Goal: Information Seeking & Learning: Check status

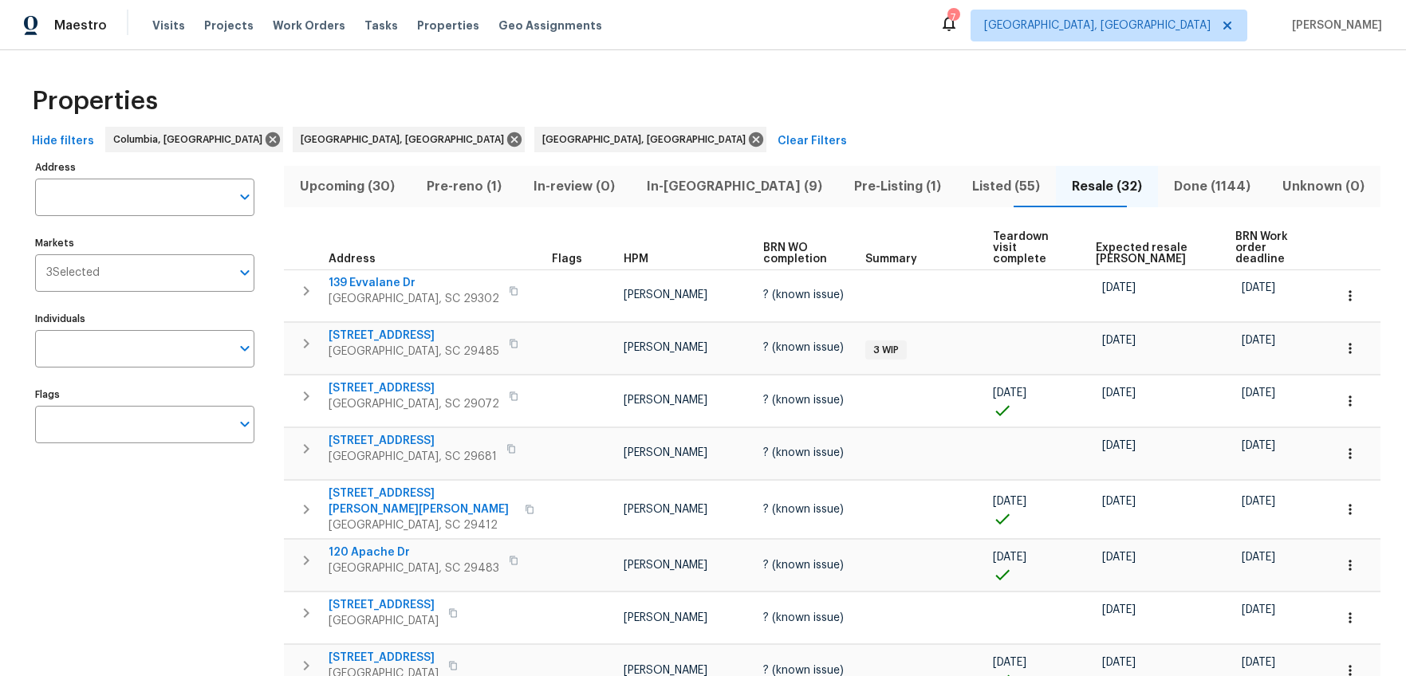
click at [158, 207] on input "Address" at bounding box center [132, 197] width 195 height 37
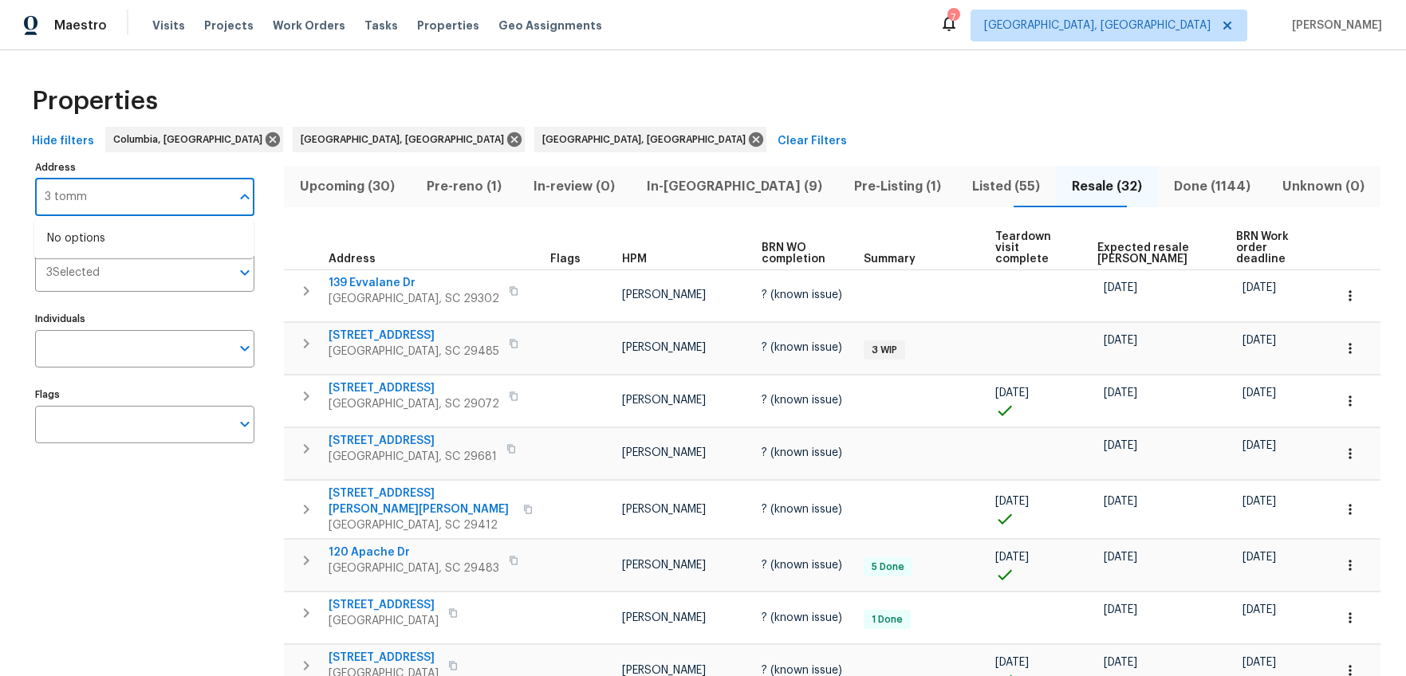
type input "3 tommy"
click at [117, 242] on li "3 Tommy Cir Goose Creek SC 29445" at bounding box center [143, 239] width 219 height 26
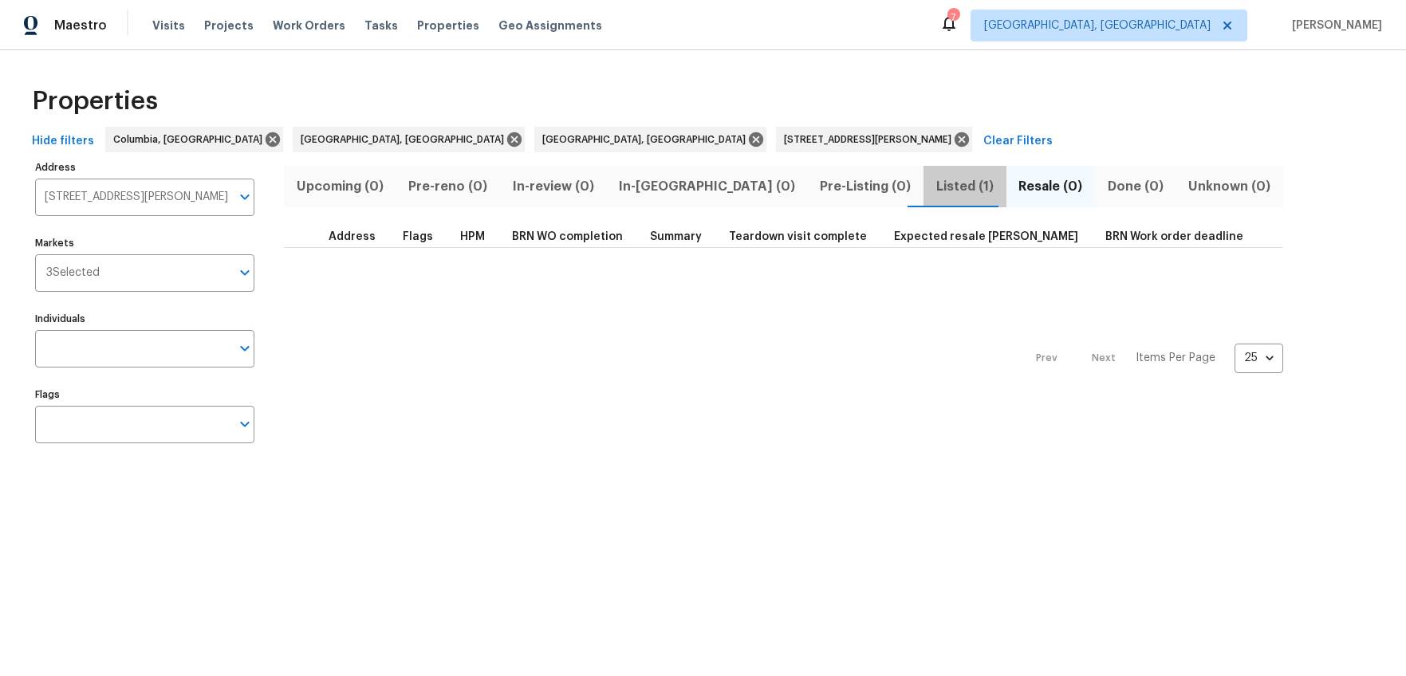
click at [933, 187] on span "Listed (1)" at bounding box center [964, 186] width 63 height 22
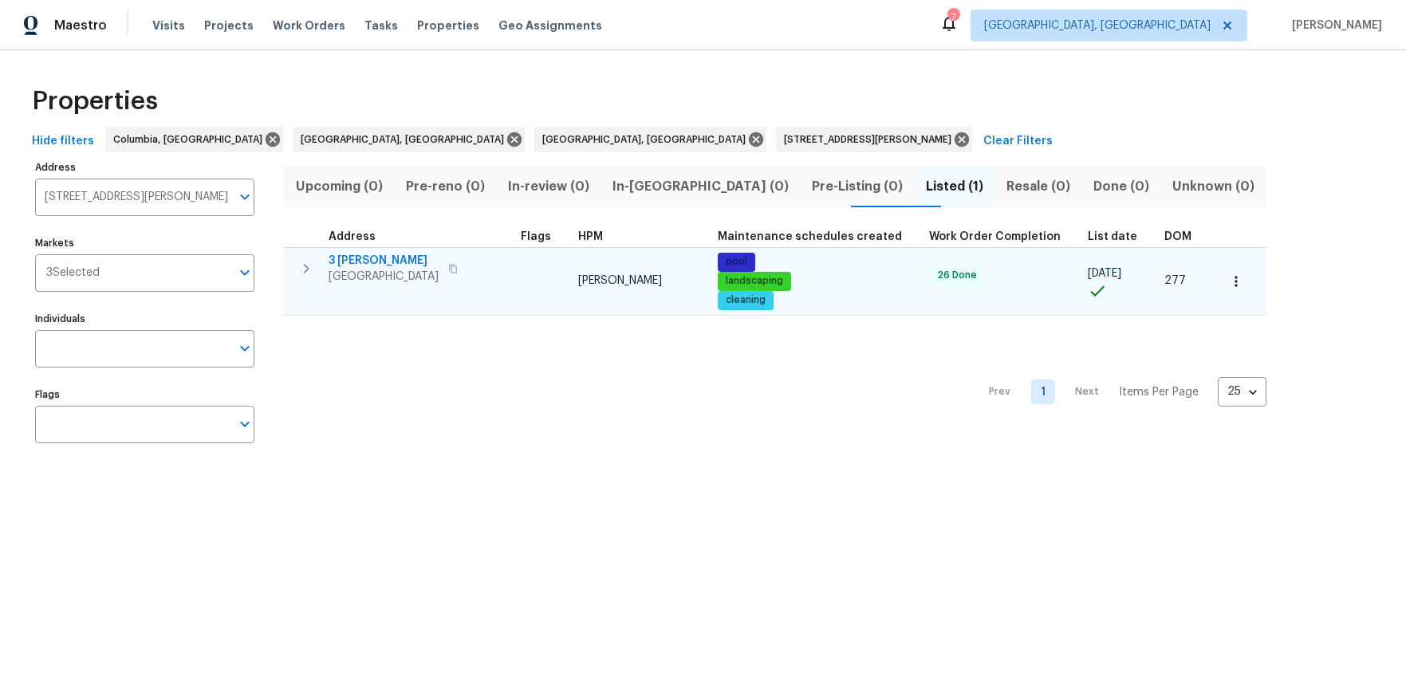
click at [376, 258] on span "3 Tommy Cir" at bounding box center [384, 261] width 110 height 16
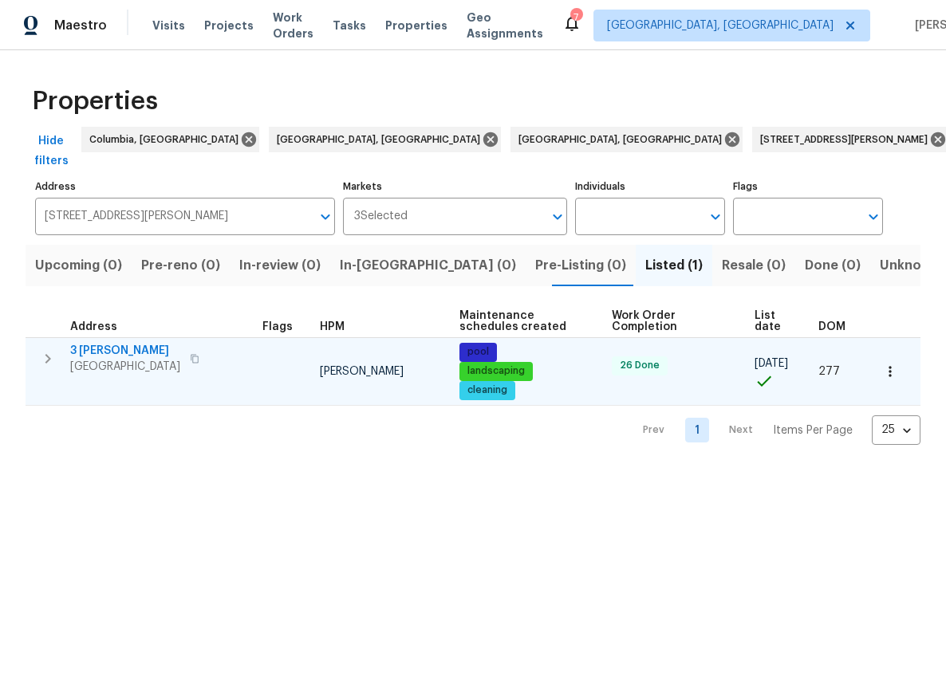
click at [97, 343] on span "3 Tommy Cir" at bounding box center [125, 351] width 110 height 16
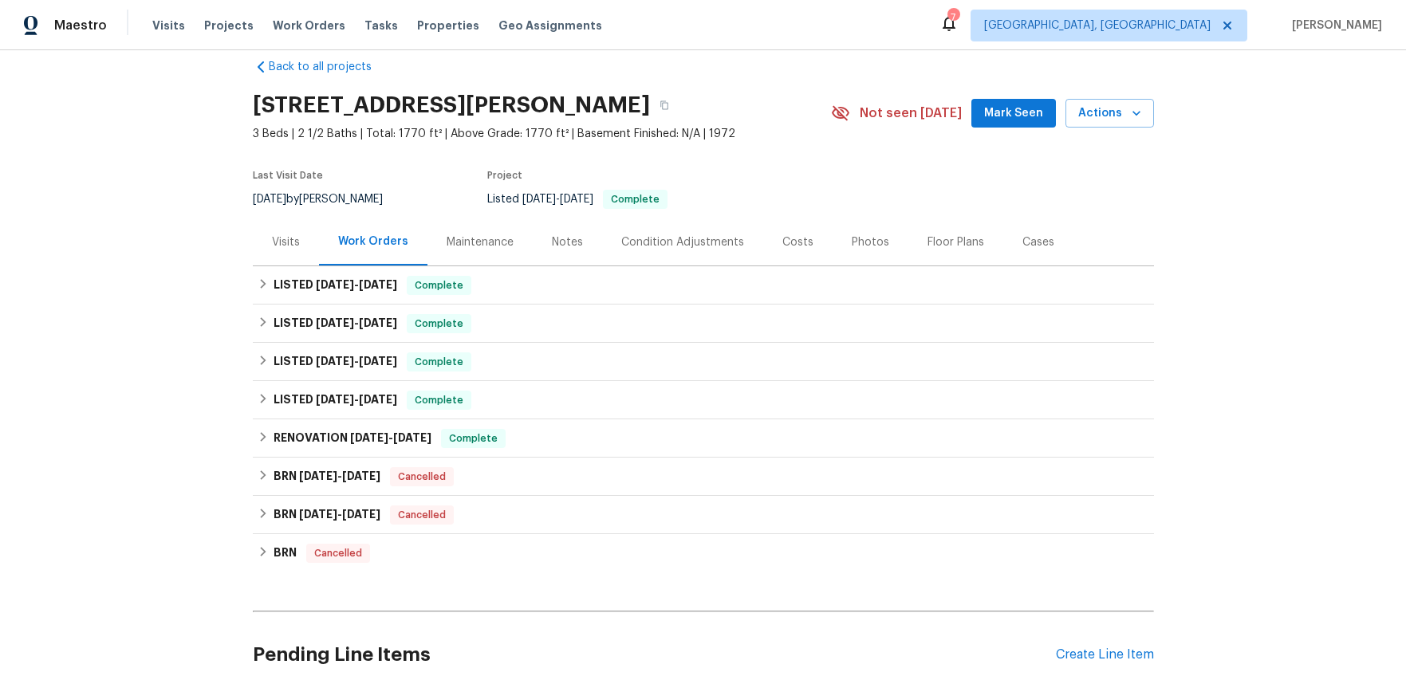
scroll to position [22, 0]
click at [380, 282] on span "9/2/25" at bounding box center [378, 285] width 38 height 11
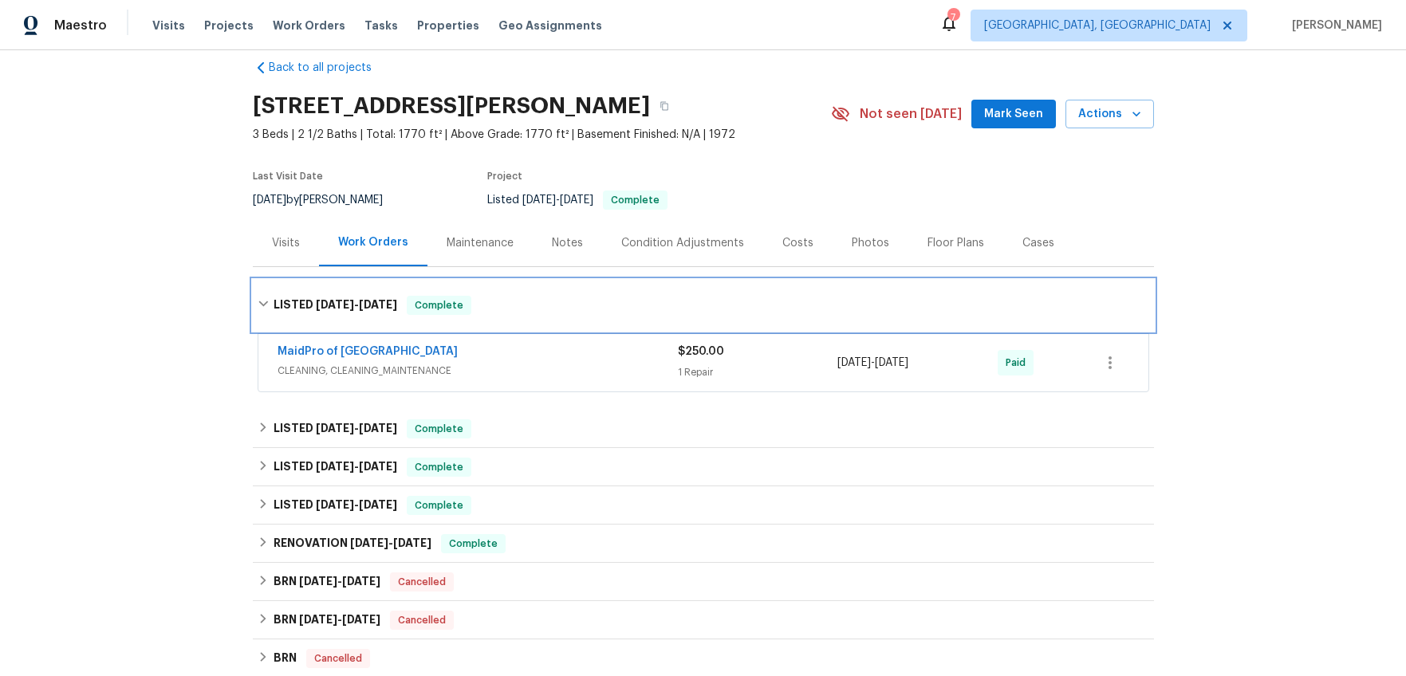
scroll to position [106, 0]
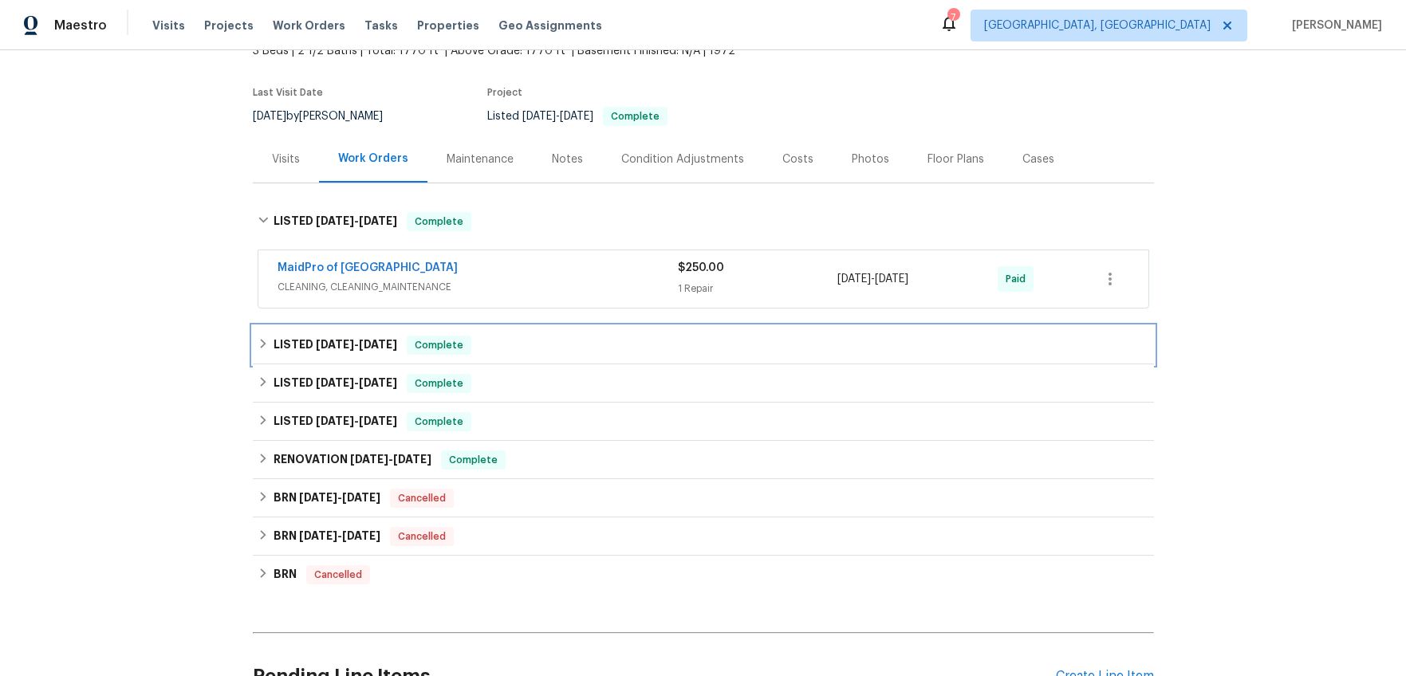
click at [363, 336] on h6 "LISTED 8/26/25 - 8/28/25" at bounding box center [335, 345] width 124 height 19
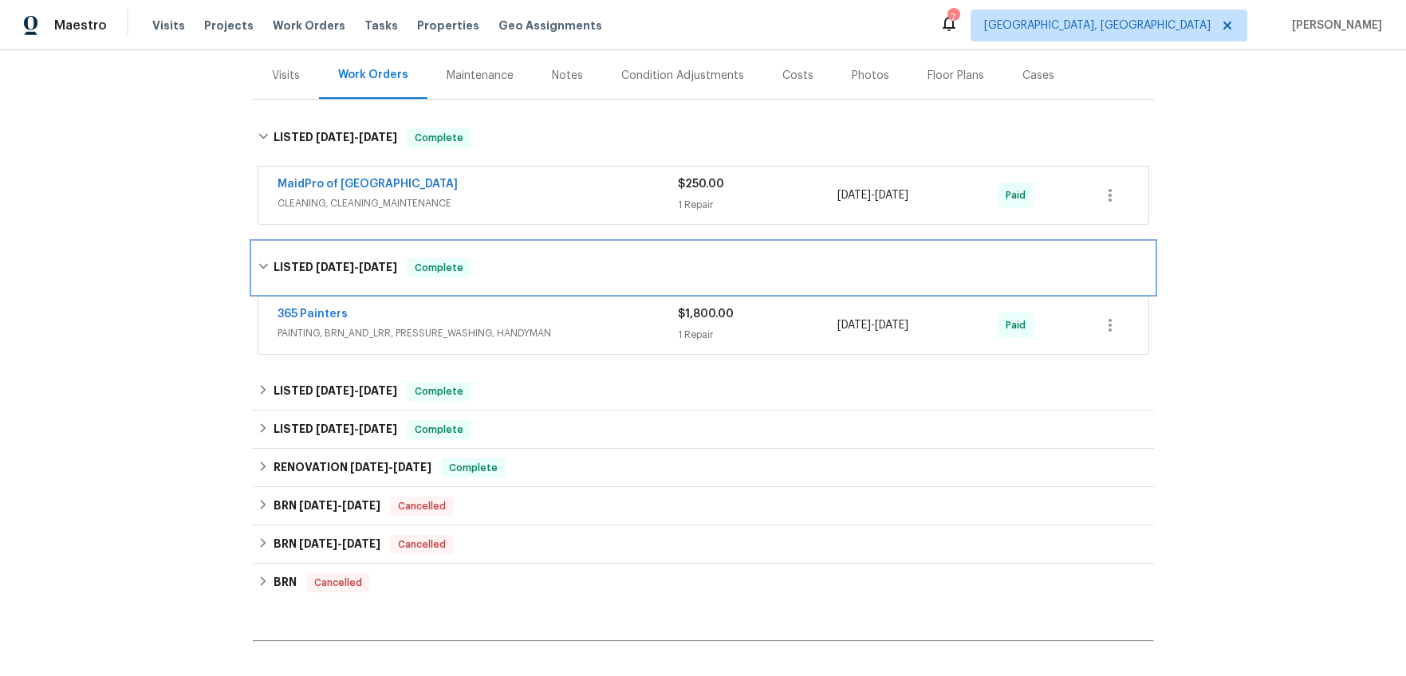
scroll to position [266, 0]
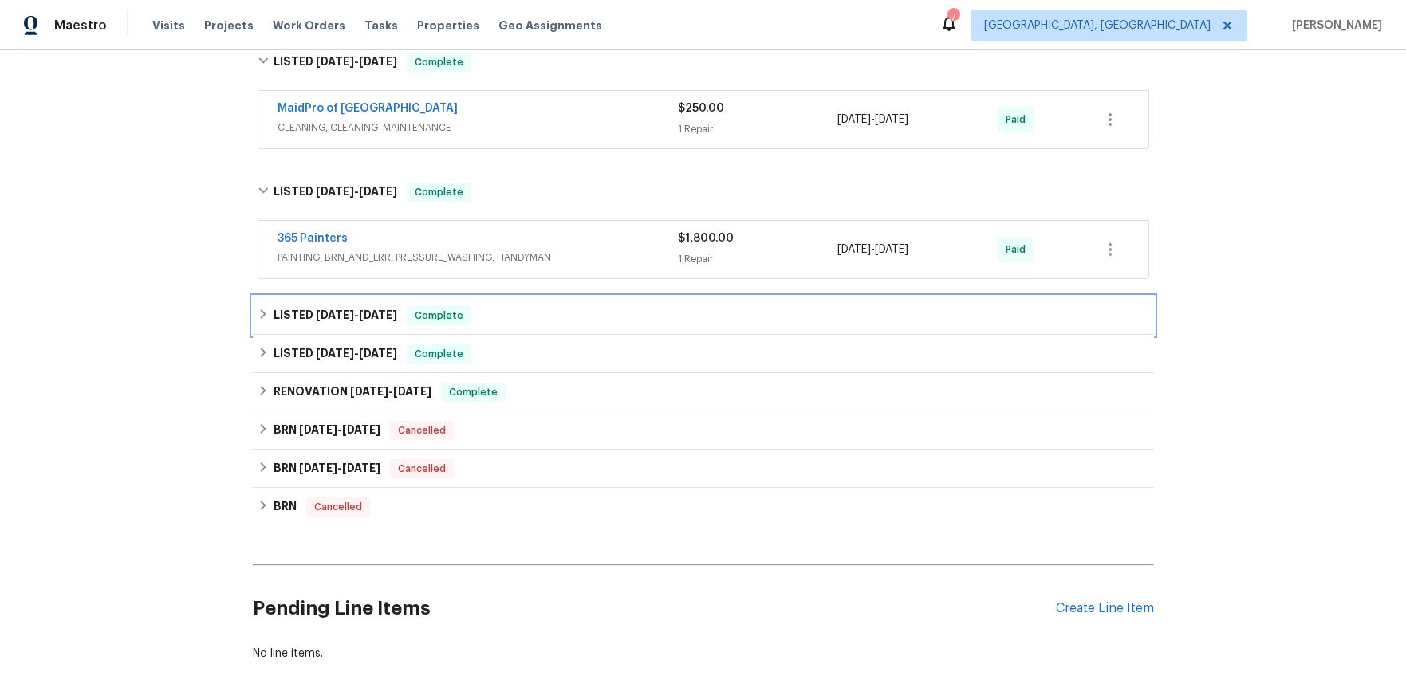
click at [366, 317] on span "7/14/25" at bounding box center [378, 314] width 38 height 11
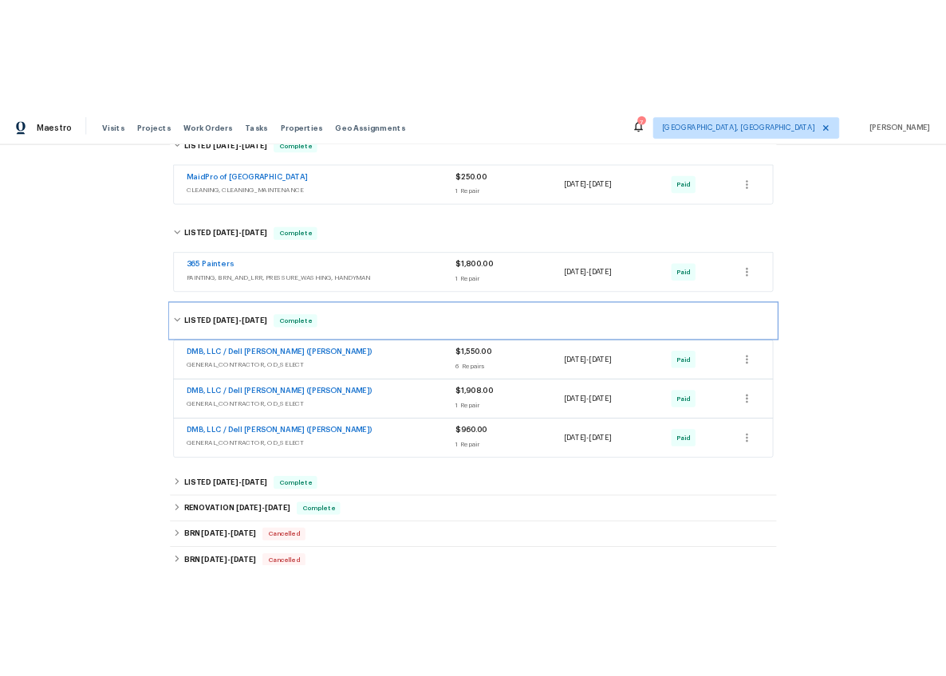
scroll to position [319, 0]
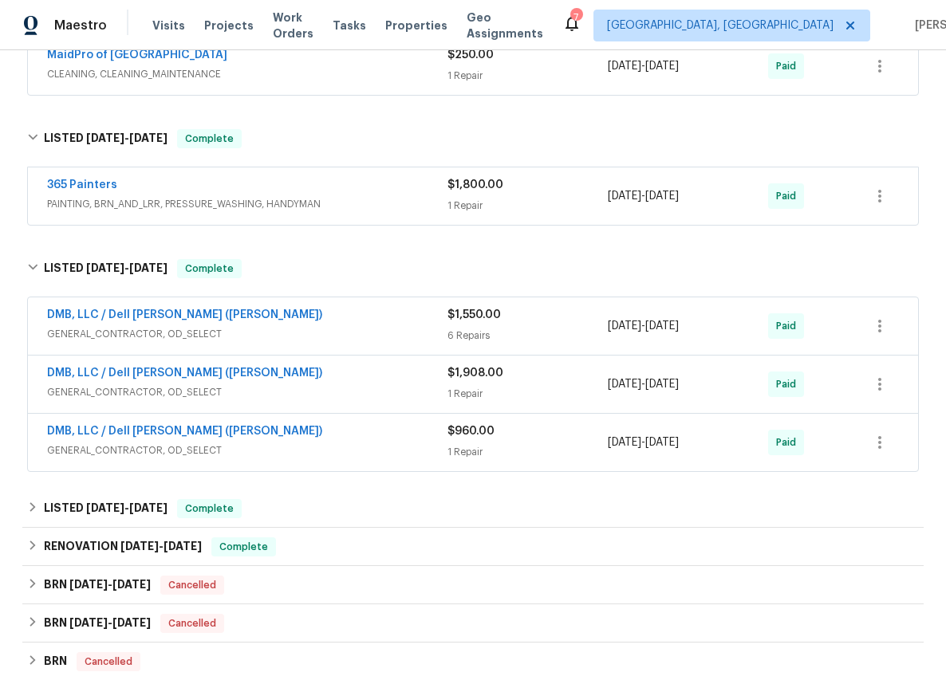
click at [395, 446] on span "GENERAL_CONTRACTOR, OD_SELECT" at bounding box center [247, 451] width 400 height 16
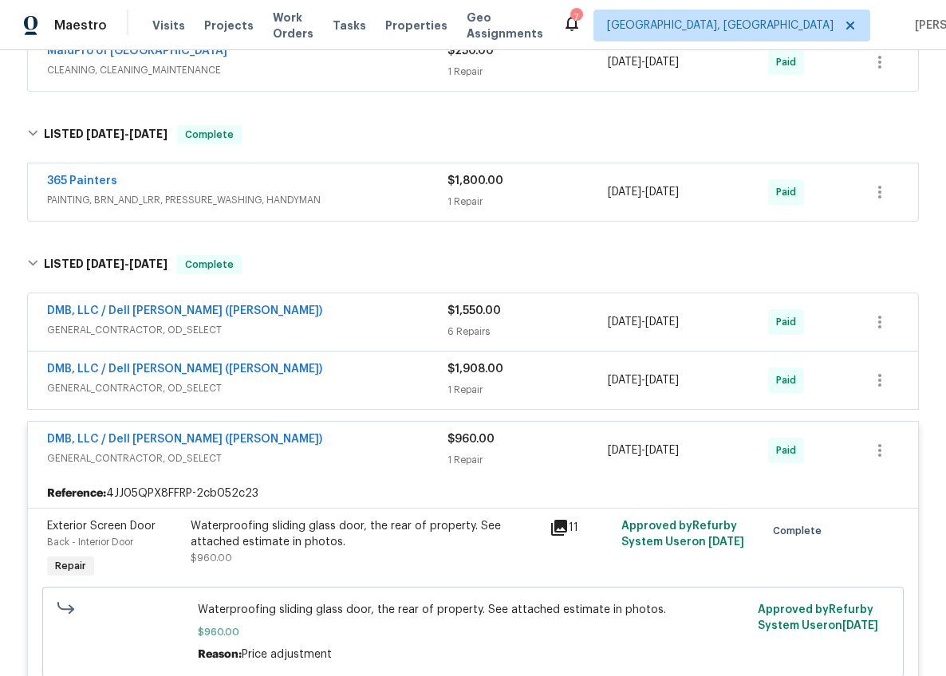
scroll to position [402, 0]
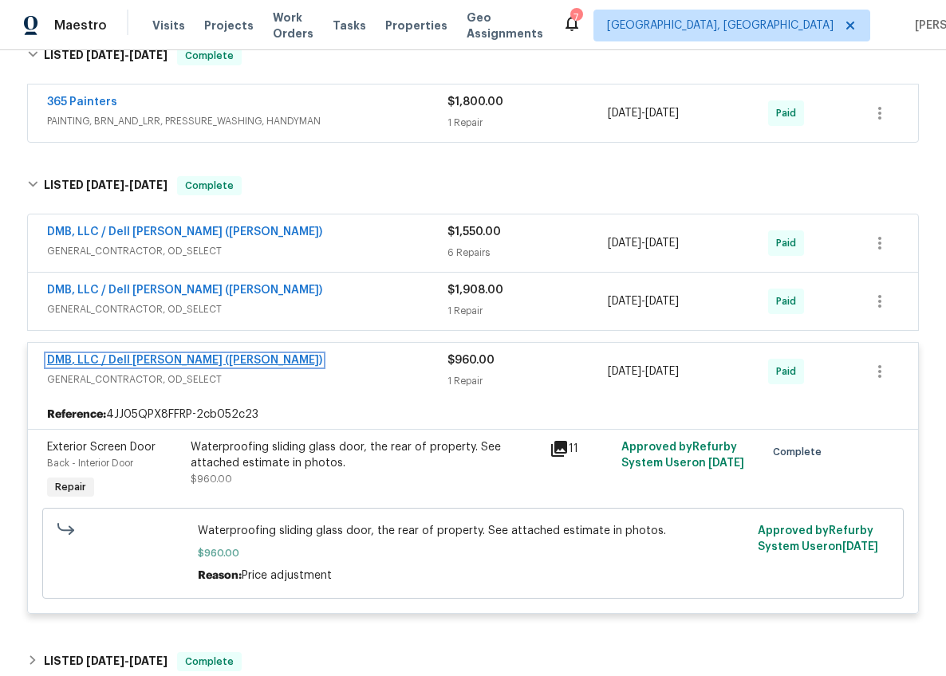
click at [186, 360] on link "DMB, LLC / Dell Bryson (Heise)" at bounding box center [184, 360] width 275 height 11
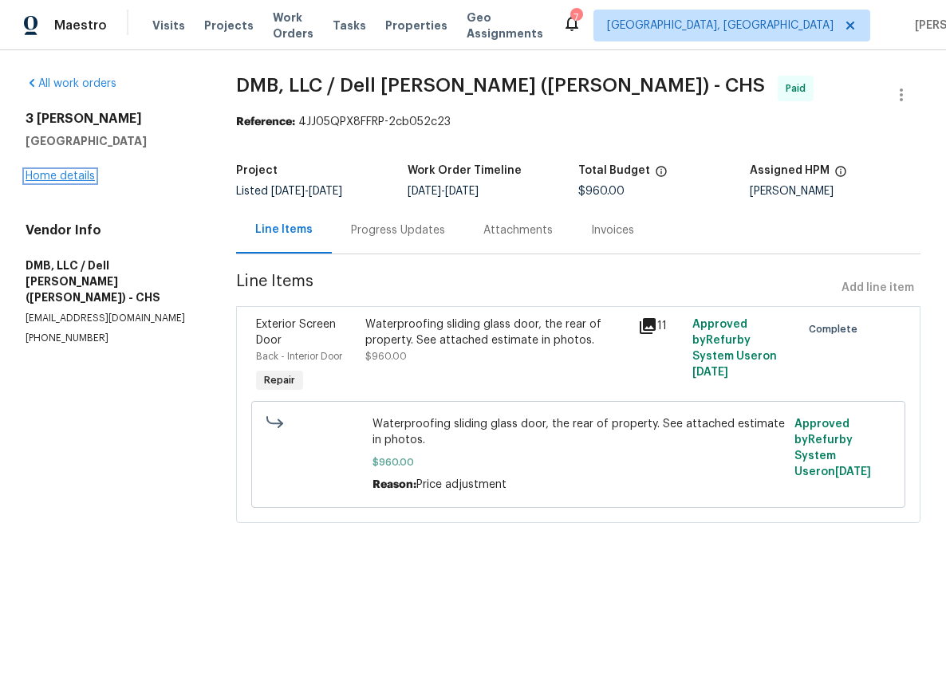
click at [63, 175] on link "Home details" at bounding box center [60, 176] width 69 height 11
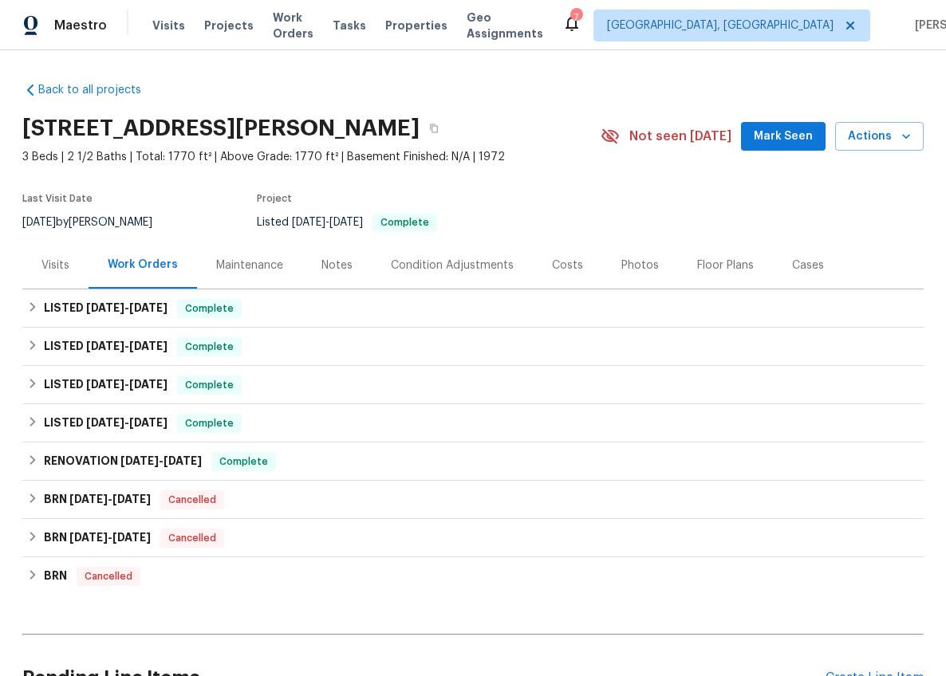
scroll to position [104, 0]
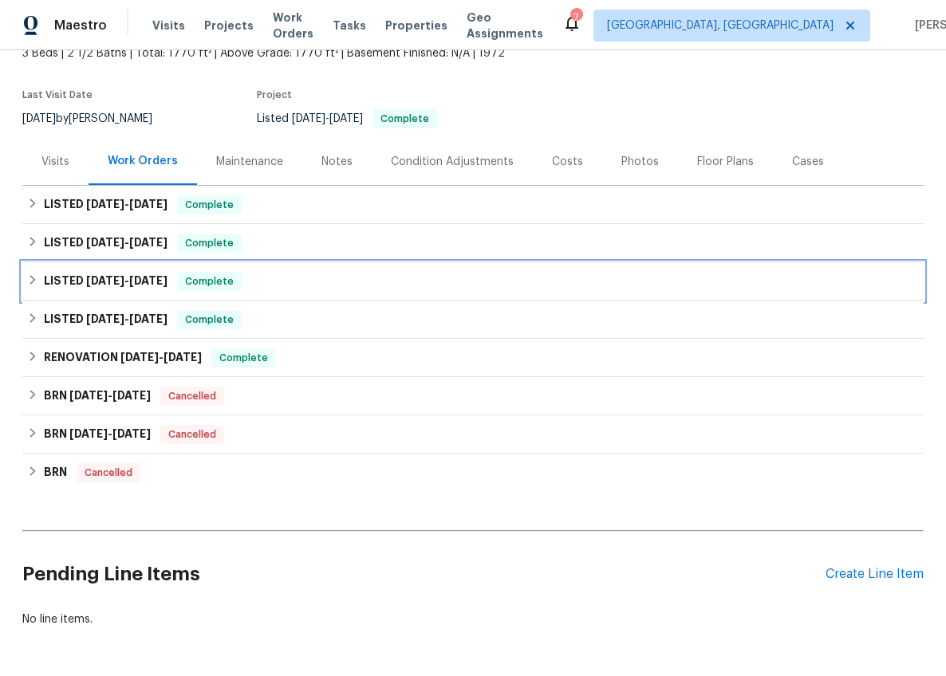
click at [99, 284] on span "6/6/25" at bounding box center [105, 280] width 38 height 11
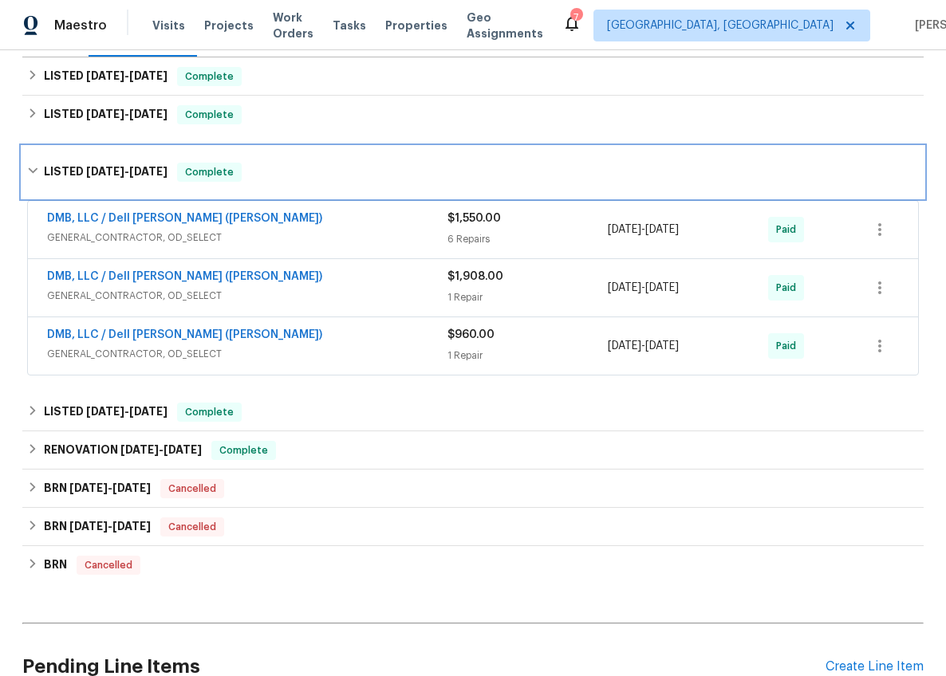
scroll to position [227, 0]
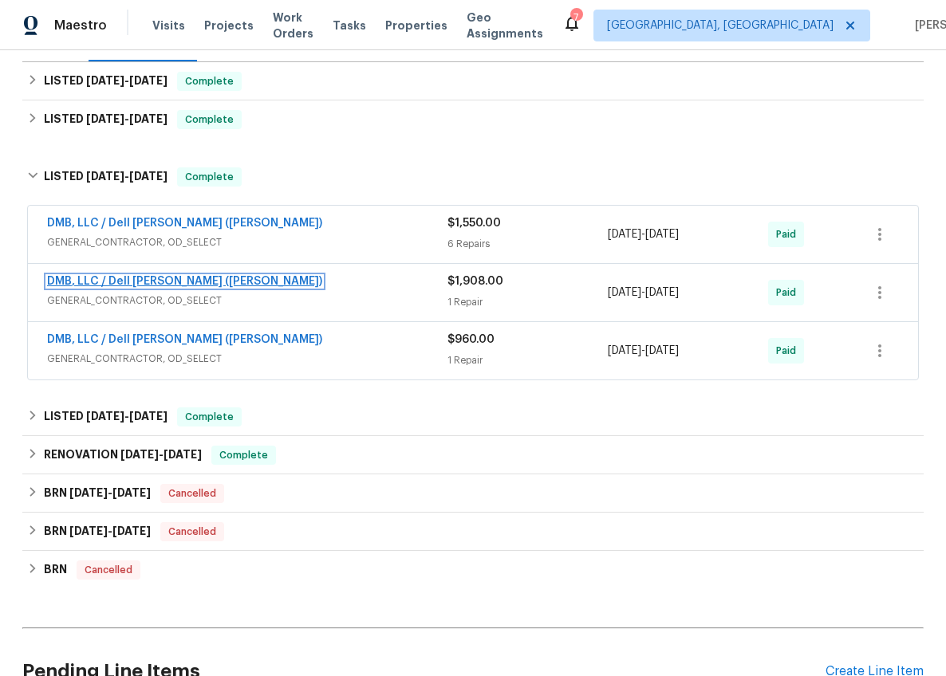
click at [157, 284] on link "DMB, LLC / Dell Bryson (Heise)" at bounding box center [184, 281] width 275 height 11
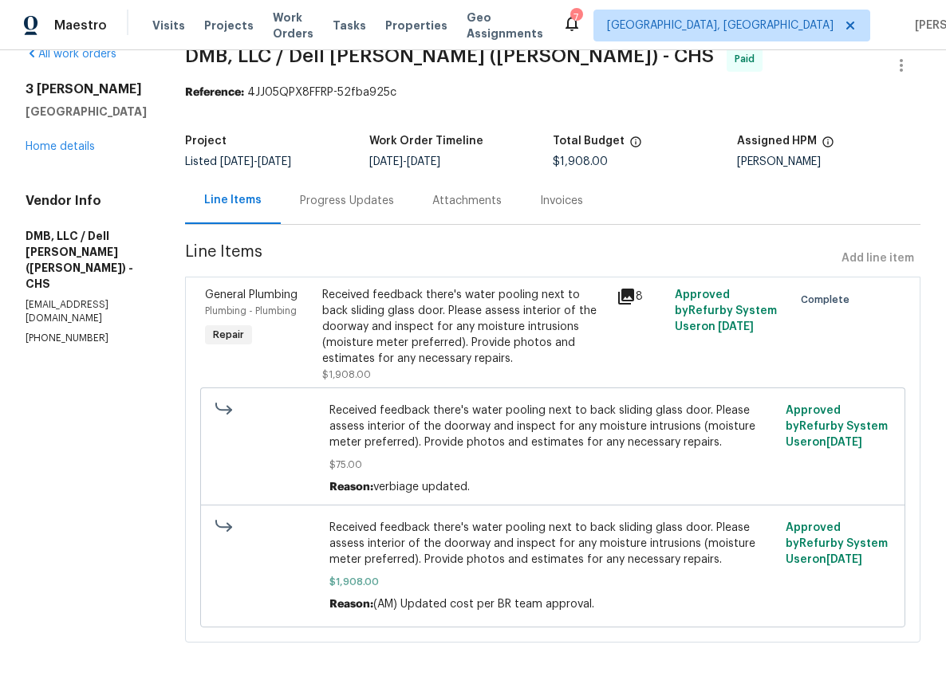
scroll to position [55, 0]
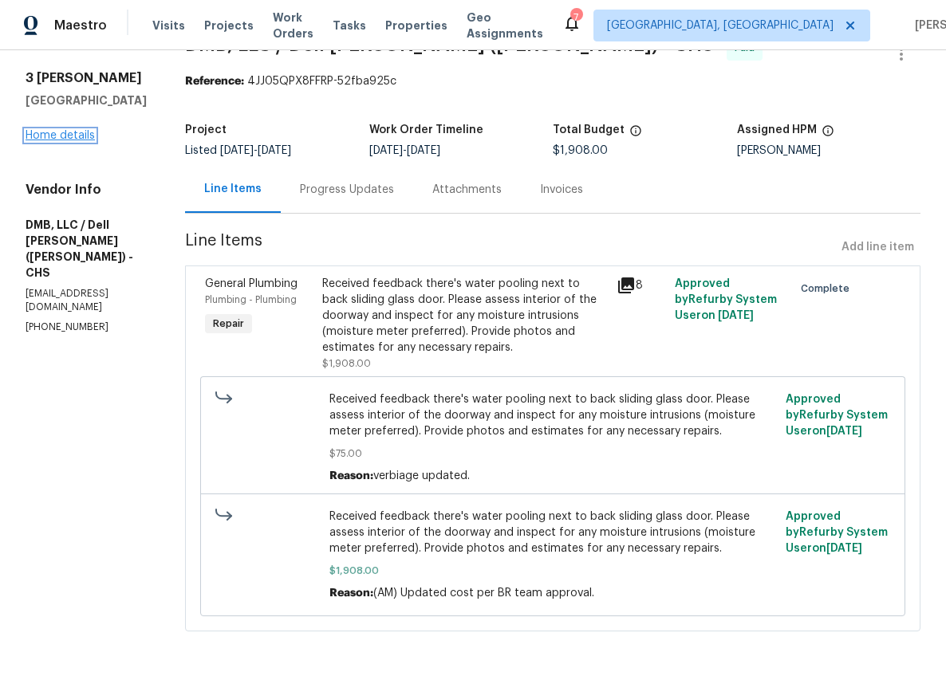
click at [46, 138] on link "Home details" at bounding box center [60, 135] width 69 height 11
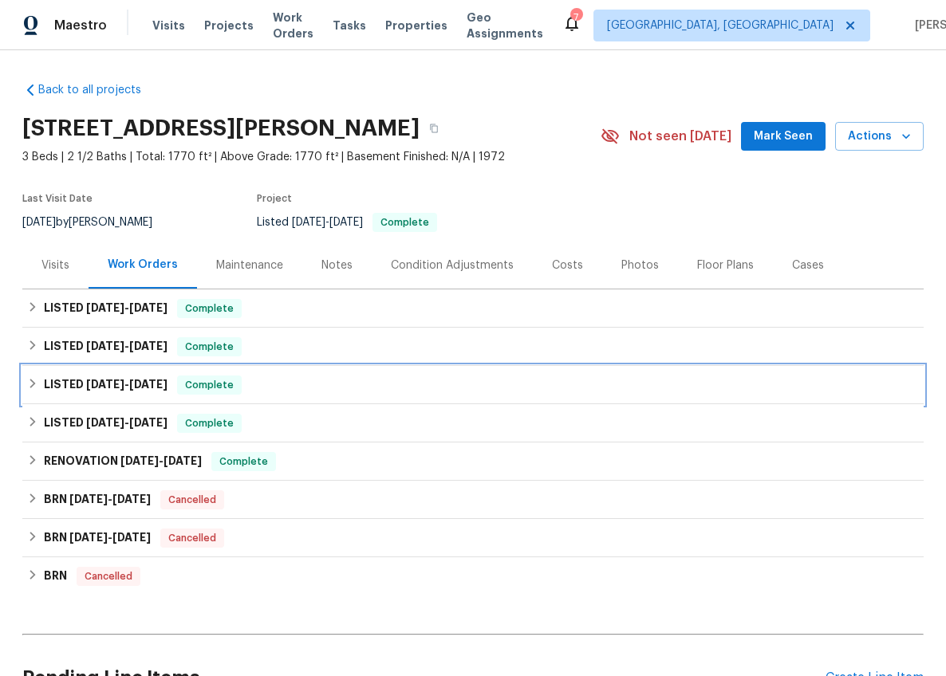
click at [114, 394] on h6 "LISTED 6/6/25 - 7/14/25" at bounding box center [106, 385] width 124 height 19
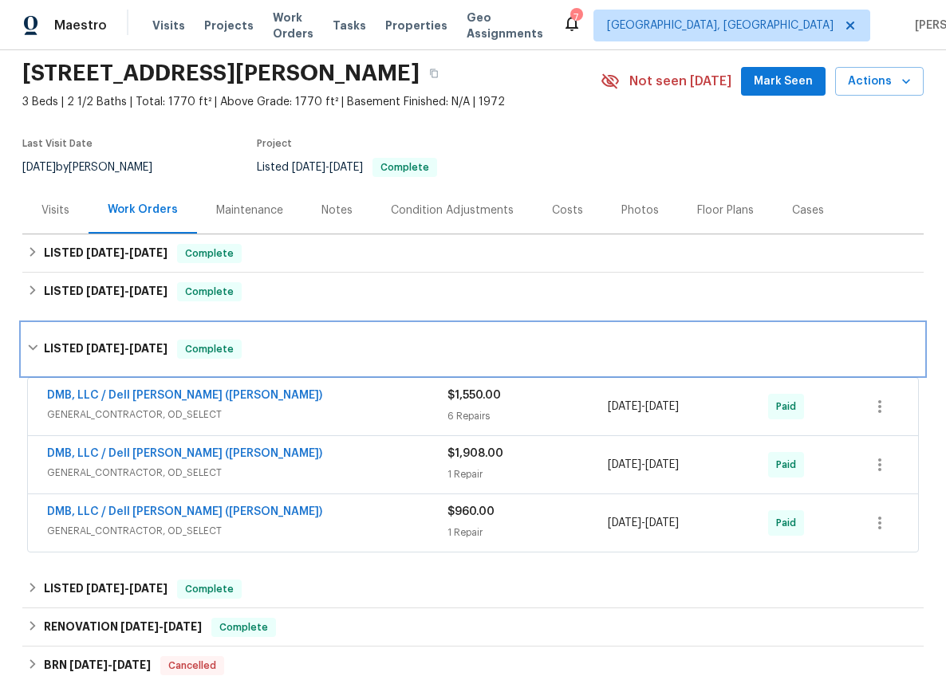
scroll to position [56, 0]
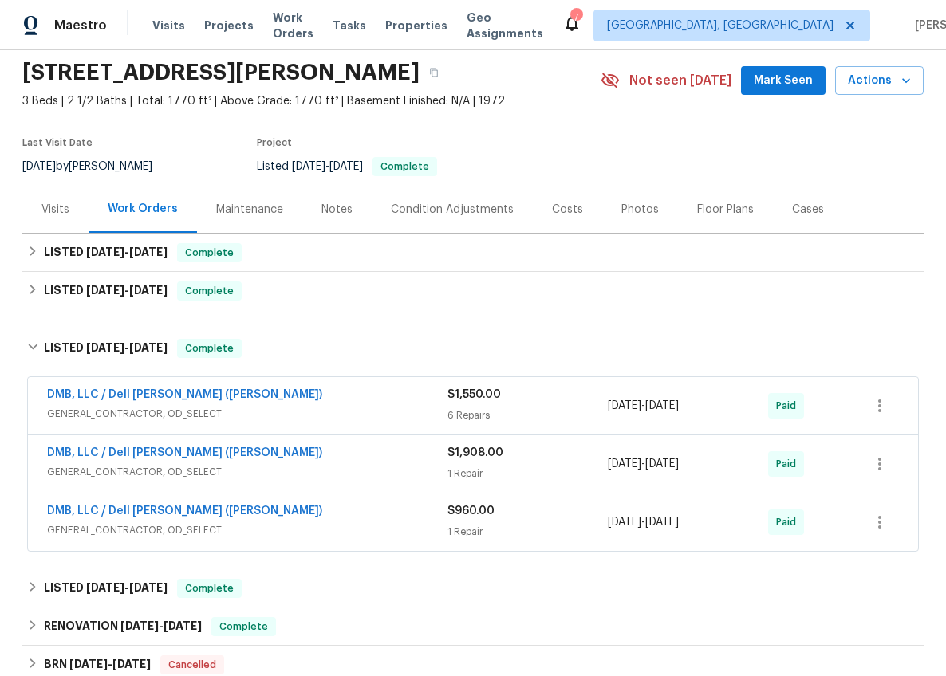
click at [230, 419] on span "GENERAL_CONTRACTOR, OD_SELECT" at bounding box center [247, 414] width 400 height 16
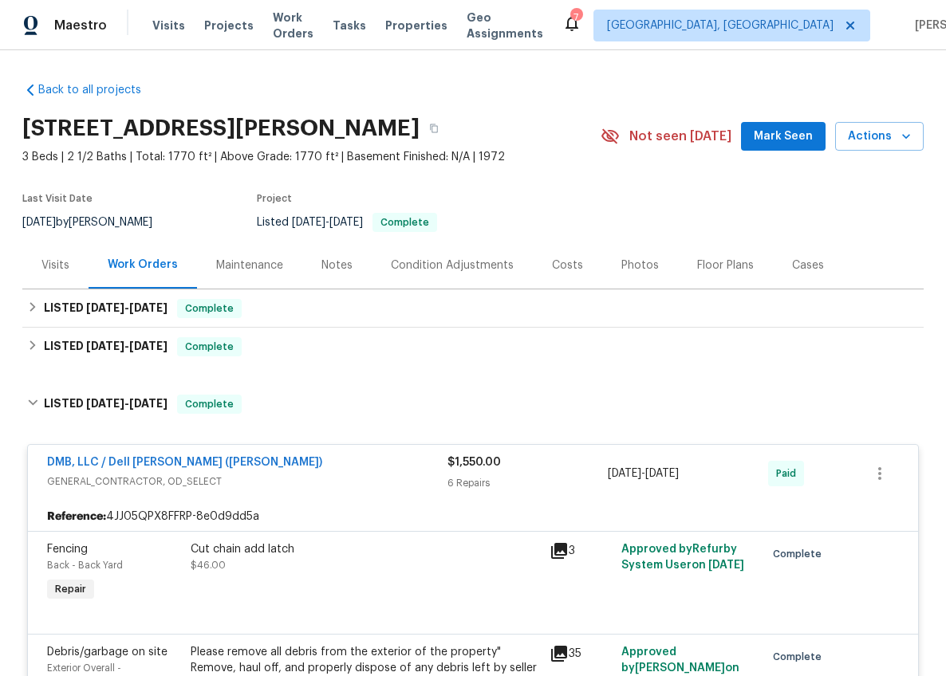
scroll to position [13, 0]
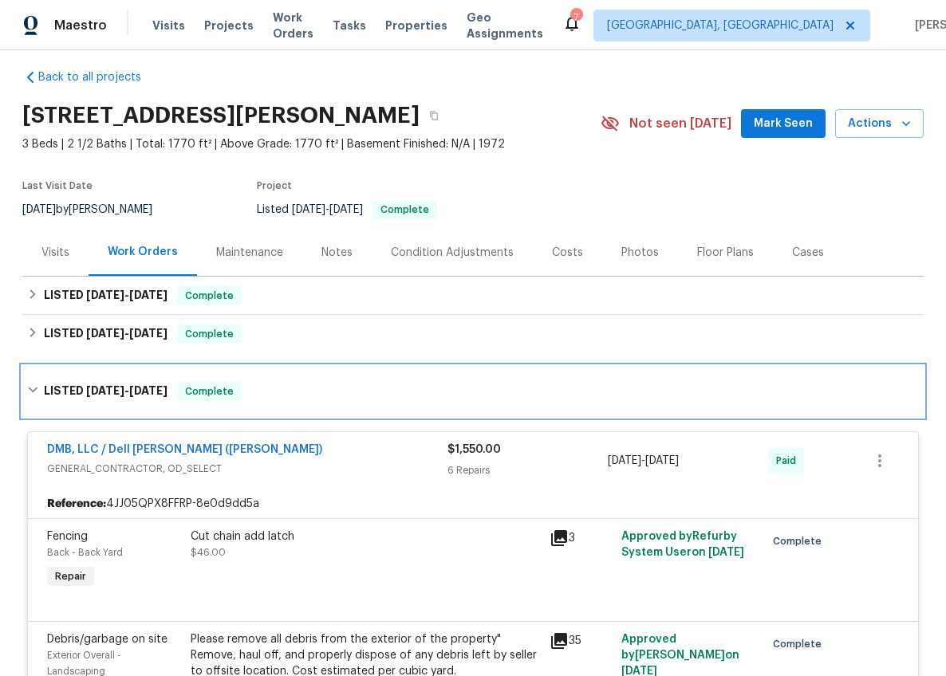
click at [86, 387] on span "6/6/25" at bounding box center [105, 390] width 38 height 11
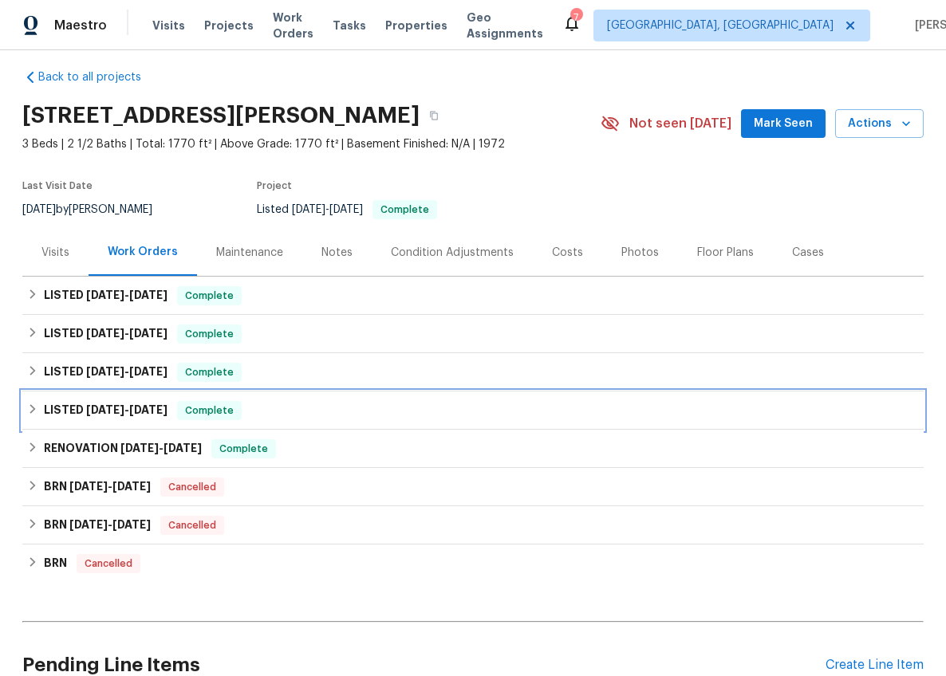
click at [104, 415] on h6 "LISTED 3/14/25 - 3/26/25" at bounding box center [106, 410] width 124 height 19
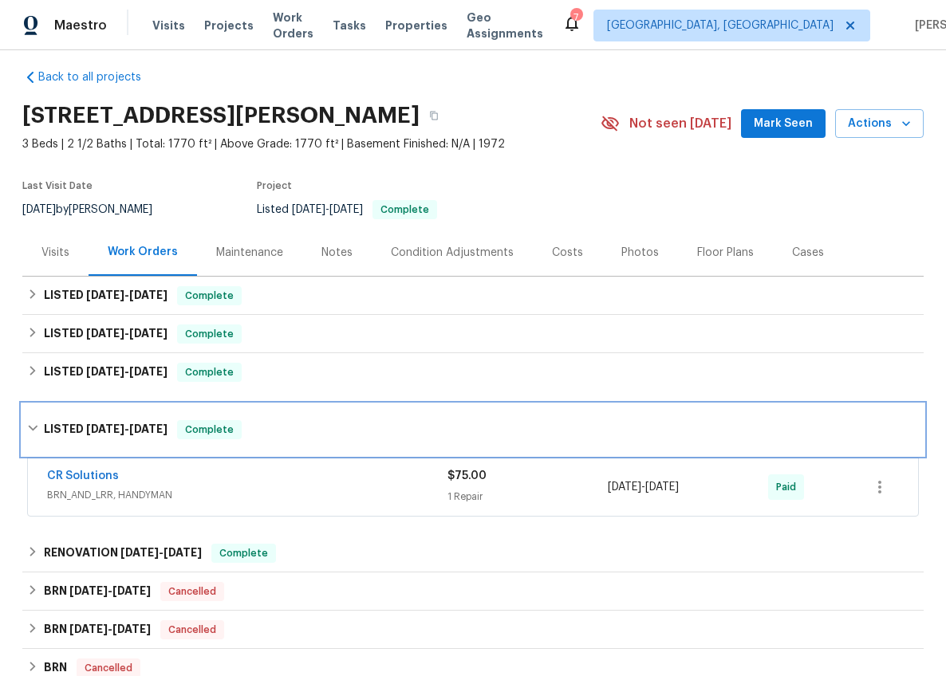
click at [104, 415] on div "LISTED 3/14/25 - 3/26/25 Complete" at bounding box center [472, 429] width 901 height 51
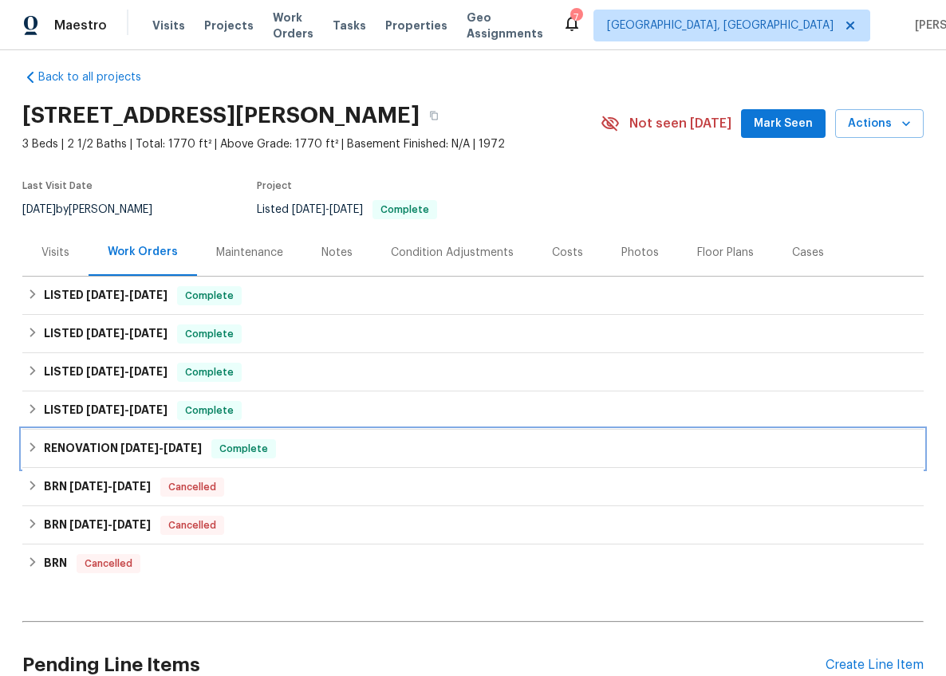
click at [110, 448] on h6 "RENOVATION 11/26/24 - 1/8/25" at bounding box center [123, 448] width 158 height 19
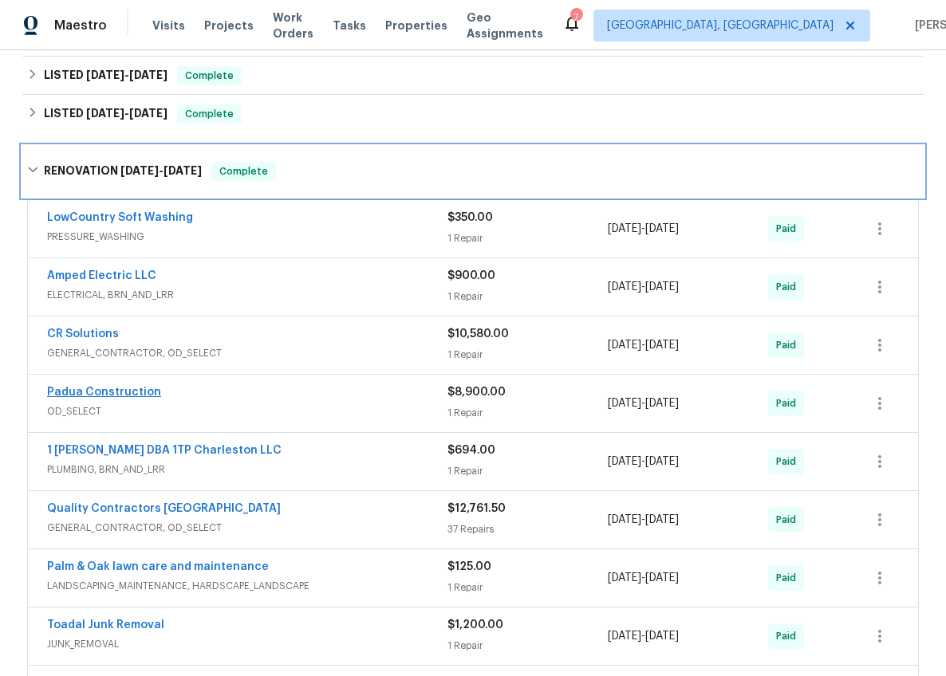
scroll to position [297, 0]
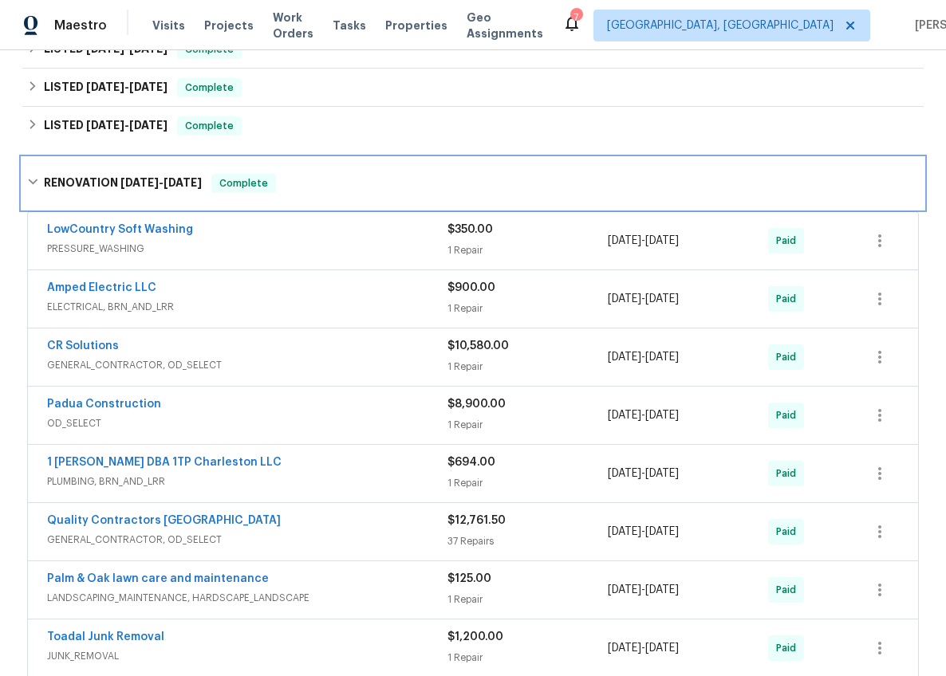
click at [86, 192] on h6 "RENOVATION 11/26/24 - 1/8/25" at bounding box center [123, 183] width 158 height 19
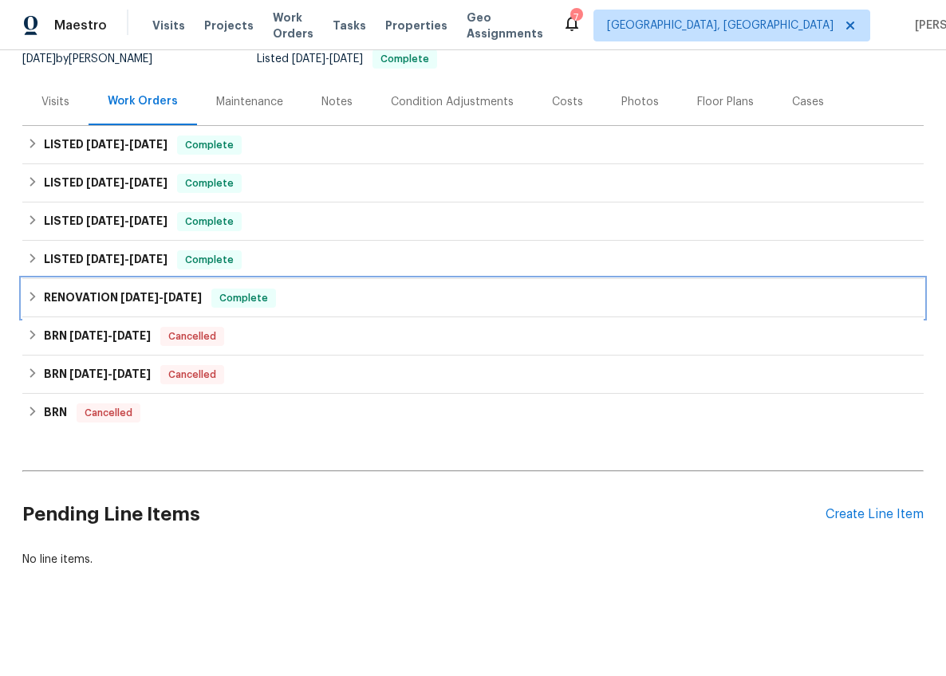
scroll to position [175, 0]
click at [74, 289] on h6 "RENOVATION 11/26/24 - 1/8/25" at bounding box center [123, 298] width 158 height 19
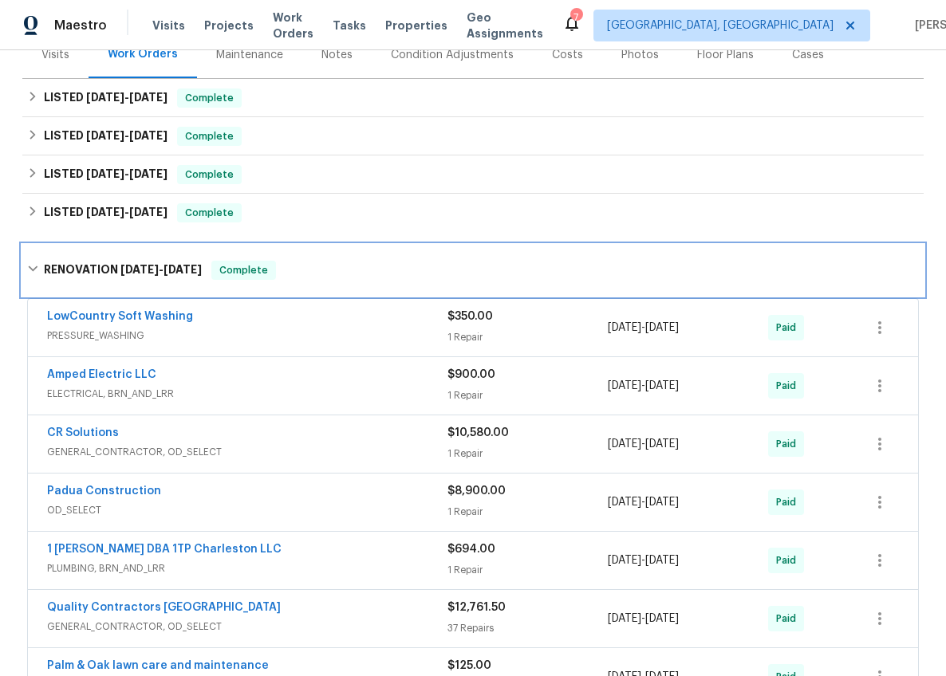
scroll to position [151, 0]
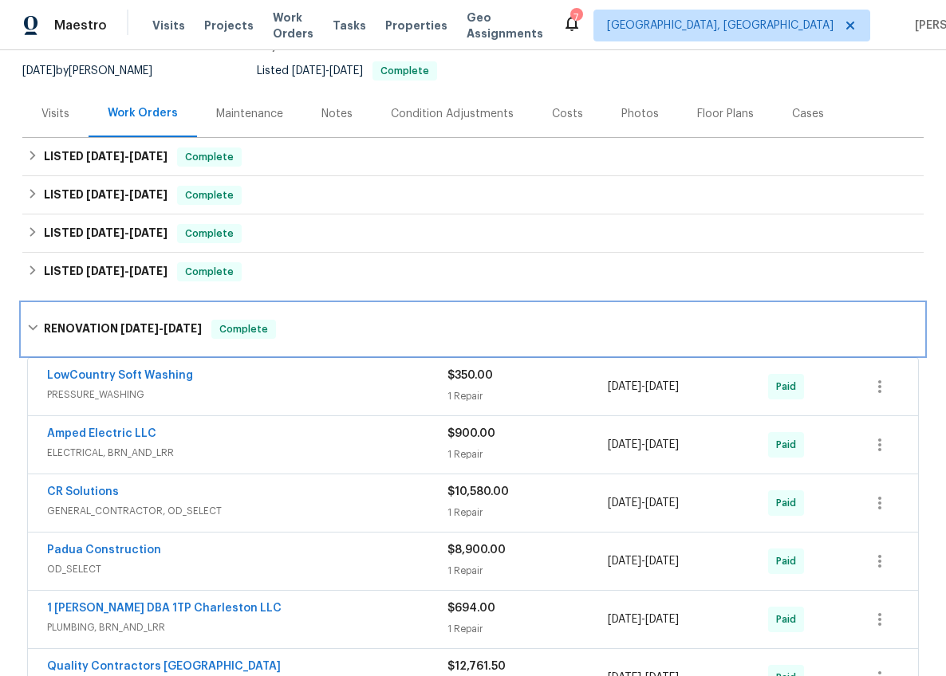
click at [123, 328] on span "11/26/24" at bounding box center [139, 328] width 38 height 11
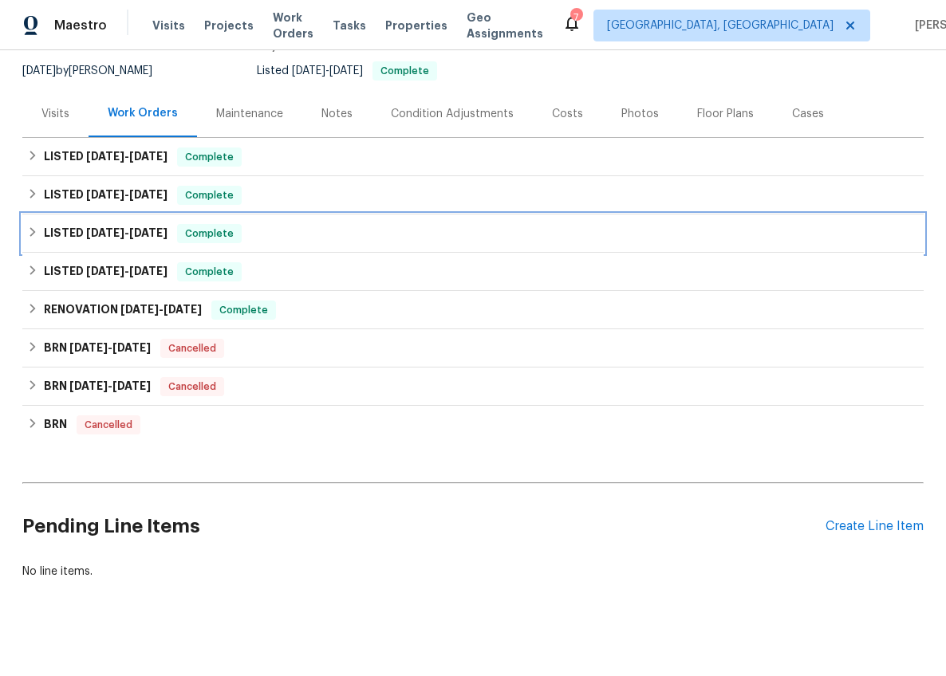
click at [100, 238] on span "6/6/25" at bounding box center [105, 232] width 38 height 11
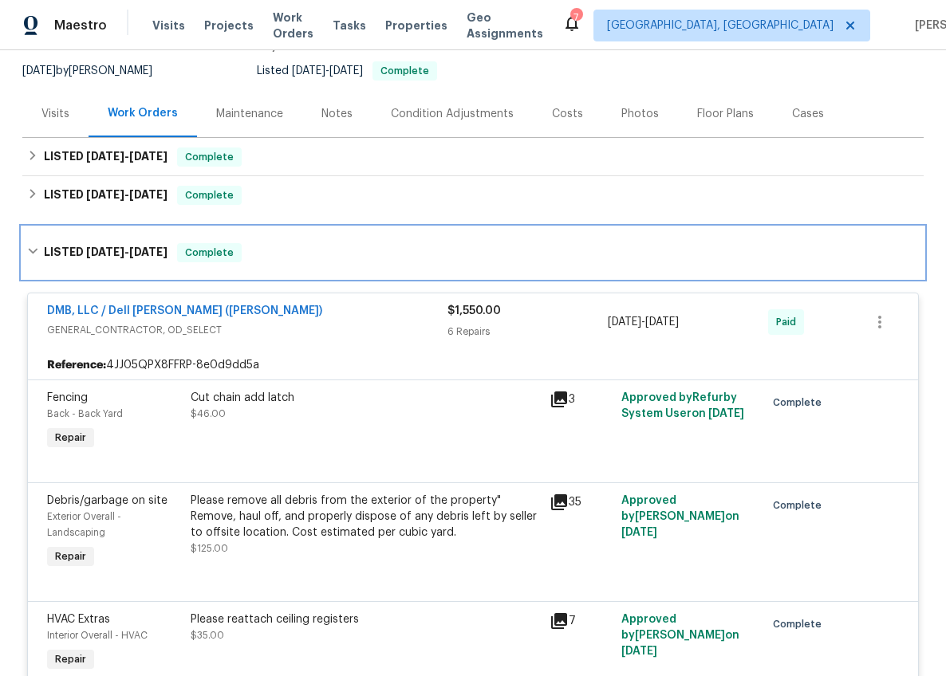
click at [100, 238] on div "LISTED 6/6/25 - 7/14/25 Complete" at bounding box center [472, 252] width 901 height 51
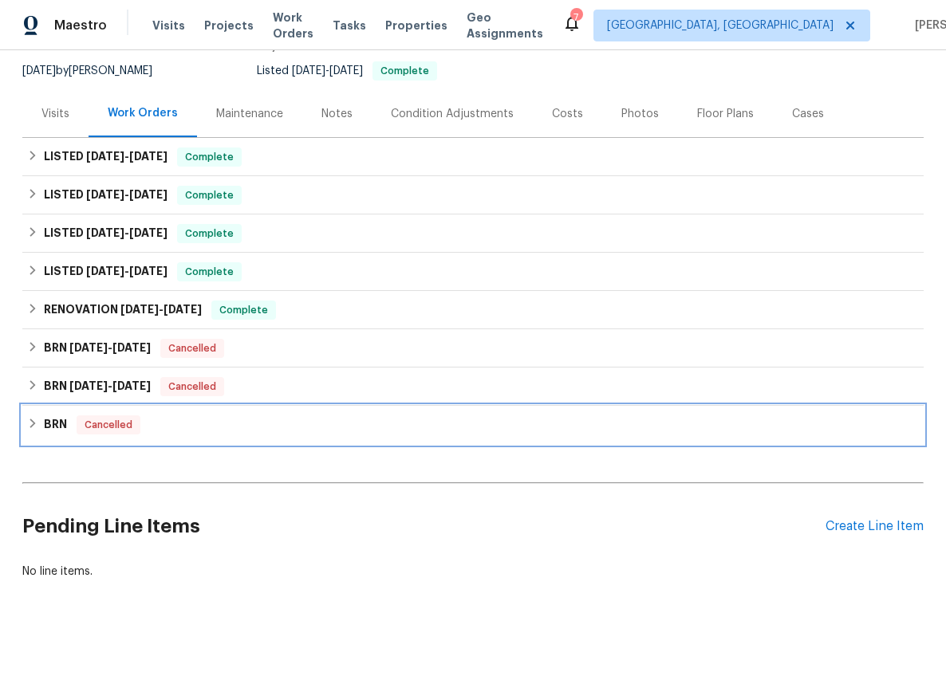
click at [93, 428] on span "Cancelled" at bounding box center [108, 425] width 61 height 16
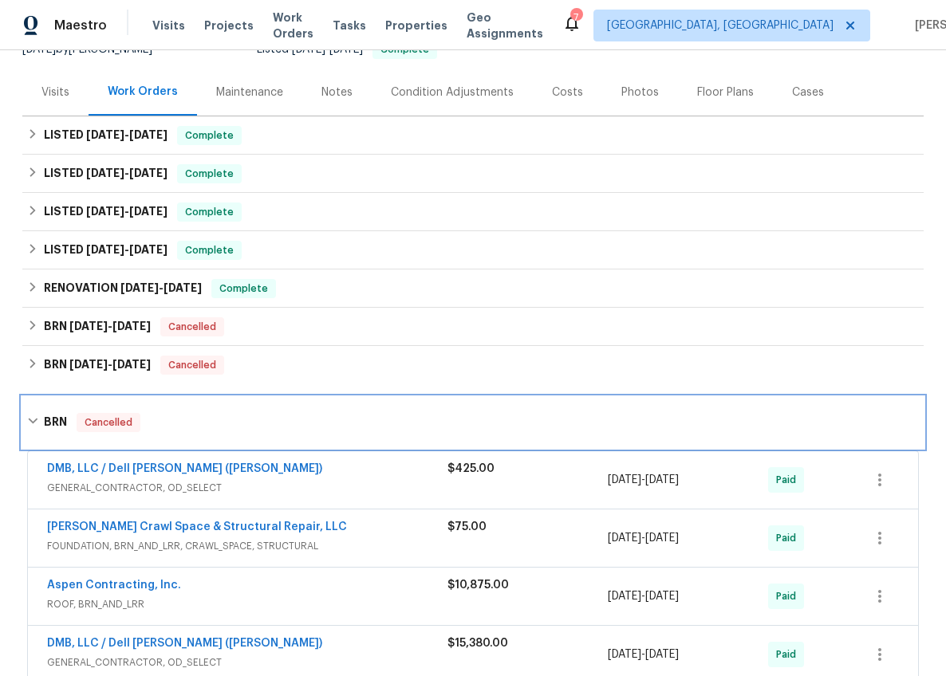
scroll to position [311, 0]
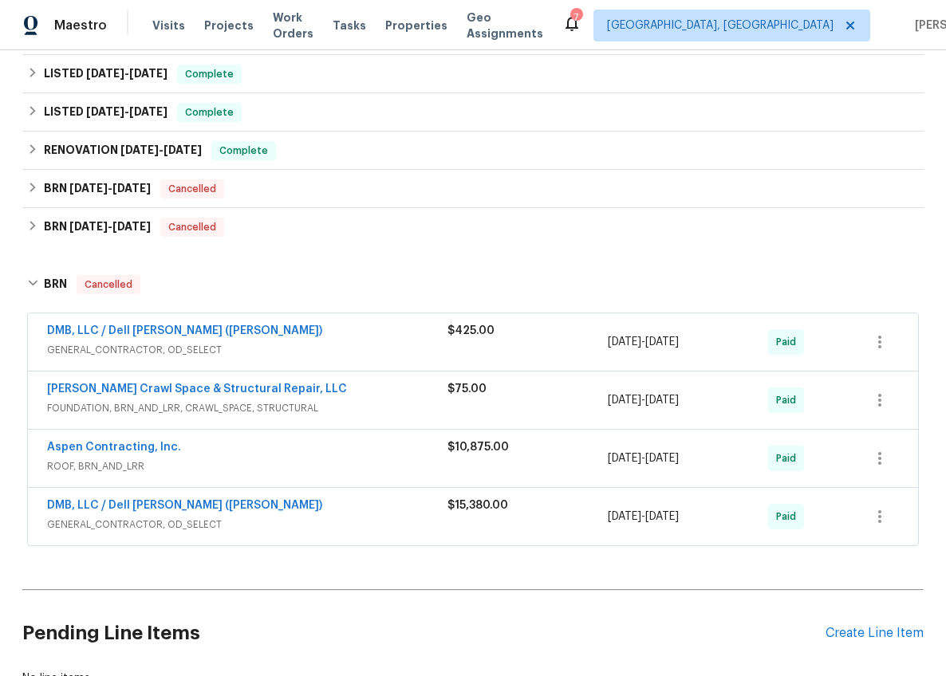
click at [360, 360] on div "DMB, LLC / Dell Bryson (Heise) GENERAL_CONTRACTOR, OD_SELECT" at bounding box center [247, 342] width 400 height 38
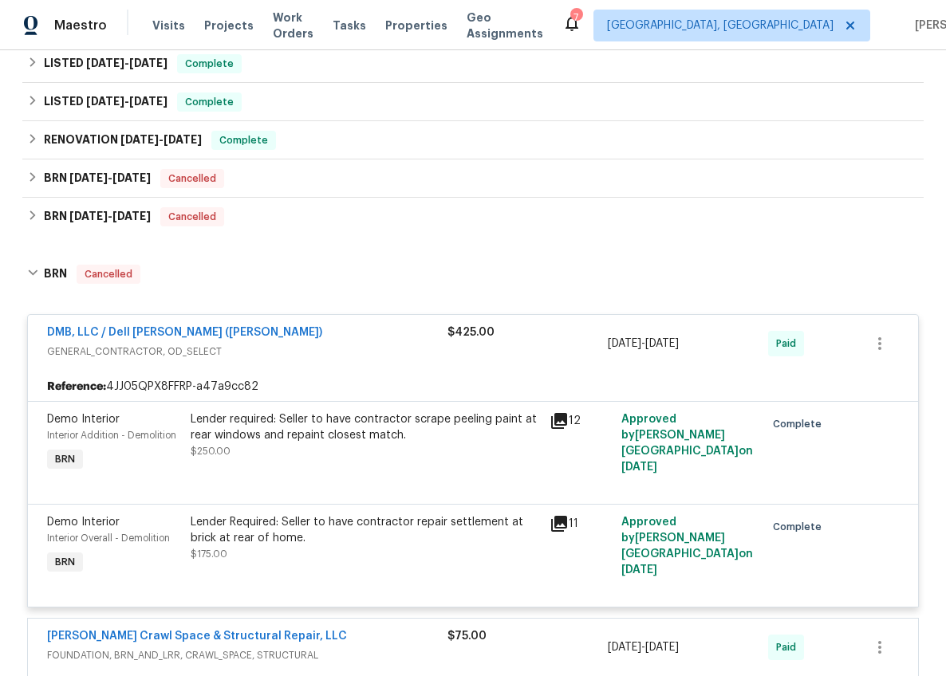
scroll to position [373, 0]
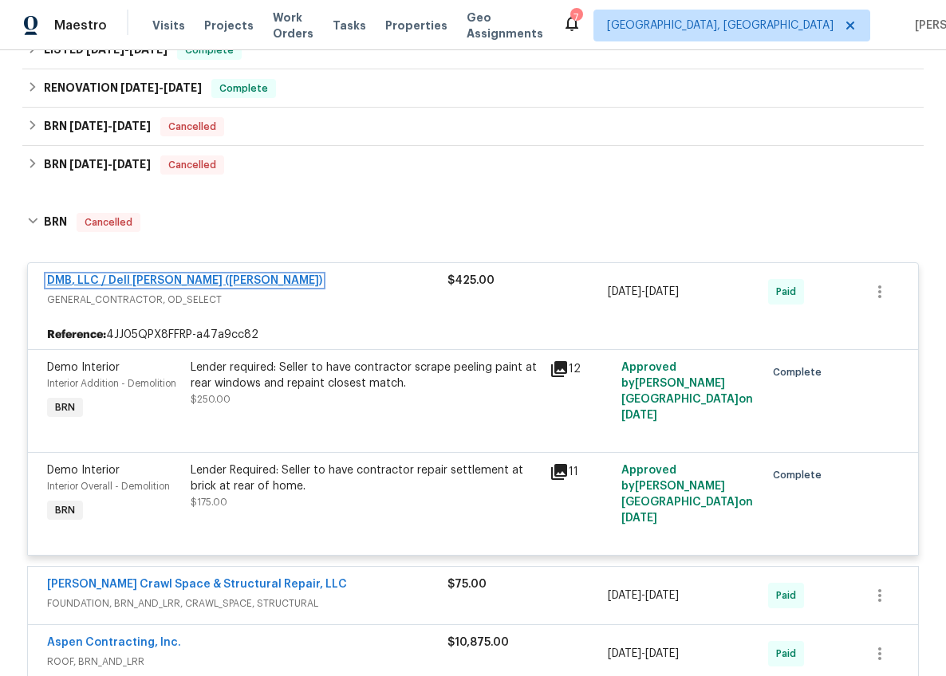
click at [183, 283] on link "DMB, LLC / Dell Bryson (Heise)" at bounding box center [184, 280] width 275 height 11
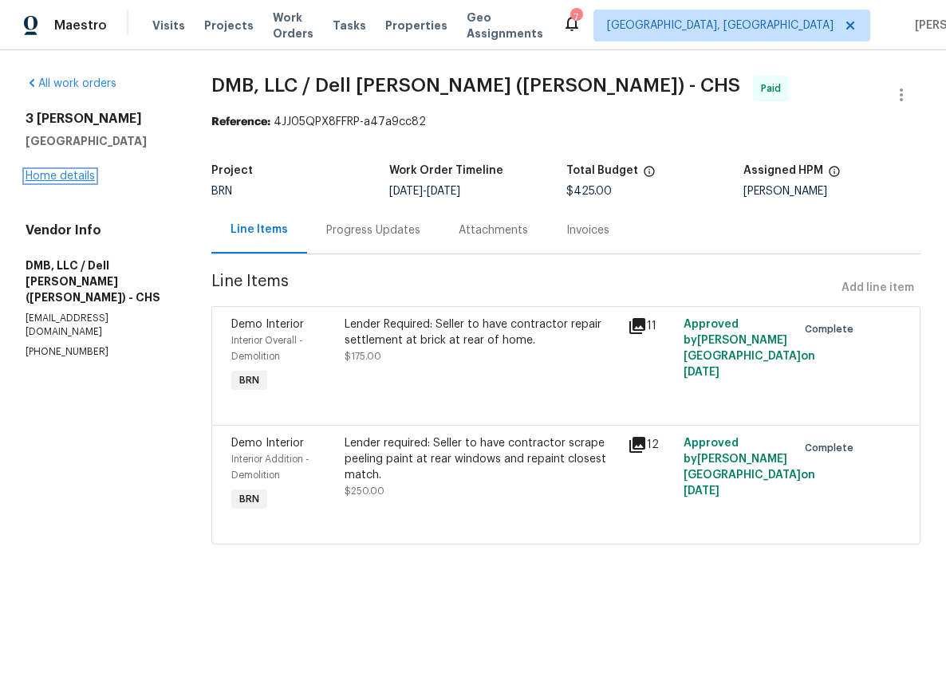
click at [39, 175] on link "Home details" at bounding box center [60, 176] width 69 height 11
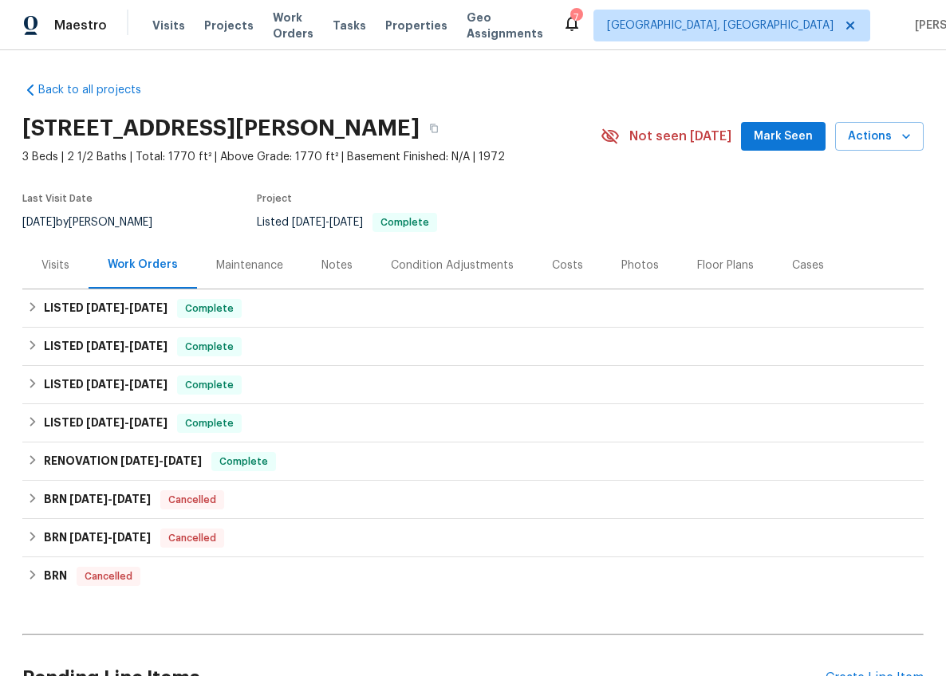
scroll to position [174, 0]
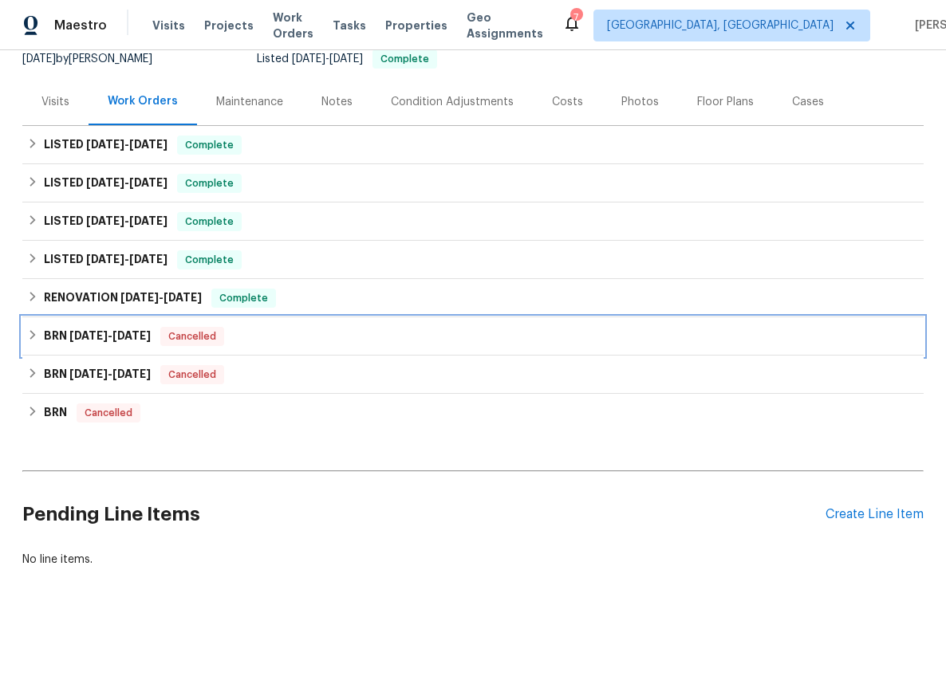
click at [109, 330] on span "9/29/25 - 10/6/25" at bounding box center [109, 335] width 81 height 11
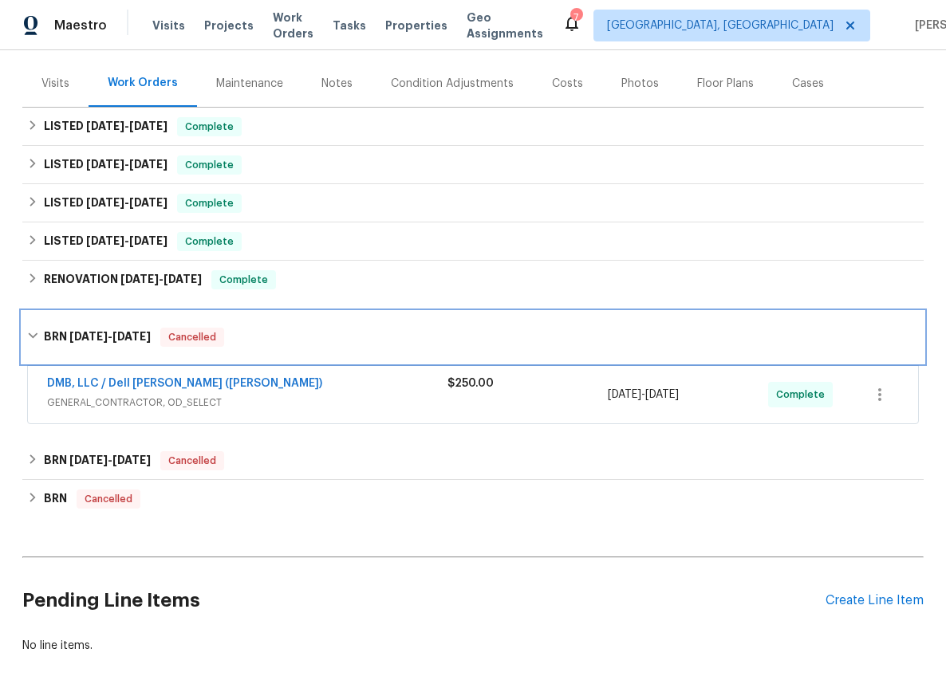
scroll to position [183, 0]
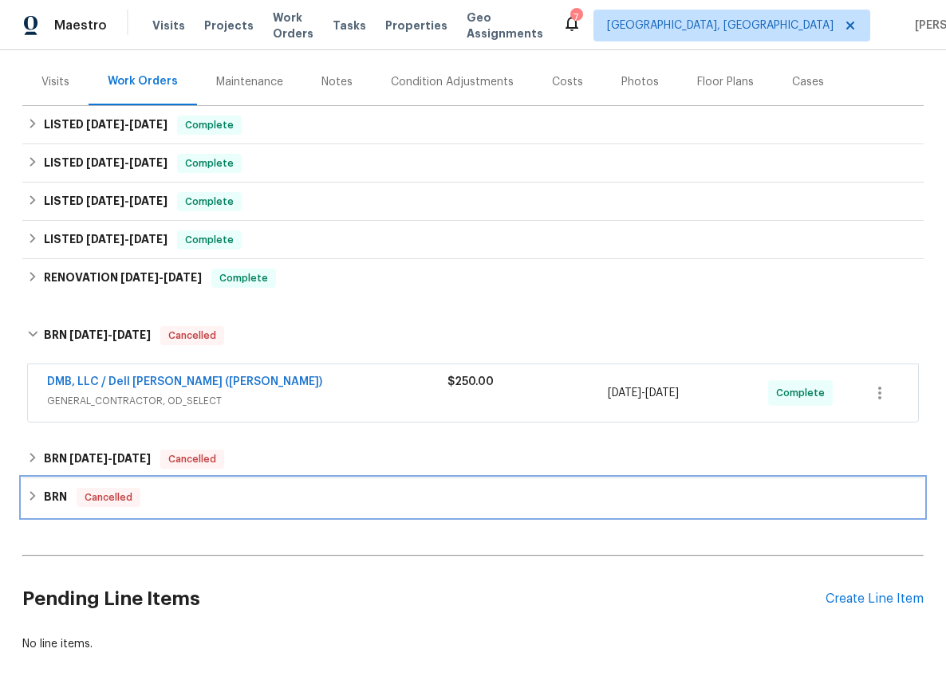
click at [120, 494] on span "Cancelled" at bounding box center [108, 498] width 61 height 16
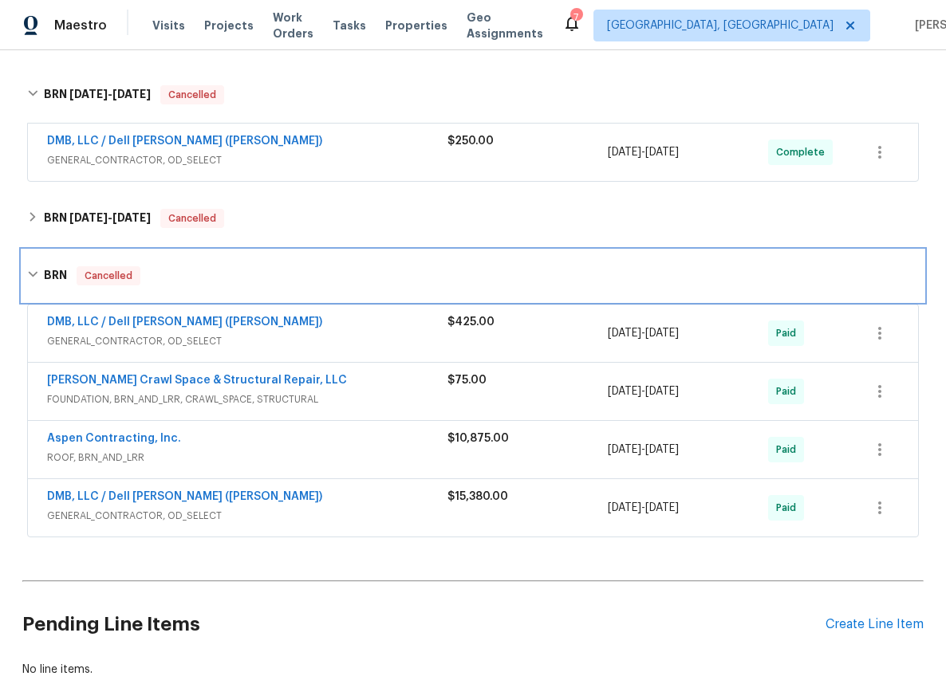
scroll to position [447, 0]
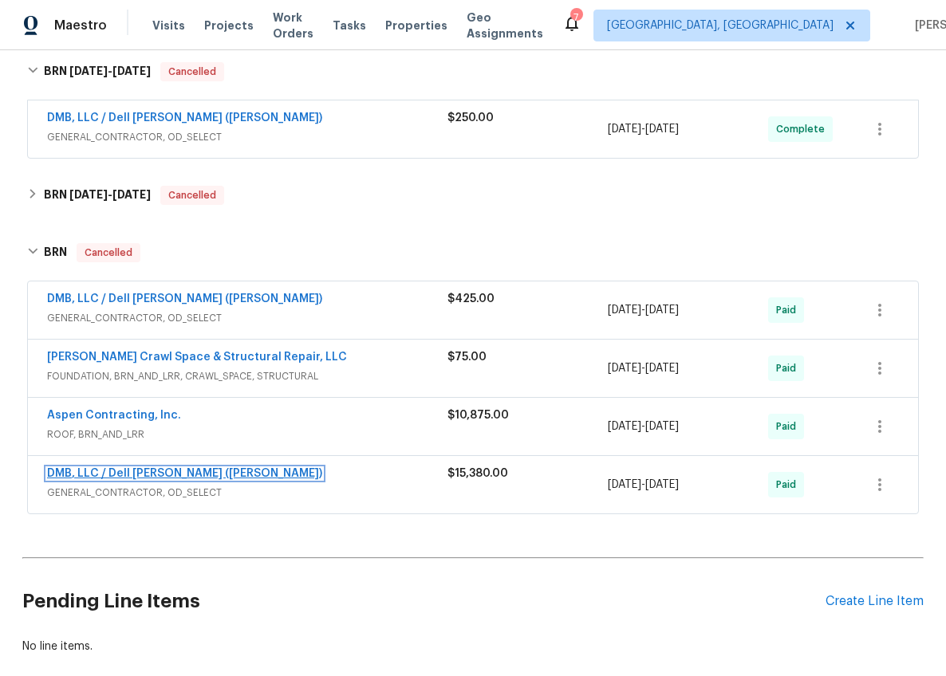
click at [182, 475] on link "DMB, LLC / Dell Bryson (Heise)" at bounding box center [184, 473] width 275 height 11
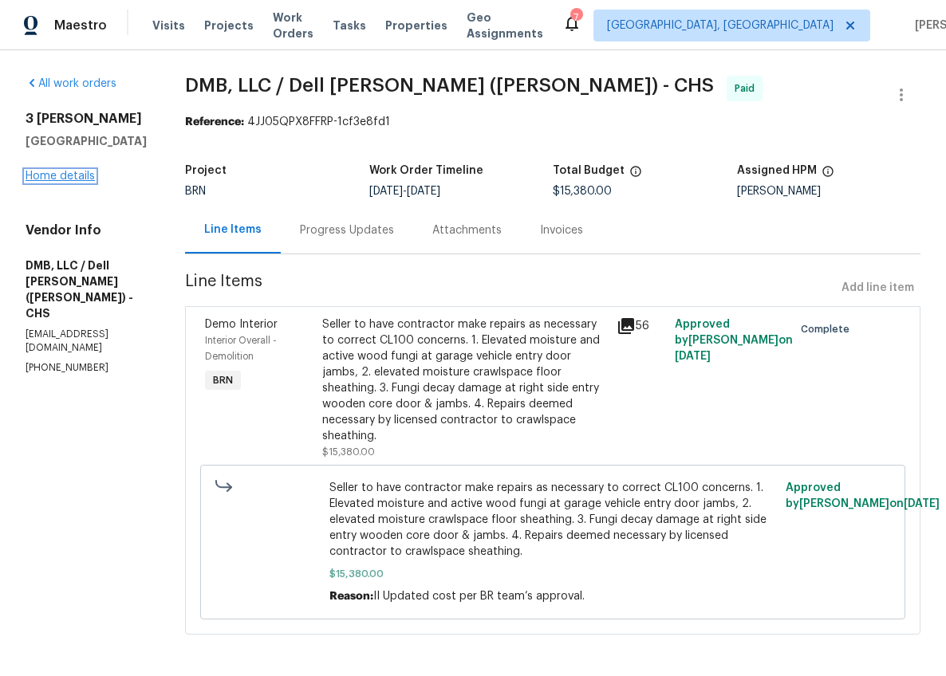
click at [47, 182] on link "Home details" at bounding box center [60, 176] width 69 height 11
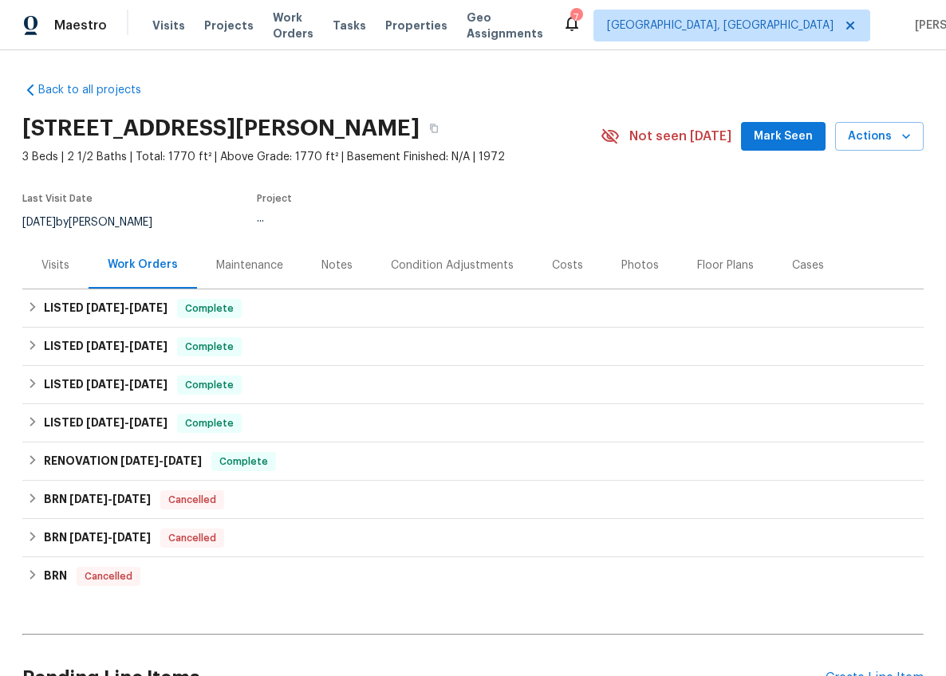
scroll to position [5, 0]
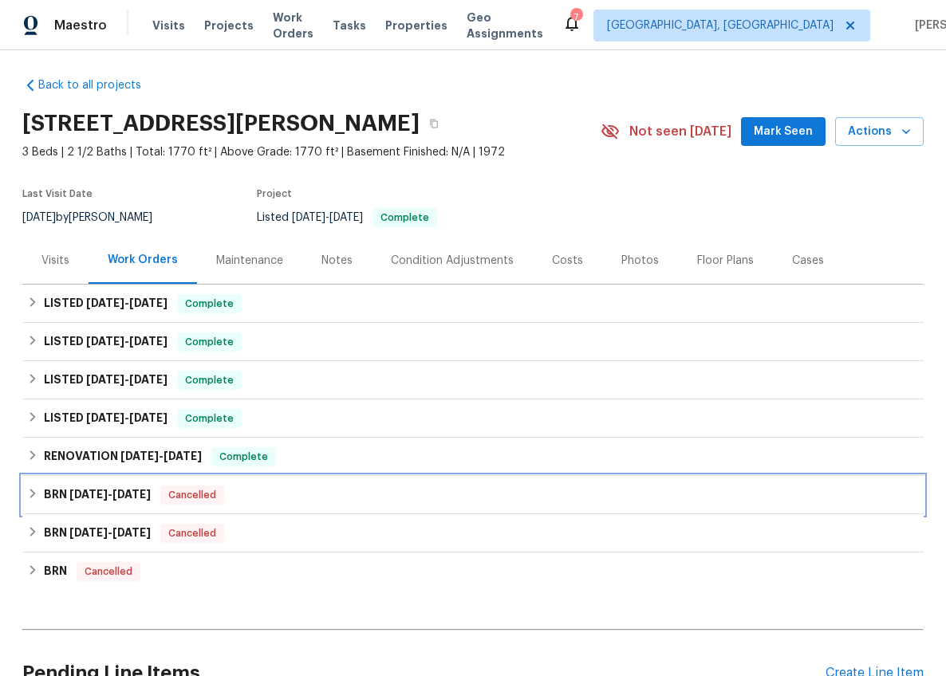
click at [103, 506] on div "BRN 9/29/25 - 10/6/25 Cancelled" at bounding box center [472, 495] width 901 height 38
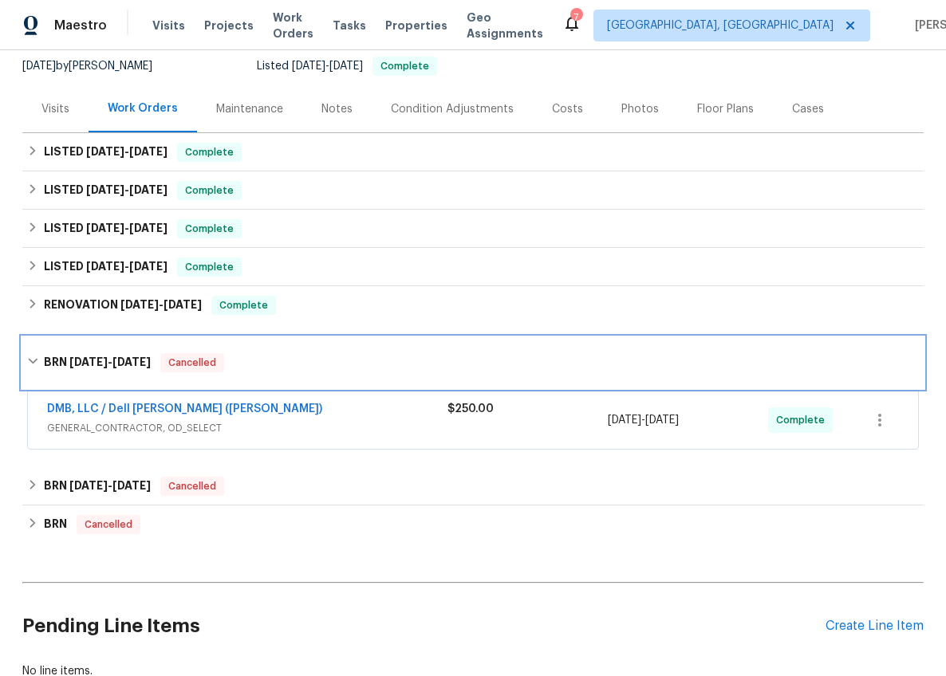
scroll to position [280, 0]
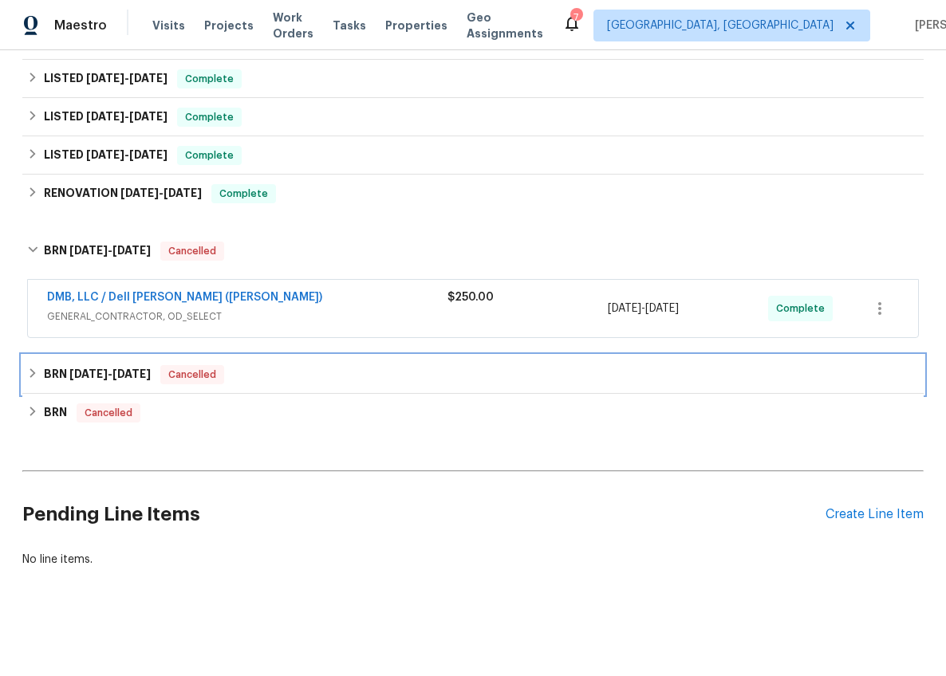
click at [69, 369] on h6 "BRN 9/9/25 - 9/19/25" at bounding box center [97, 374] width 107 height 19
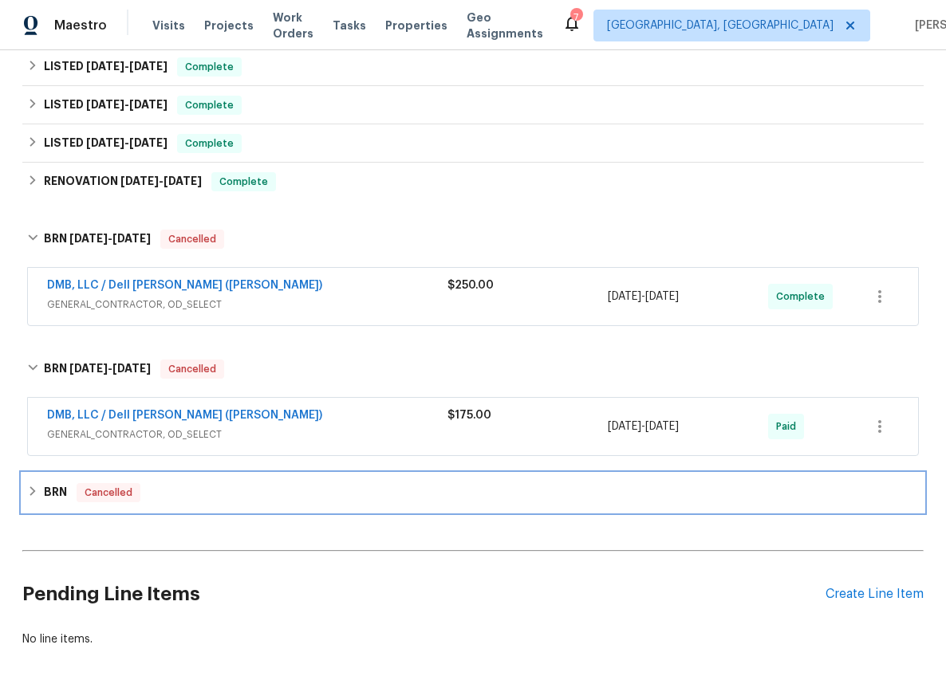
click at [171, 497] on div "BRN Cancelled" at bounding box center [472, 492] width 891 height 19
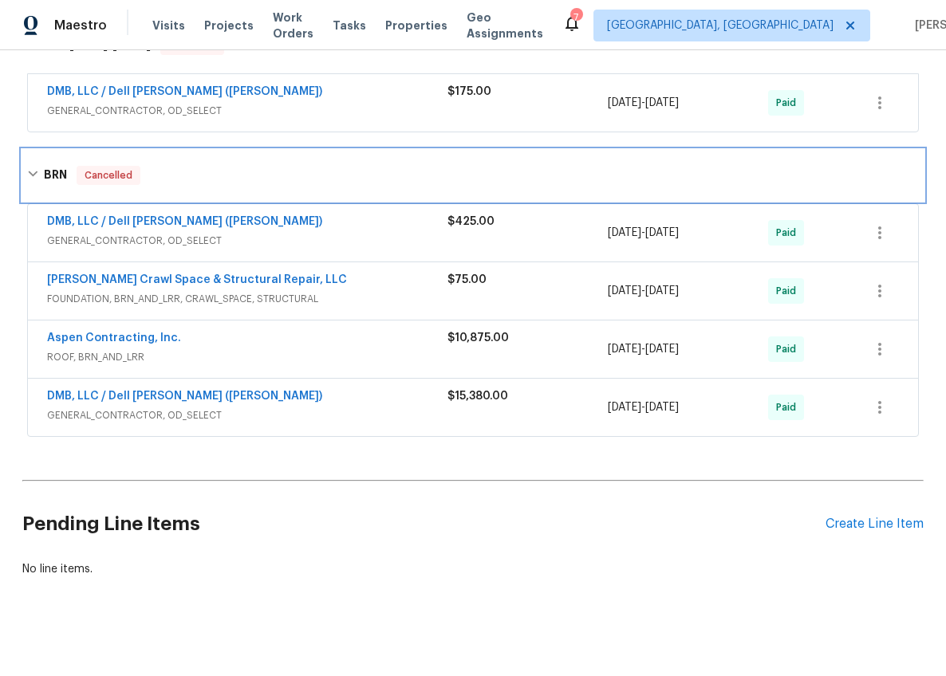
scroll to position [447, 0]
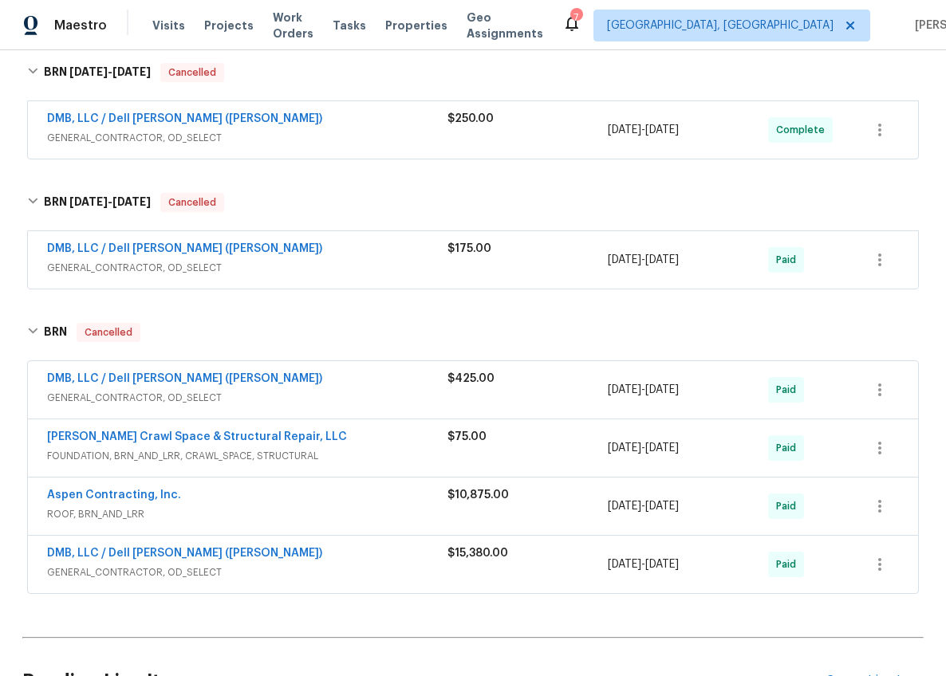
click at [243, 263] on span "GENERAL_CONTRACTOR, OD_SELECT" at bounding box center [247, 268] width 400 height 16
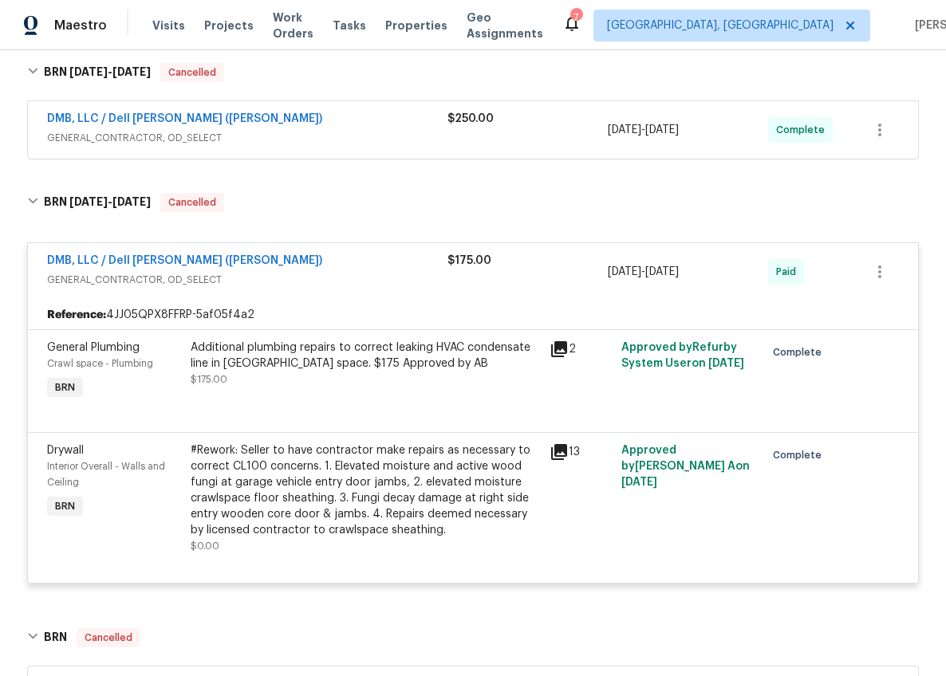
scroll to position [501, 0]
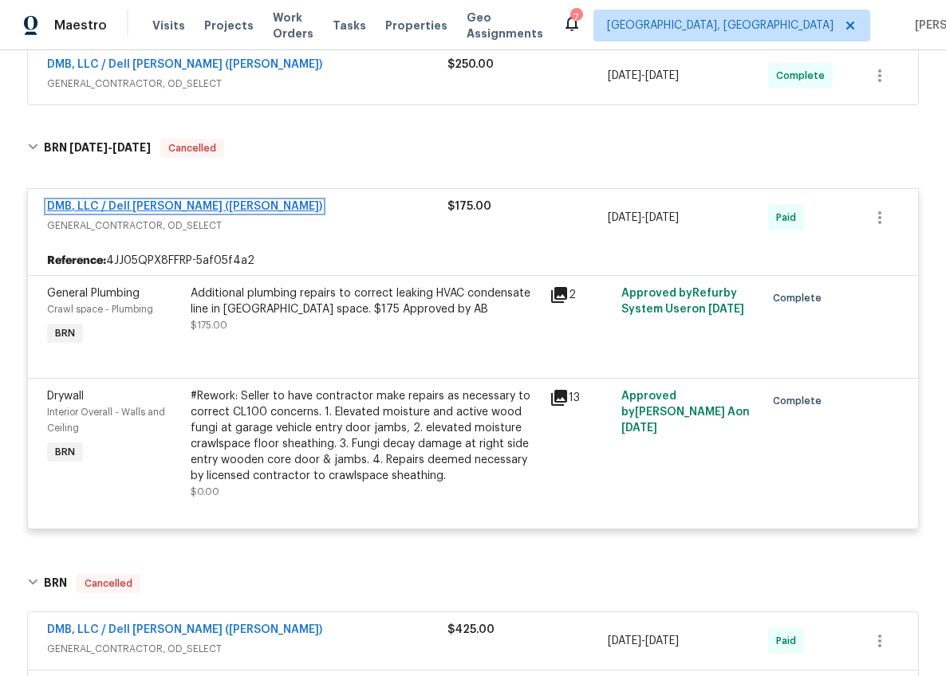
click at [162, 207] on link "DMB, LLC / Dell Bryson (Heise)" at bounding box center [184, 206] width 275 height 11
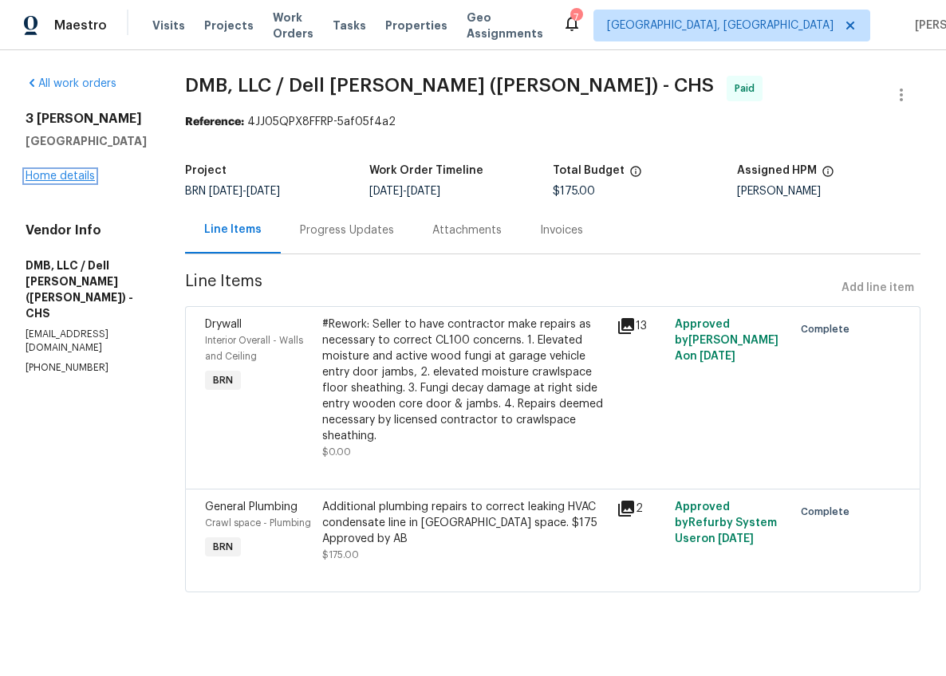
click at [74, 182] on link "Home details" at bounding box center [60, 176] width 69 height 11
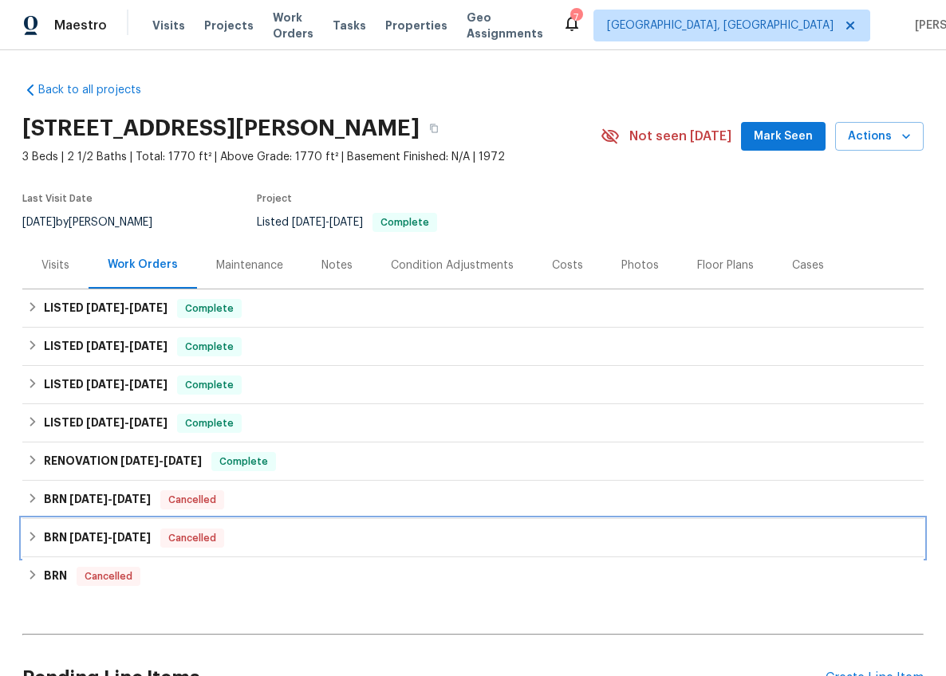
click at [75, 530] on h6 "BRN 9/9/25 - 9/19/25" at bounding box center [97, 538] width 107 height 19
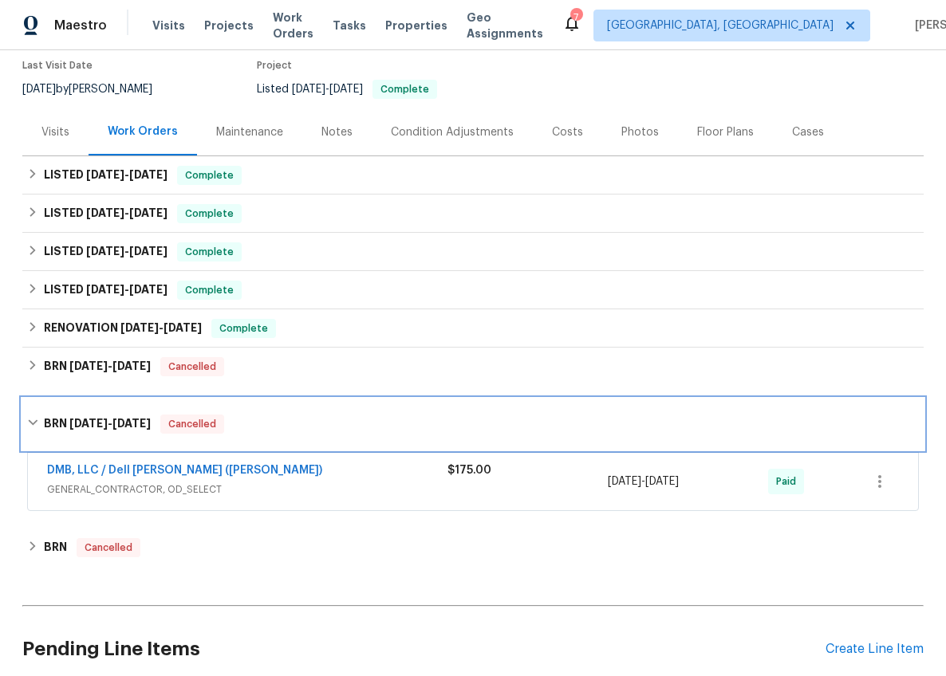
scroll to position [130, 0]
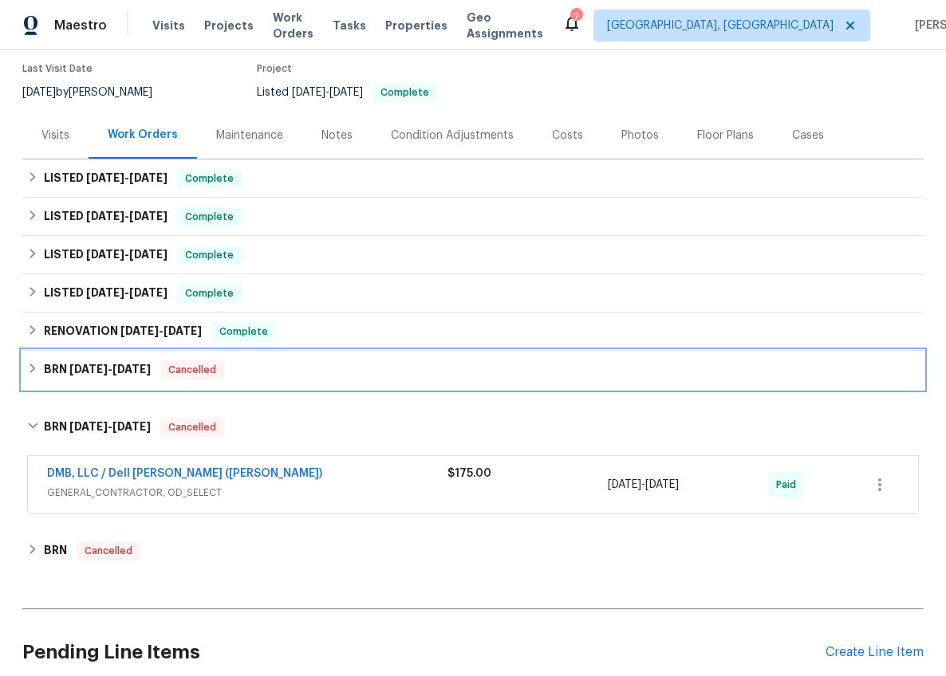
click at [108, 359] on div "BRN 9/29/25 - 10/6/25 Cancelled" at bounding box center [472, 370] width 901 height 38
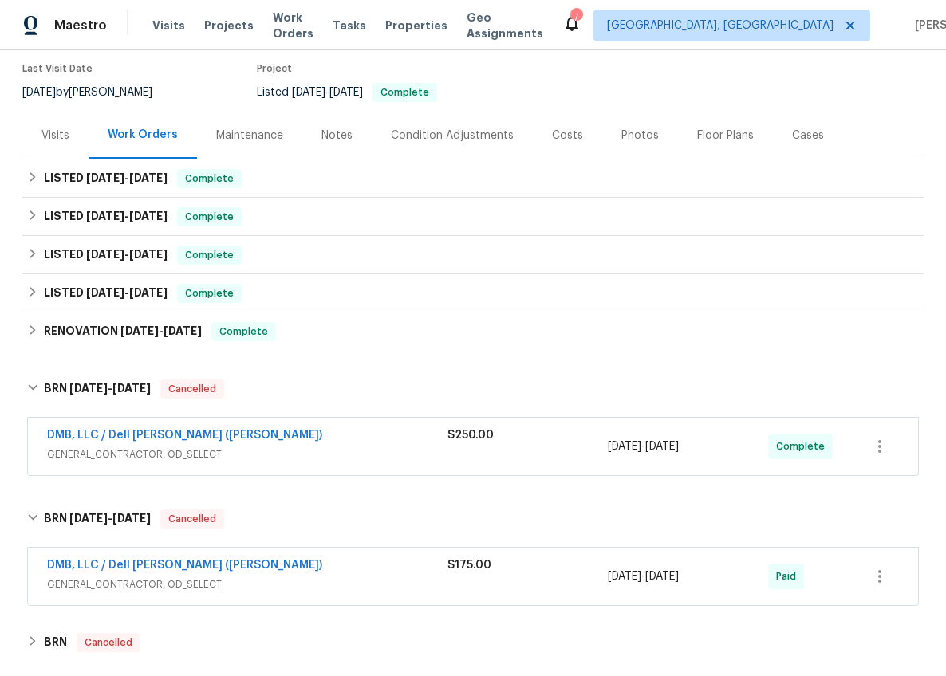
click at [333, 454] on span "GENERAL_CONTRACTOR, OD_SELECT" at bounding box center [247, 455] width 400 height 16
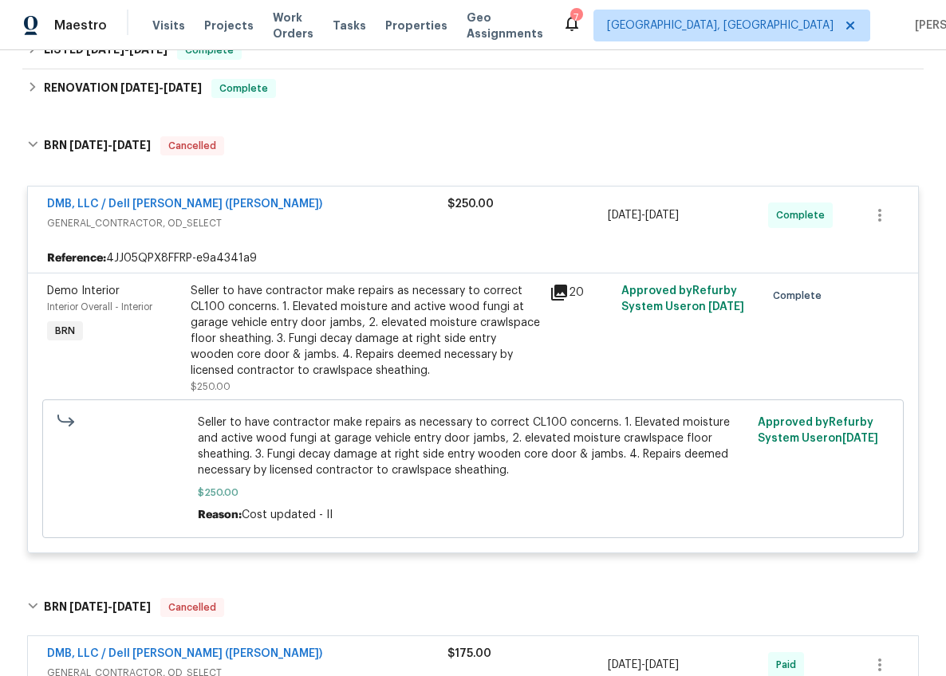
scroll to position [385, 0]
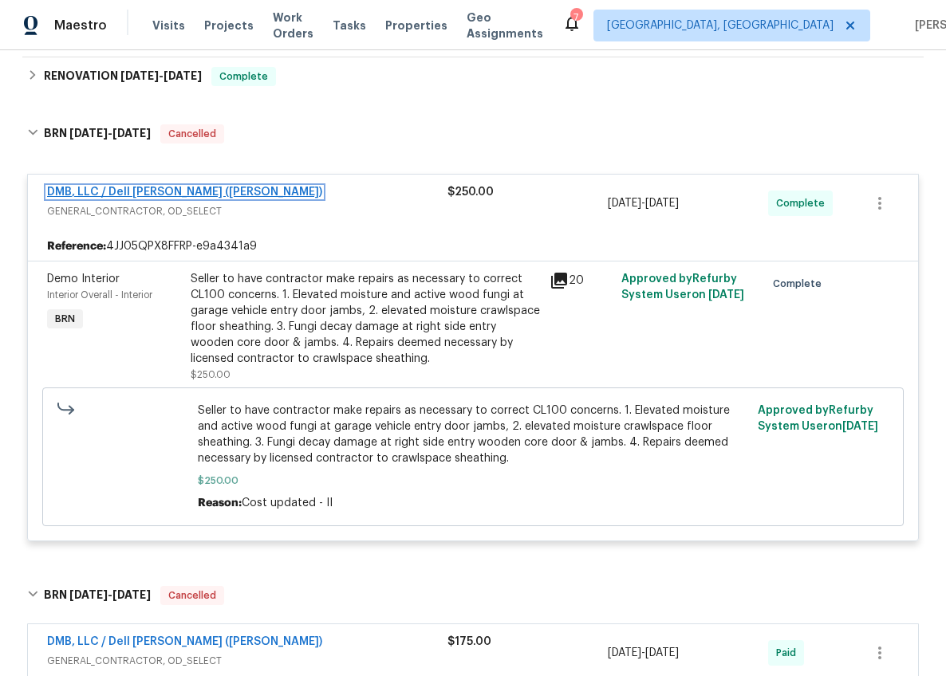
click at [163, 191] on link "DMB, LLC / Dell Bryson (Heise)" at bounding box center [184, 192] width 275 height 11
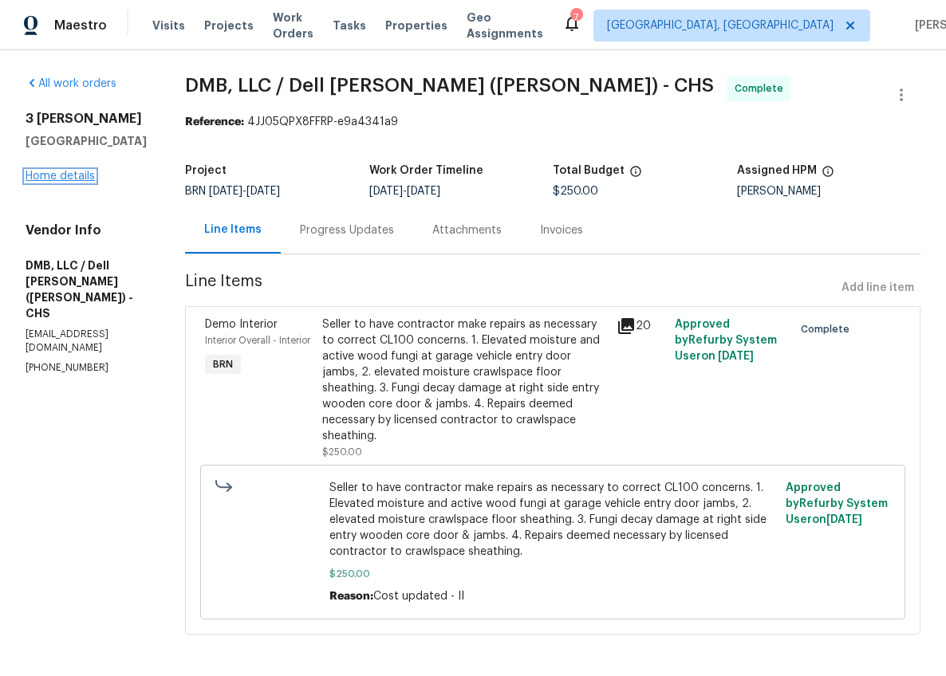
click at [68, 182] on link "Home details" at bounding box center [60, 176] width 69 height 11
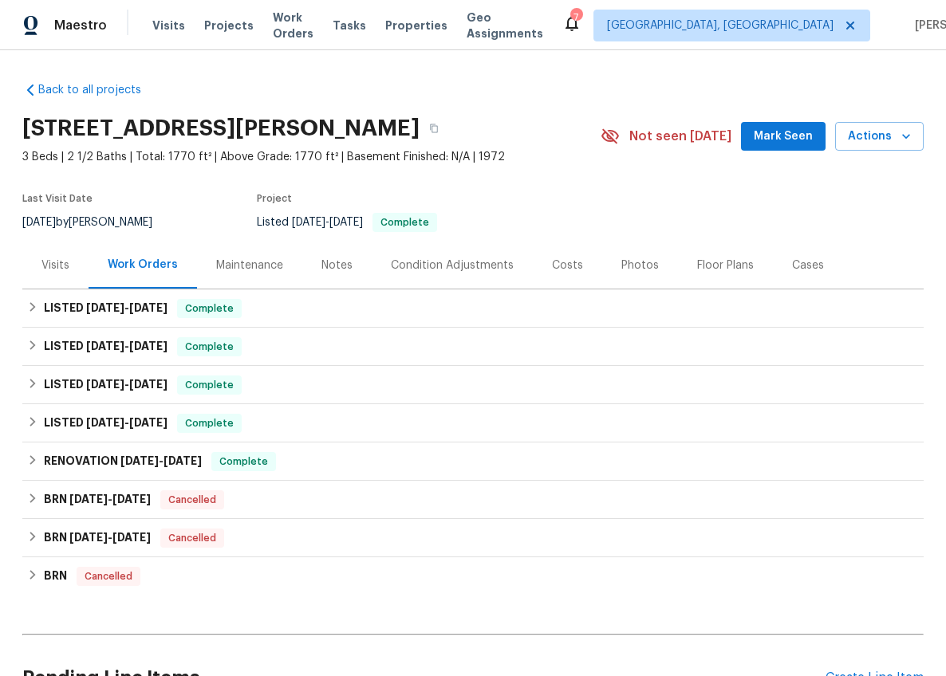
scroll to position [13, 0]
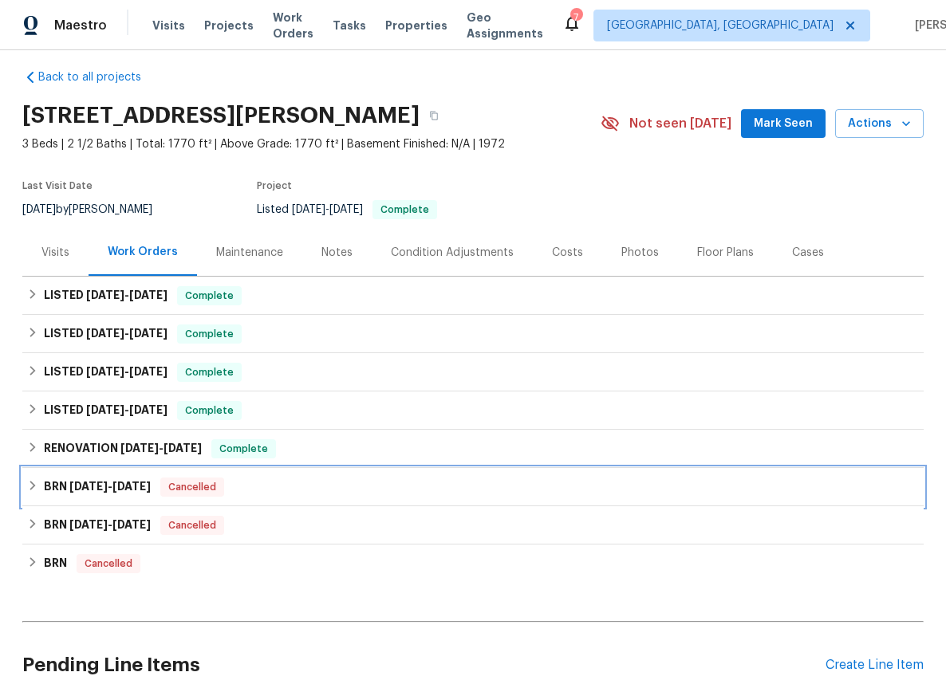
click at [90, 495] on h6 "BRN 9/29/25 - 10/6/25" at bounding box center [97, 487] width 107 height 19
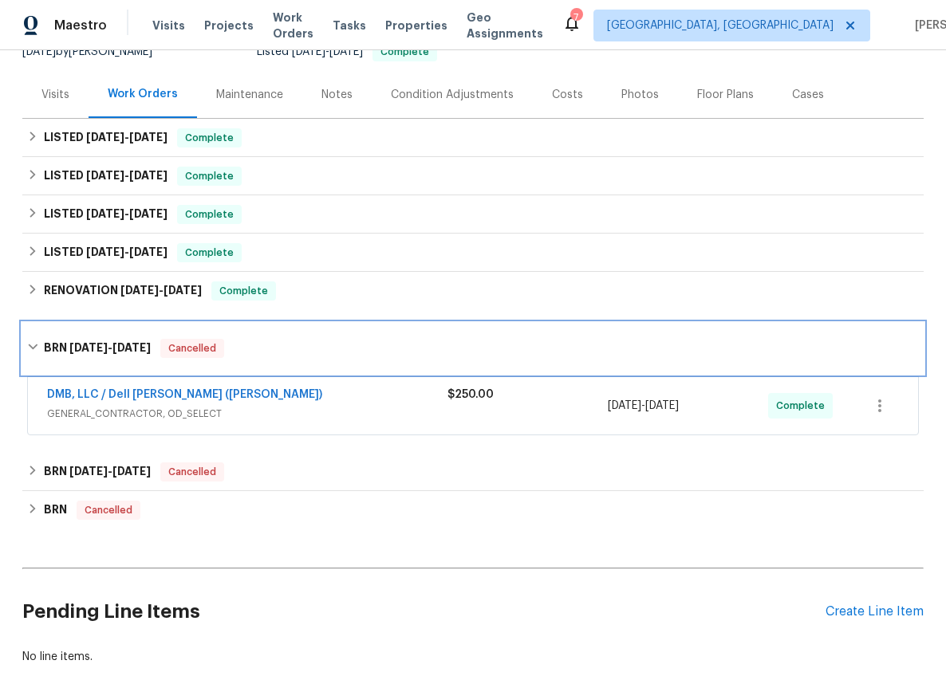
scroll to position [206, 0]
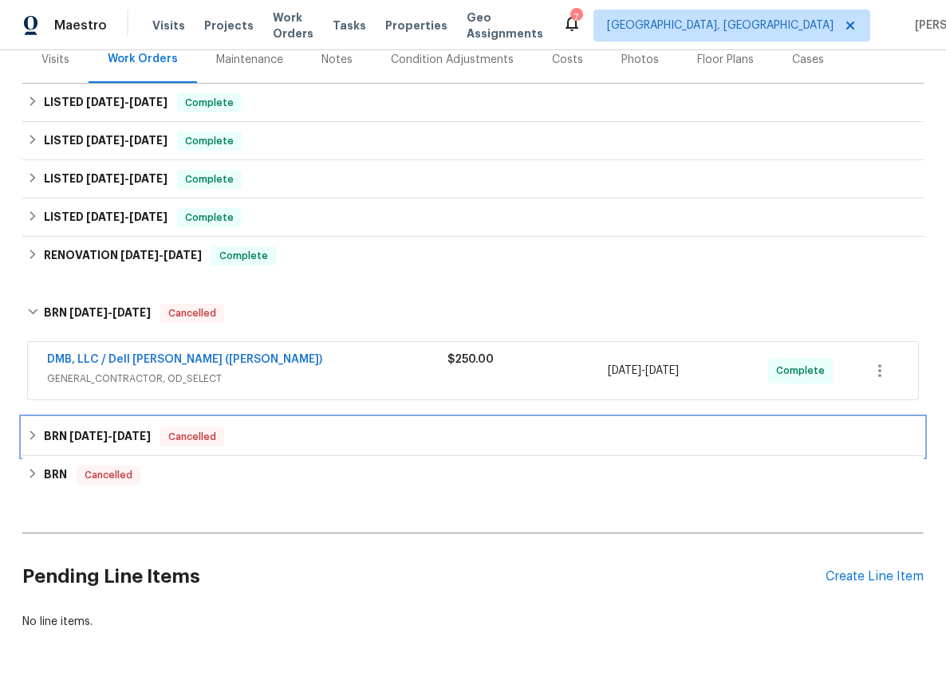
click at [77, 425] on div "BRN 9/9/25 - 9/19/25 Cancelled" at bounding box center [472, 437] width 901 height 38
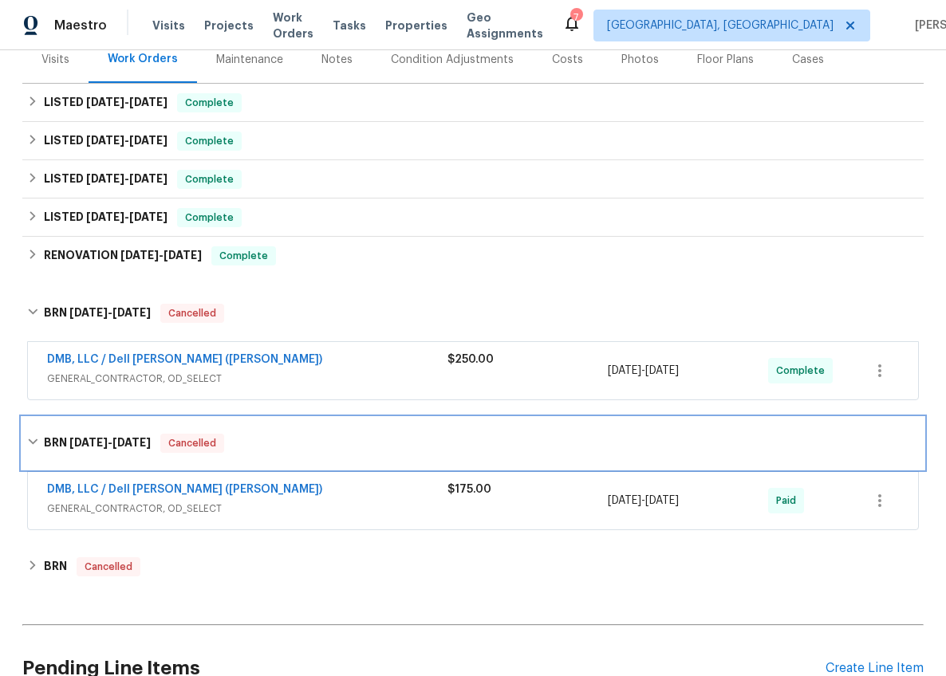
scroll to position [256, 0]
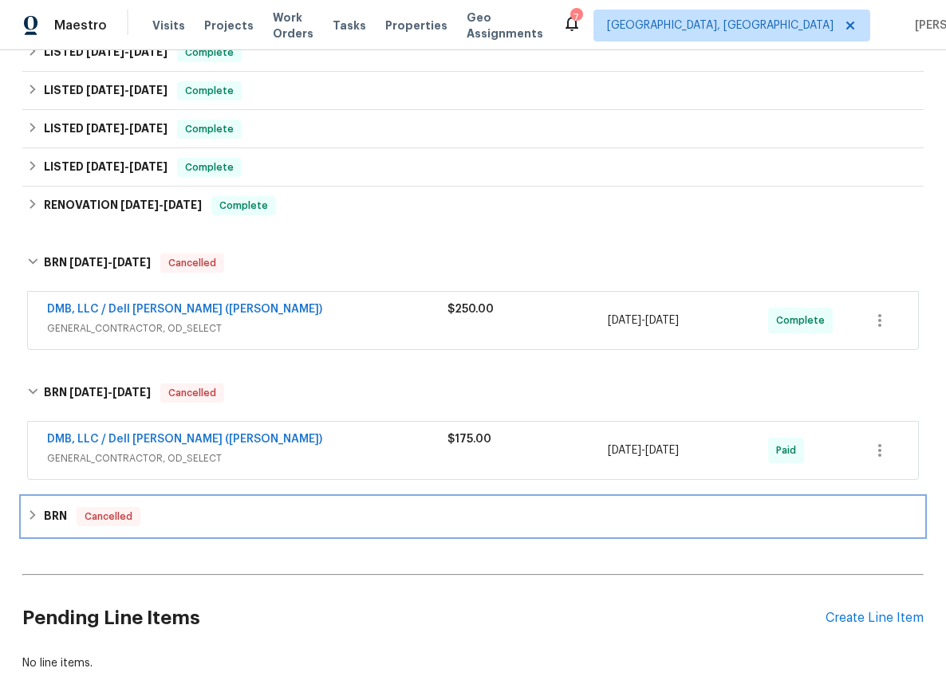
click at [62, 510] on div "BRN Cancelled" at bounding box center [472, 516] width 891 height 19
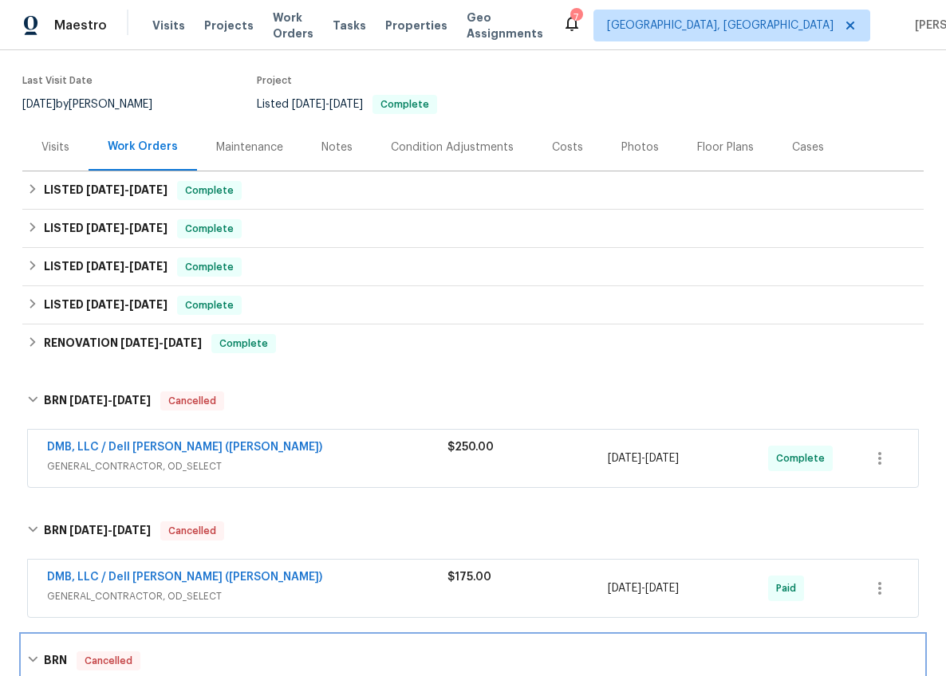
scroll to position [0, 0]
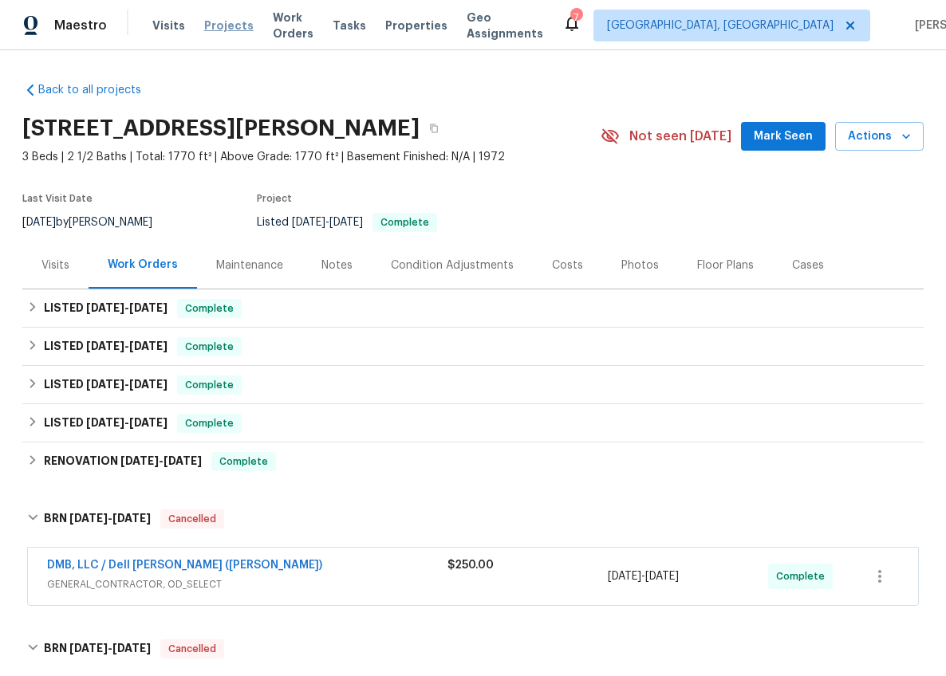
click at [223, 23] on span "Projects" at bounding box center [228, 26] width 49 height 16
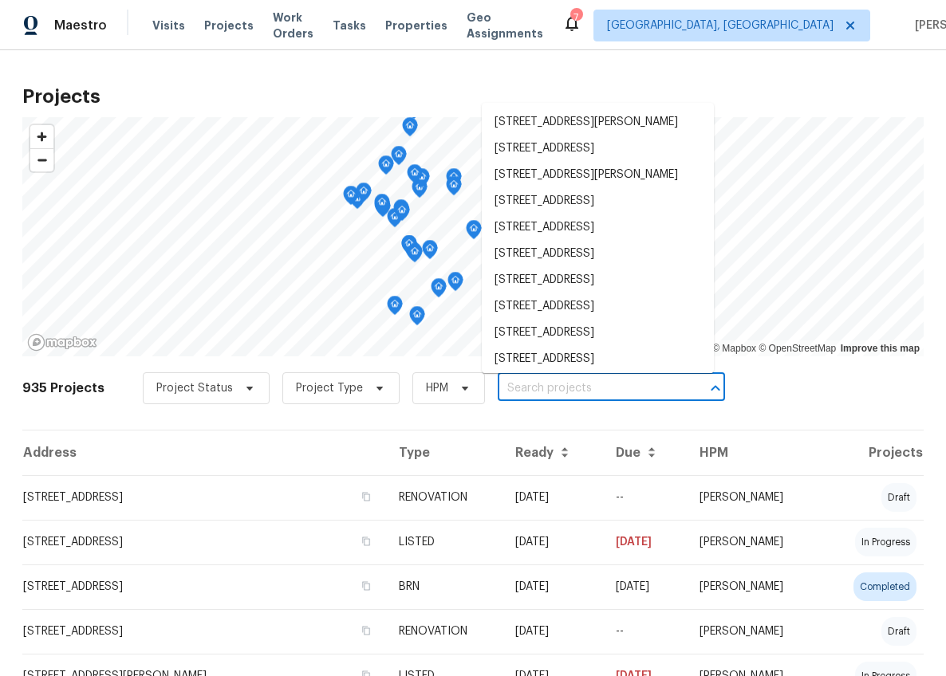
click at [522, 386] on input "text" at bounding box center [589, 388] width 183 height 25
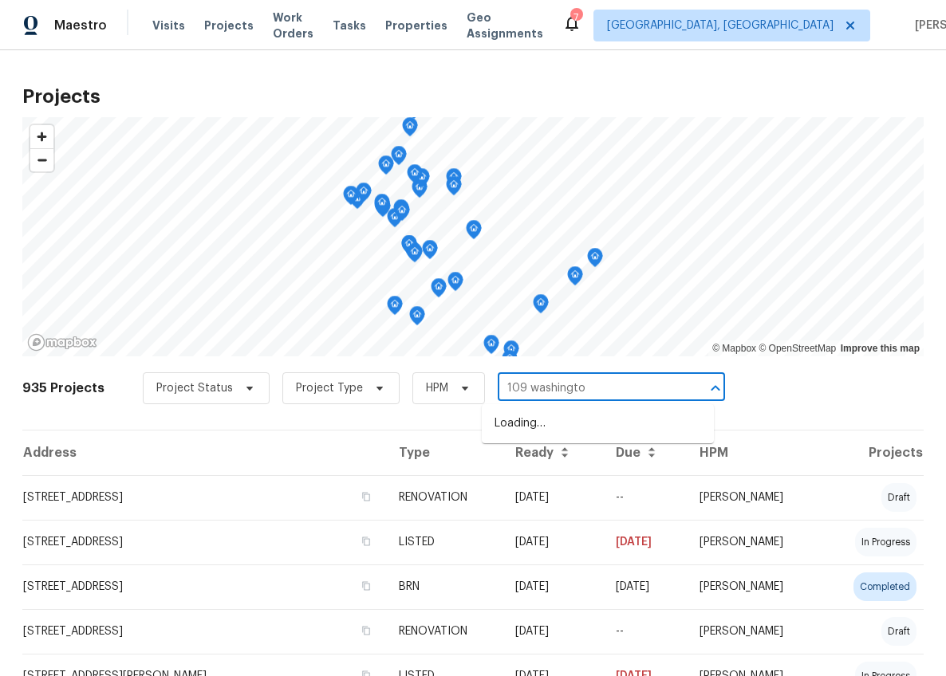
type input "109 washington"
click at [514, 411] on li "109 Washington Dr, Ladson, SC 29456" at bounding box center [598, 432] width 232 height 43
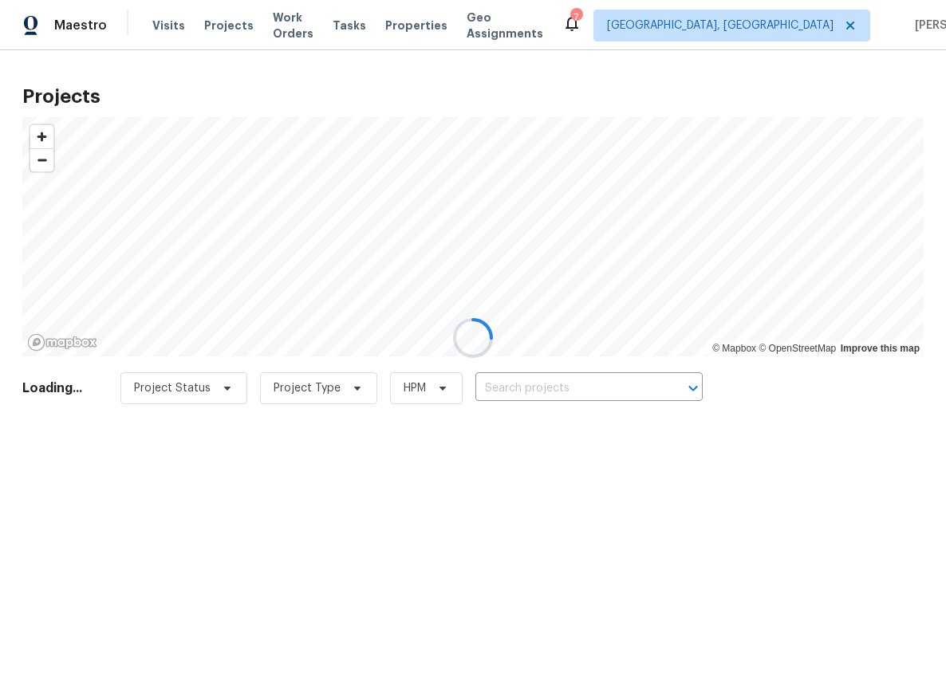
type input "109 Washington Dr, Ladson, SC 29456"
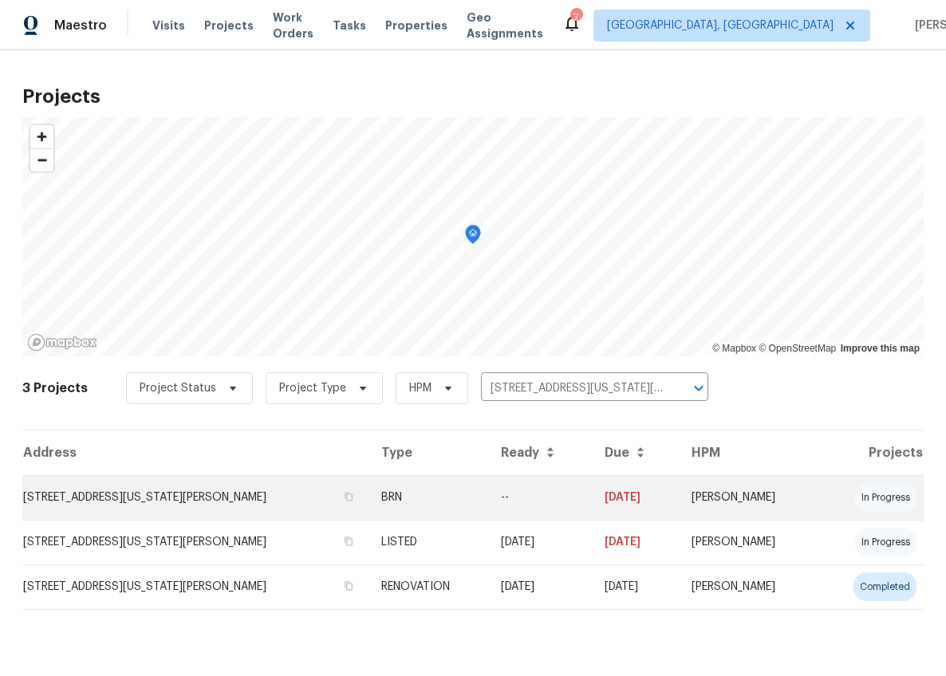
click at [159, 499] on td "109 Washington Dr, Ladson, SC 29456" at bounding box center [195, 497] width 346 height 45
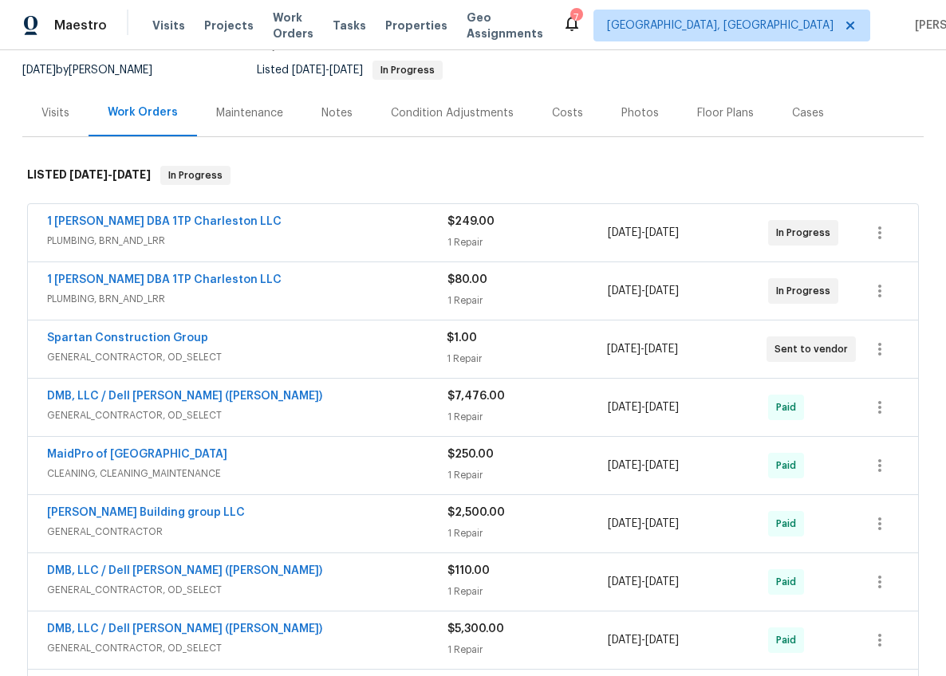
scroll to position [171, 0]
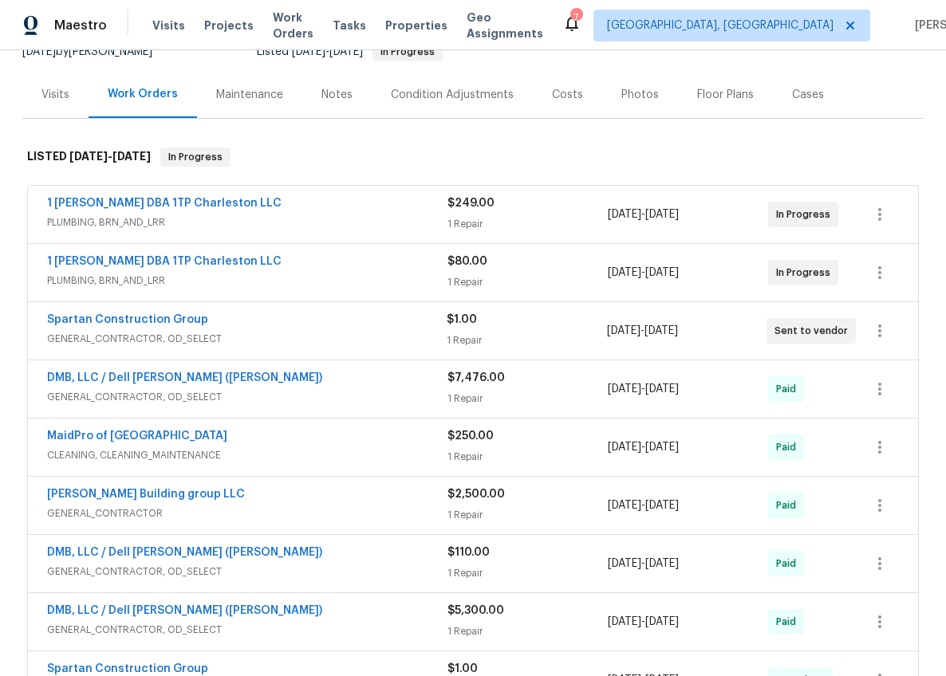
click at [287, 388] on div "DMB, LLC / Dell Bryson (Heise)" at bounding box center [247, 379] width 400 height 19
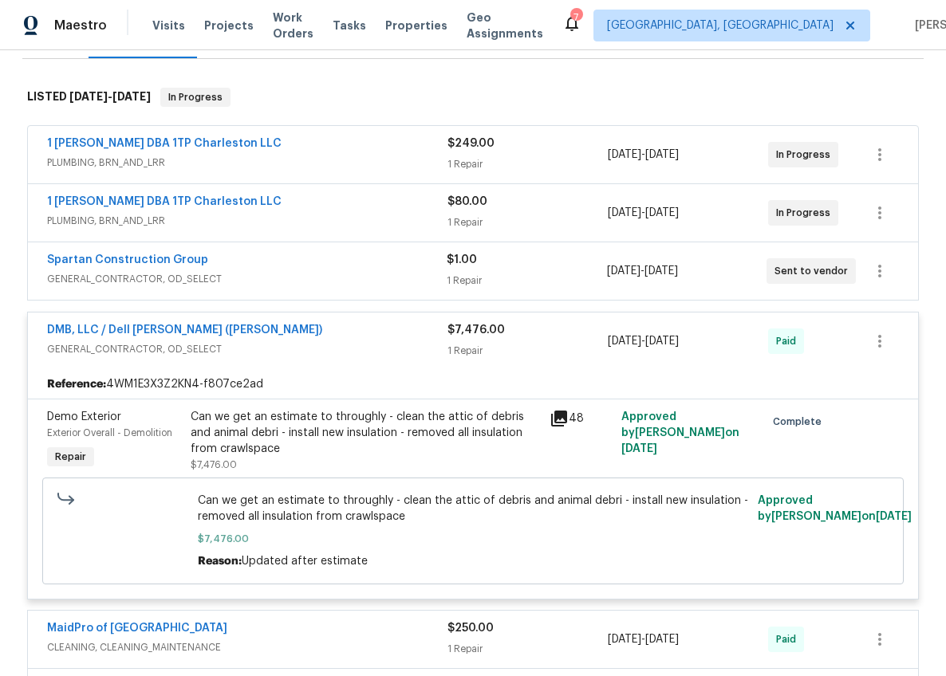
scroll to position [213, 0]
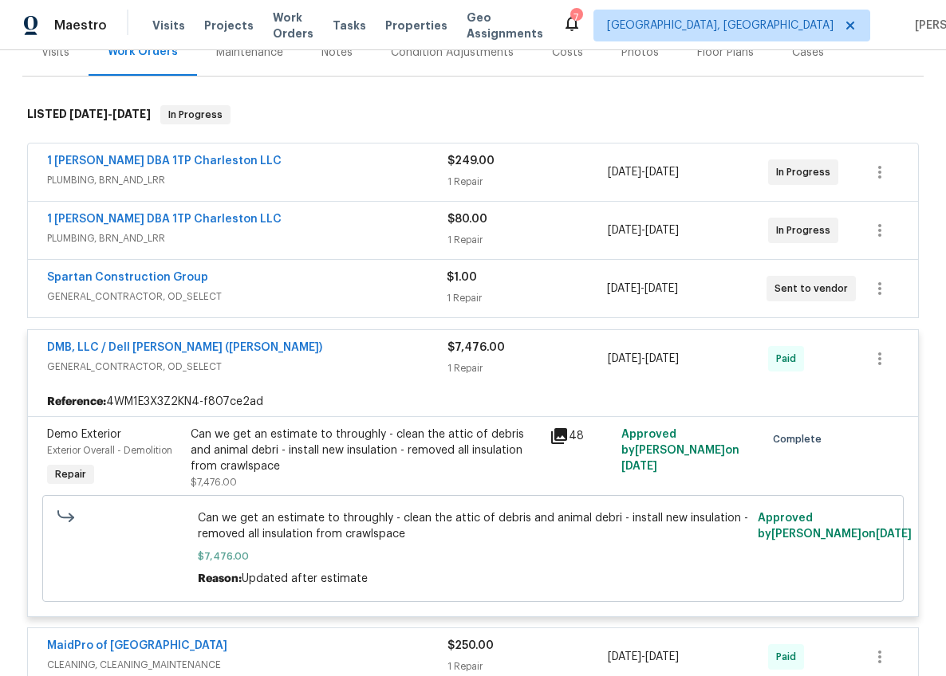
click at [307, 362] on span "GENERAL_CONTRACTOR, OD_SELECT" at bounding box center [247, 367] width 400 height 16
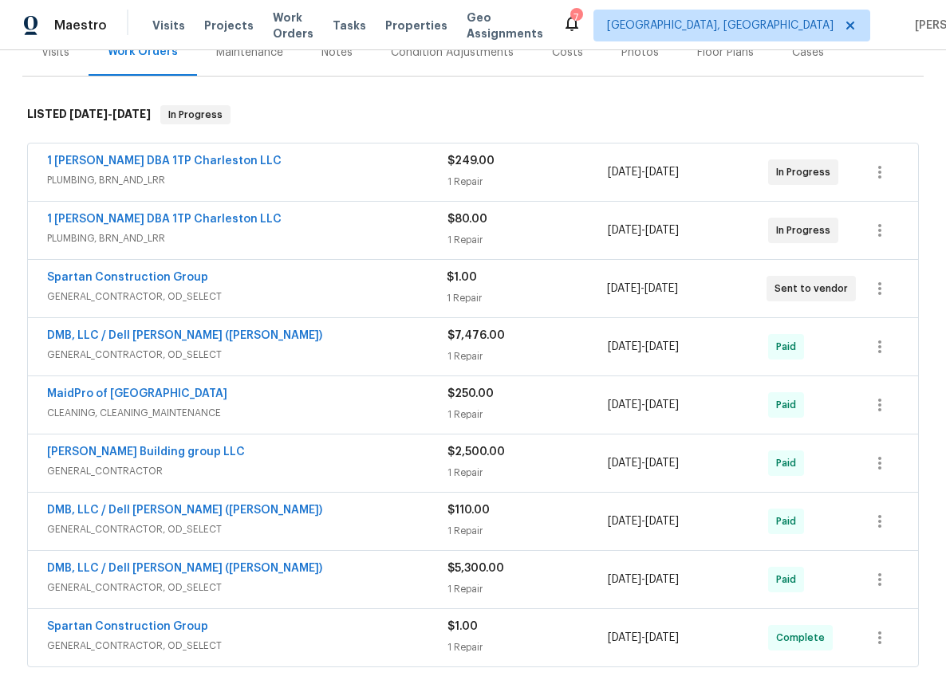
click at [254, 510] on div "DMB, LLC / Dell Bryson (Heise)" at bounding box center [247, 511] width 400 height 19
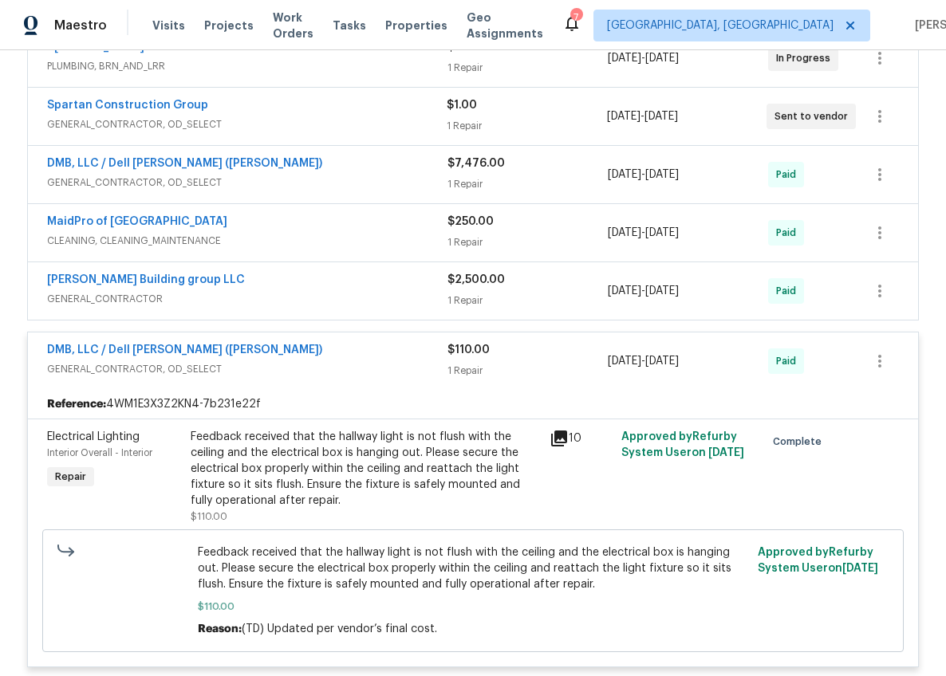
scroll to position [462, 0]
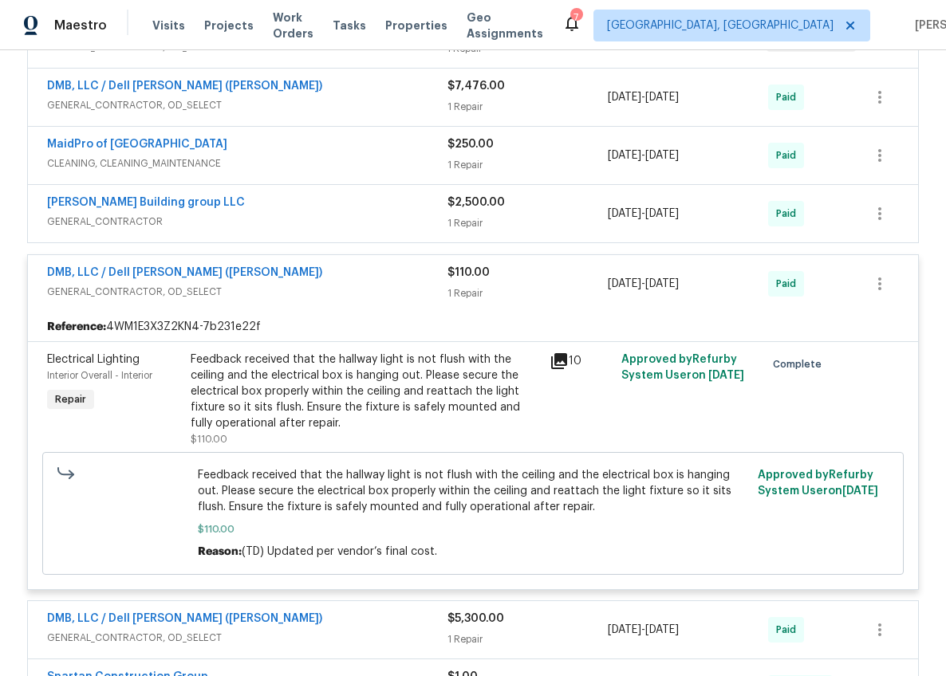
click at [298, 296] on span "GENERAL_CONTRACTOR, OD_SELECT" at bounding box center [247, 292] width 400 height 16
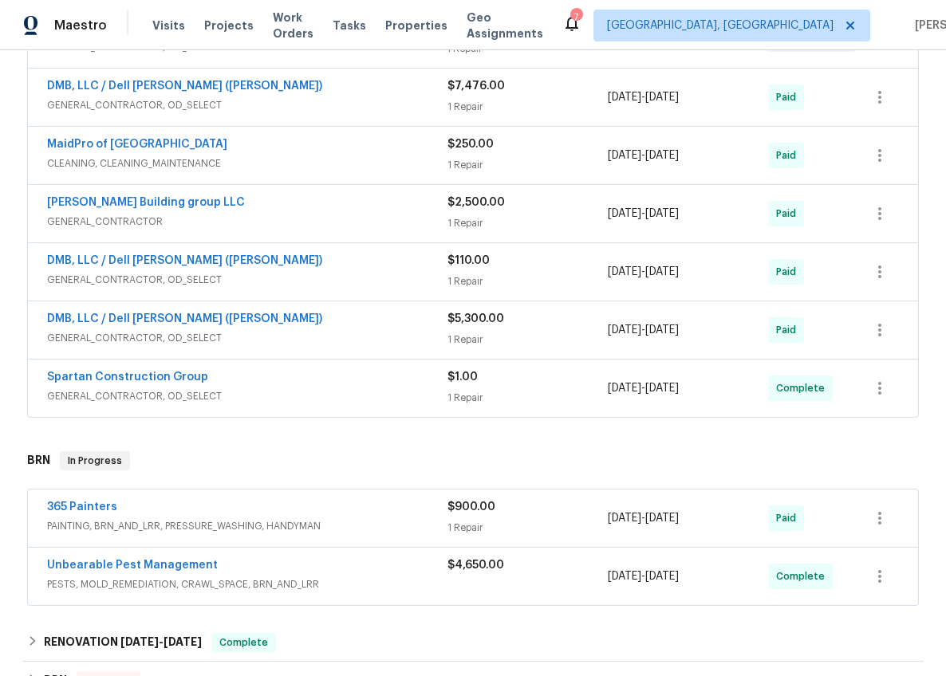
click at [288, 336] on span "GENERAL_CONTRACTOR, OD_SELECT" at bounding box center [247, 338] width 400 height 16
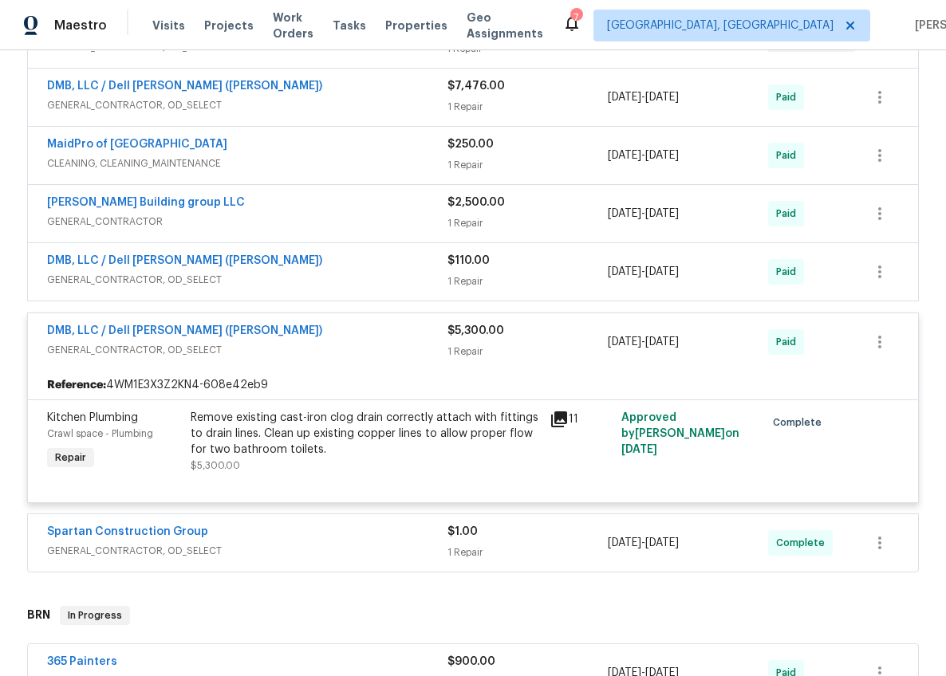
click at [288, 336] on div "DMB, LLC / Dell Bryson (Heise)" at bounding box center [247, 332] width 400 height 19
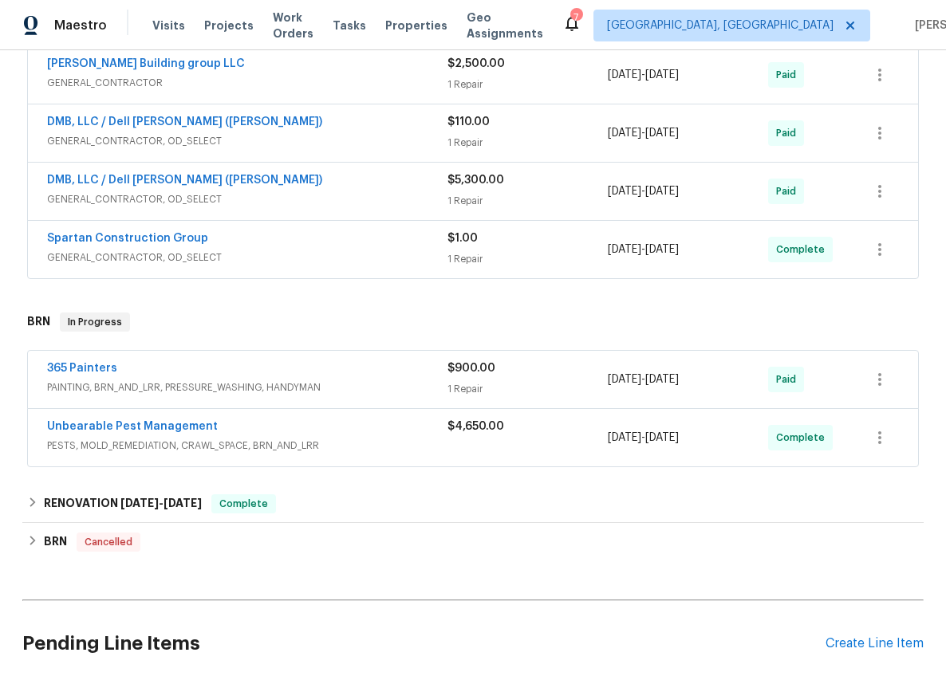
scroll to position [778, 0]
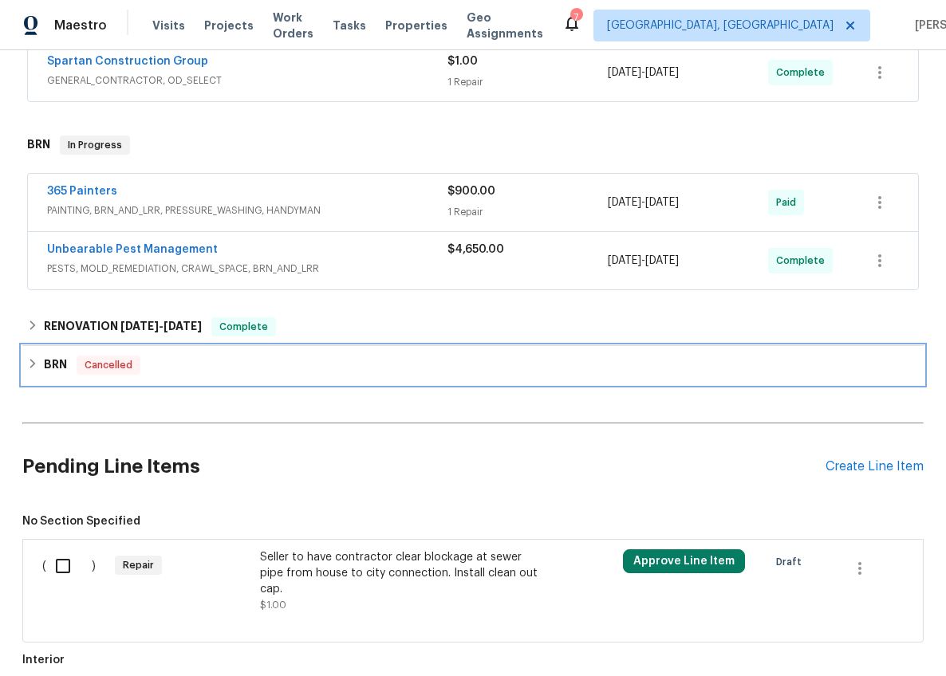
click at [83, 364] on span "Cancelled" at bounding box center [108, 365] width 61 height 16
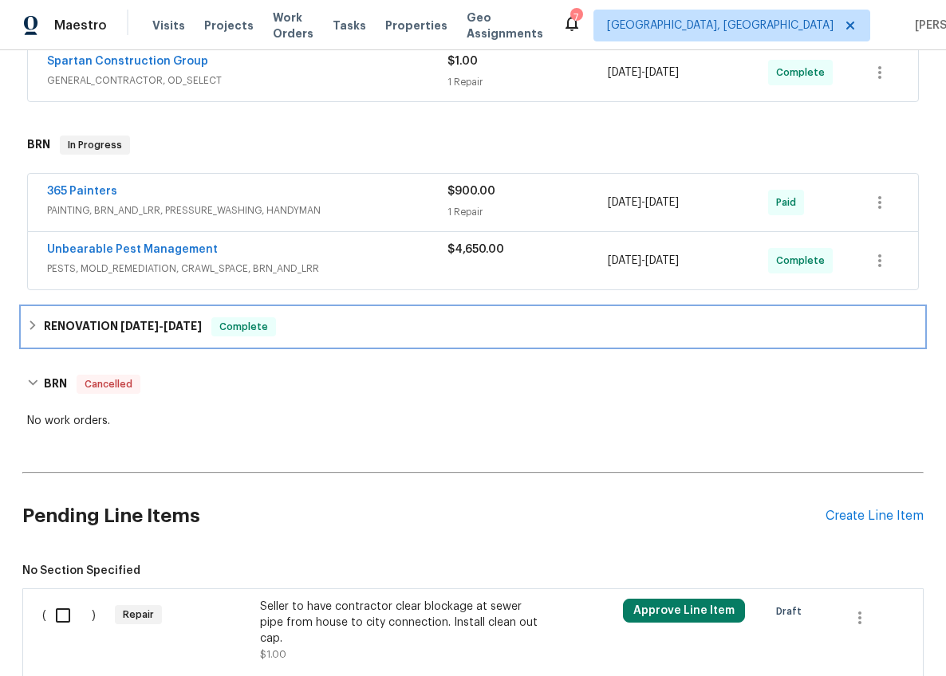
click at [127, 337] on div "RENOVATION 2/7/25 - 6/26/25 Complete" at bounding box center [472, 327] width 901 height 38
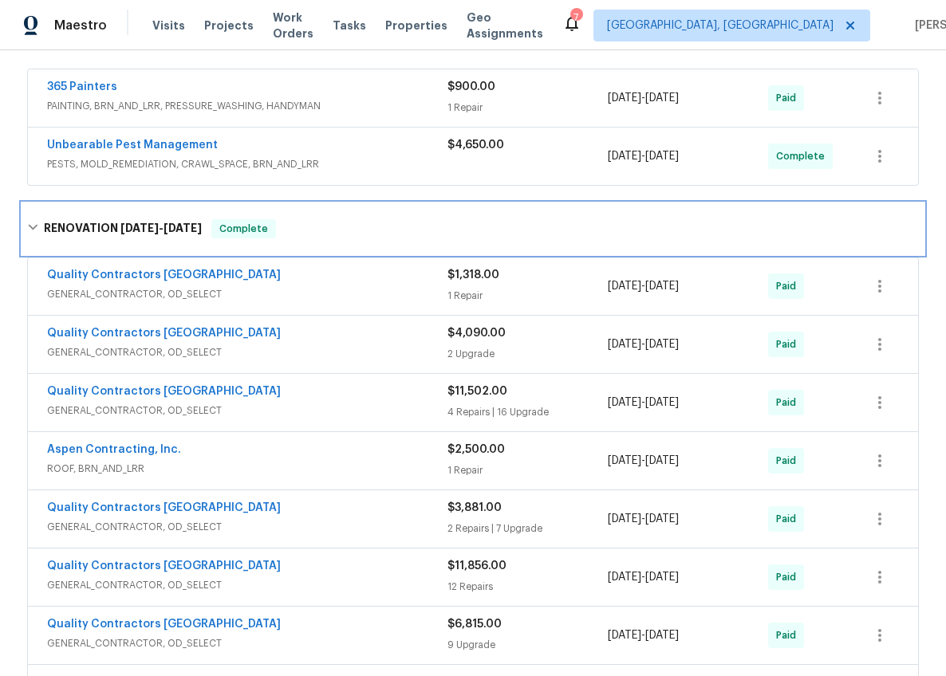
scroll to position [965, 0]
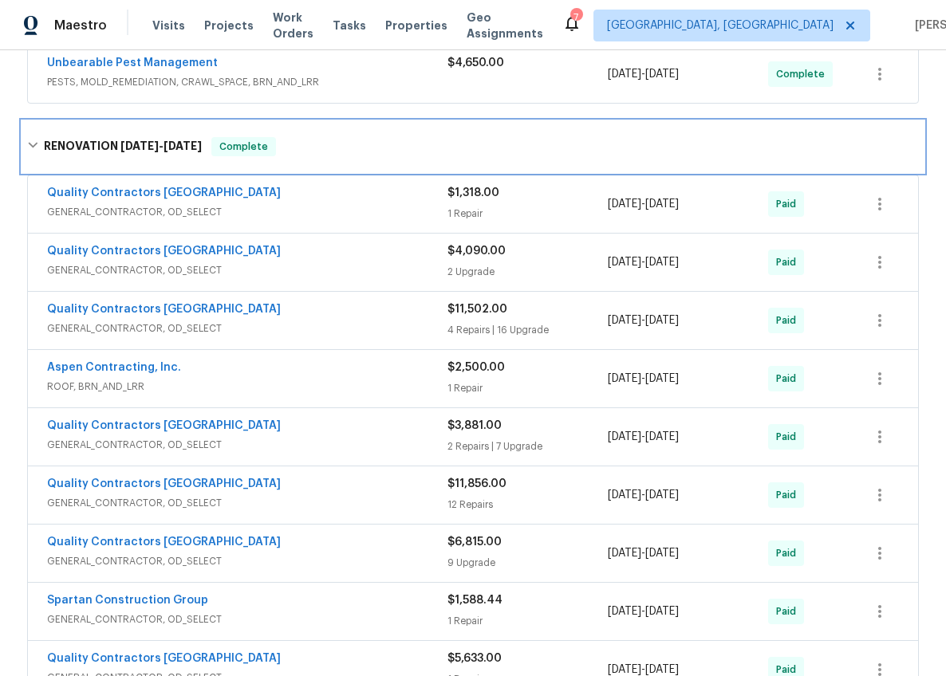
click at [116, 155] on h6 "RENOVATION 2/7/25 - 6/26/25" at bounding box center [123, 146] width 158 height 19
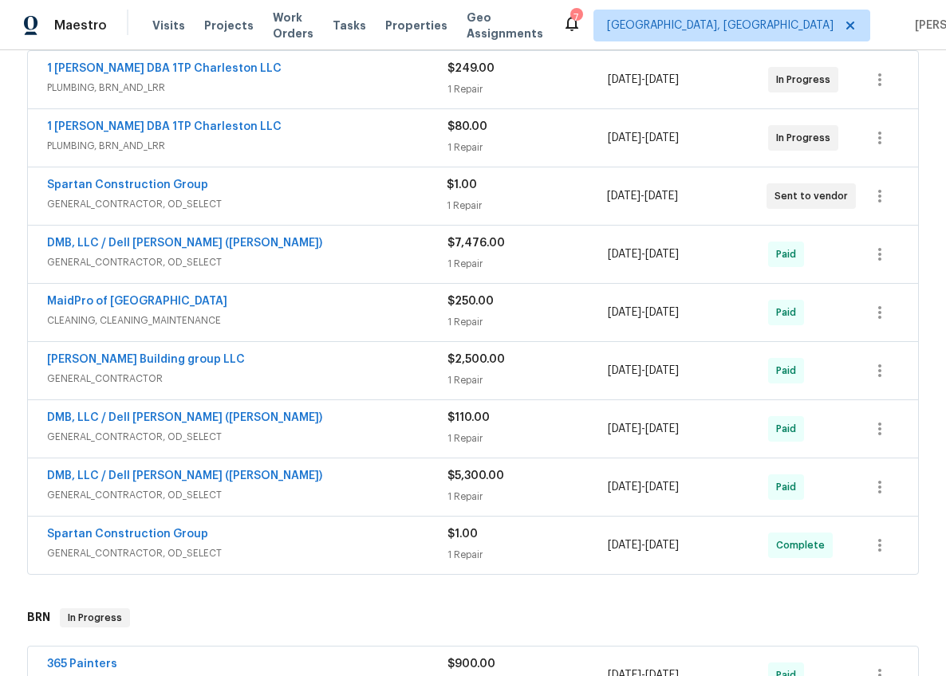
scroll to position [246, 0]
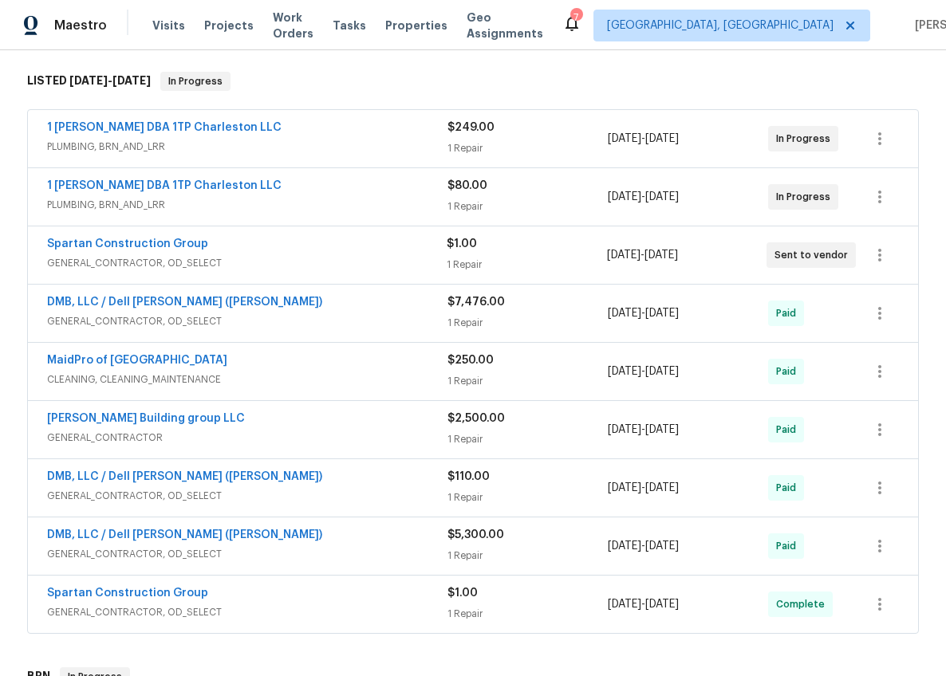
click at [309, 258] on span "GENERAL_CONTRACTOR, OD_SELECT" at bounding box center [246, 263] width 399 height 16
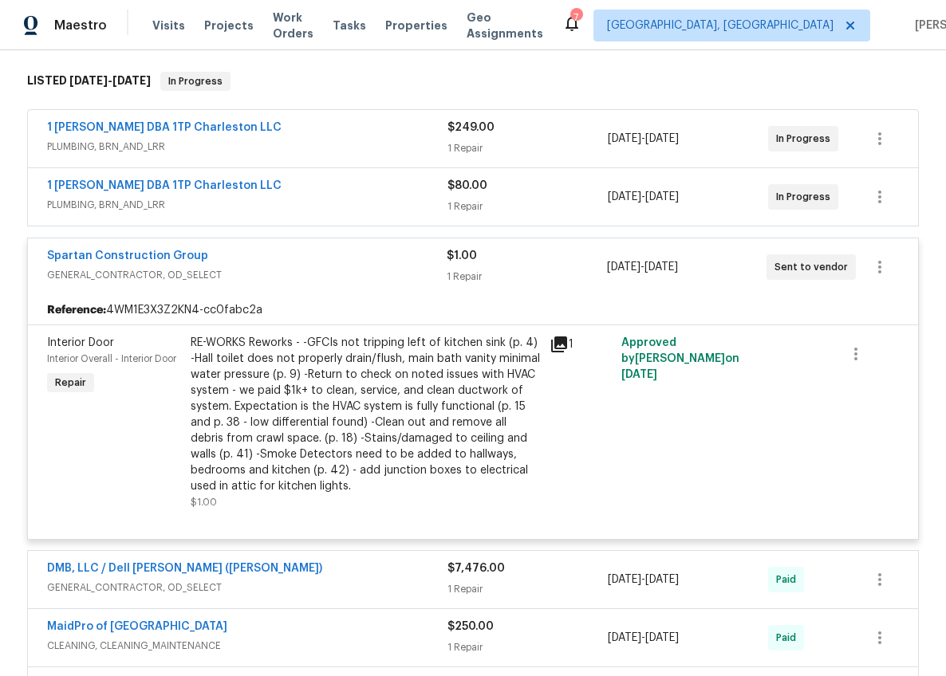
click at [306, 264] on div "Spartan Construction Group" at bounding box center [246, 257] width 399 height 19
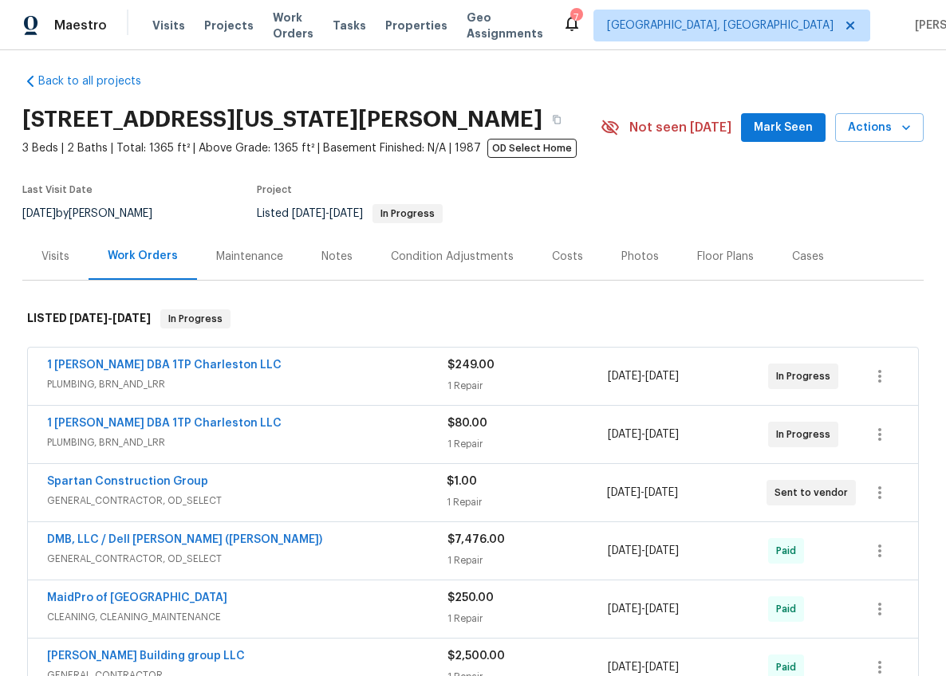
scroll to position [19, 0]
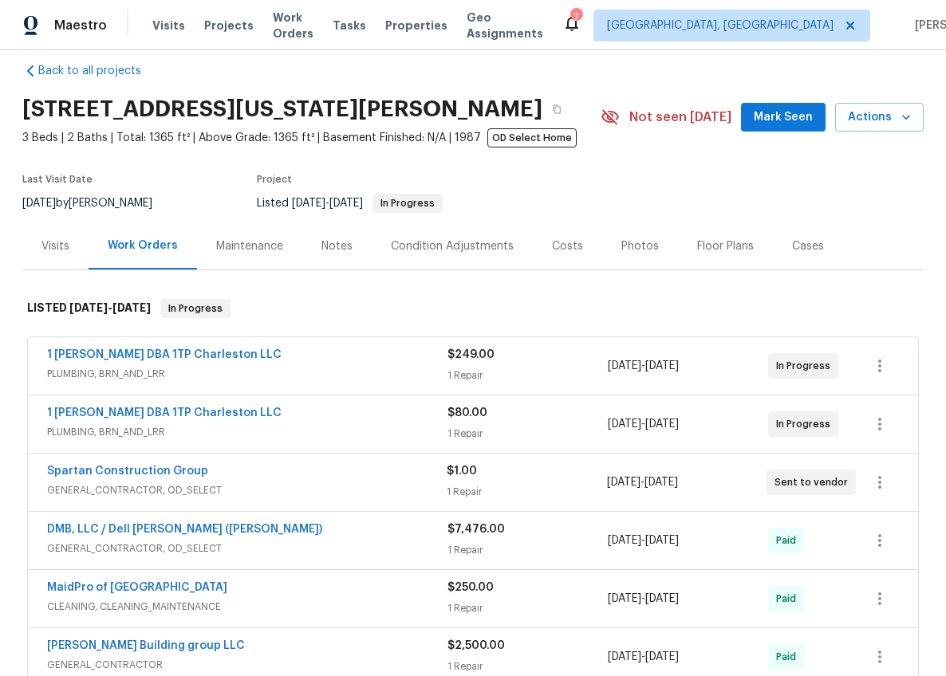
click at [321, 242] on div "Notes" at bounding box center [336, 246] width 31 height 16
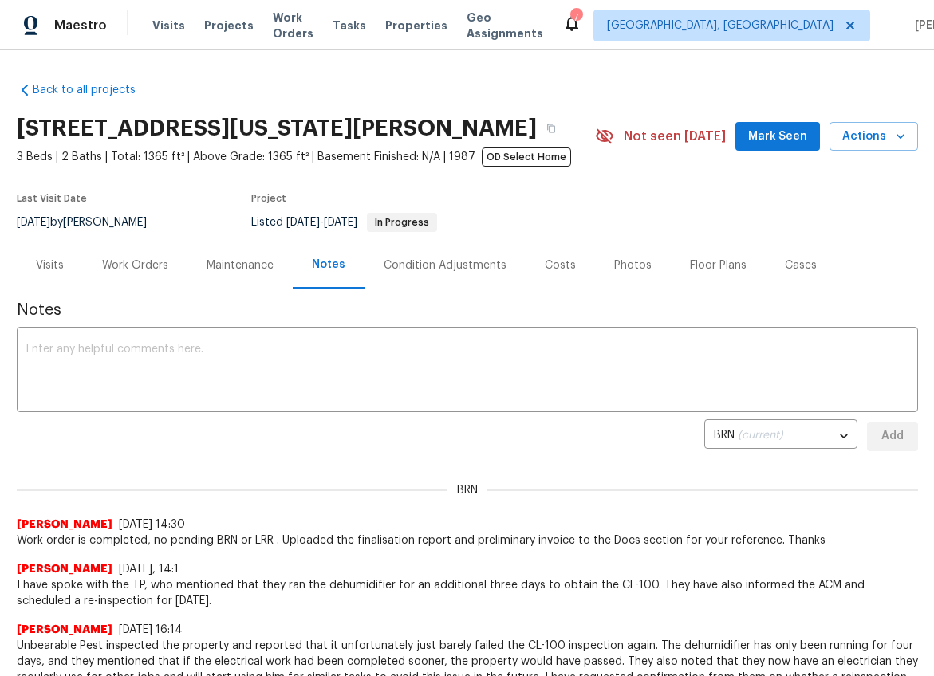
click at [43, 266] on div "Visits" at bounding box center [50, 266] width 28 height 16
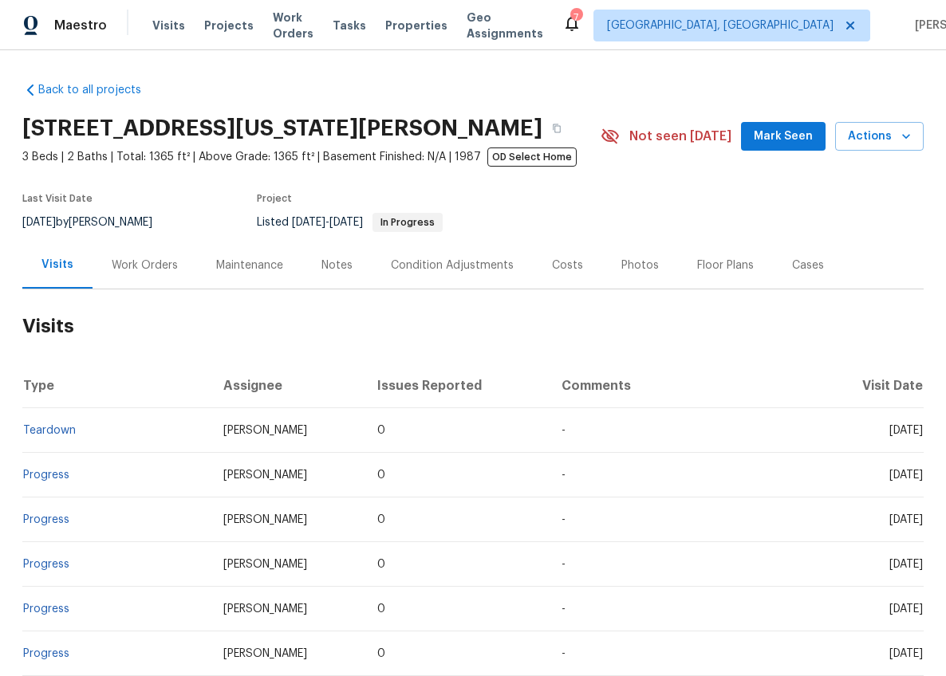
scroll to position [6, 0]
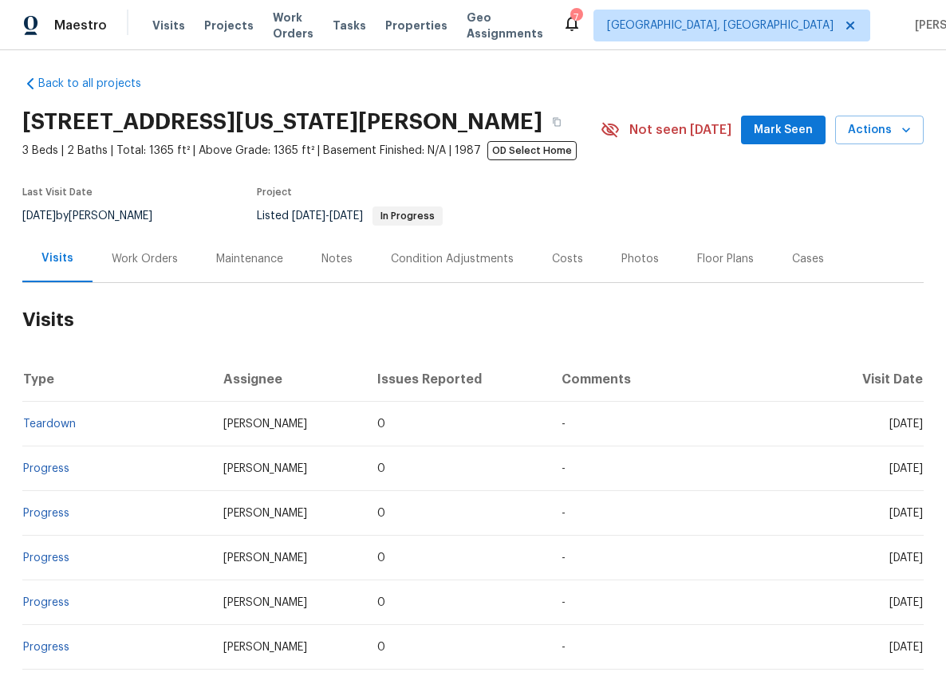
click at [112, 255] on div "Work Orders" at bounding box center [145, 259] width 66 height 16
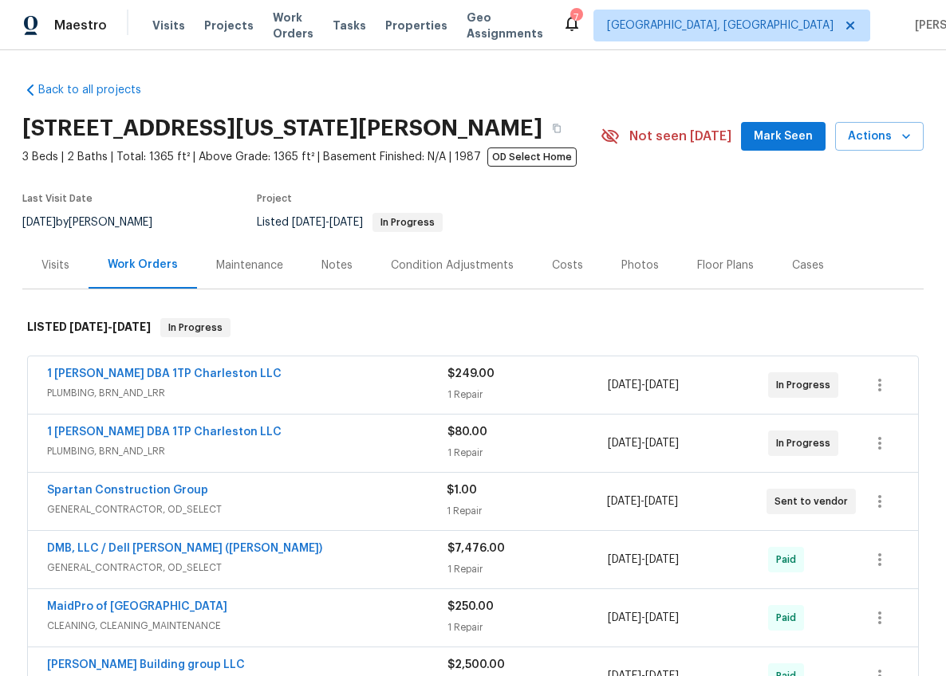
scroll to position [34, 0]
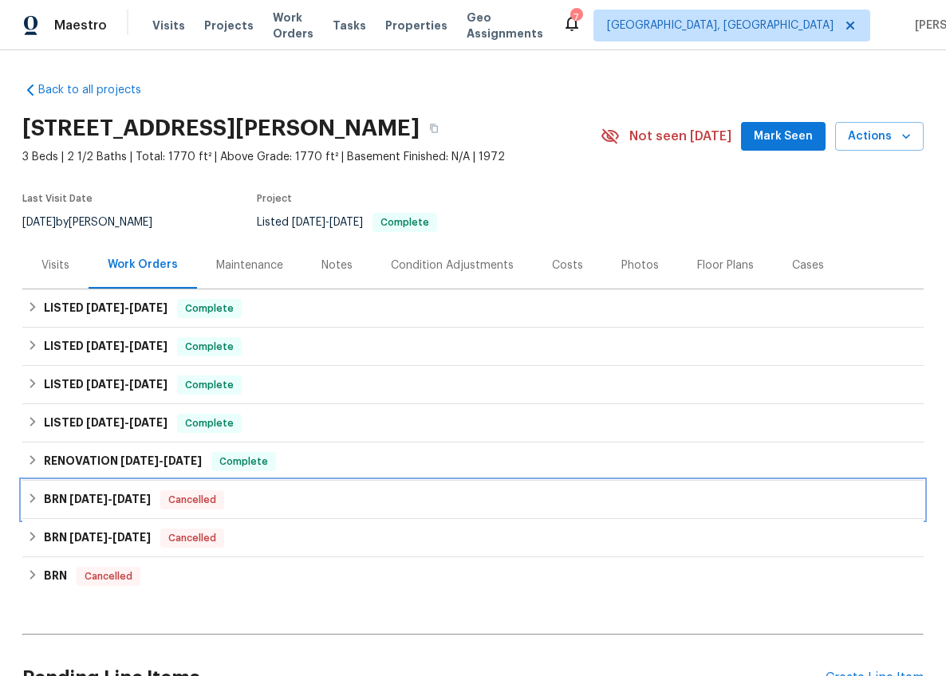
click at [116, 516] on div "BRN [DATE] - [DATE] Cancelled" at bounding box center [472, 500] width 901 height 38
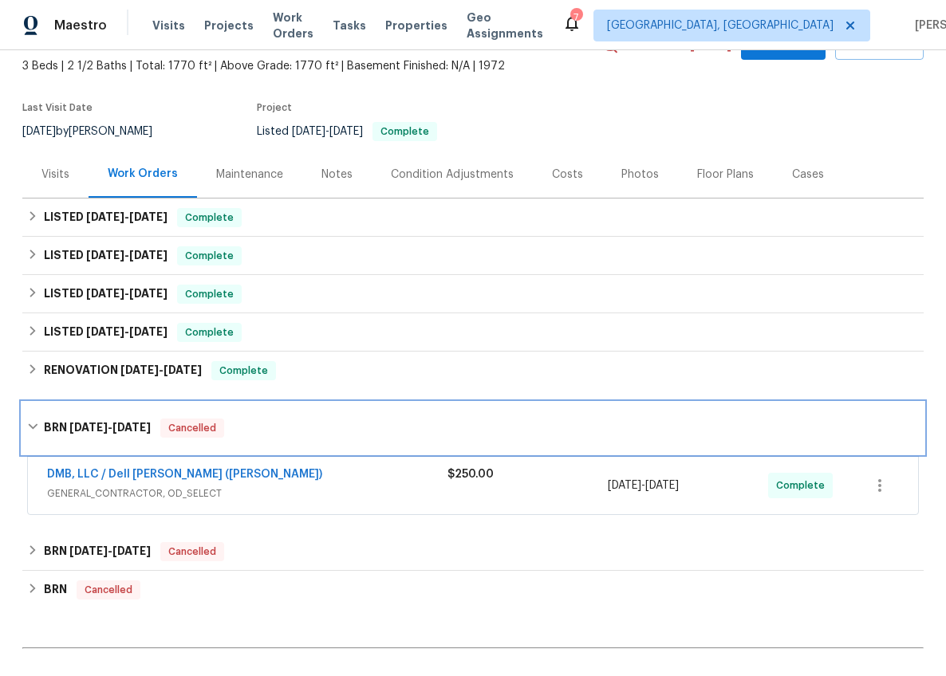
scroll to position [174, 0]
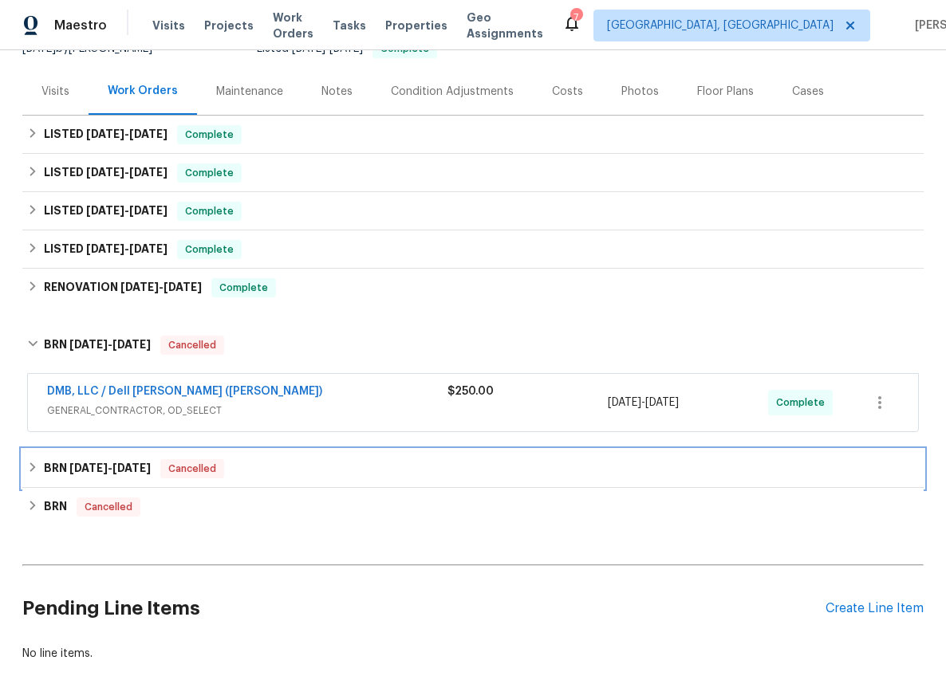
click at [118, 458] on div "BRN 9/9/25 - 9/19/25 Cancelled" at bounding box center [472, 469] width 901 height 38
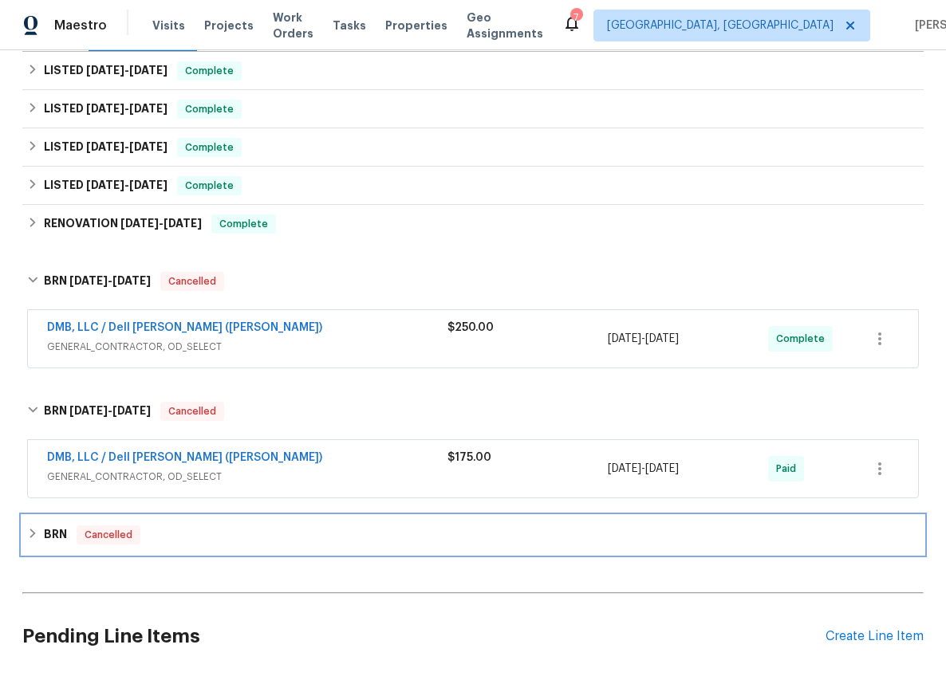
click at [159, 535] on div "BRN Cancelled" at bounding box center [472, 534] width 891 height 19
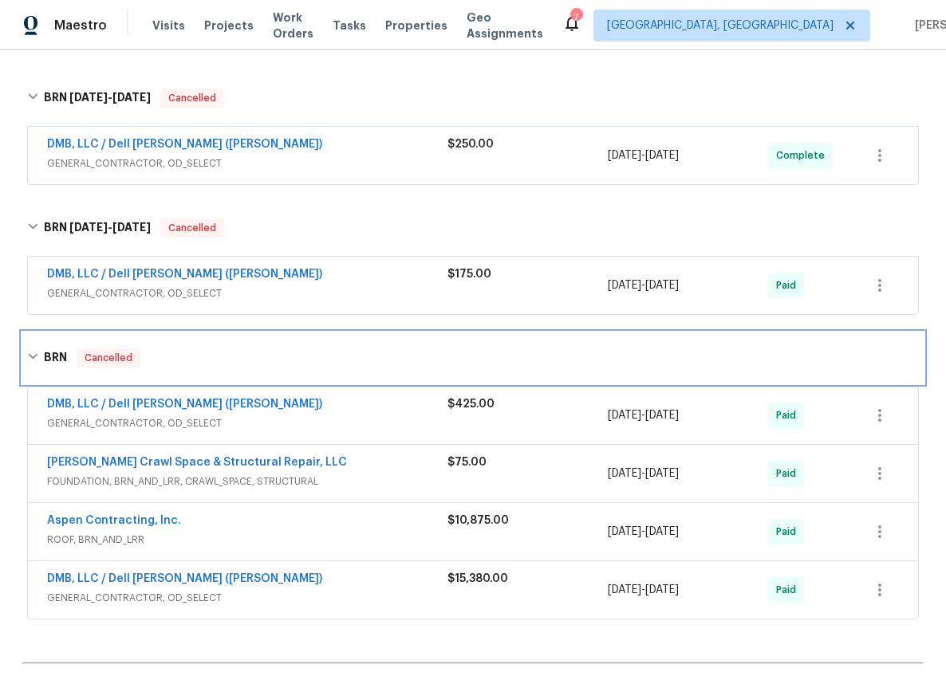
scroll to position [420, 0]
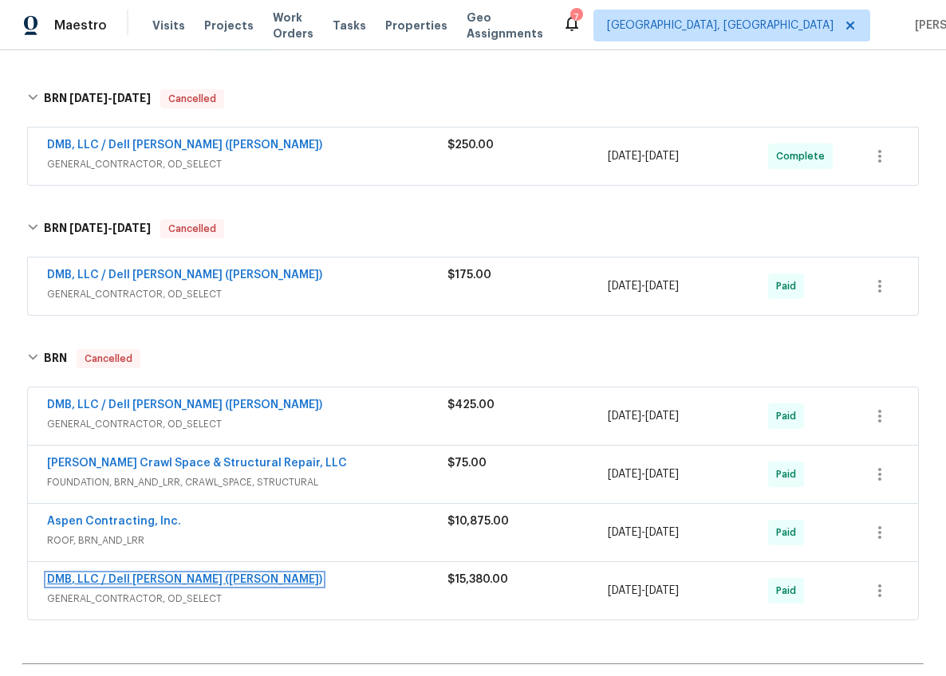
click at [159, 578] on link "DMB, LLC / Dell Bryson (Heise)" at bounding box center [184, 579] width 275 height 11
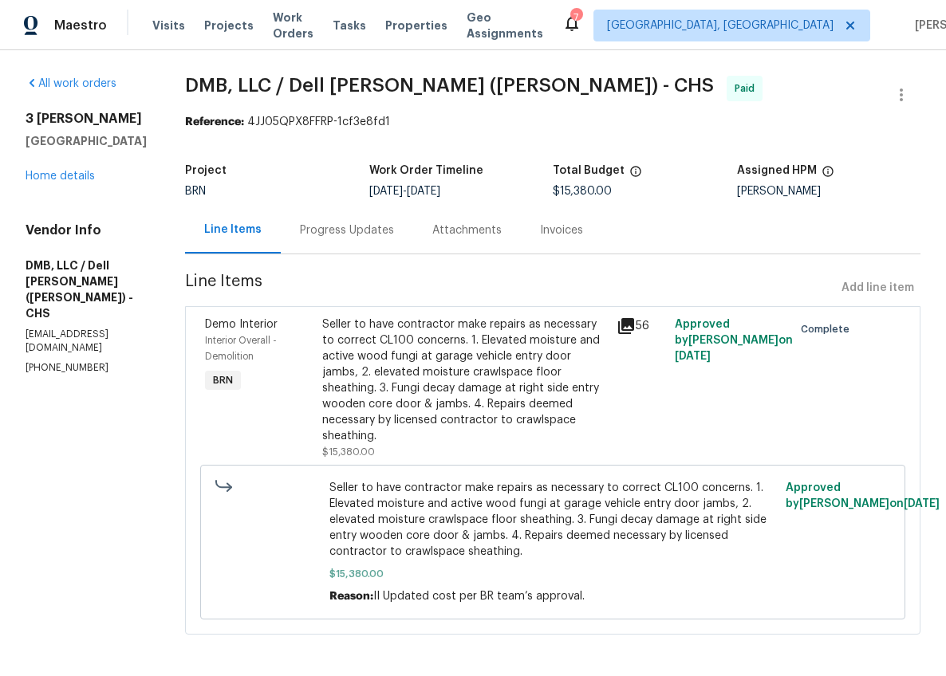
click at [332, 250] on div "Progress Updates" at bounding box center [347, 230] width 132 height 47
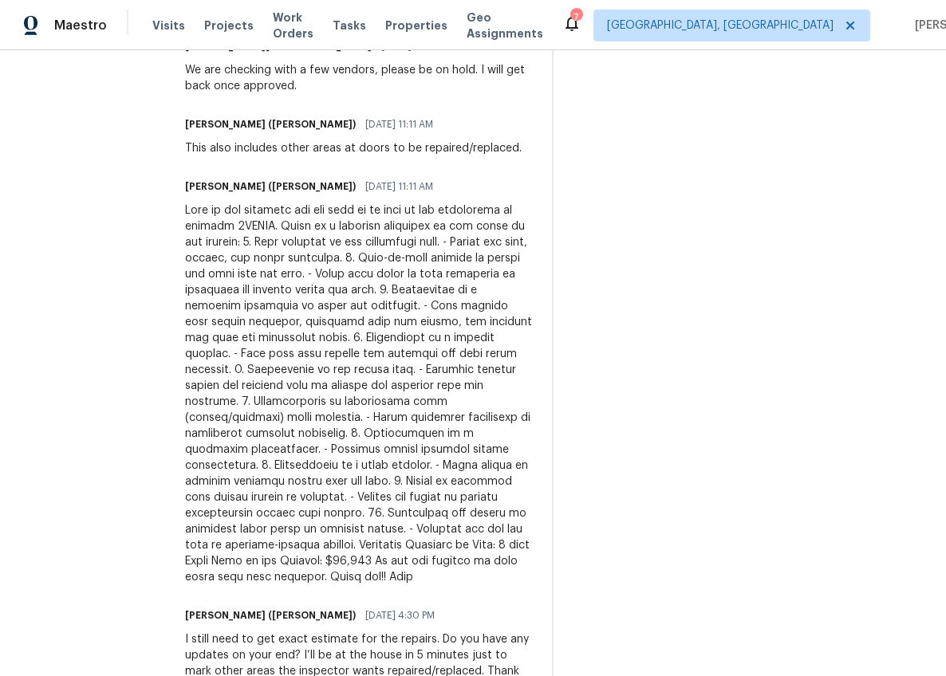
scroll to position [2259, 0]
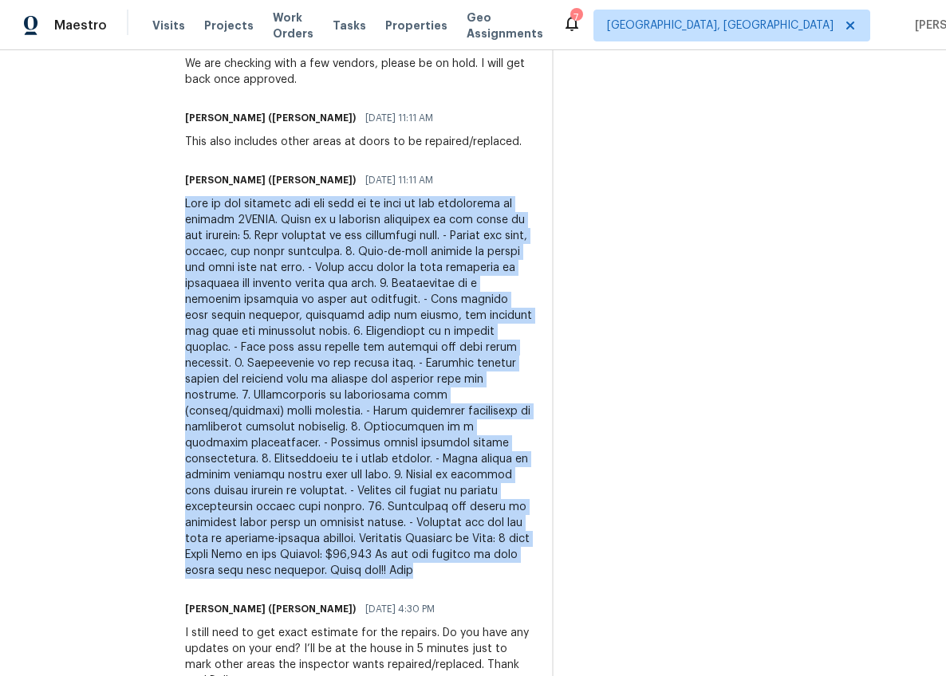
drag, startPoint x: 169, startPoint y: 157, endPoint x: 478, endPoint y: 510, distance: 469.0
click at [478, 510] on div at bounding box center [359, 387] width 348 height 383
copy div "Here is the estimate for the work to be done in the crawlspace at project 3TOMM…"
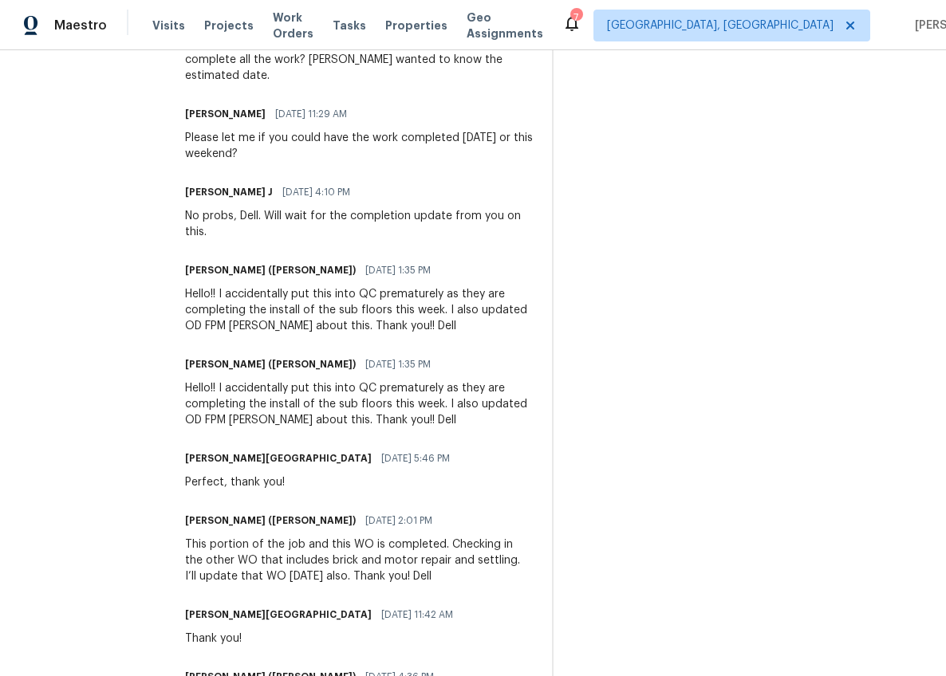
scroll to position [1066, 0]
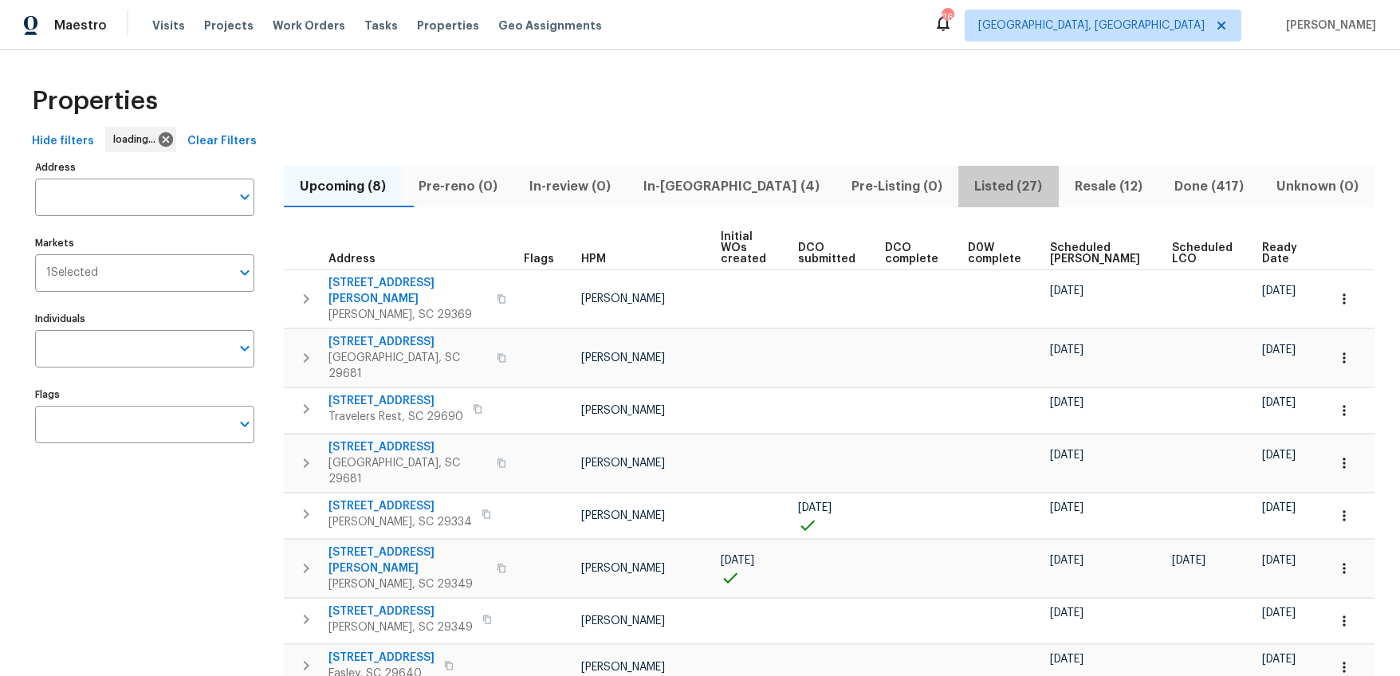
click at [971, 185] on span "Listed (27)" at bounding box center [1008, 186] width 81 height 22
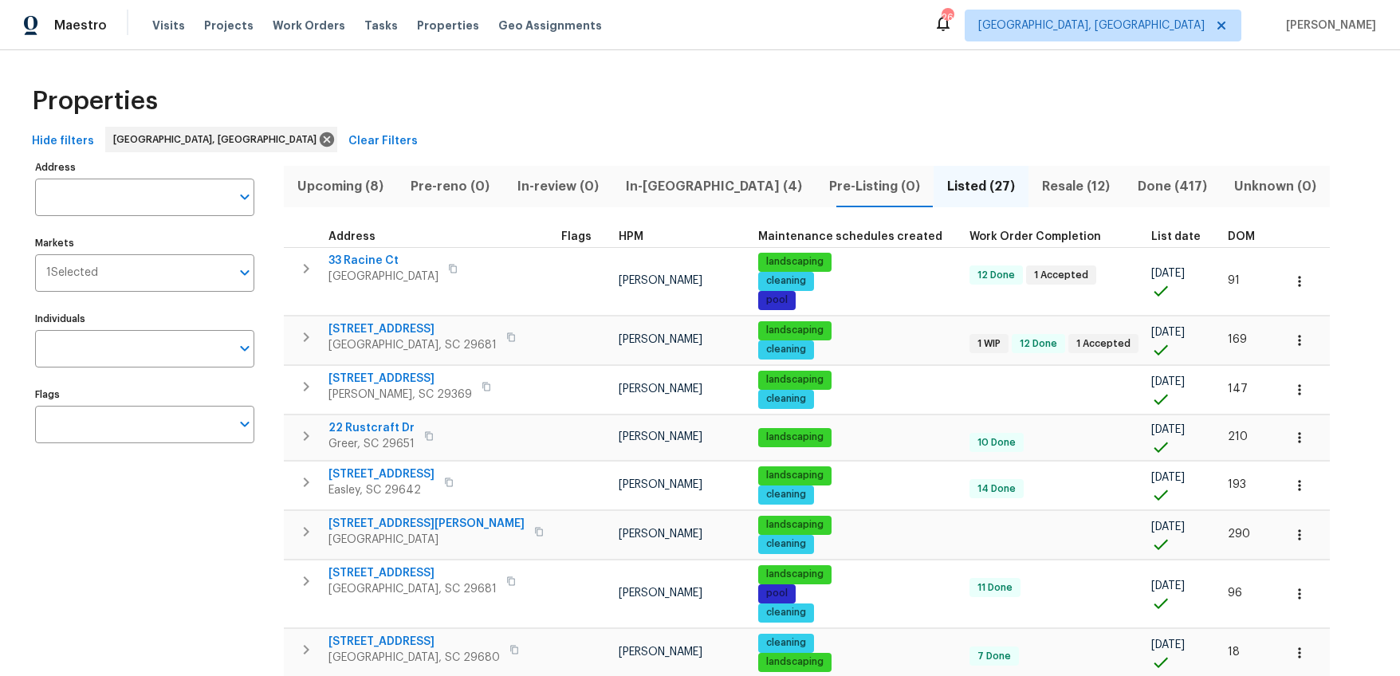
click at [1150, 229] on th "List date" at bounding box center [1183, 237] width 77 height 22
click at [1222, 233] on th "DOM" at bounding box center [1249, 237] width 54 height 22
click at [1228, 235] on span "DOM" at bounding box center [1241, 236] width 27 height 11
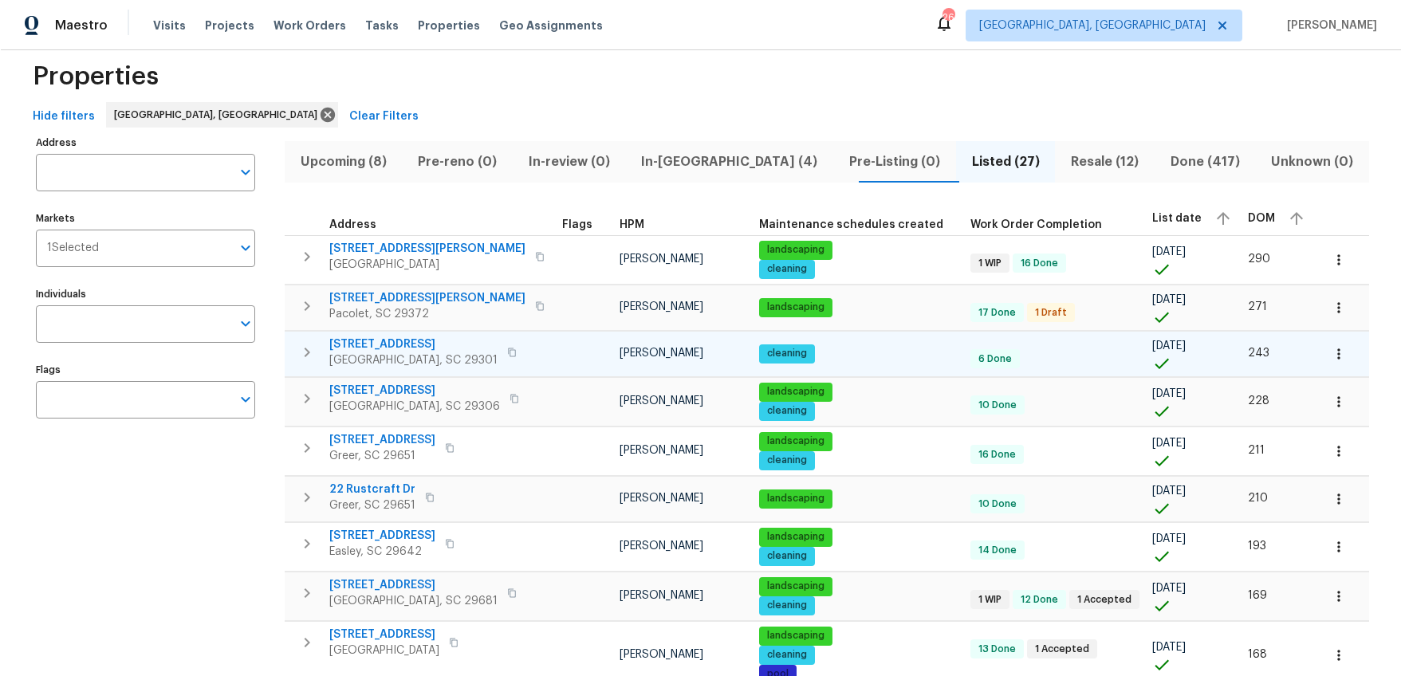
scroll to position [140, 0]
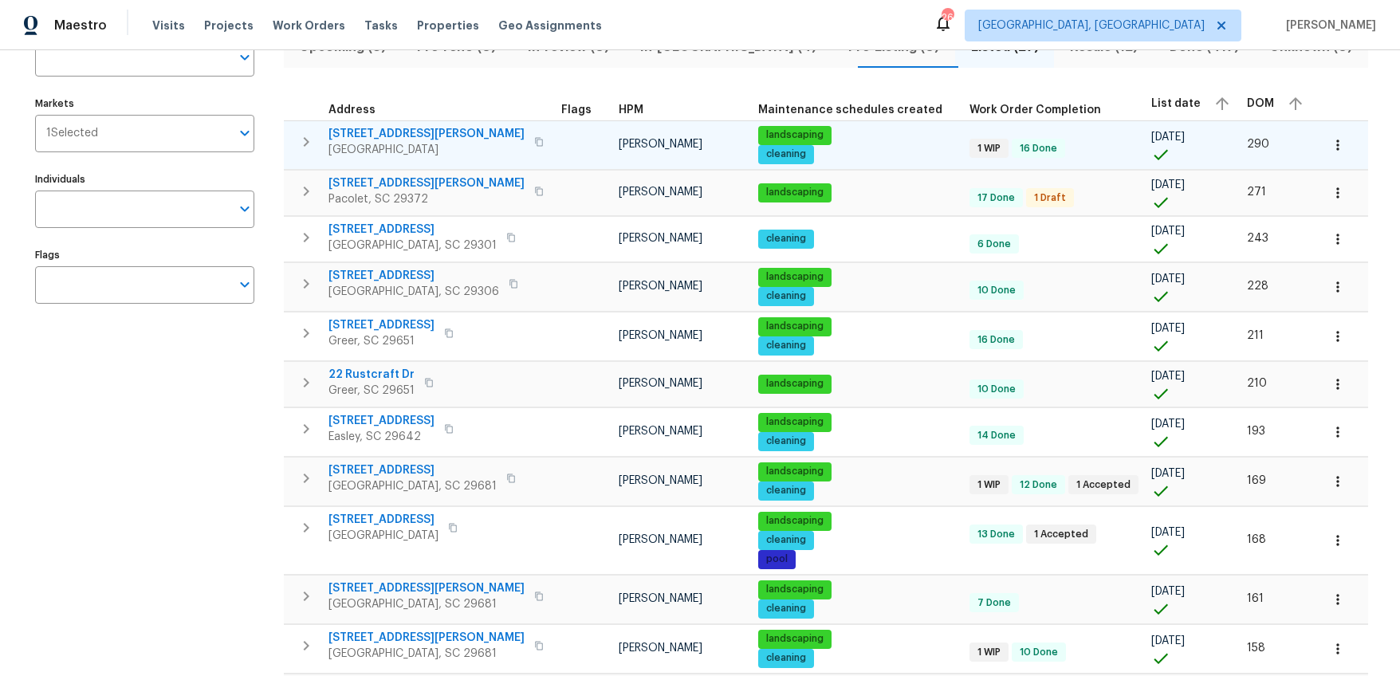
click at [384, 132] on span "8 Howell Cir" at bounding box center [427, 134] width 196 height 16
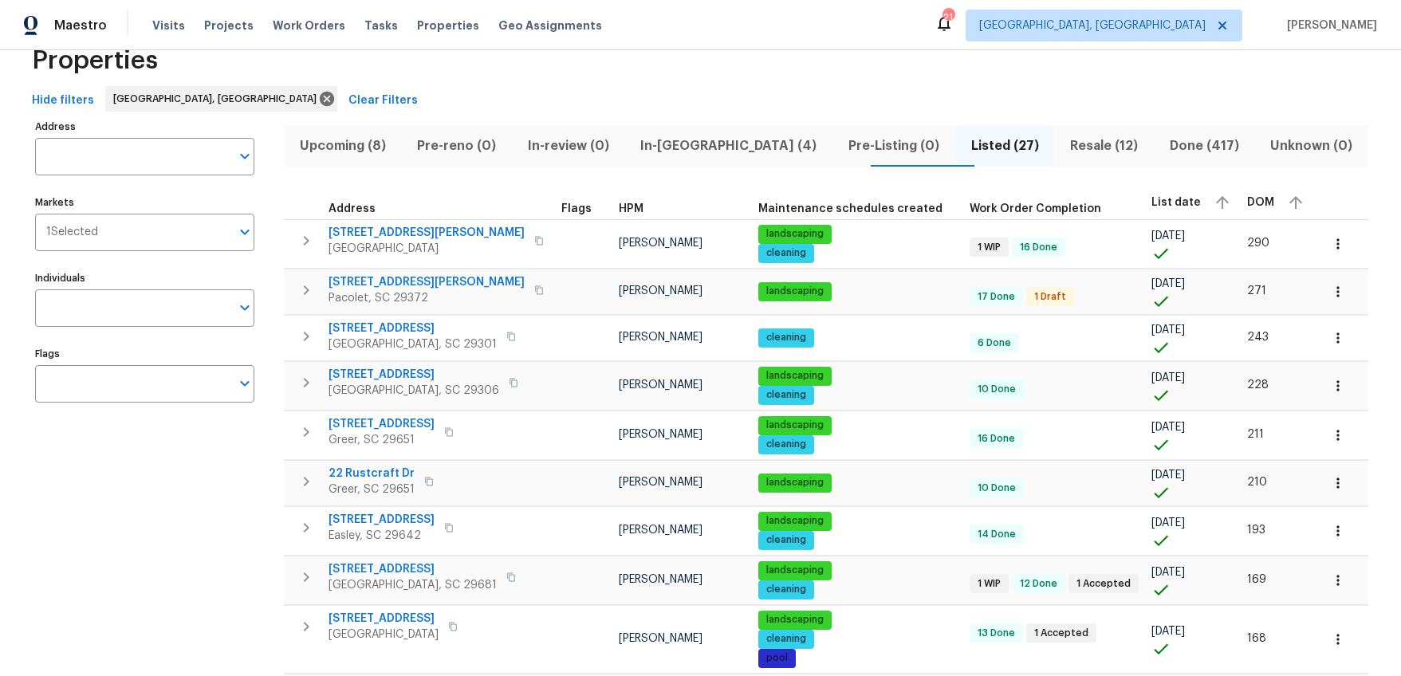
scroll to position [0, 0]
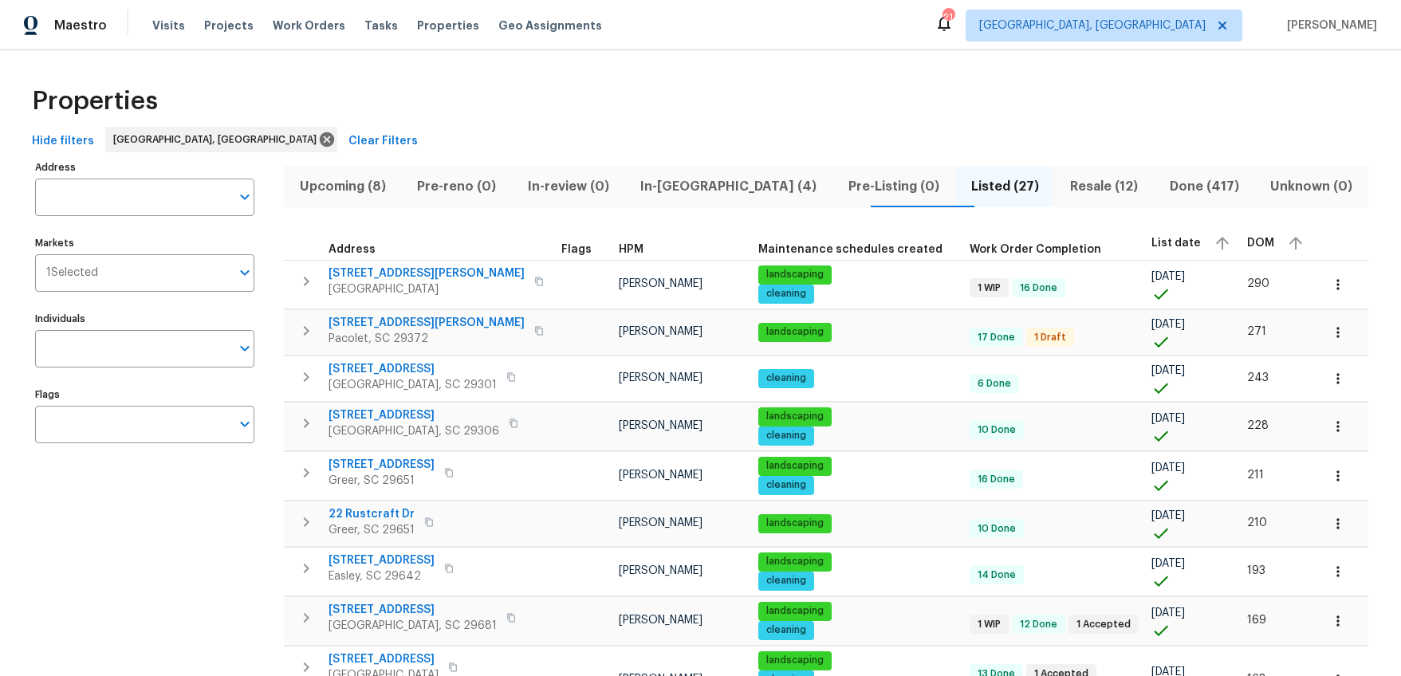
click at [718, 191] on span "In-reno (4)" at bounding box center [729, 186] width 189 height 22
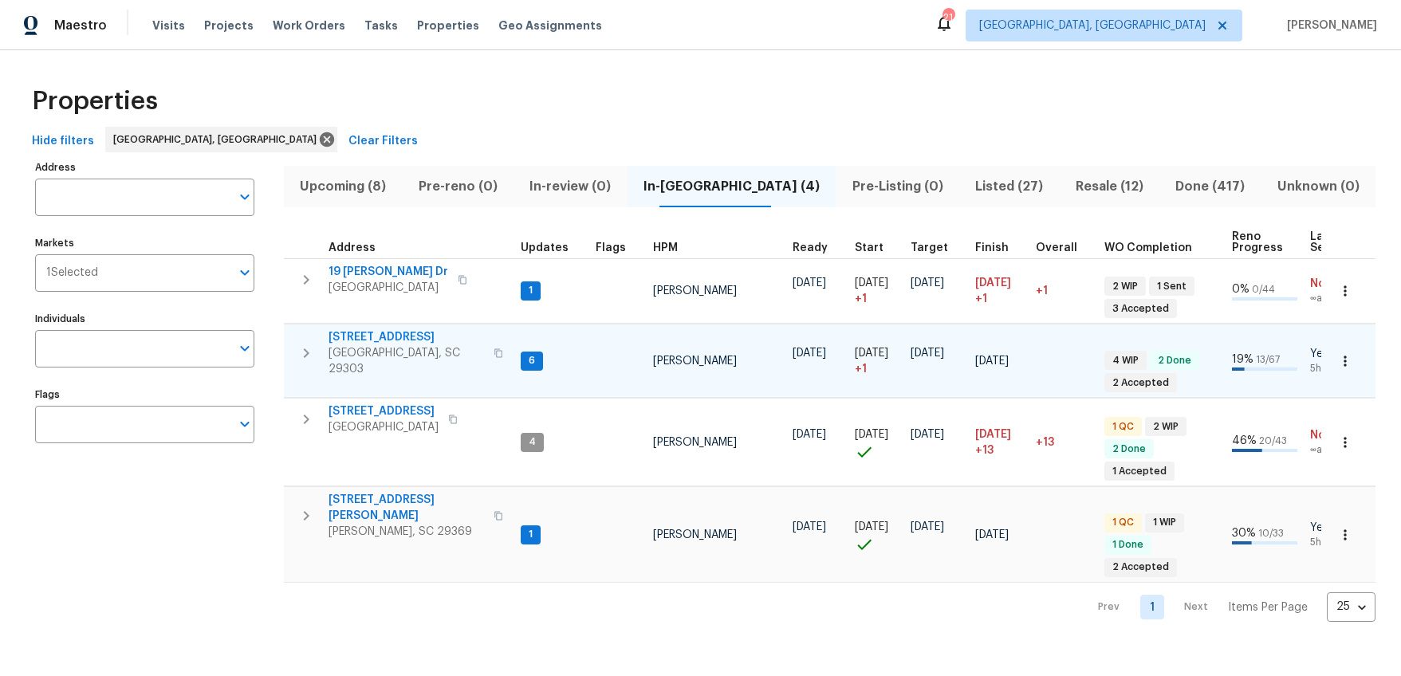
click at [386, 334] on span "44 Willowood Dr" at bounding box center [406, 337] width 155 height 16
click at [391, 493] on span "221 Angel Rose Dr" at bounding box center [406, 508] width 155 height 32
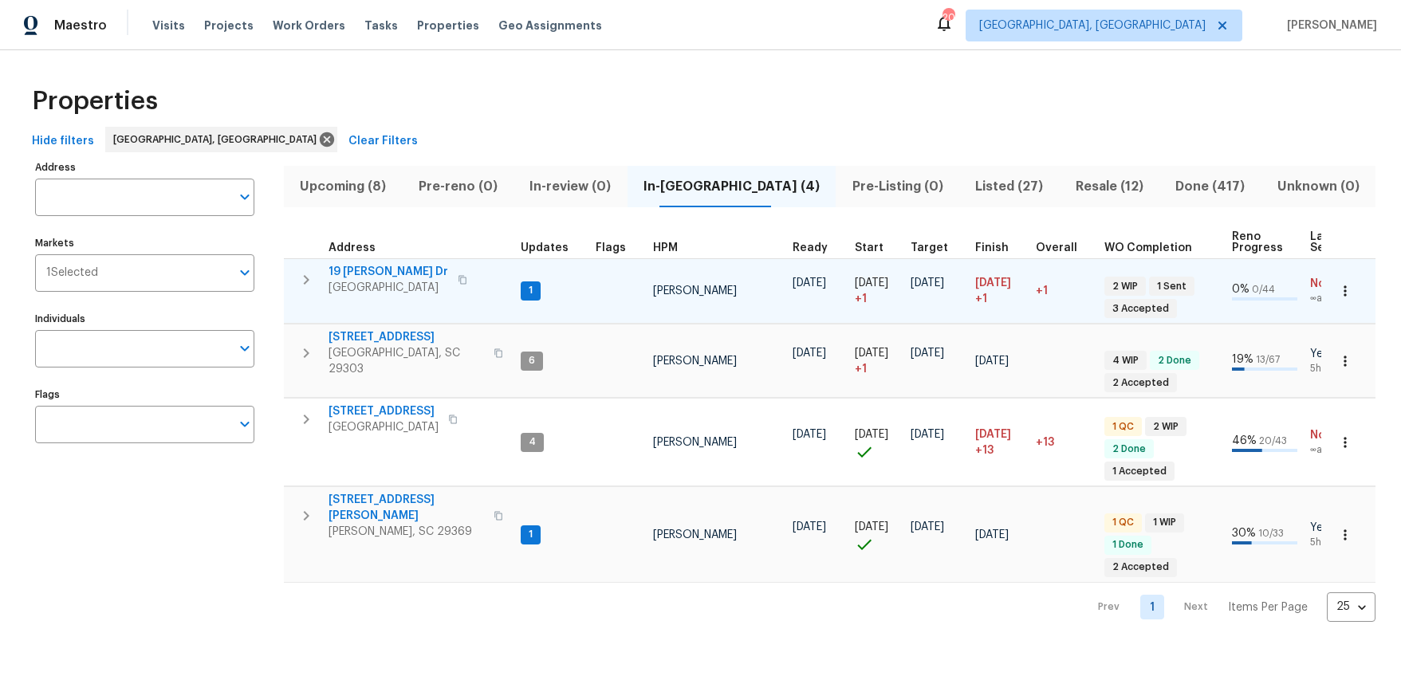
click at [343, 267] on span "19 Milton Dr" at bounding box center [389, 272] width 120 height 16
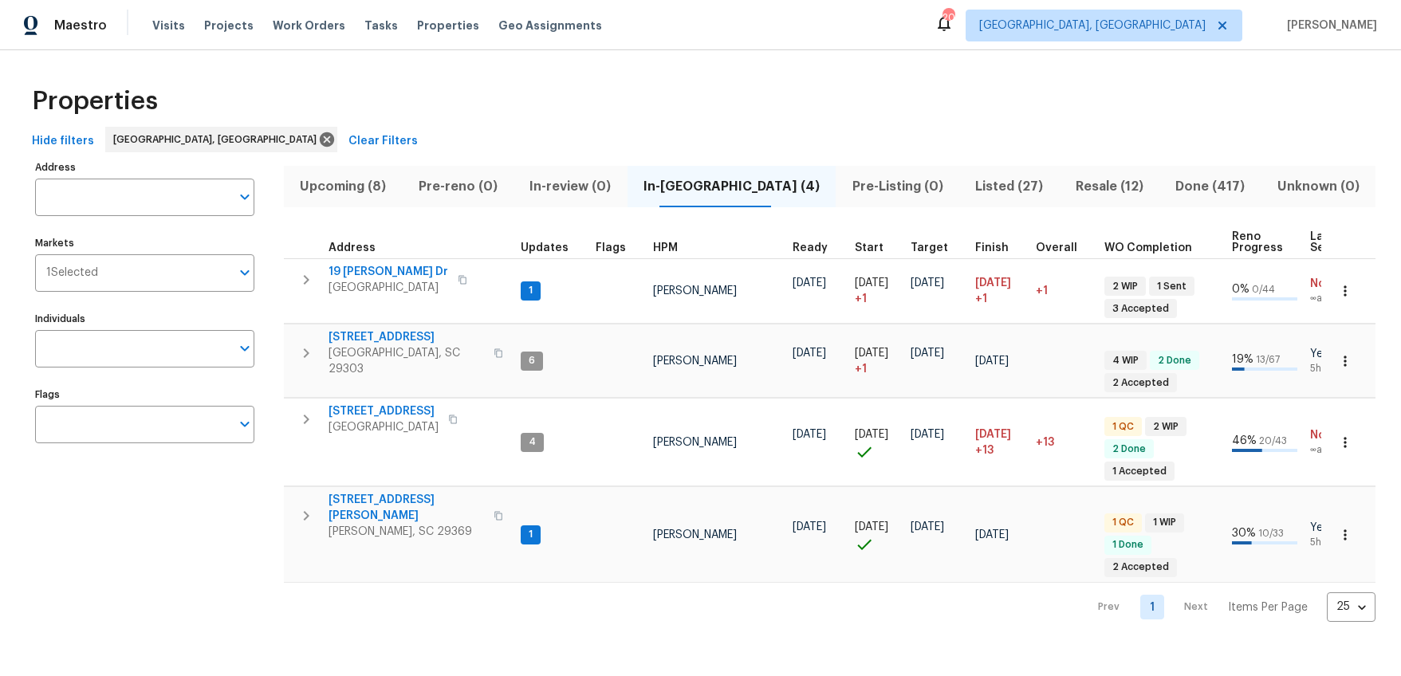
click at [380, 185] on span "Upcoming (8)" at bounding box center [343, 186] width 100 height 22
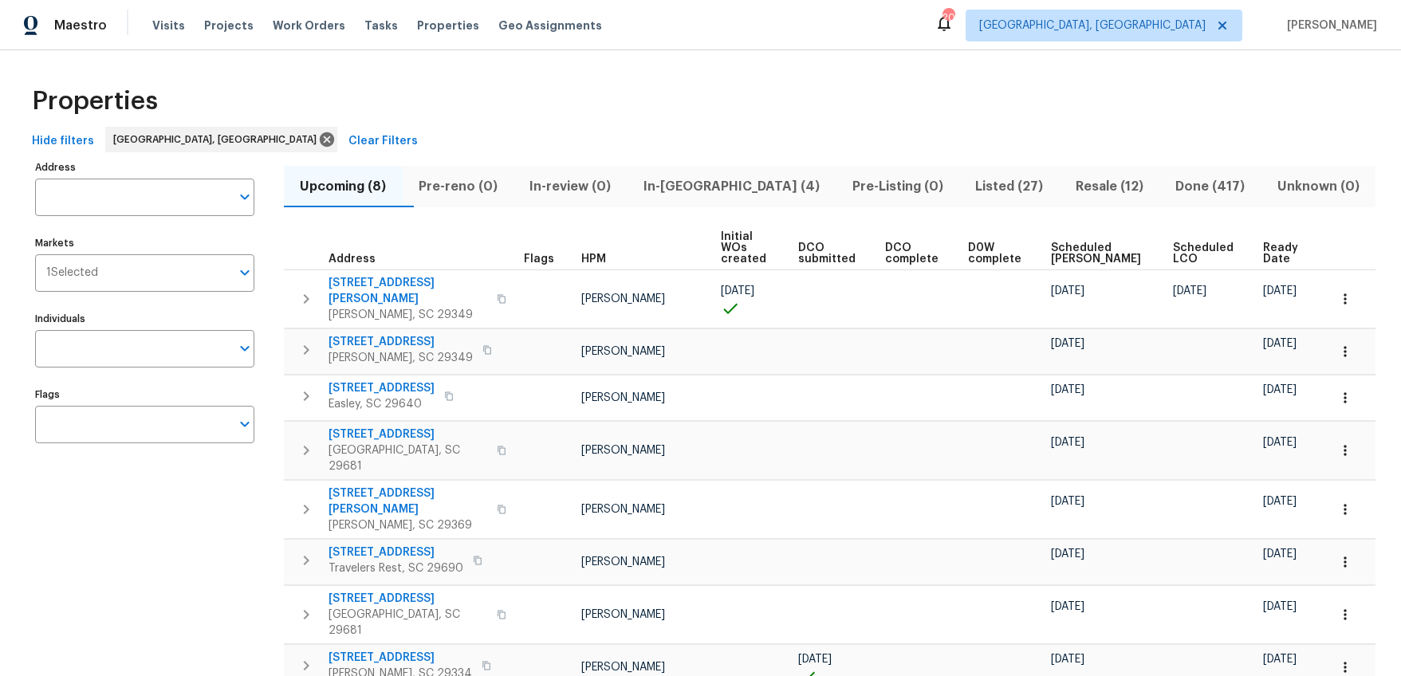
click at [1269, 244] on span "Ready Date" at bounding box center [1281, 253] width 37 height 22
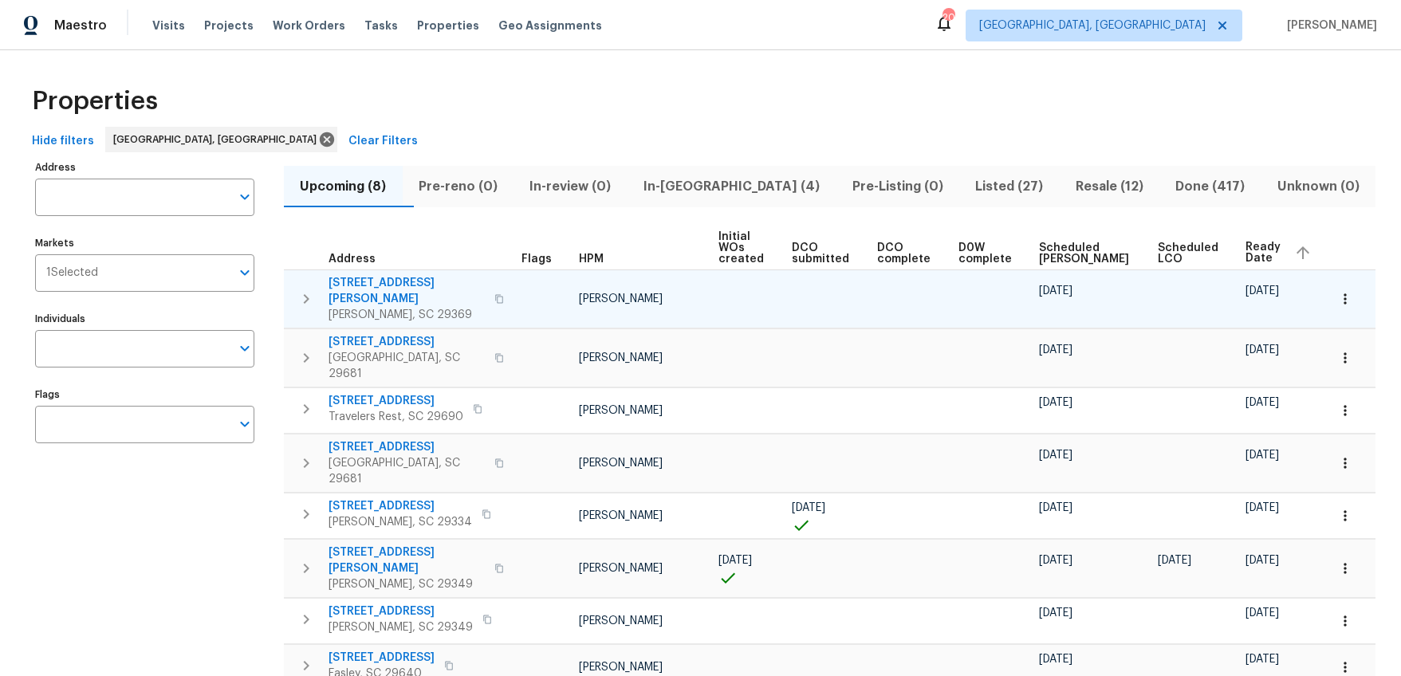
click at [388, 278] on span "173 Pearson St" at bounding box center [407, 291] width 156 height 32
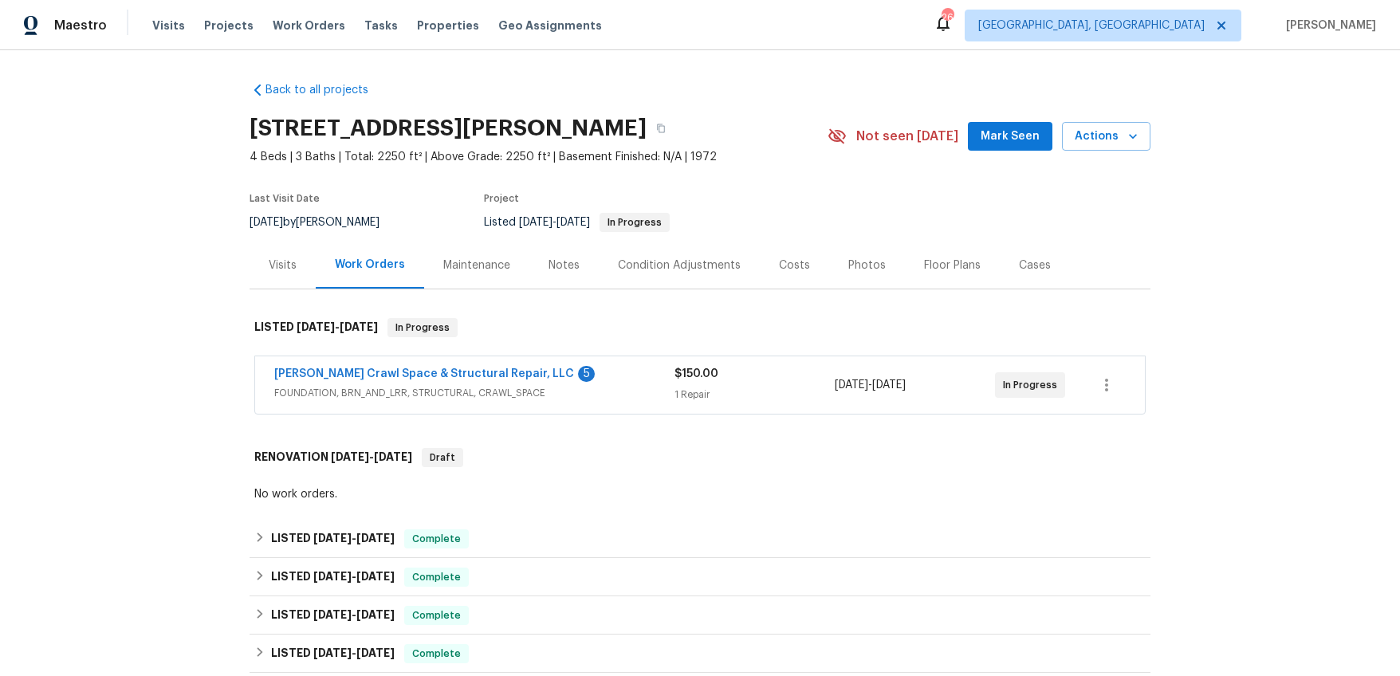
click at [427, 381] on span "[PERSON_NAME] Crawl Space & Structural Repair, LLC" at bounding box center [424, 374] width 300 height 16
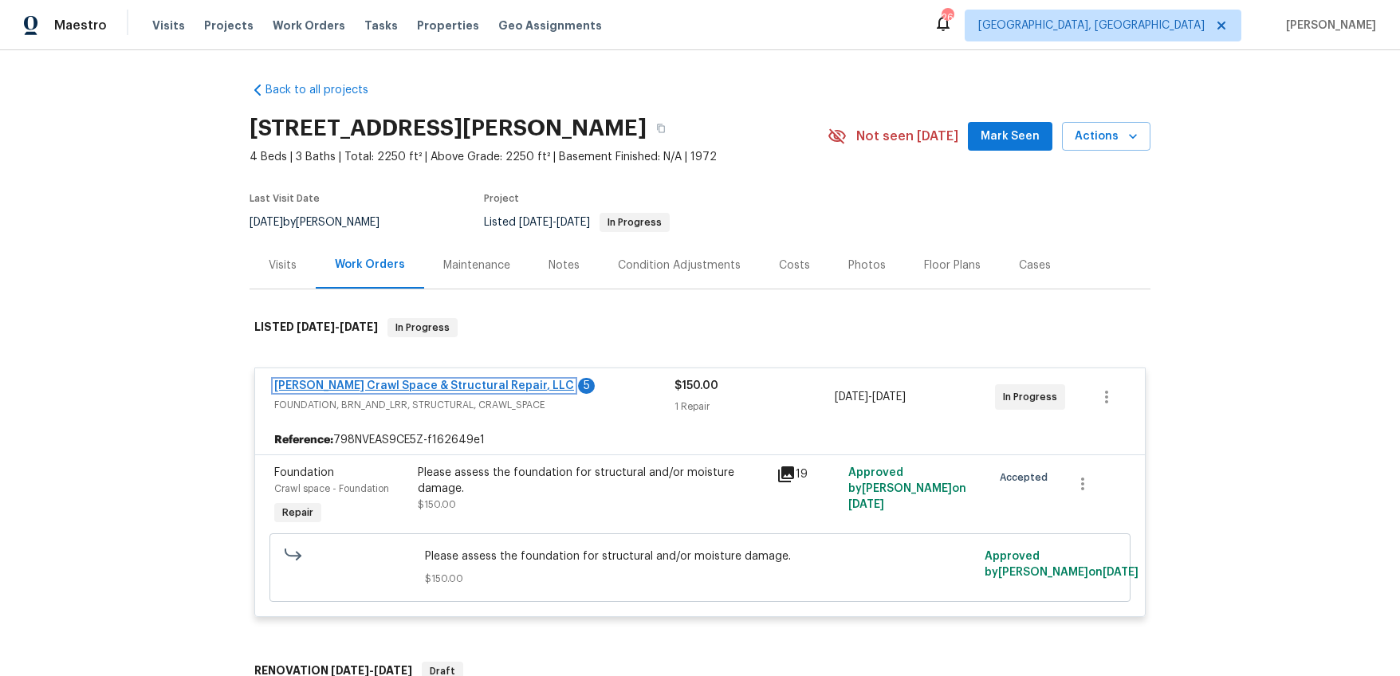
click at [431, 385] on link "[PERSON_NAME] Crawl Space & Structural Repair, LLC" at bounding box center [424, 385] width 300 height 11
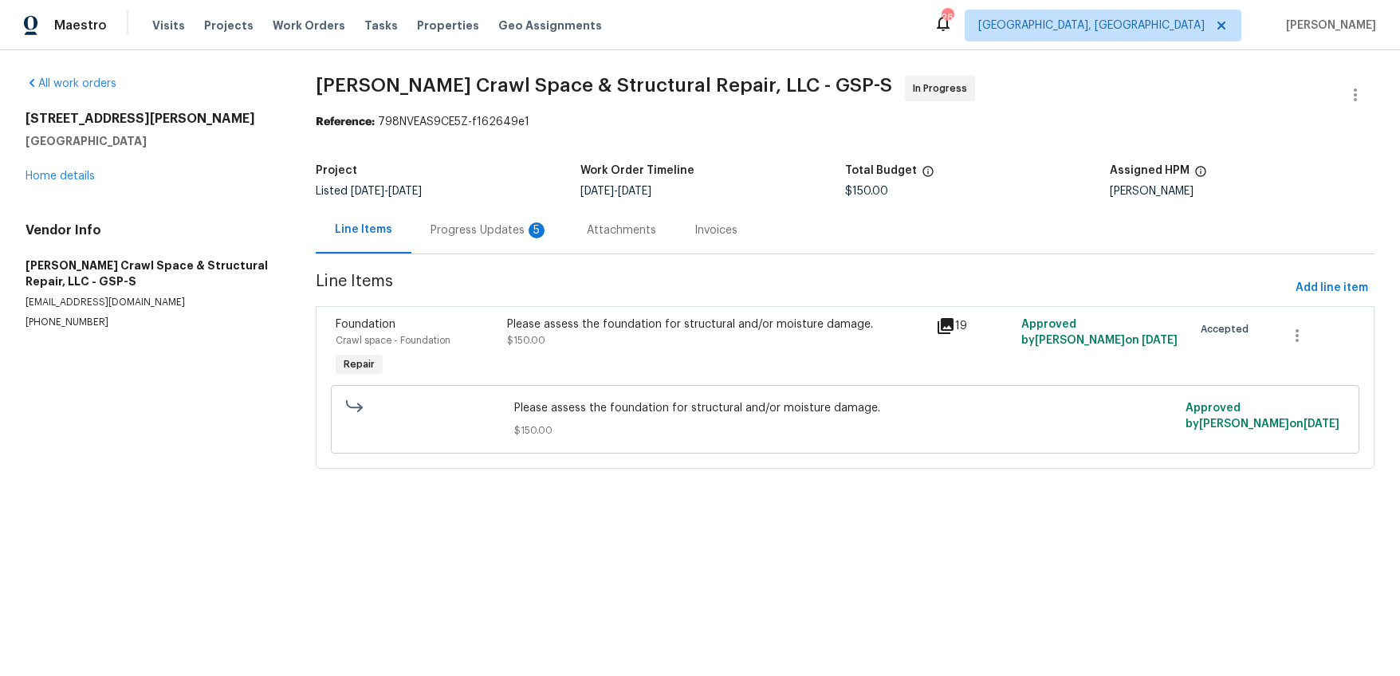
click at [494, 234] on div "Progress Updates 5" at bounding box center [490, 230] width 118 height 16
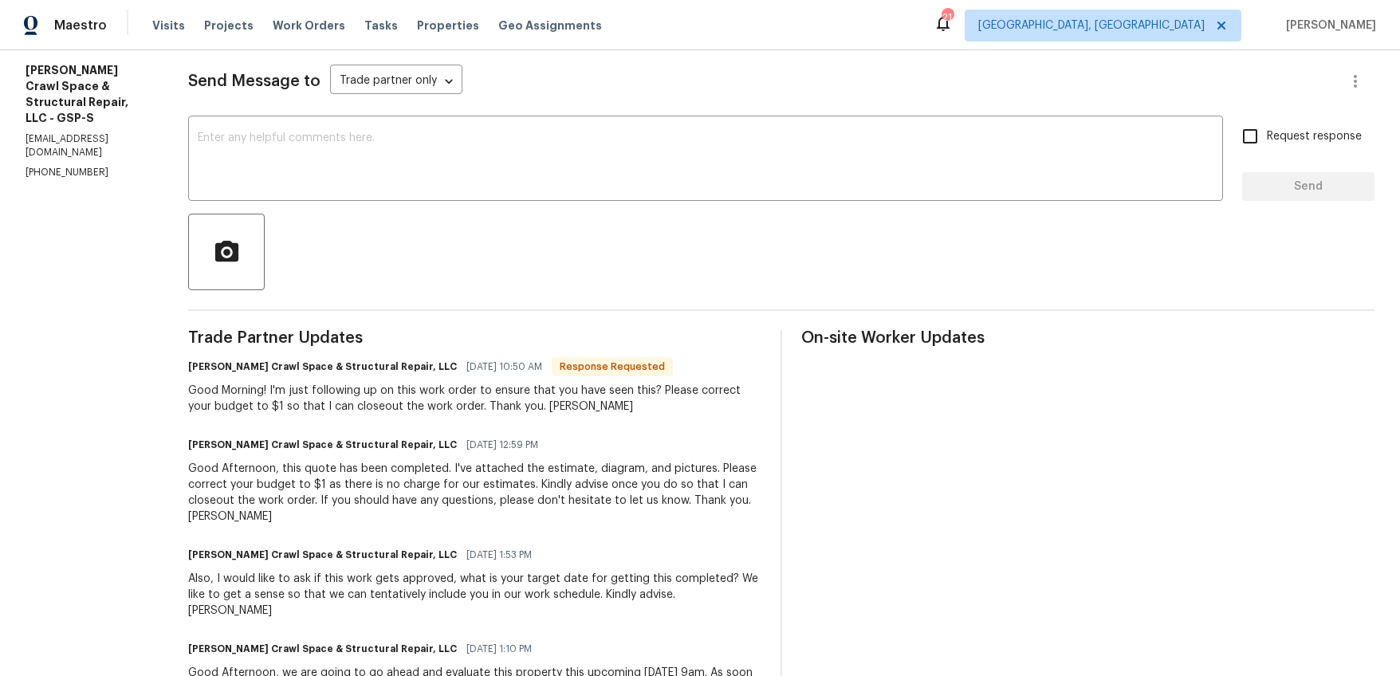
scroll to position [135, 0]
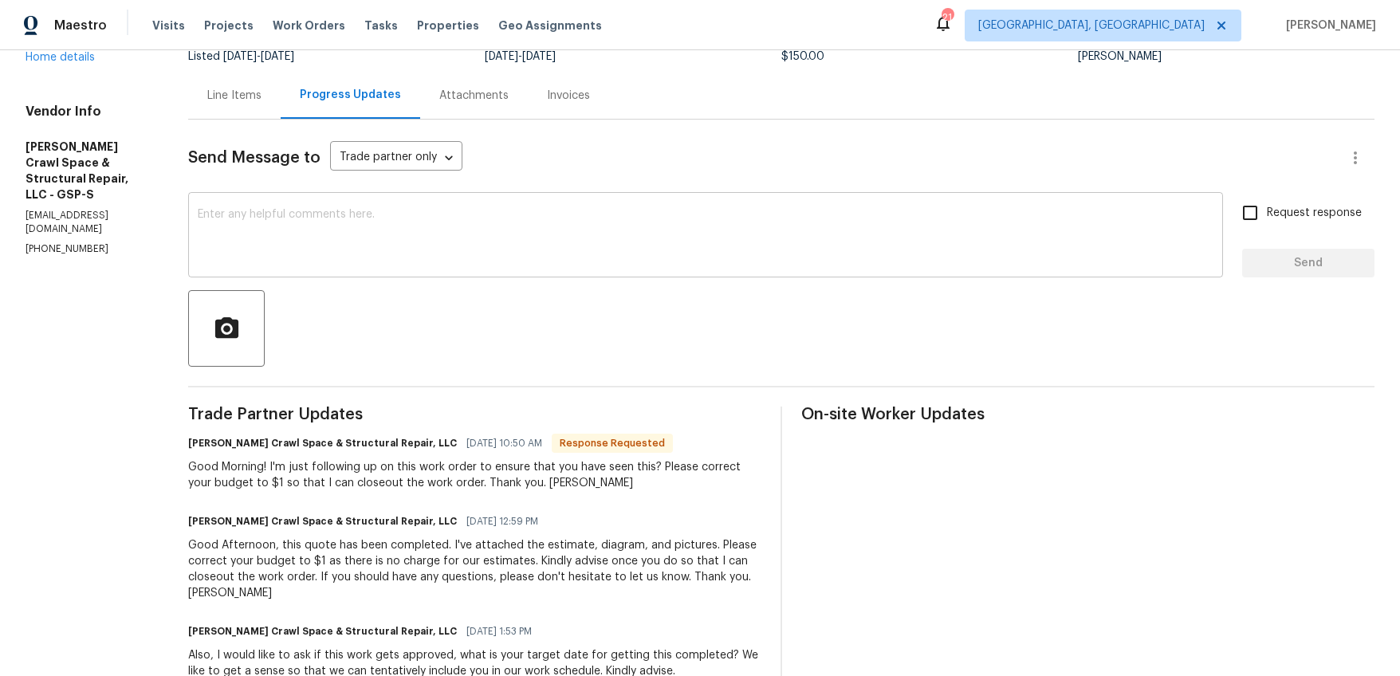
click at [453, 238] on textarea at bounding box center [706, 237] width 1016 height 56
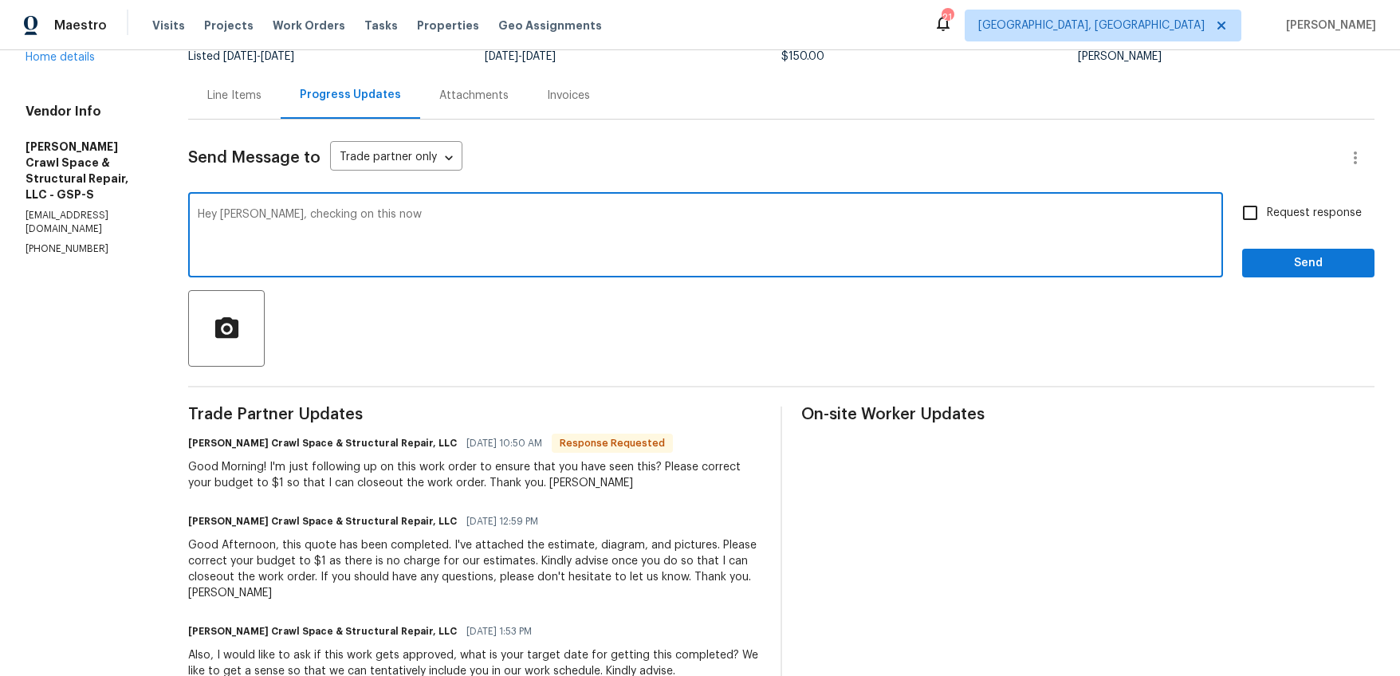
type textarea "Hey [PERSON_NAME], checking on this now"
click at [1251, 206] on input "Request response" at bounding box center [1250, 212] width 33 height 33
checkbox input "true"
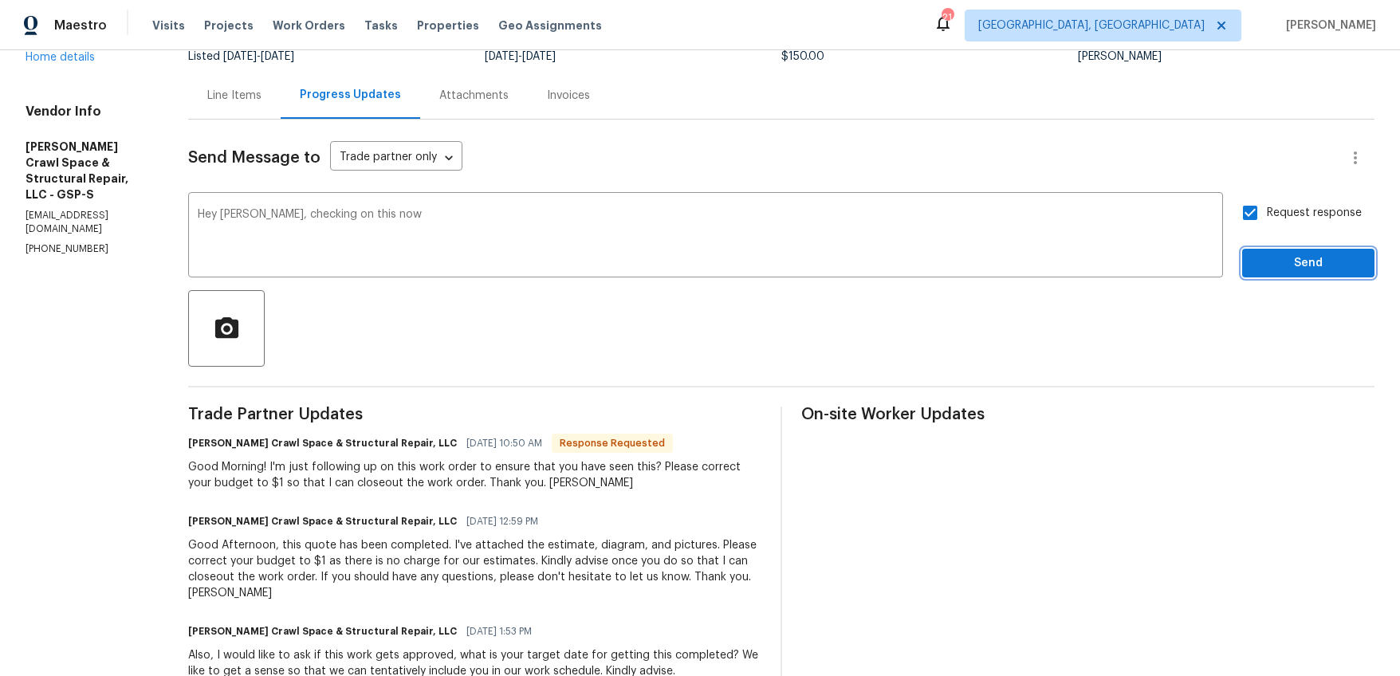
click at [1274, 265] on span "Send" at bounding box center [1308, 264] width 107 height 20
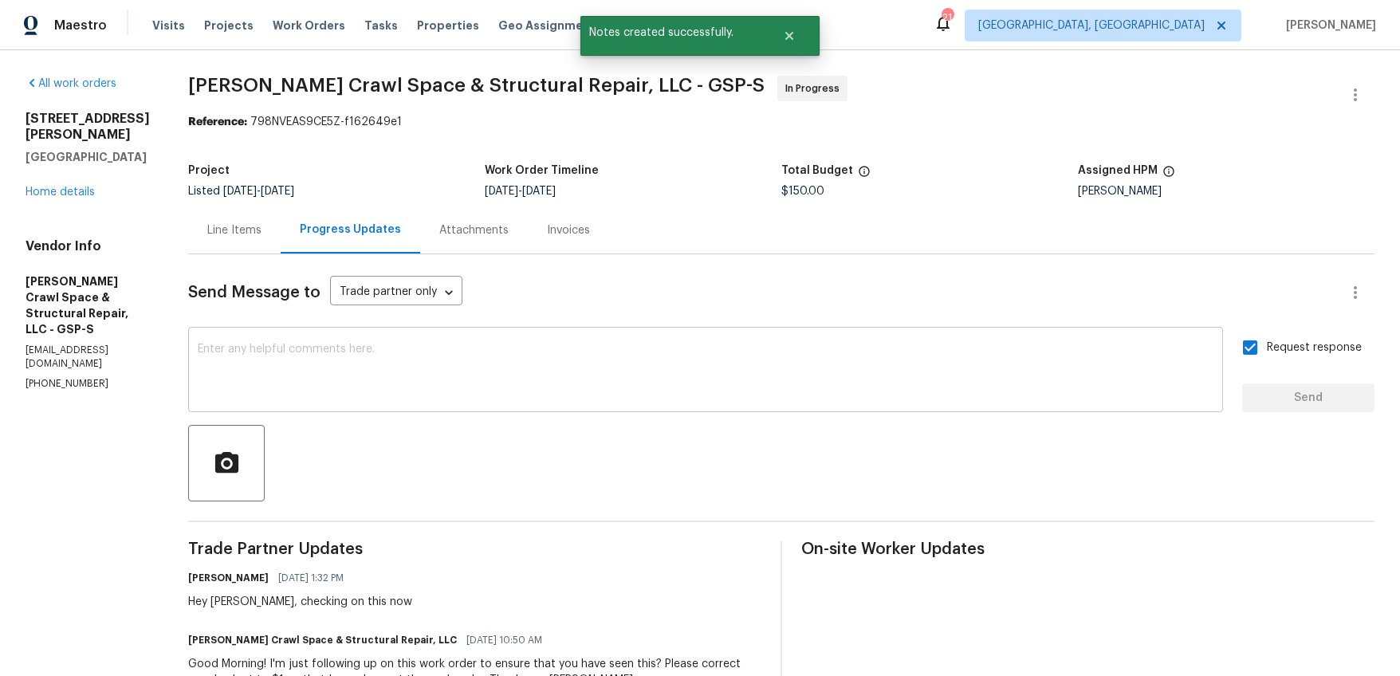
scroll to position [9, 0]
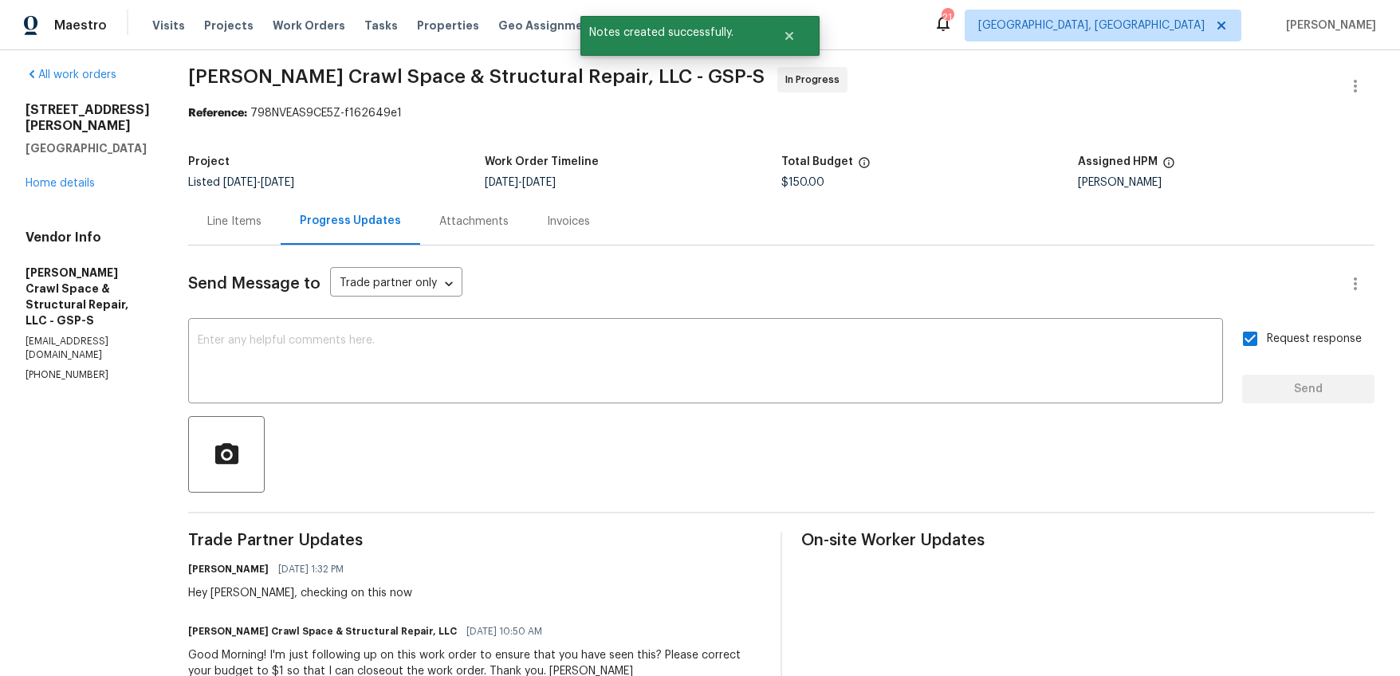
click at [266, 233] on div "Line Items" at bounding box center [234, 221] width 92 height 47
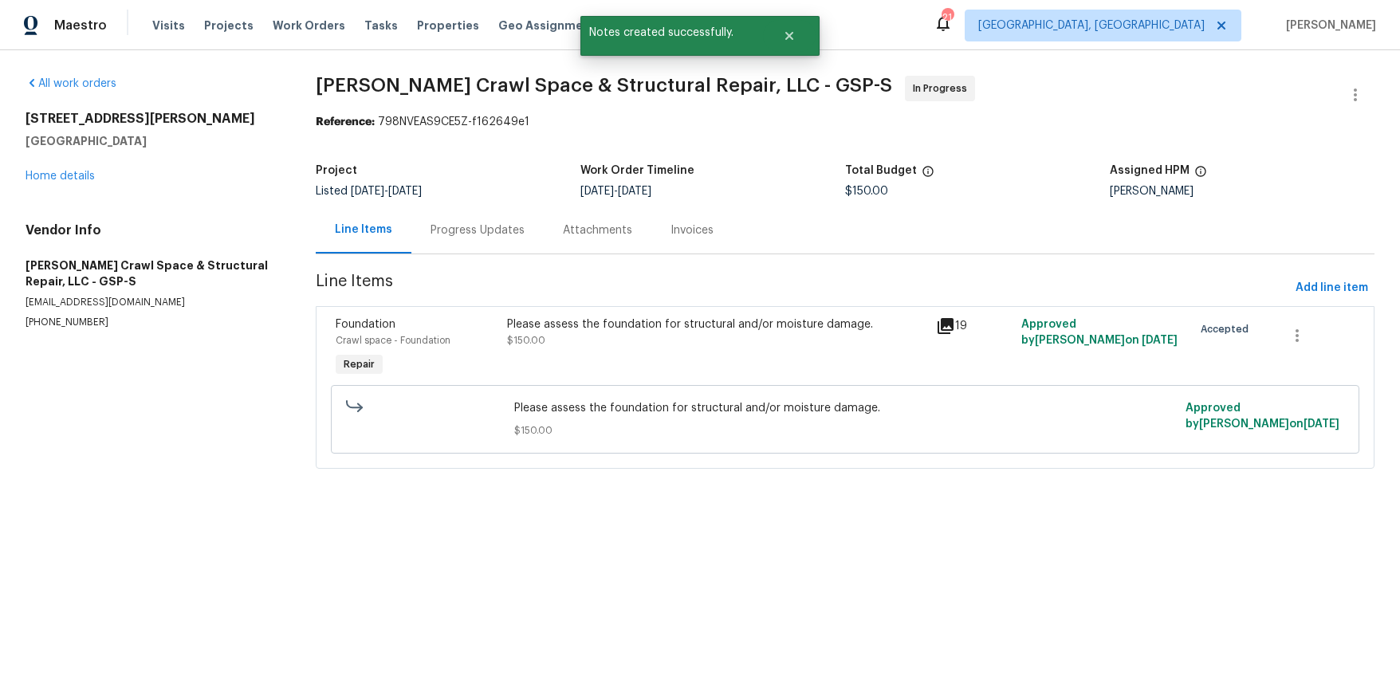
click at [643, 372] on div "Please assess the foundation for structural and/or moisture damage. $150.00" at bounding box center [716, 348] width 429 height 73
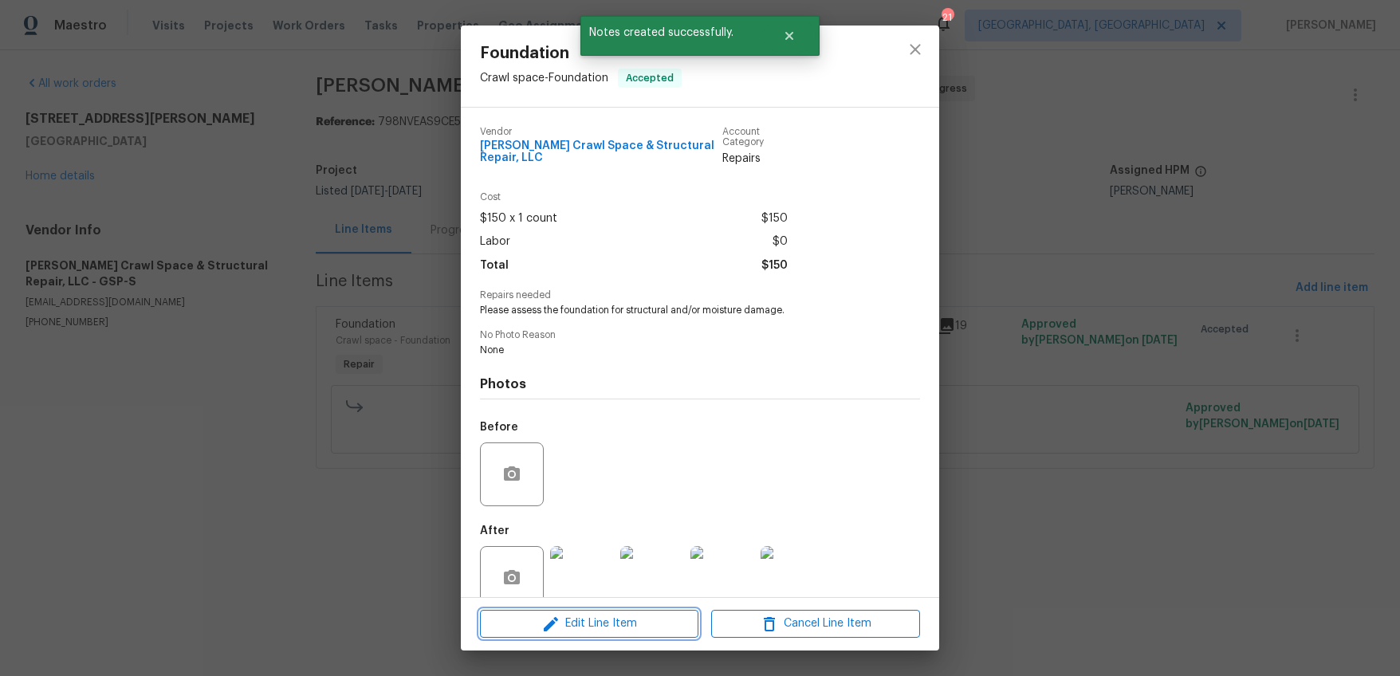
click at [638, 626] on span "Edit Line Item" at bounding box center [589, 624] width 209 height 20
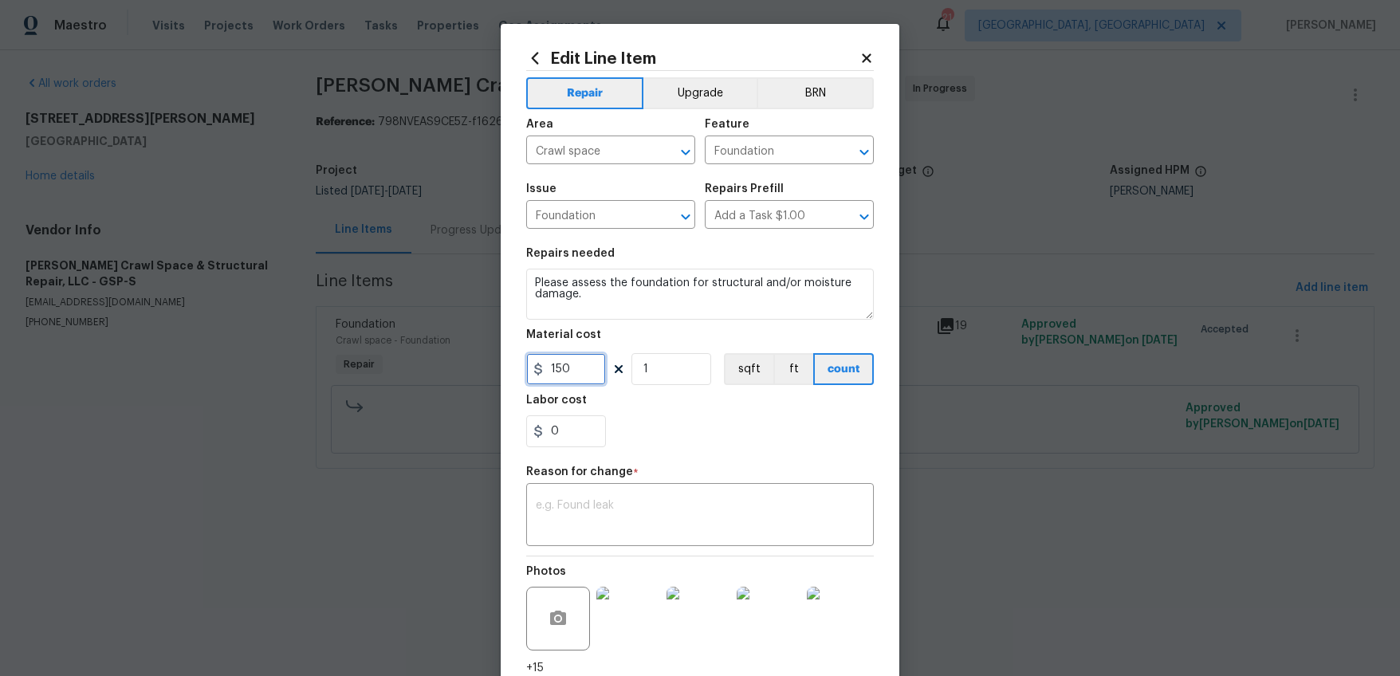
drag, startPoint x: 586, startPoint y: 369, endPoint x: 474, endPoint y: 361, distance: 111.9
click at [474, 361] on div "Edit Line Item Repair Upgrade BRN Area Crawl space ​ Feature Foundation ​ Issue…" at bounding box center [700, 338] width 1400 height 676
type input "1"
click at [735, 503] on textarea at bounding box center [700, 516] width 329 height 33
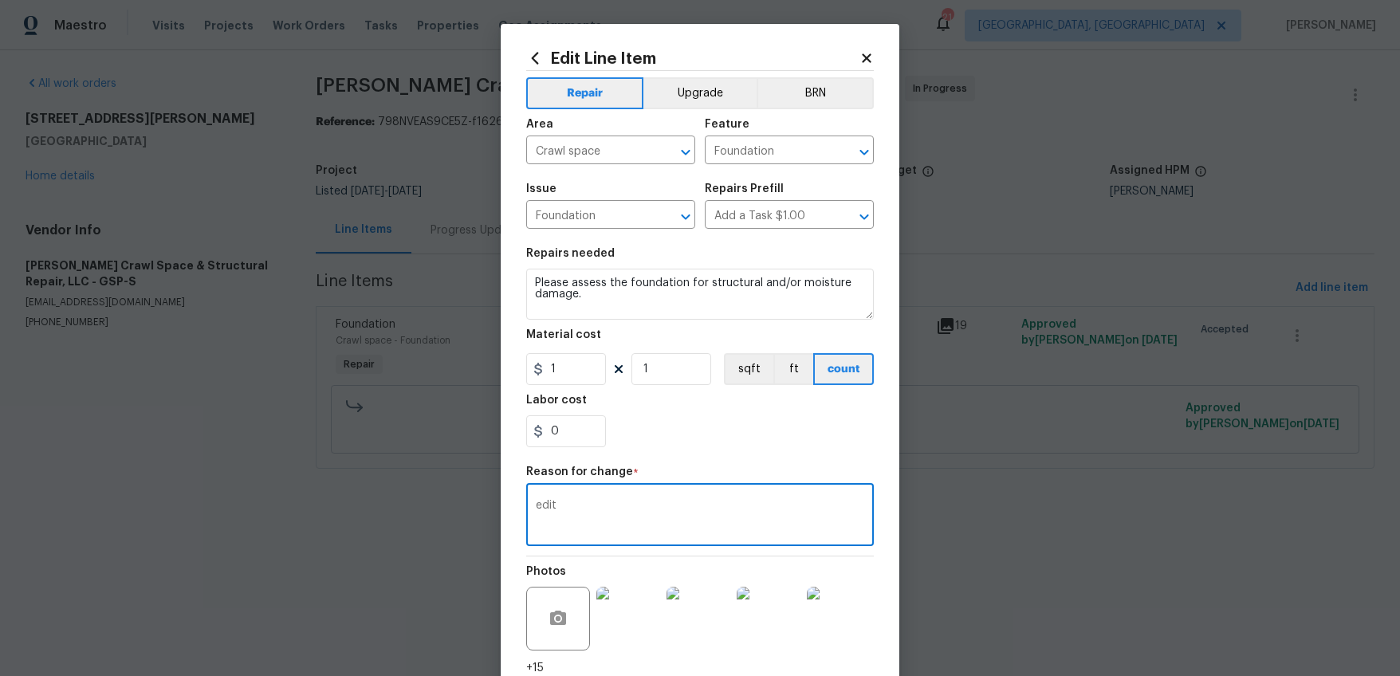
scroll to position [125, 0]
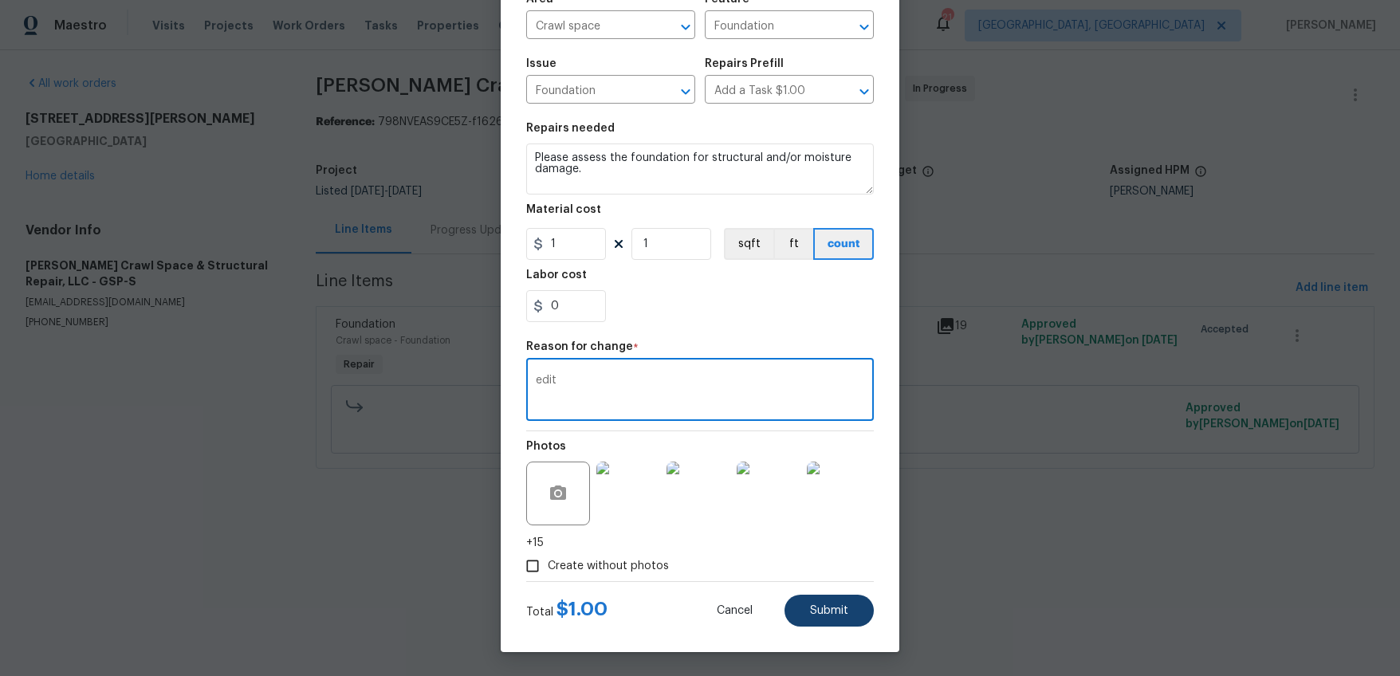
type textarea "edit"
click at [825, 601] on button "Submit" at bounding box center [829, 611] width 89 height 32
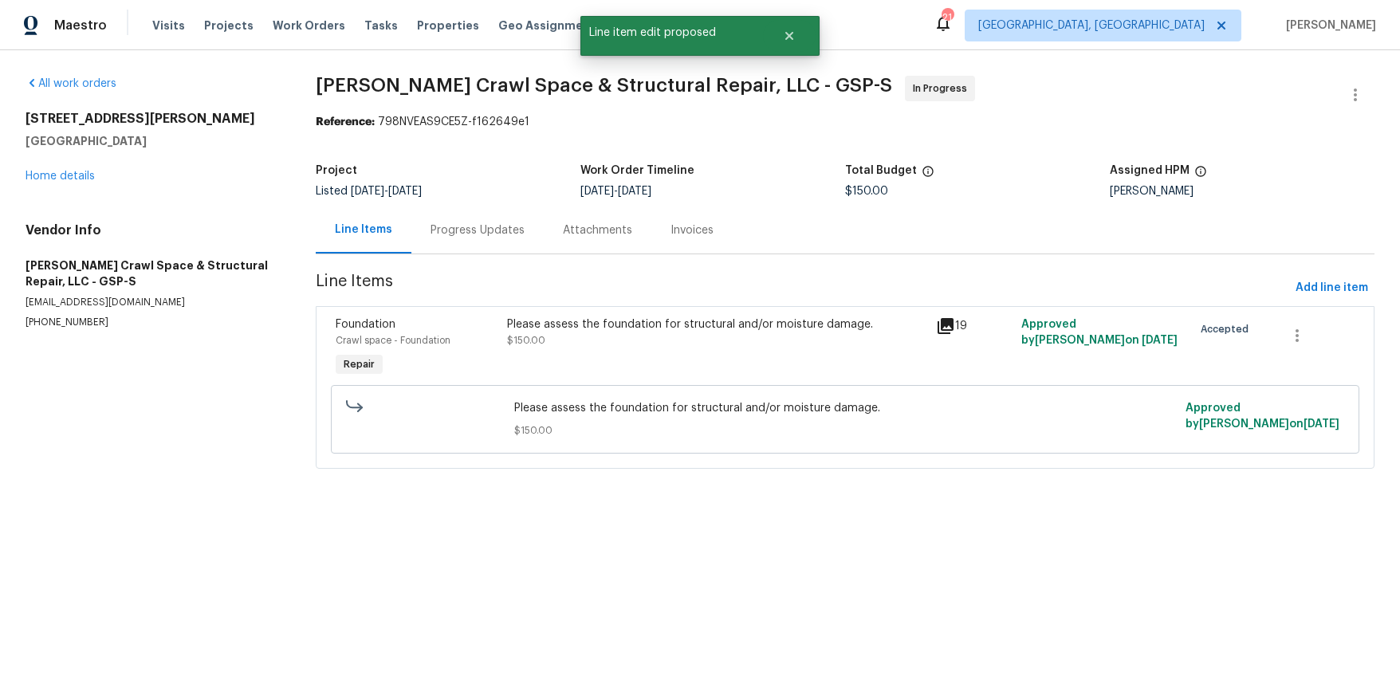
scroll to position [0, 0]
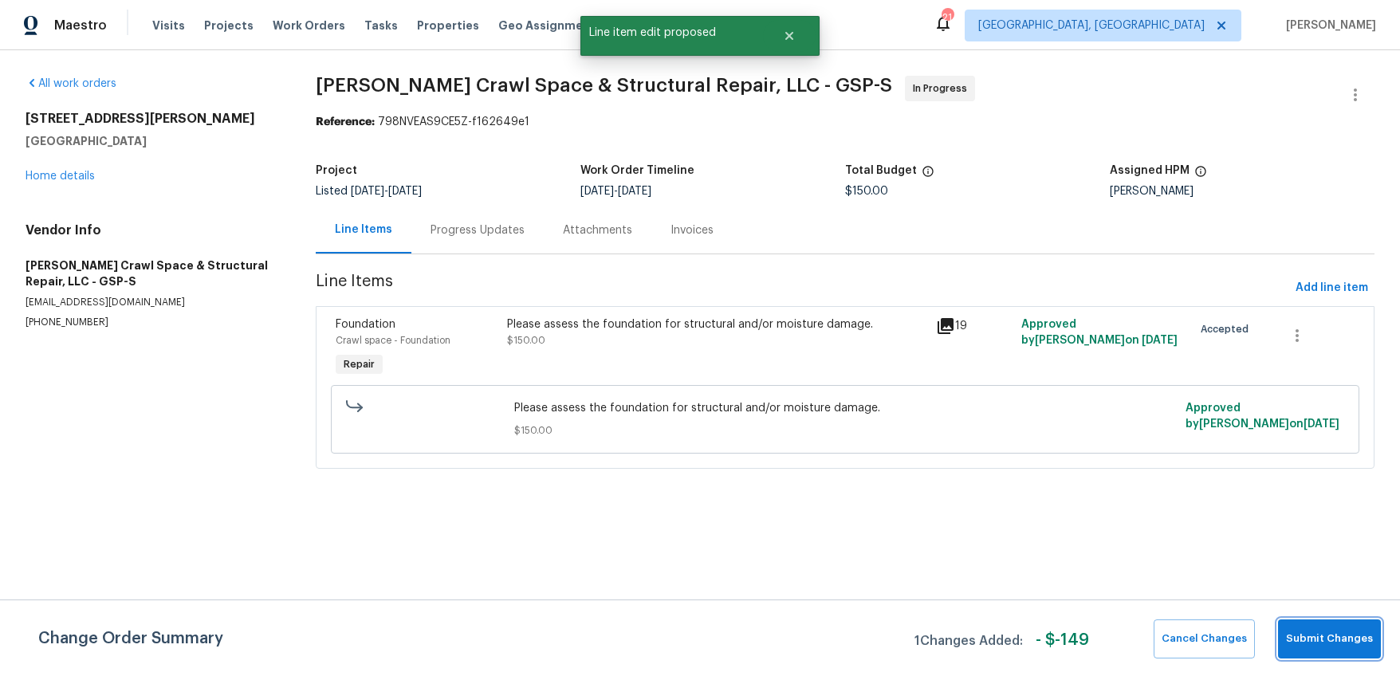
click at [1331, 627] on button "Submit Changes" at bounding box center [1329, 639] width 103 height 39
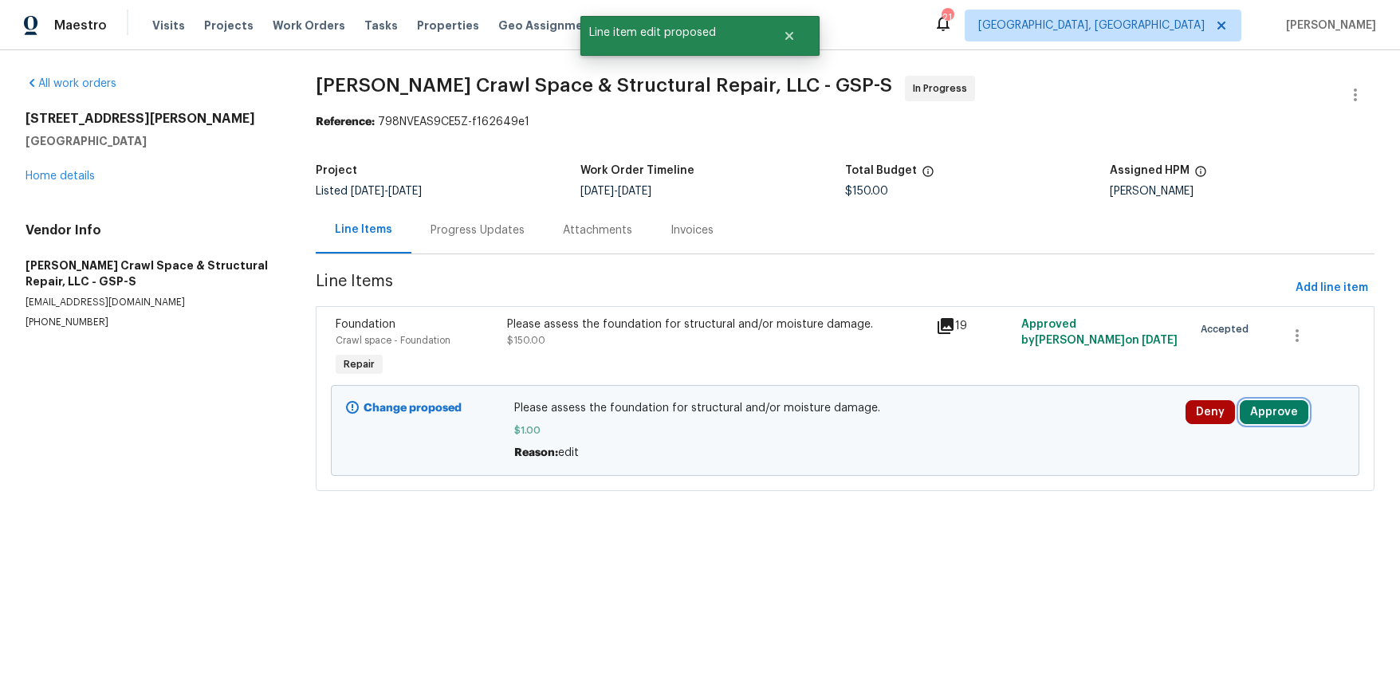
click at [1256, 412] on button "Approve" at bounding box center [1274, 412] width 69 height 24
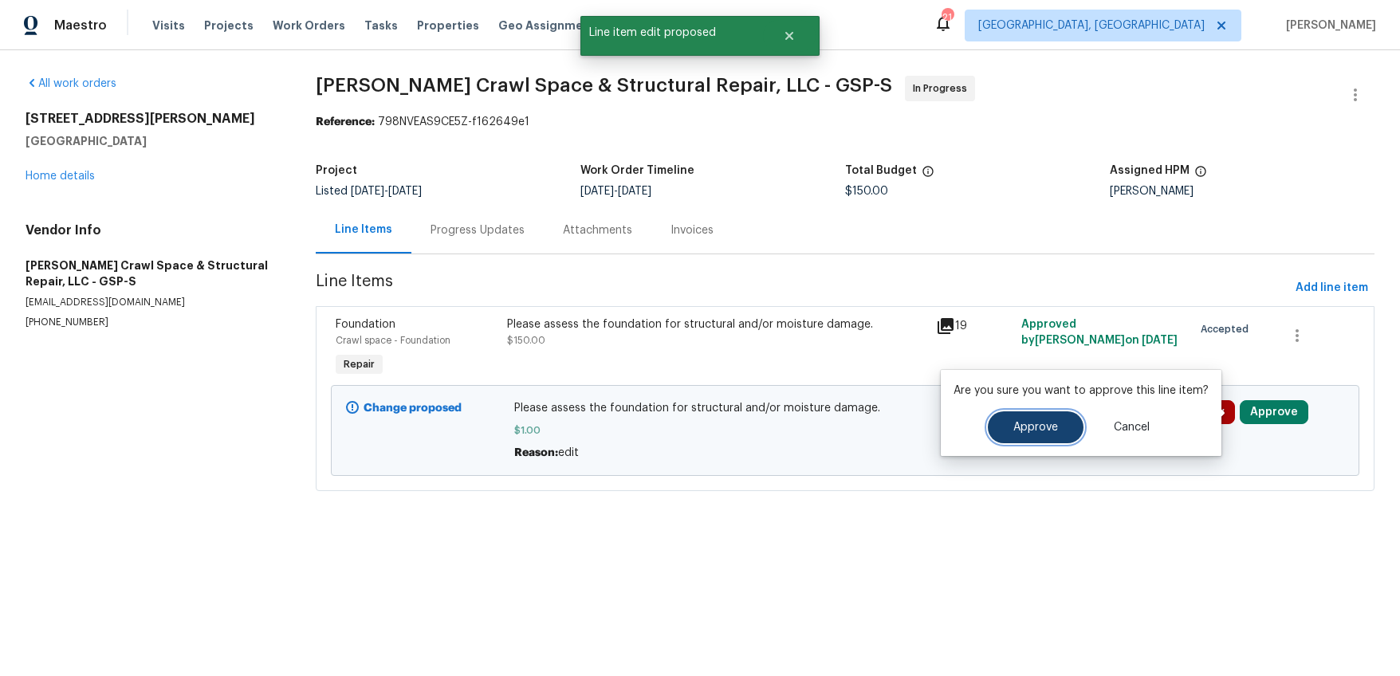
click at [1067, 423] on button "Approve" at bounding box center [1036, 427] width 96 height 32
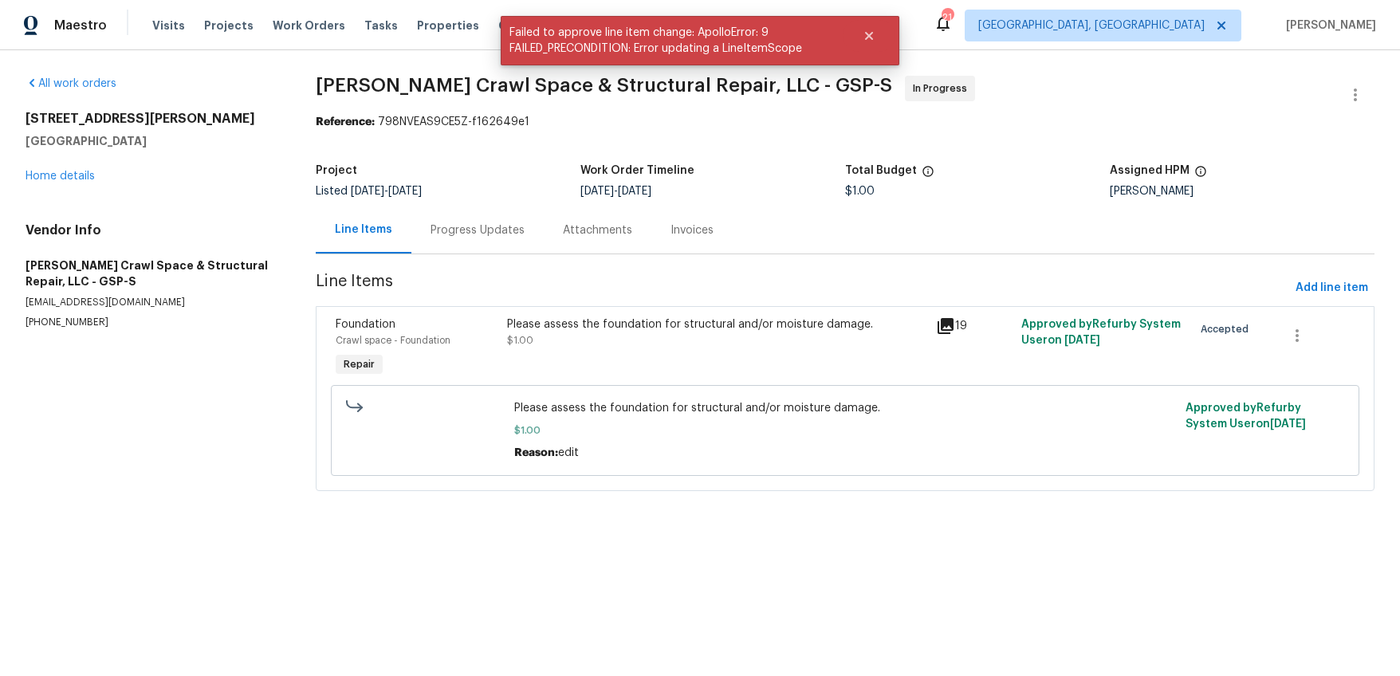
click at [476, 230] on div "Progress Updates" at bounding box center [478, 230] width 94 height 16
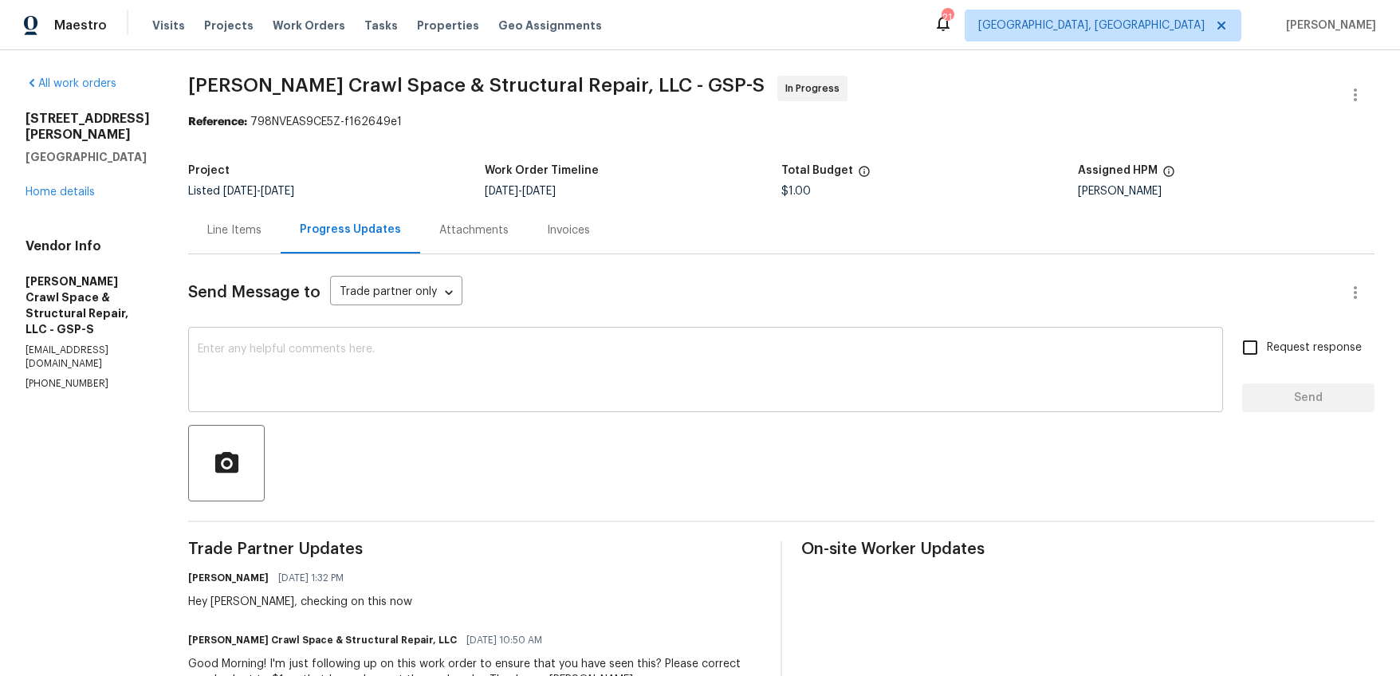
click at [384, 355] on textarea at bounding box center [706, 372] width 1016 height 56
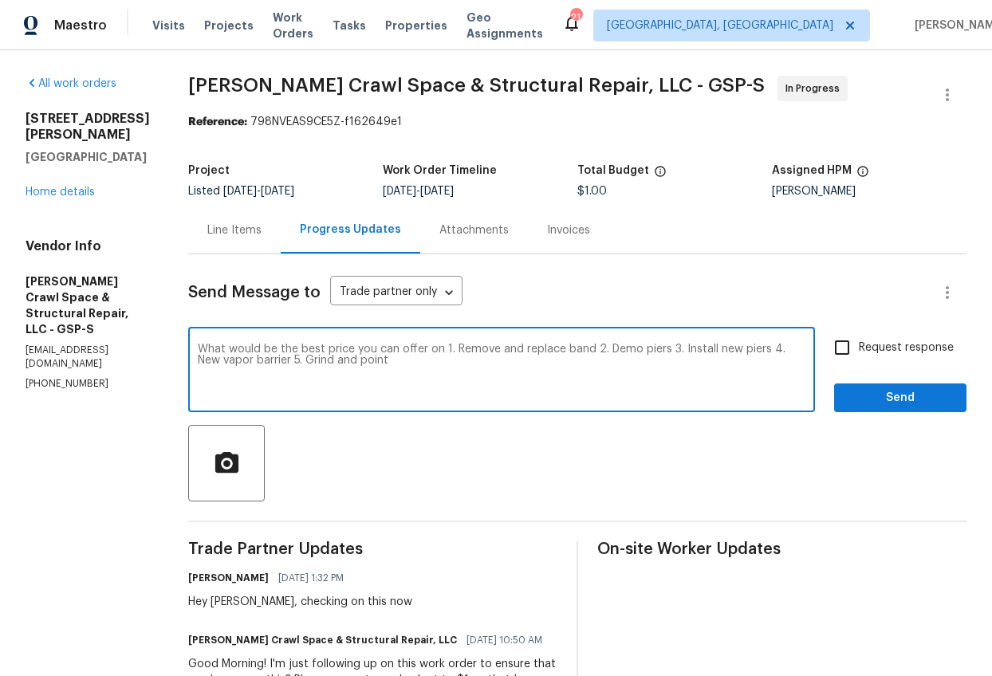
type textarea "What would be the best price you can offer on 1. Remove and replace band 2. Dem…"
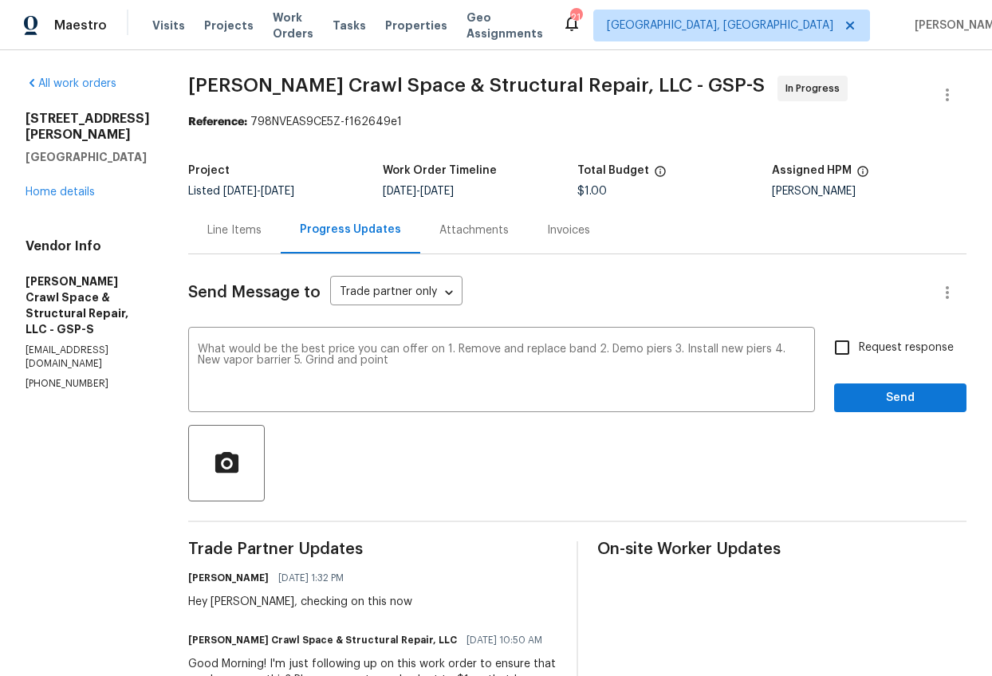
click at [888, 344] on span "Request response" at bounding box center [906, 348] width 95 height 17
click at [859, 344] on input "Request response" at bounding box center [841, 347] width 33 height 33
checkbox input "true"
click at [889, 392] on span "Send" at bounding box center [900, 398] width 107 height 20
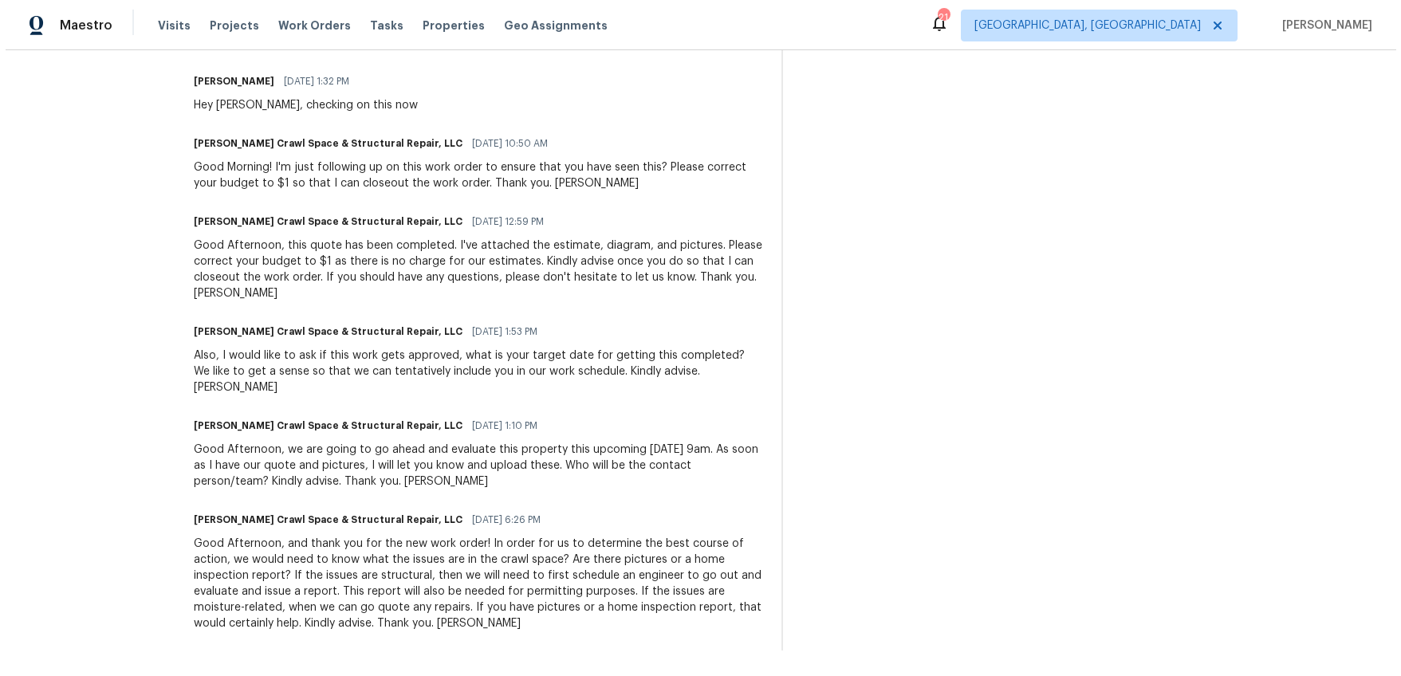
scroll to position [572, 0]
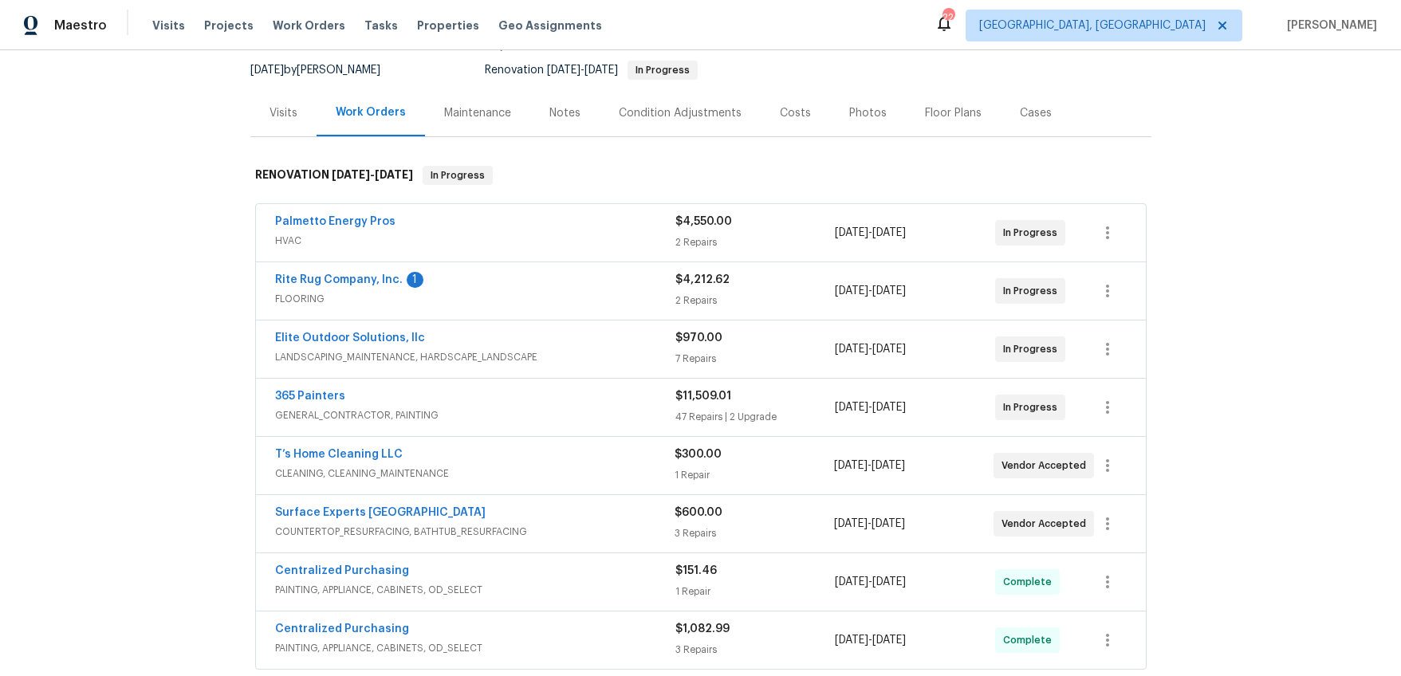
scroll to position [194, 0]
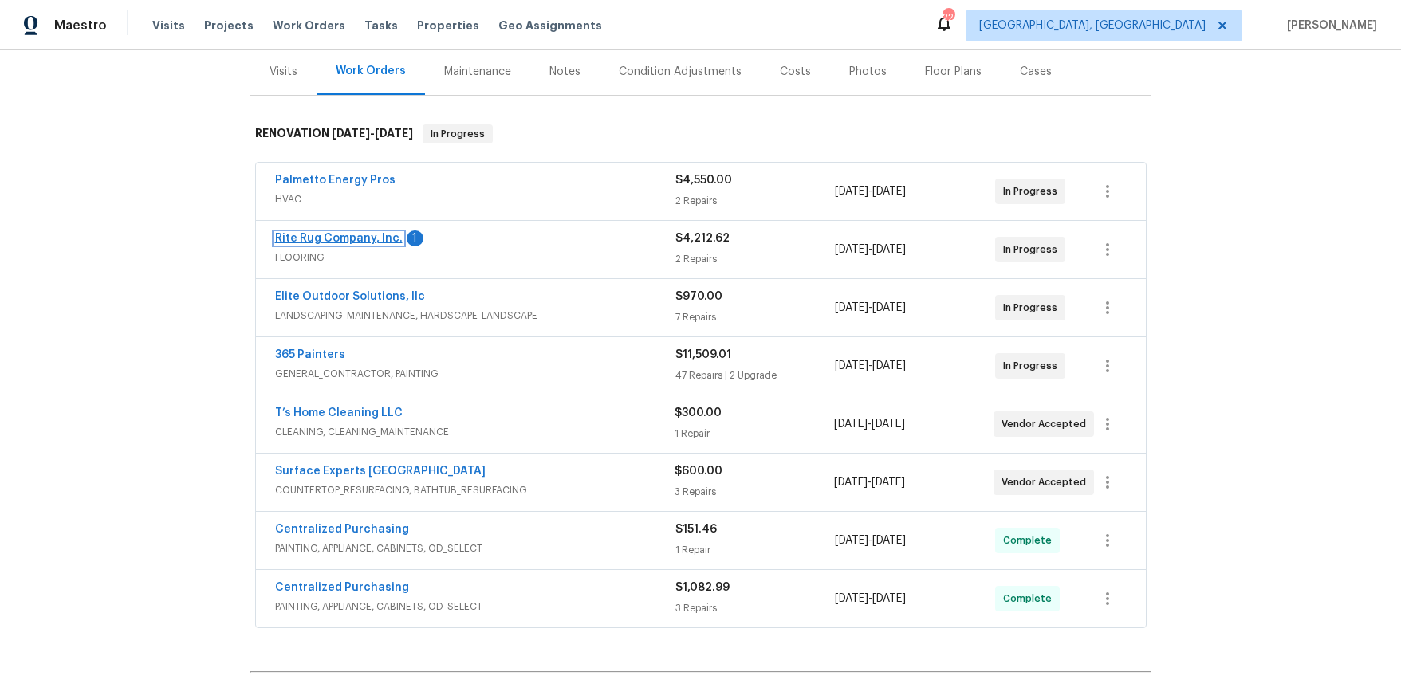
click at [363, 241] on link "Rite Rug Company, Inc." at bounding box center [339, 238] width 128 height 11
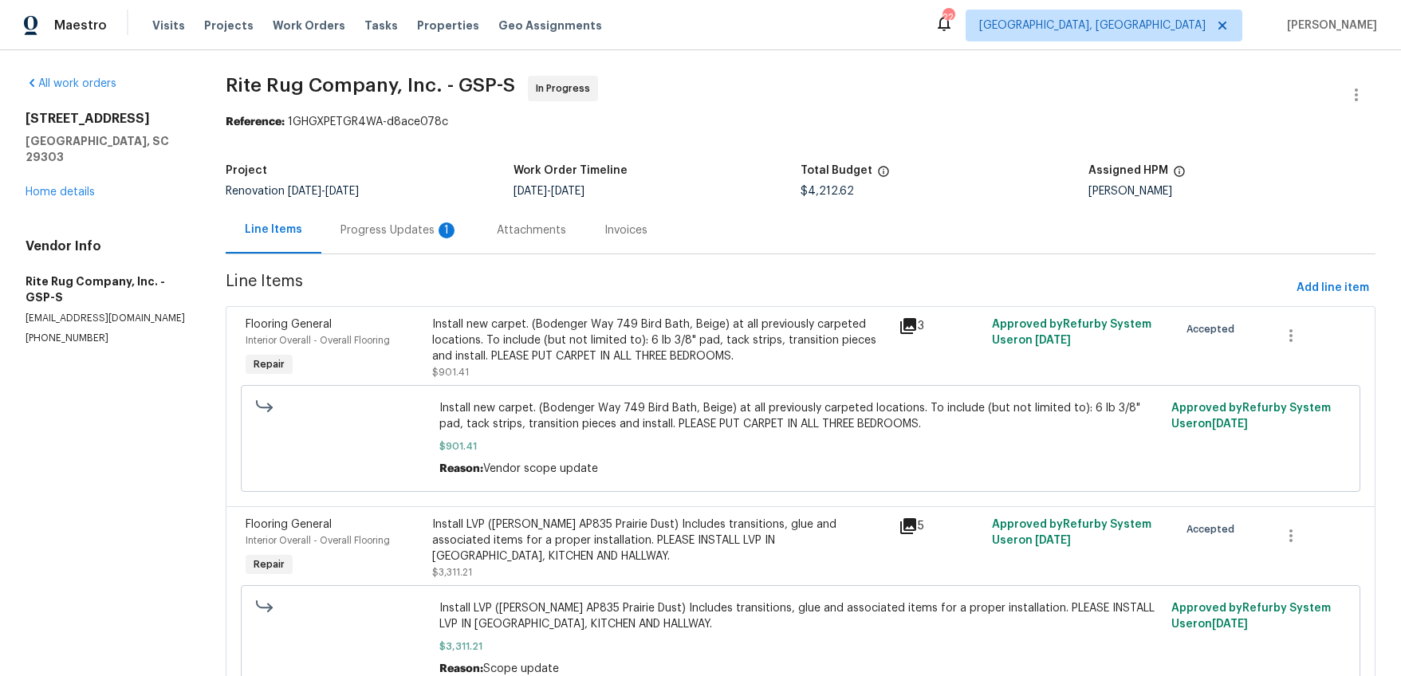
click at [439, 237] on div "1" at bounding box center [447, 230] width 16 height 16
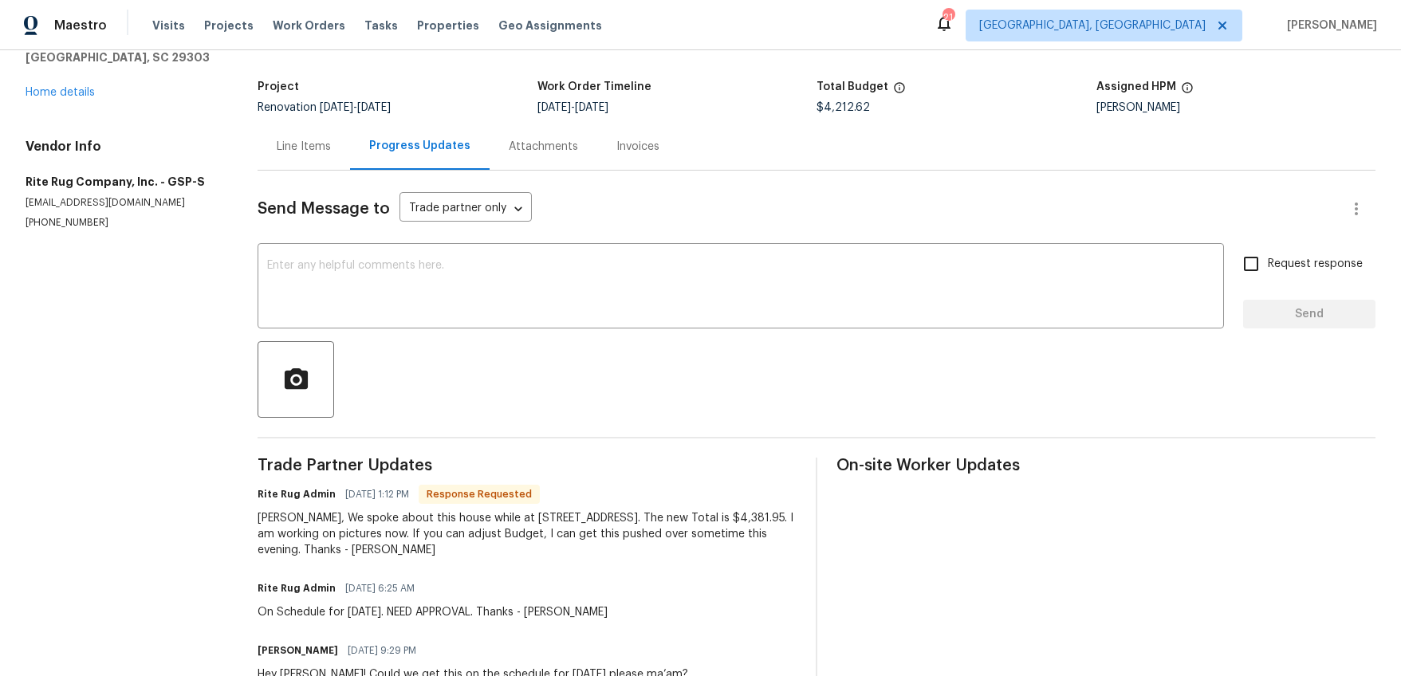
scroll to position [72, 0]
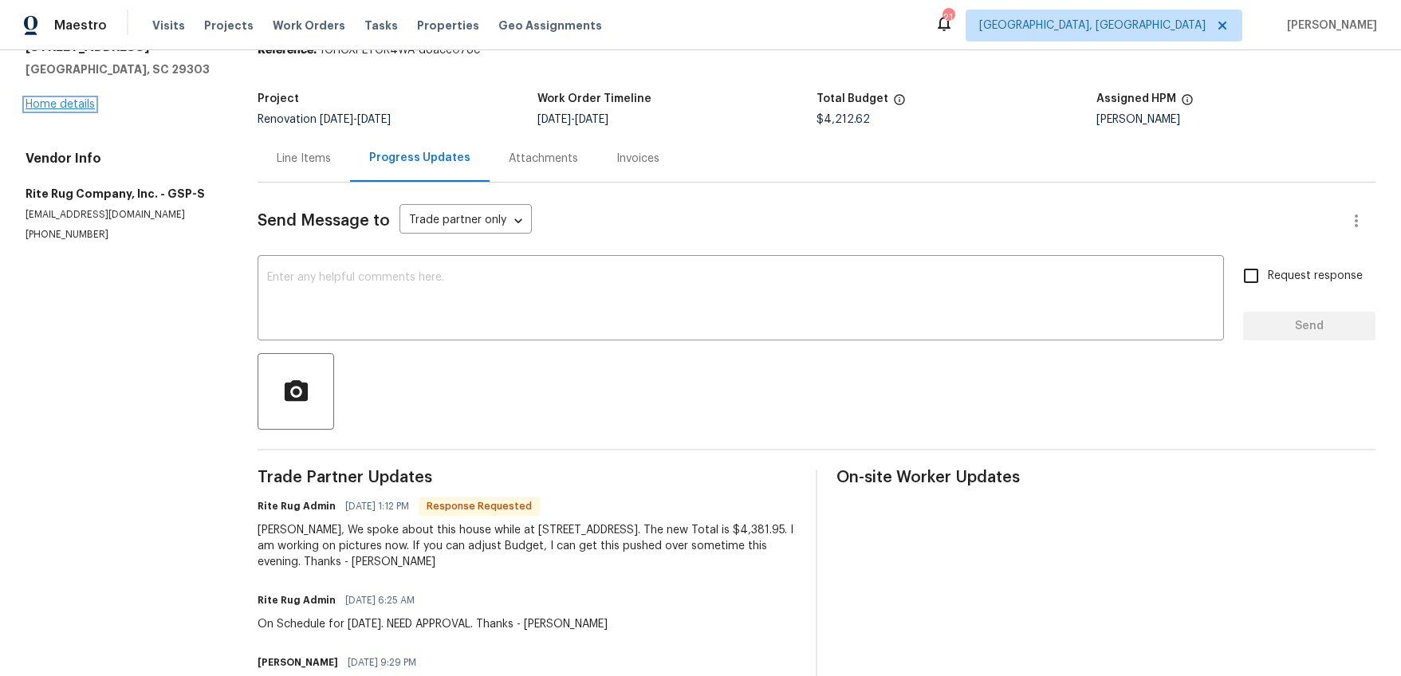
click at [69, 108] on link "Home details" at bounding box center [60, 104] width 69 height 11
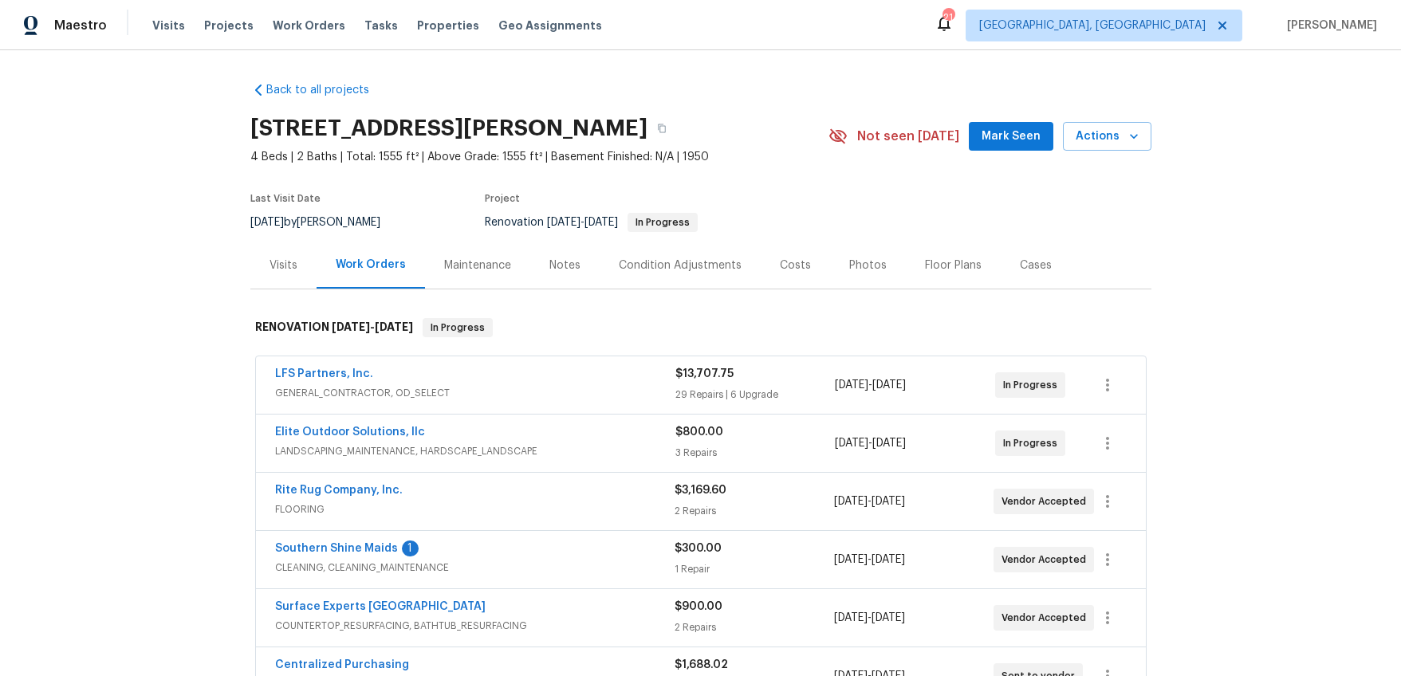
click at [270, 277] on div "Visits" at bounding box center [283, 265] width 66 height 47
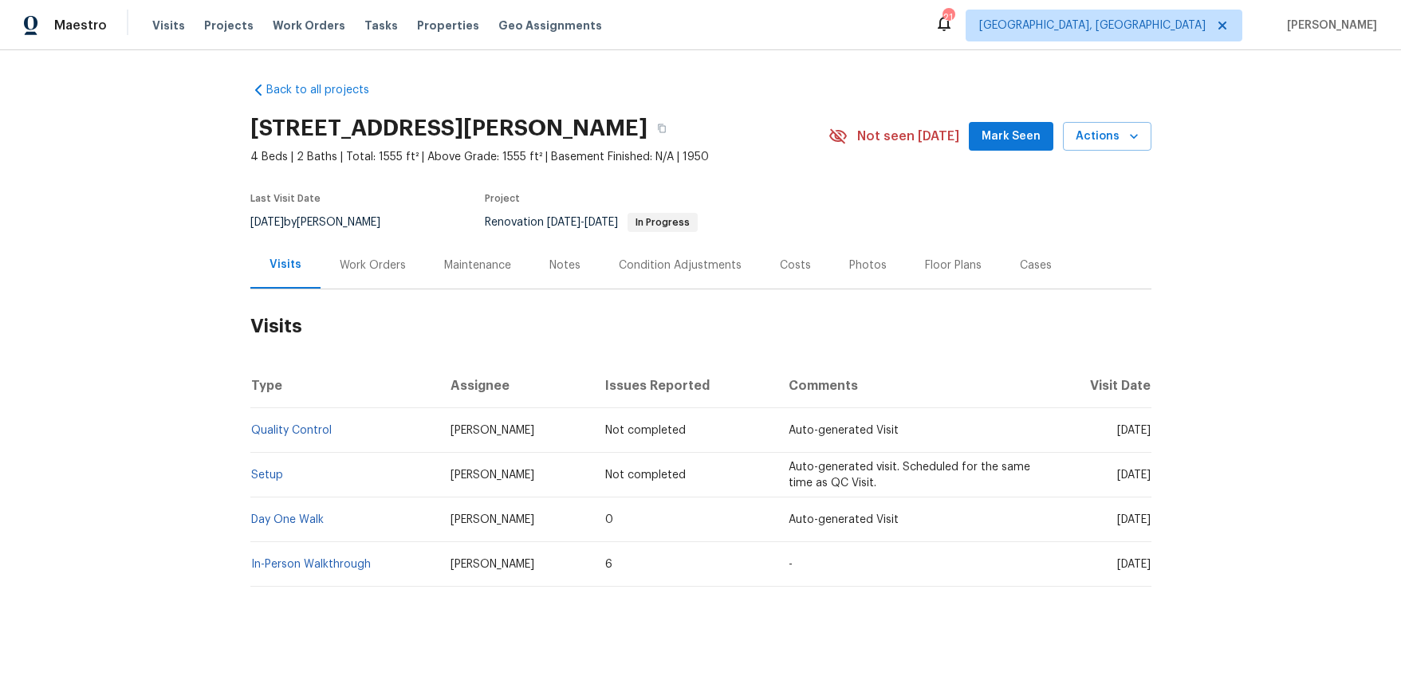
click at [533, 273] on div "Notes" at bounding box center [564, 265] width 69 height 47
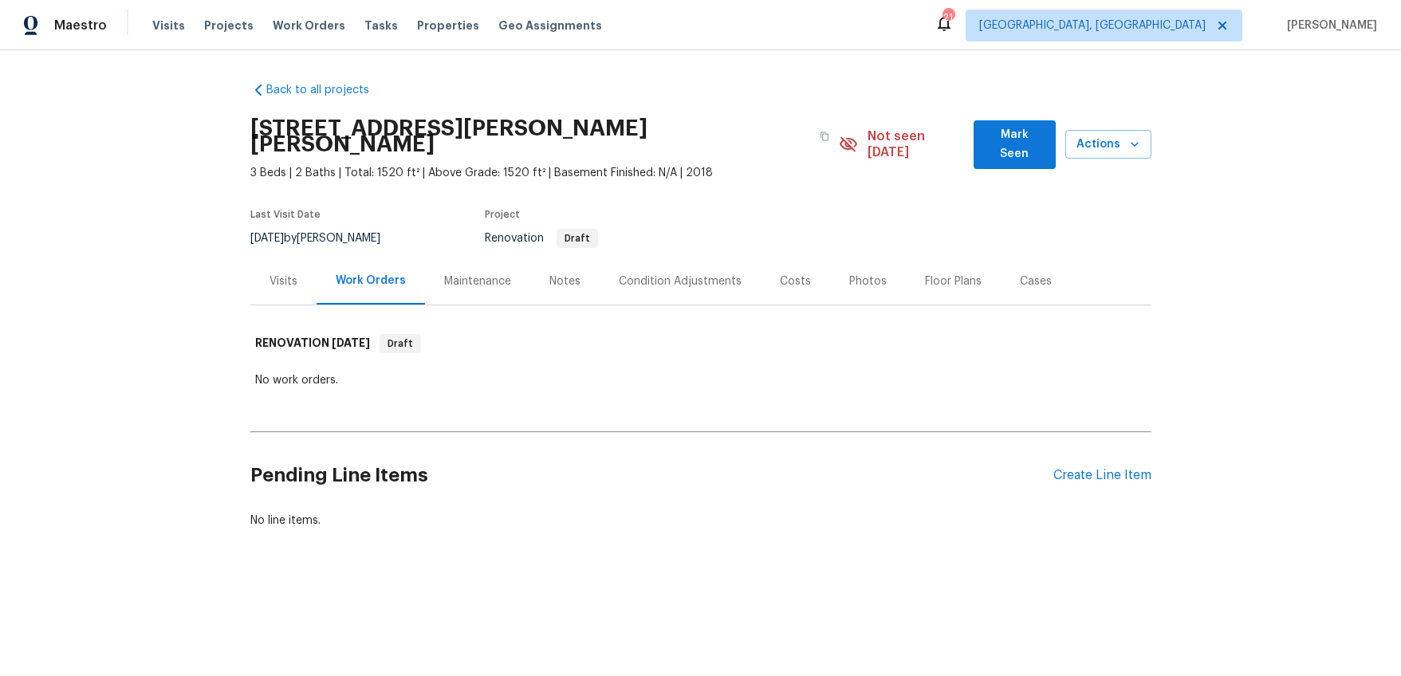
click at [276, 258] on div "Visits" at bounding box center [283, 281] width 66 height 47
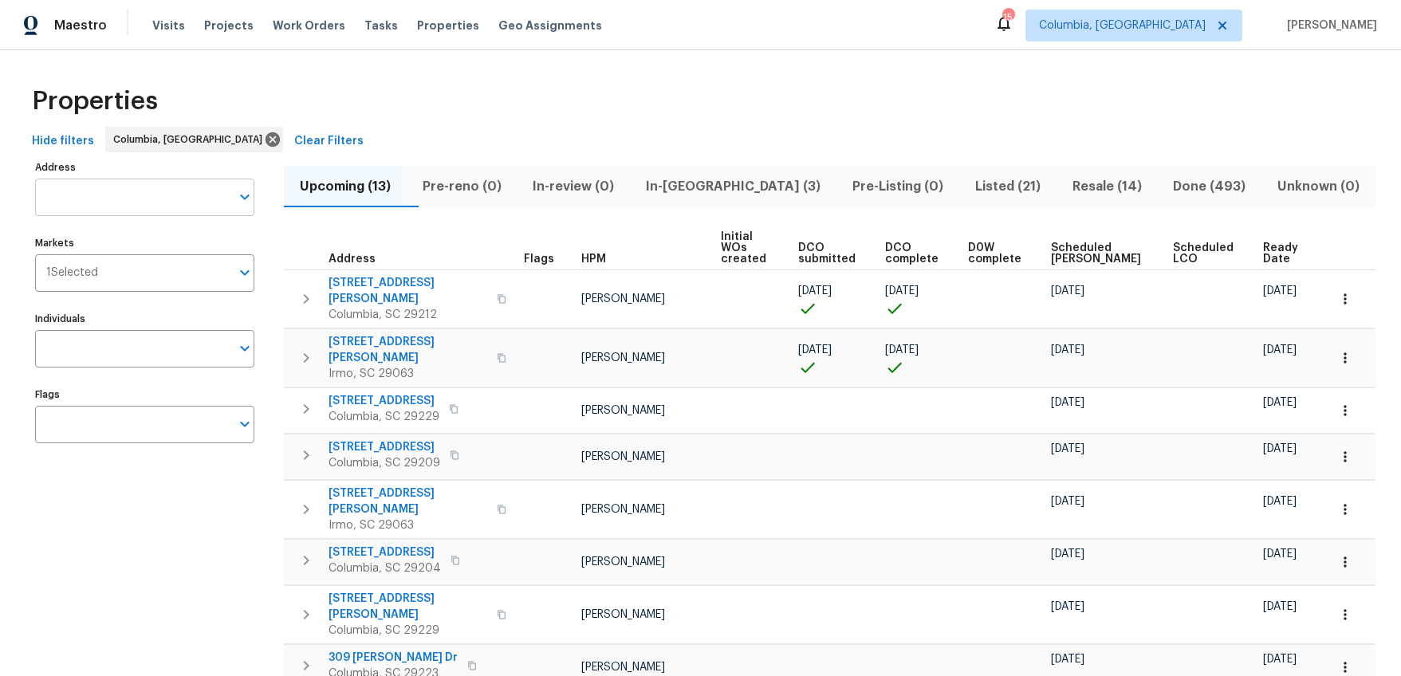
click at [146, 203] on input "Address" at bounding box center [132, 197] width 195 height 37
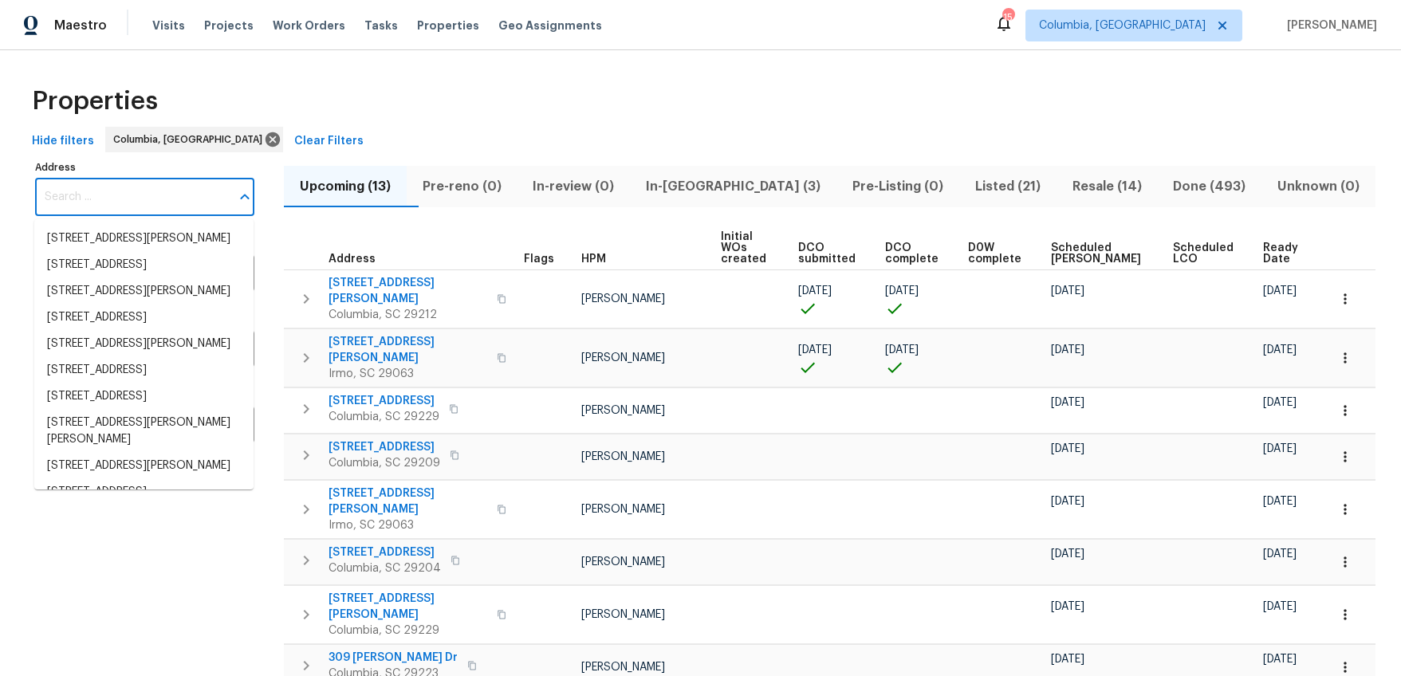
paste input "[STREET_ADDRESS]"
type input "[STREET_ADDRESS]"
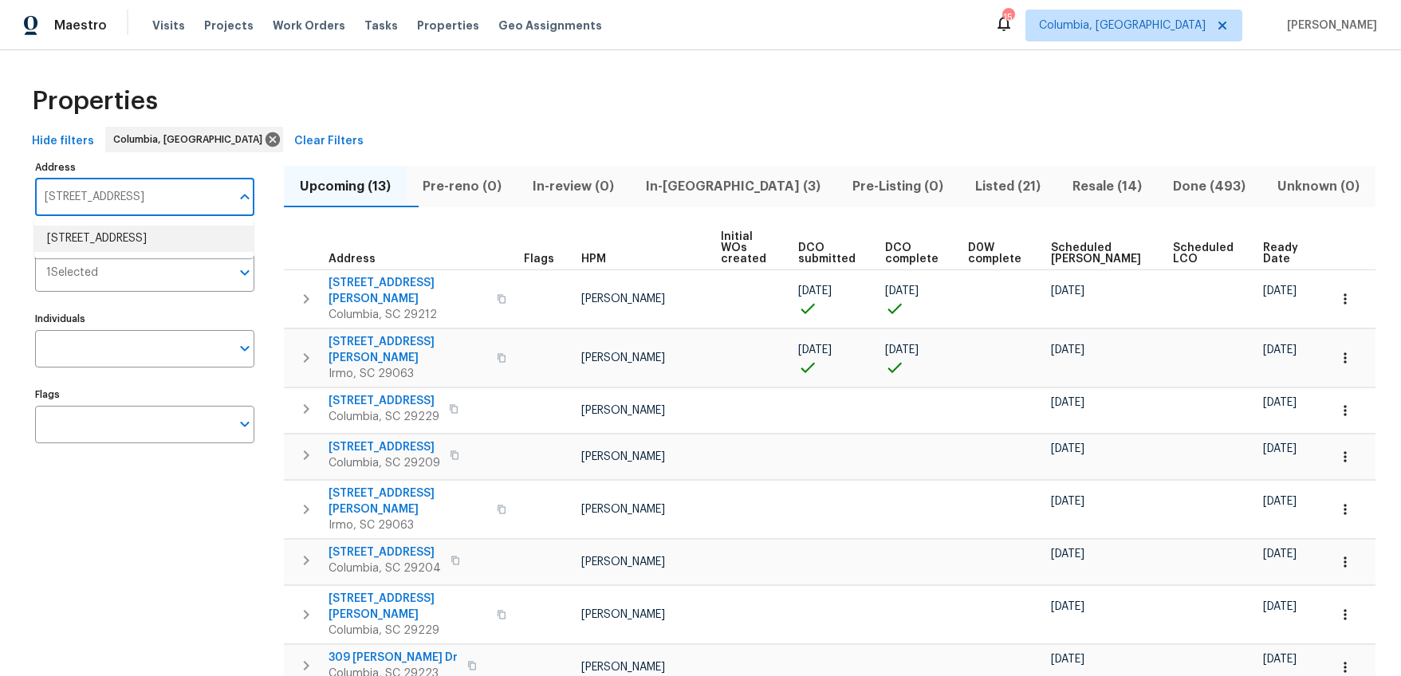
click at [140, 232] on li "121 Genessee Valley Rd Columbia SC 29223" at bounding box center [143, 239] width 219 height 26
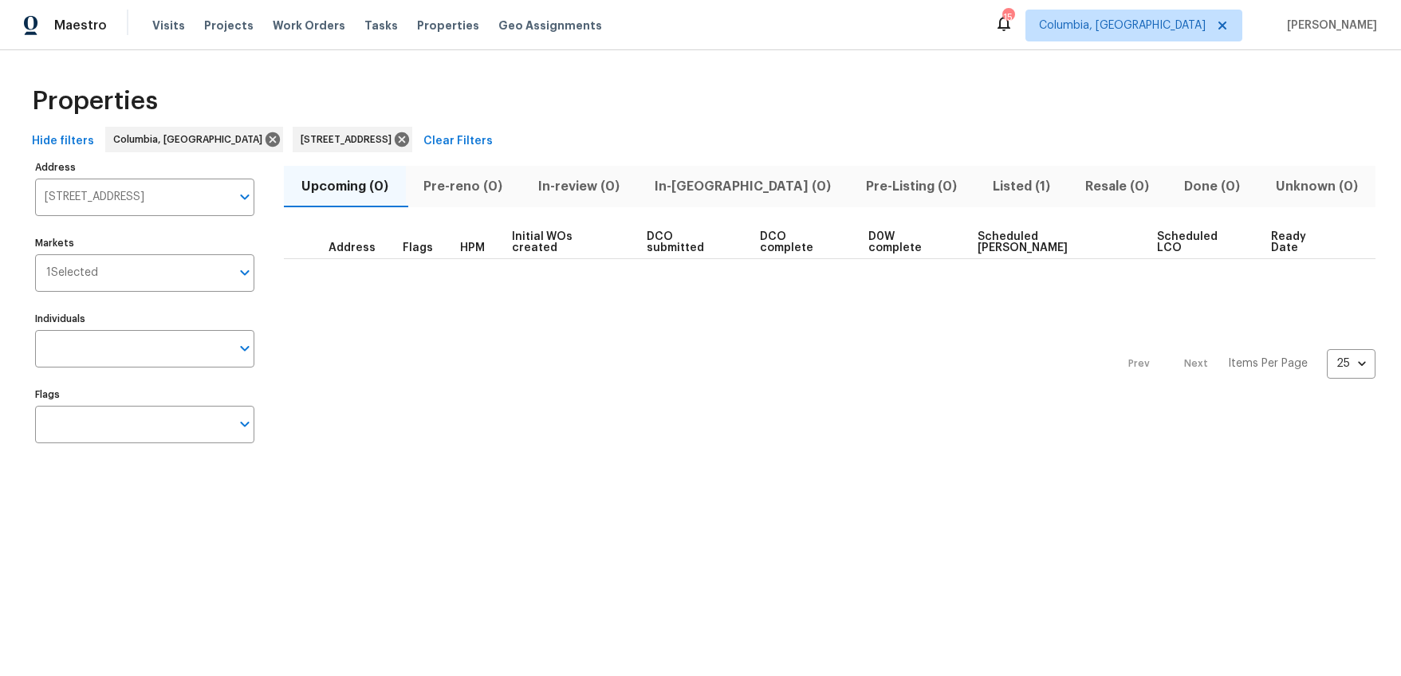
click at [985, 190] on span "Listed (1)" at bounding box center [1021, 186] width 73 height 22
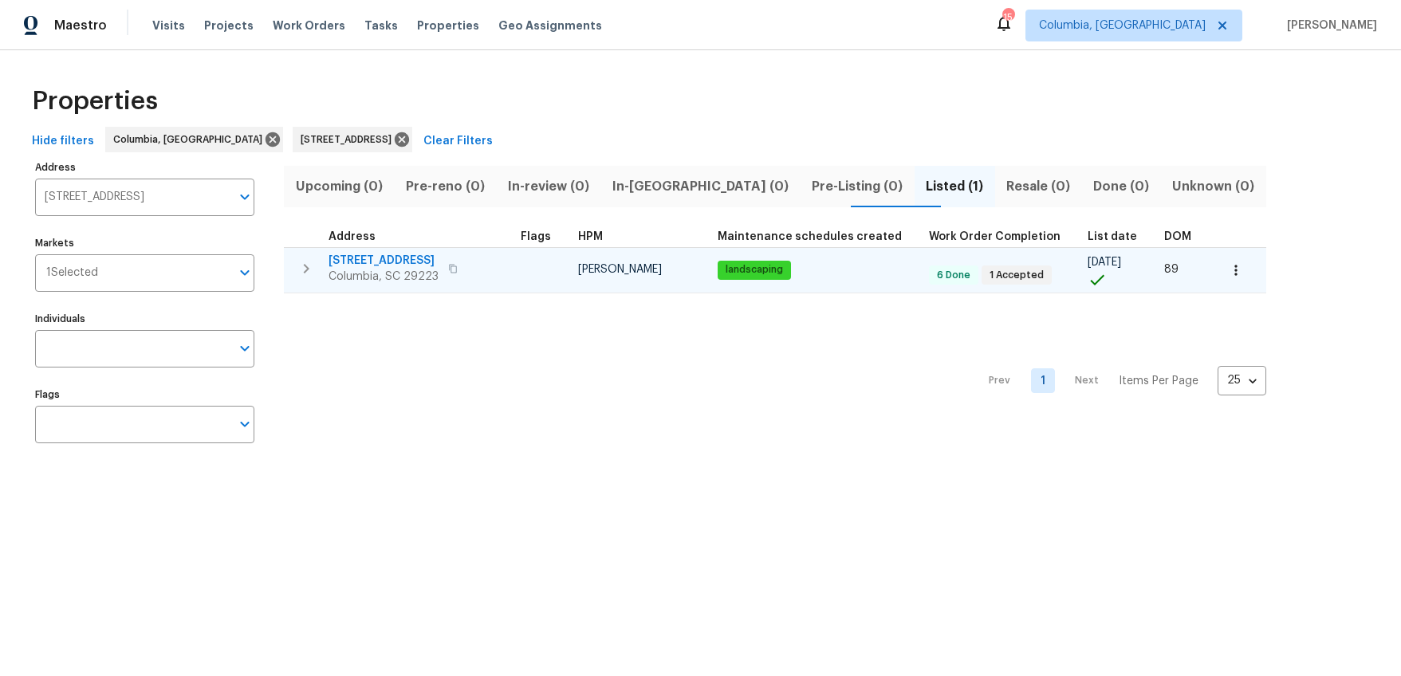
click at [372, 261] on span "[STREET_ADDRESS]" at bounding box center [384, 261] width 110 height 16
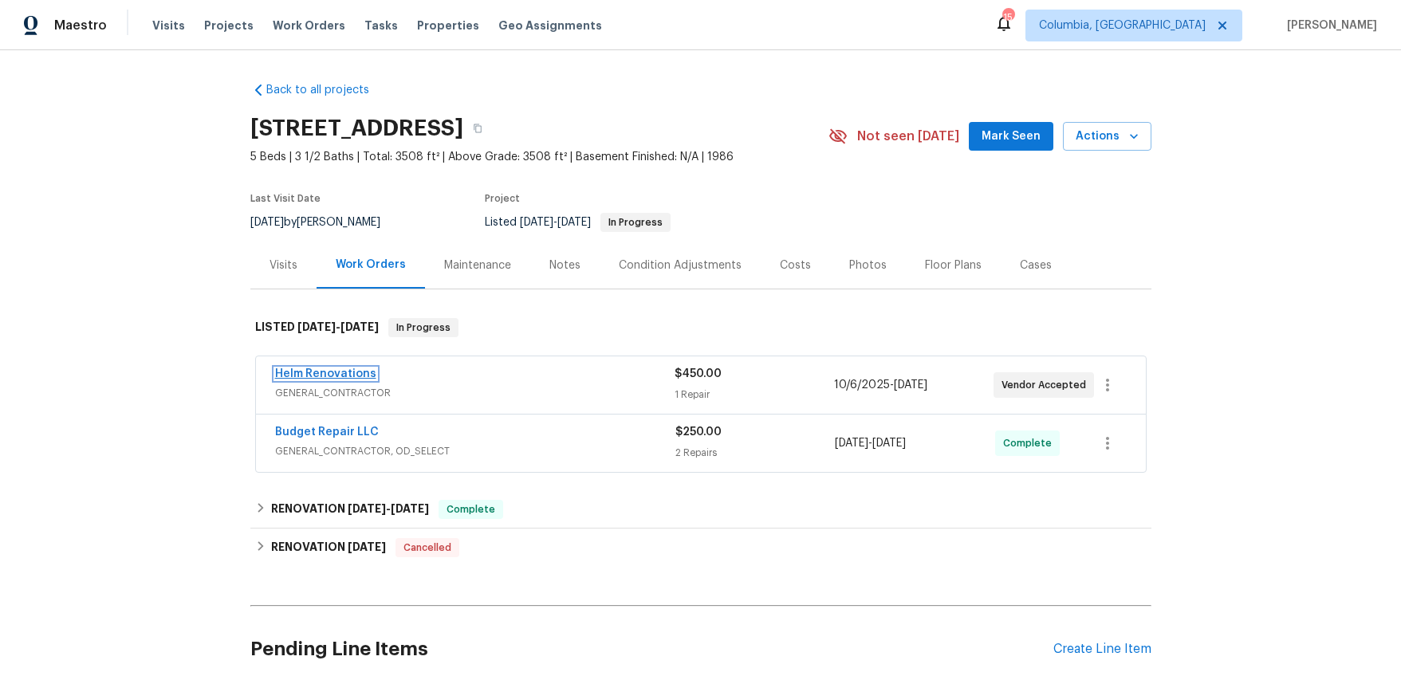
click at [348, 378] on link "Helm Renovations" at bounding box center [325, 373] width 101 height 11
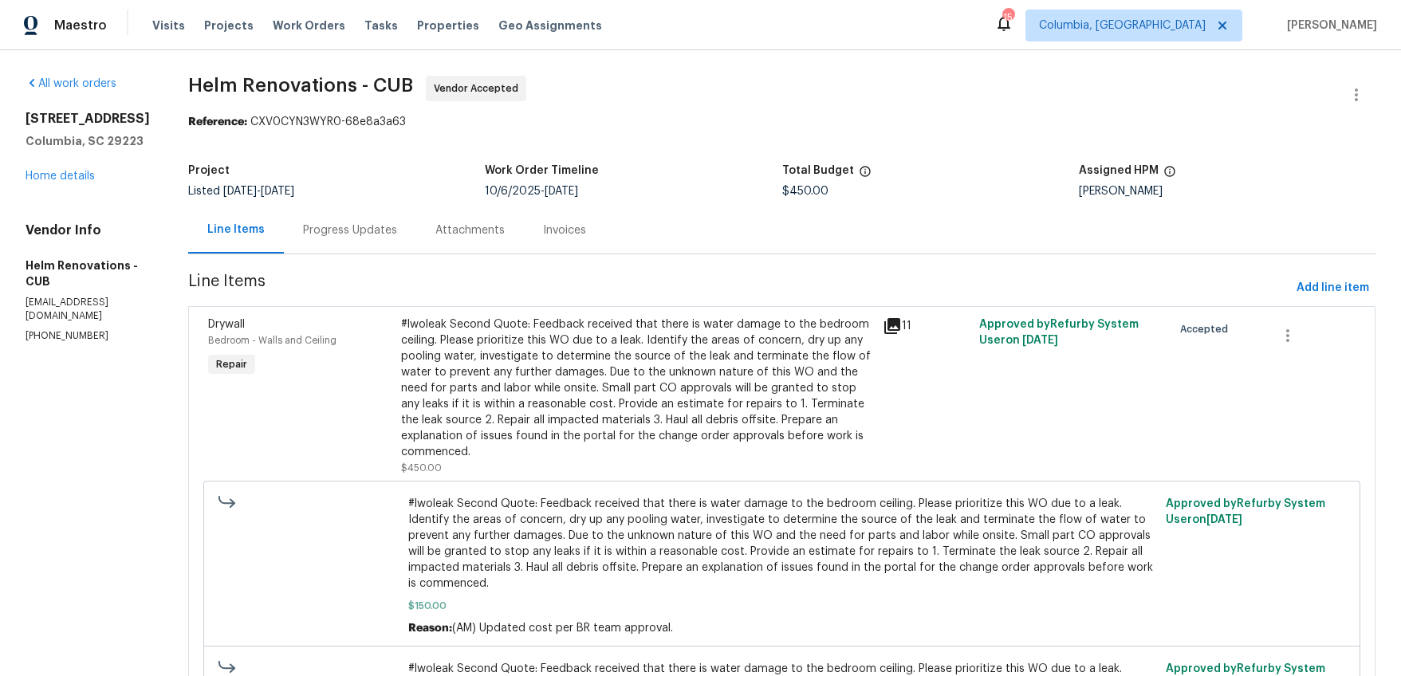
scroll to position [12, 0]
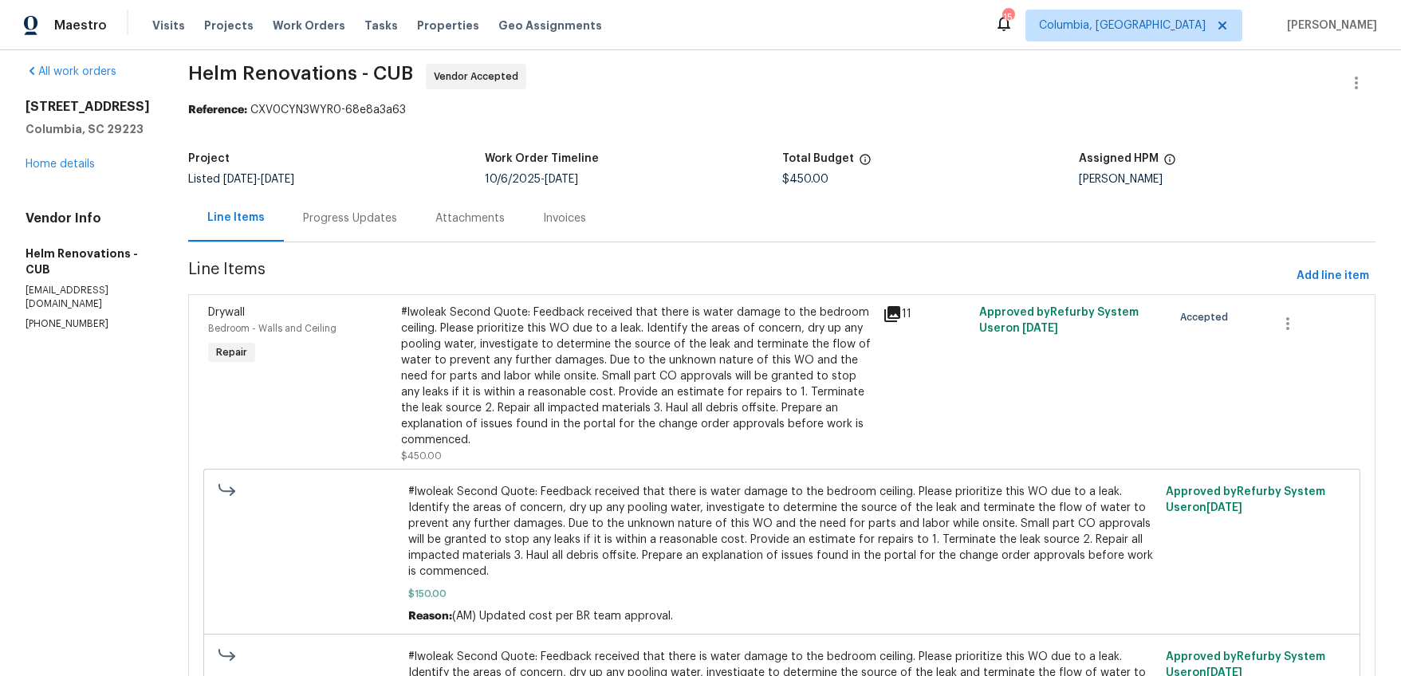
click at [352, 228] on div "Progress Updates" at bounding box center [350, 218] width 132 height 47
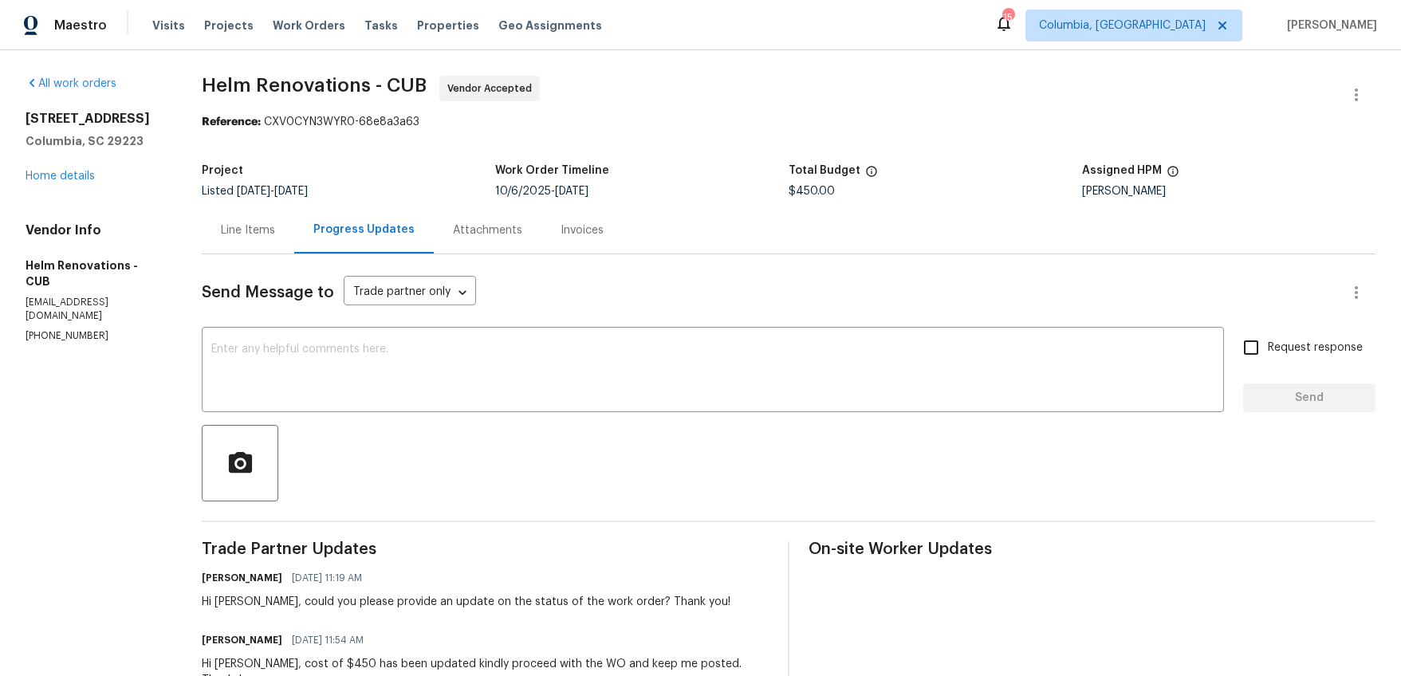
click at [253, 242] on div "Line Items" at bounding box center [248, 230] width 92 height 47
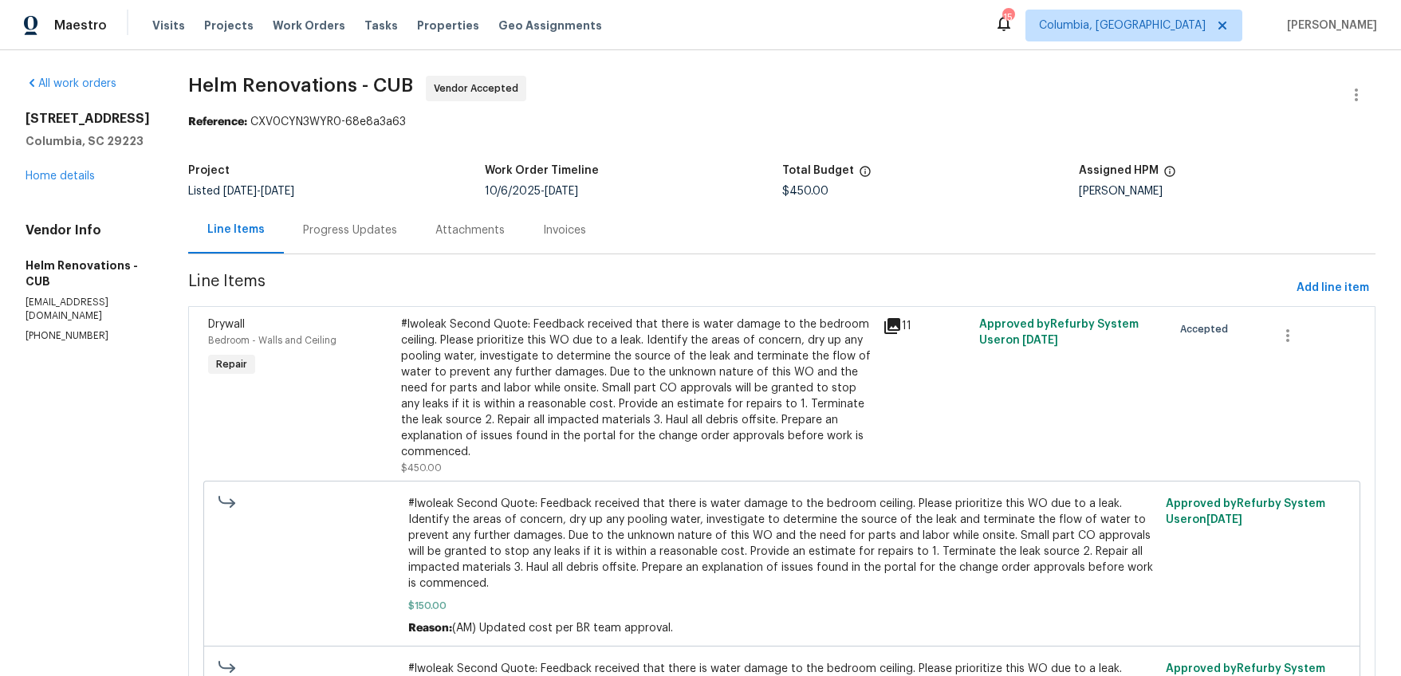
click at [347, 233] on div "Progress Updates" at bounding box center [350, 230] width 94 height 16
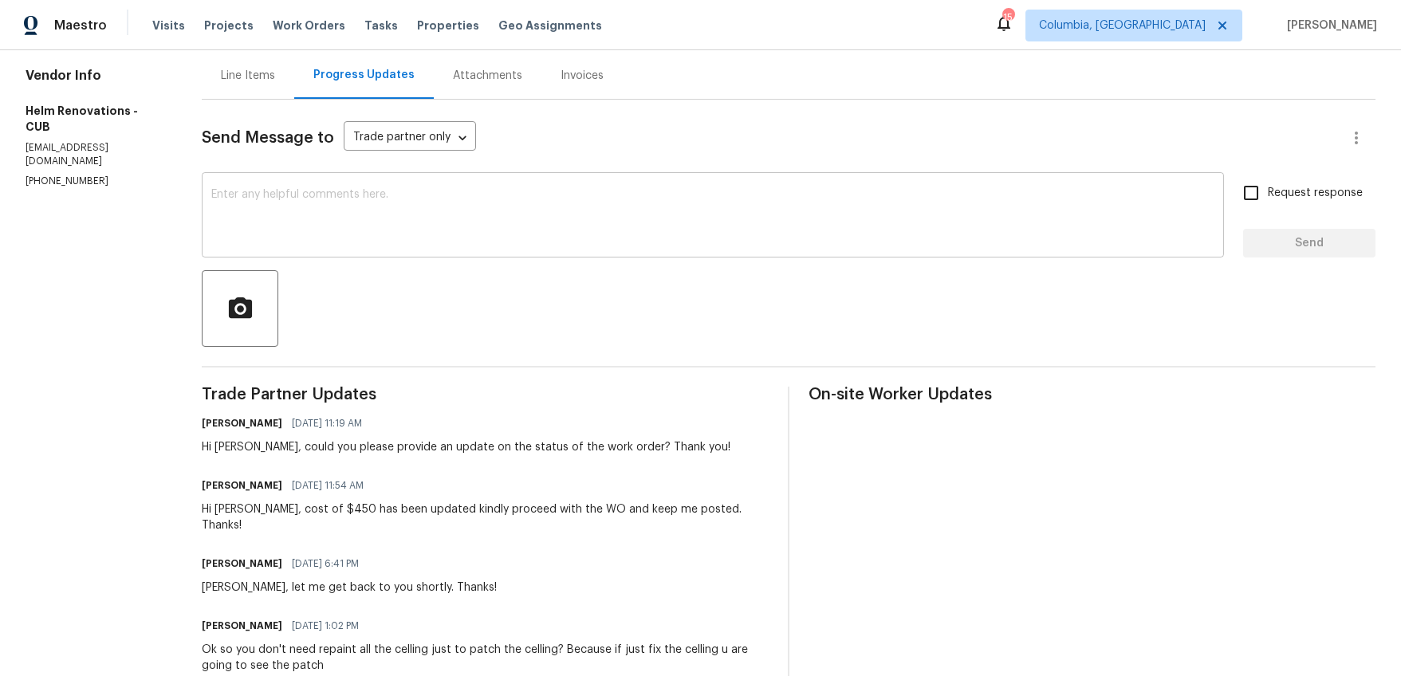
scroll to position [82, 0]
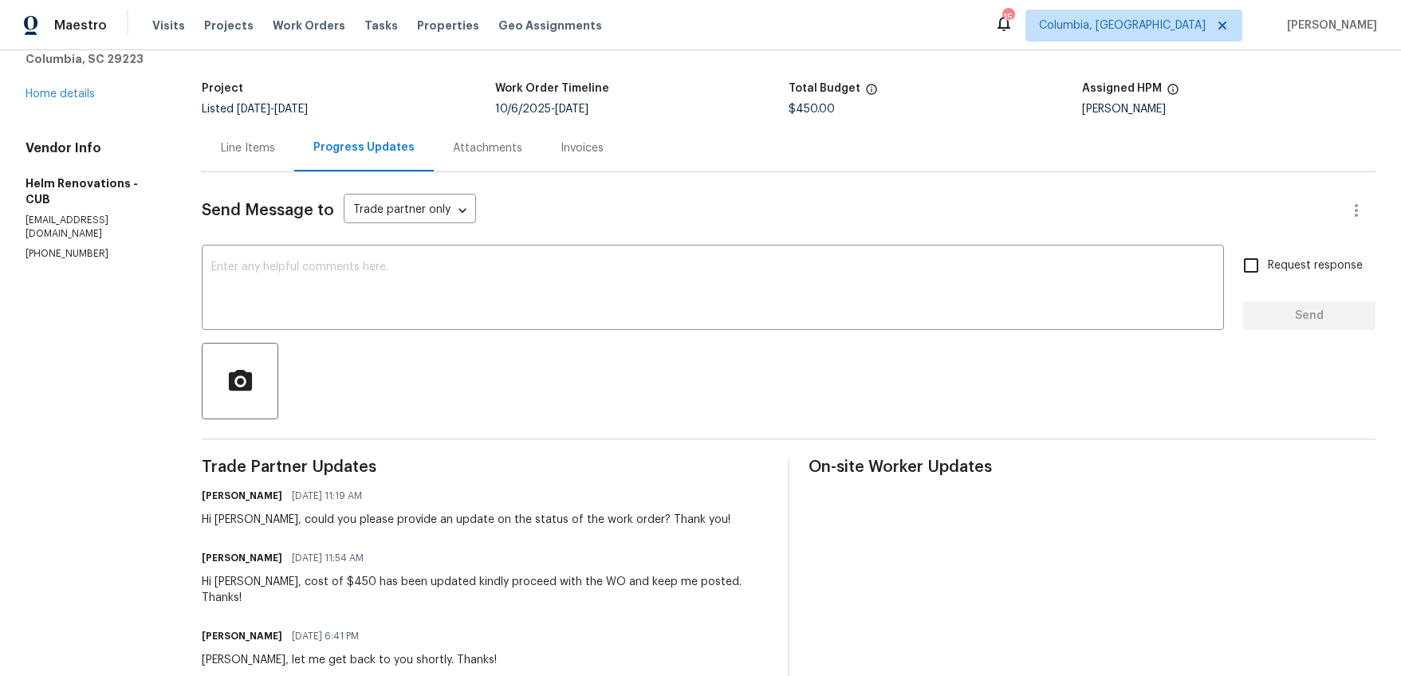
click at [270, 152] on div "Line Items" at bounding box center [248, 148] width 54 height 16
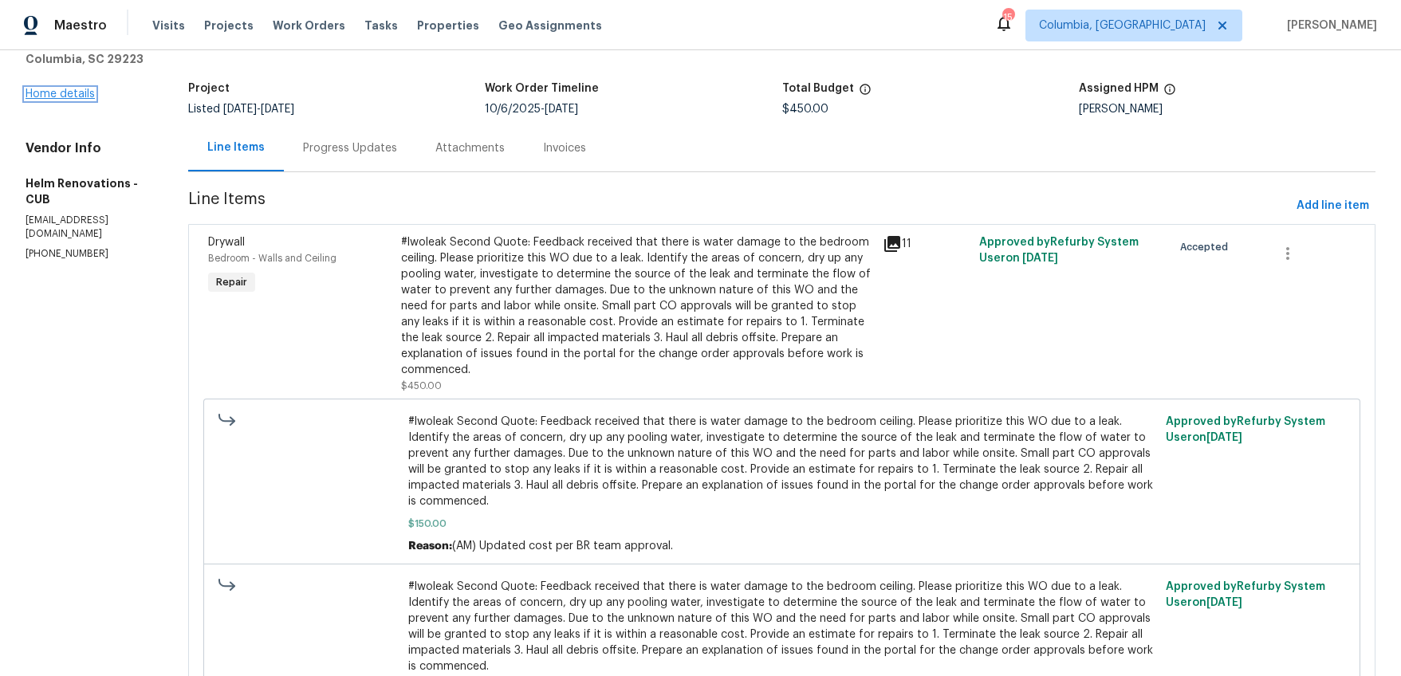
click at [71, 89] on link "Home details" at bounding box center [60, 94] width 69 height 11
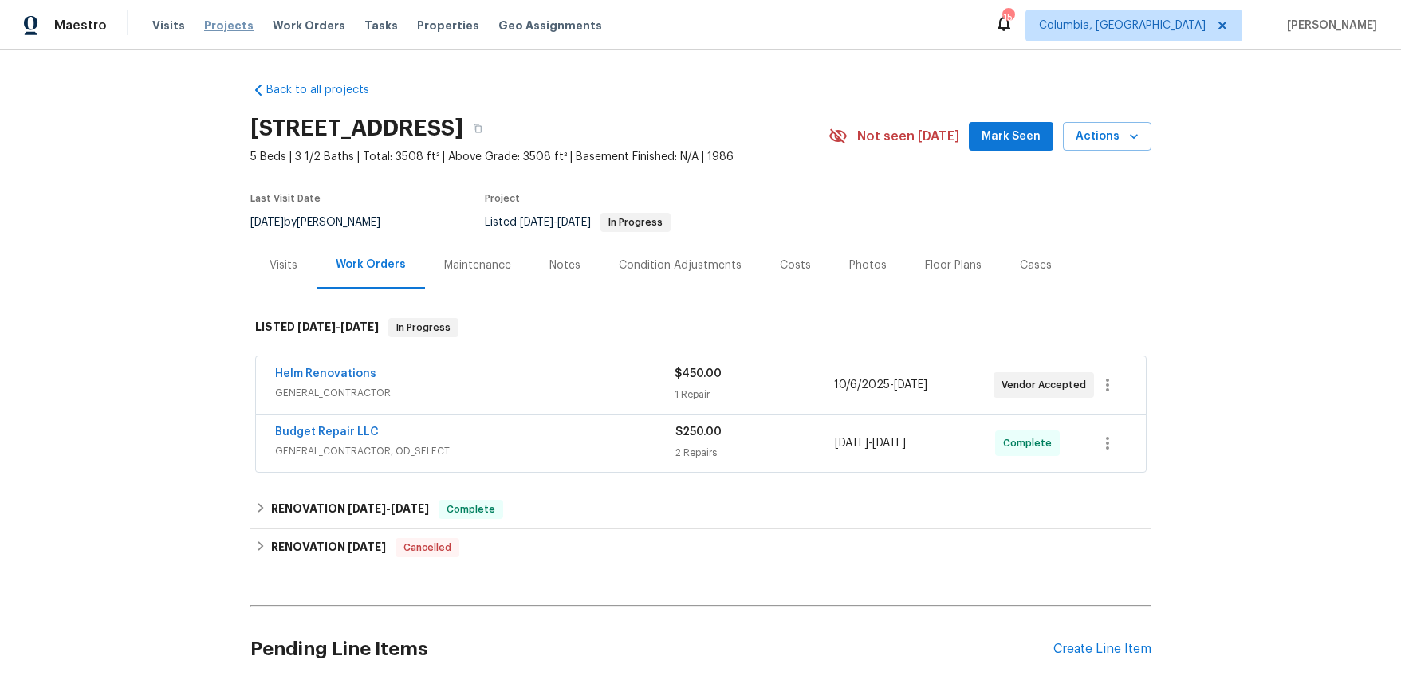
click at [204, 26] on span "Projects" at bounding box center [228, 26] width 49 height 16
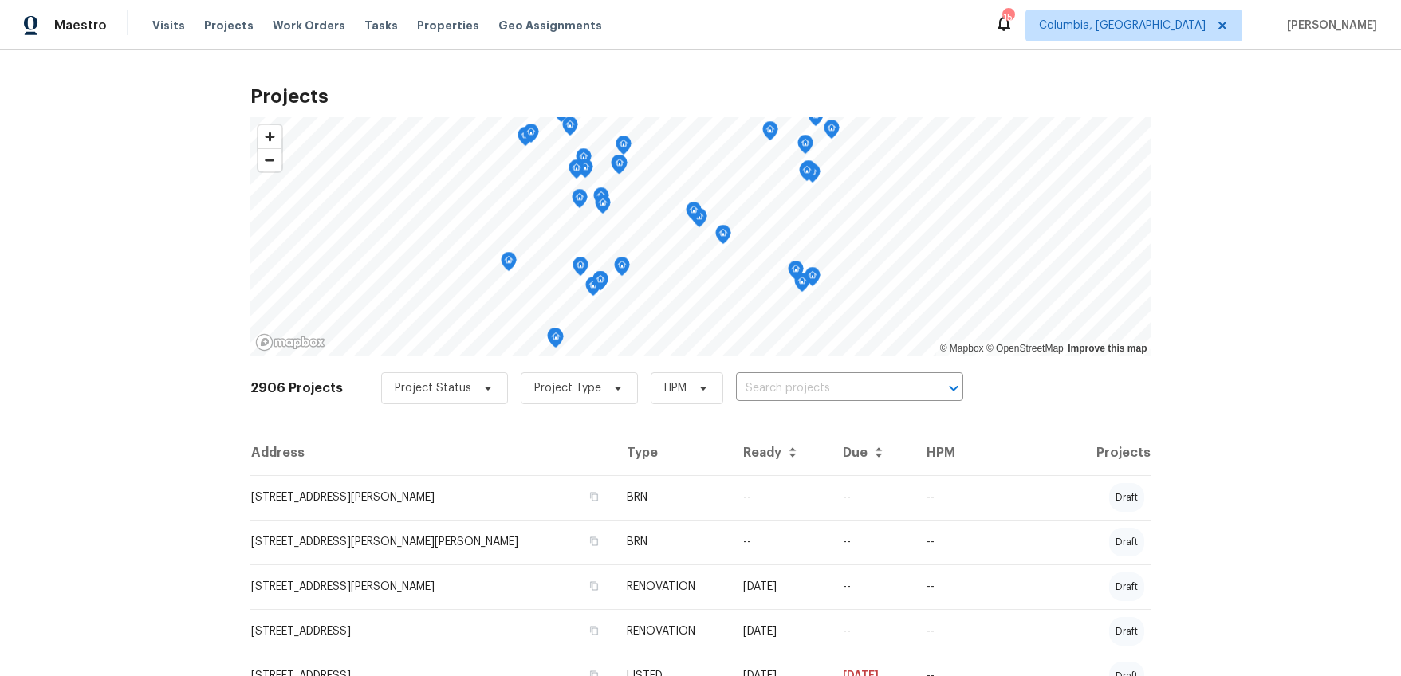
click at [745, 385] on input "text" at bounding box center [827, 388] width 183 height 25
type input "105 tea olive"
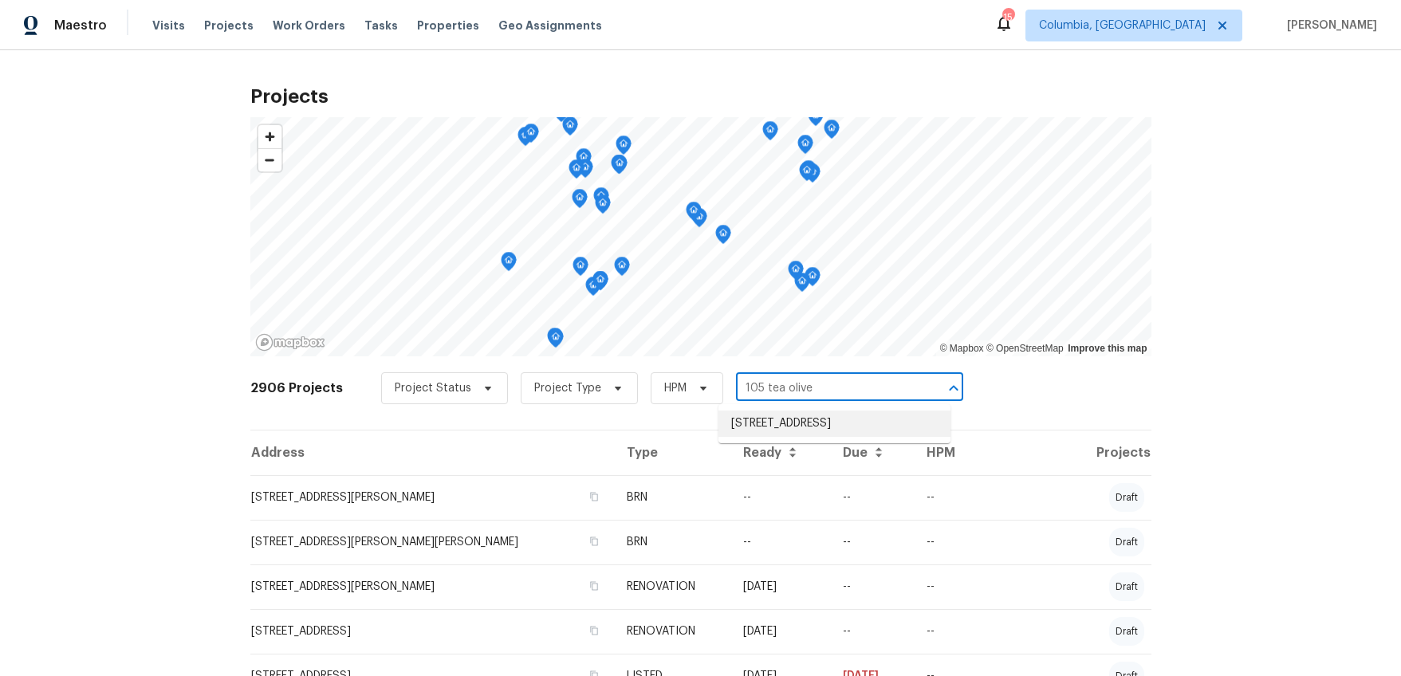
click at [736, 413] on li "105 Tea Olive Ave, Lexington, SC 29073" at bounding box center [834, 424] width 232 height 26
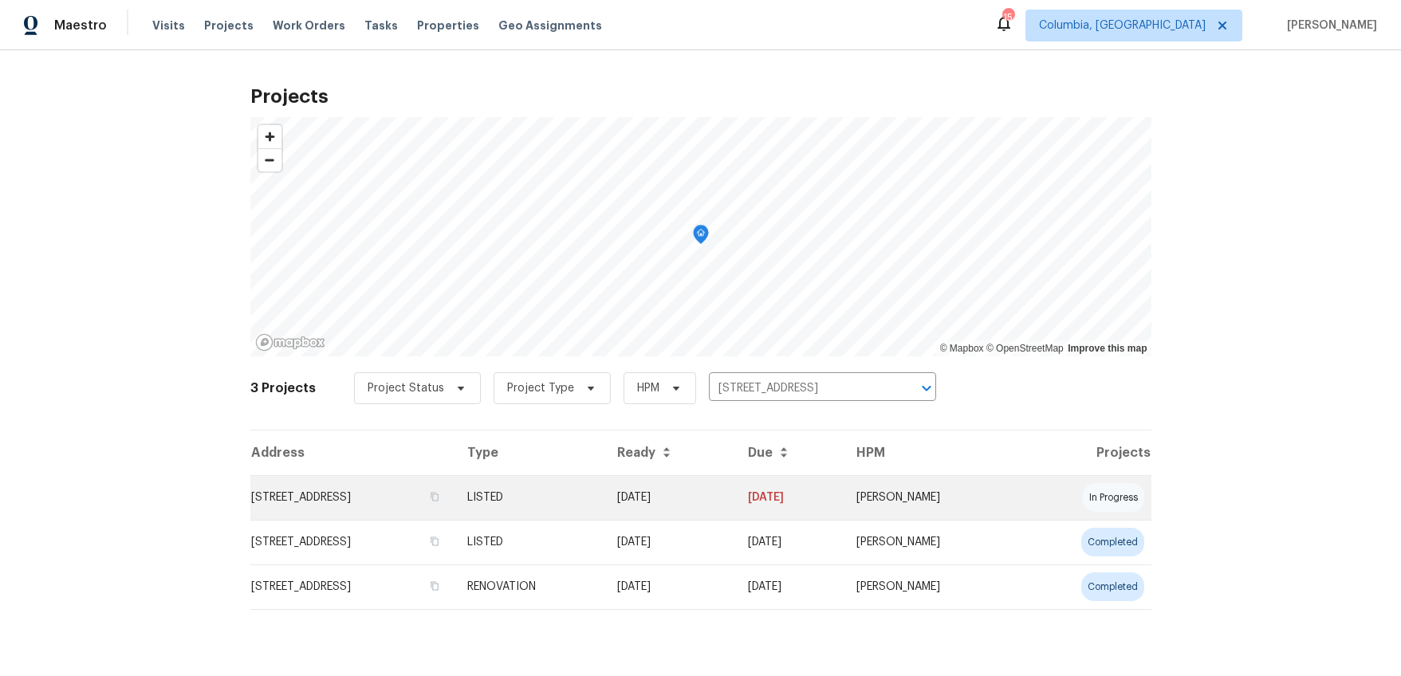
click at [293, 487] on td "105 Tea Olive Ave, Lexington, SC 29073" at bounding box center [352, 497] width 204 height 45
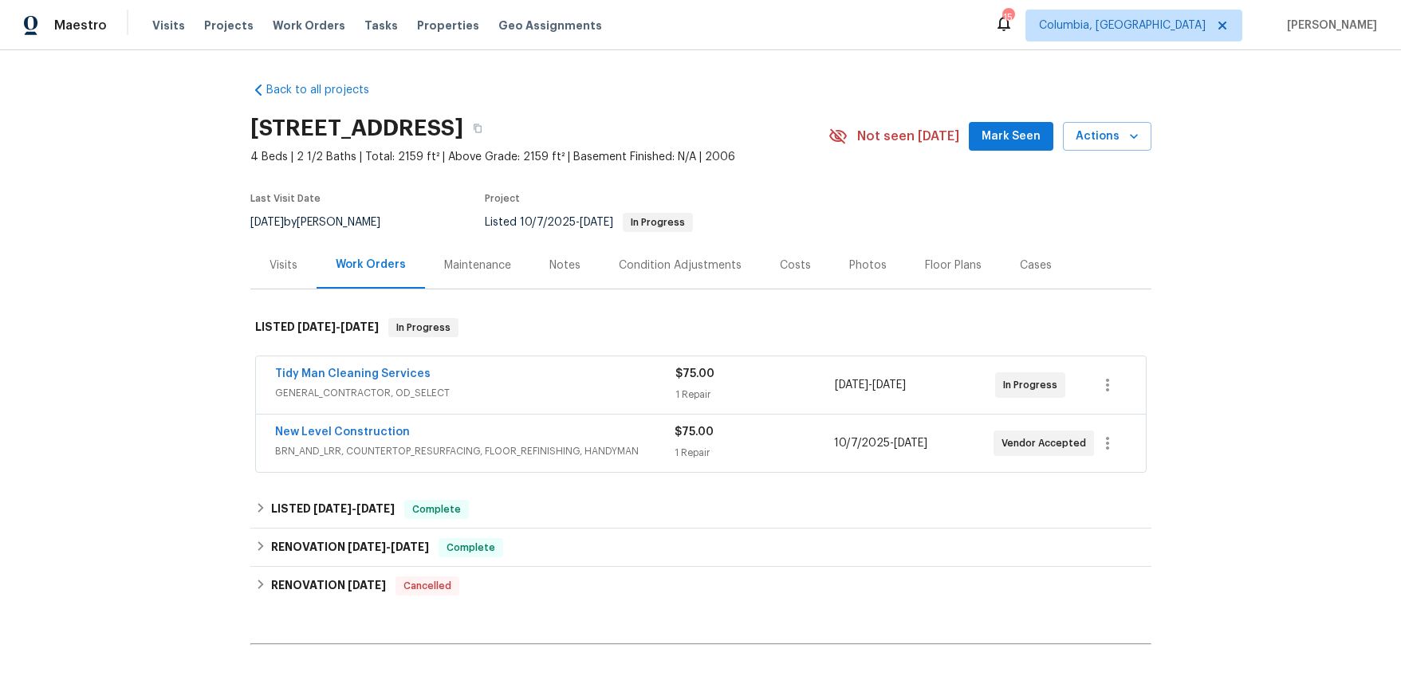
click at [273, 267] on div "Visits" at bounding box center [284, 266] width 28 height 16
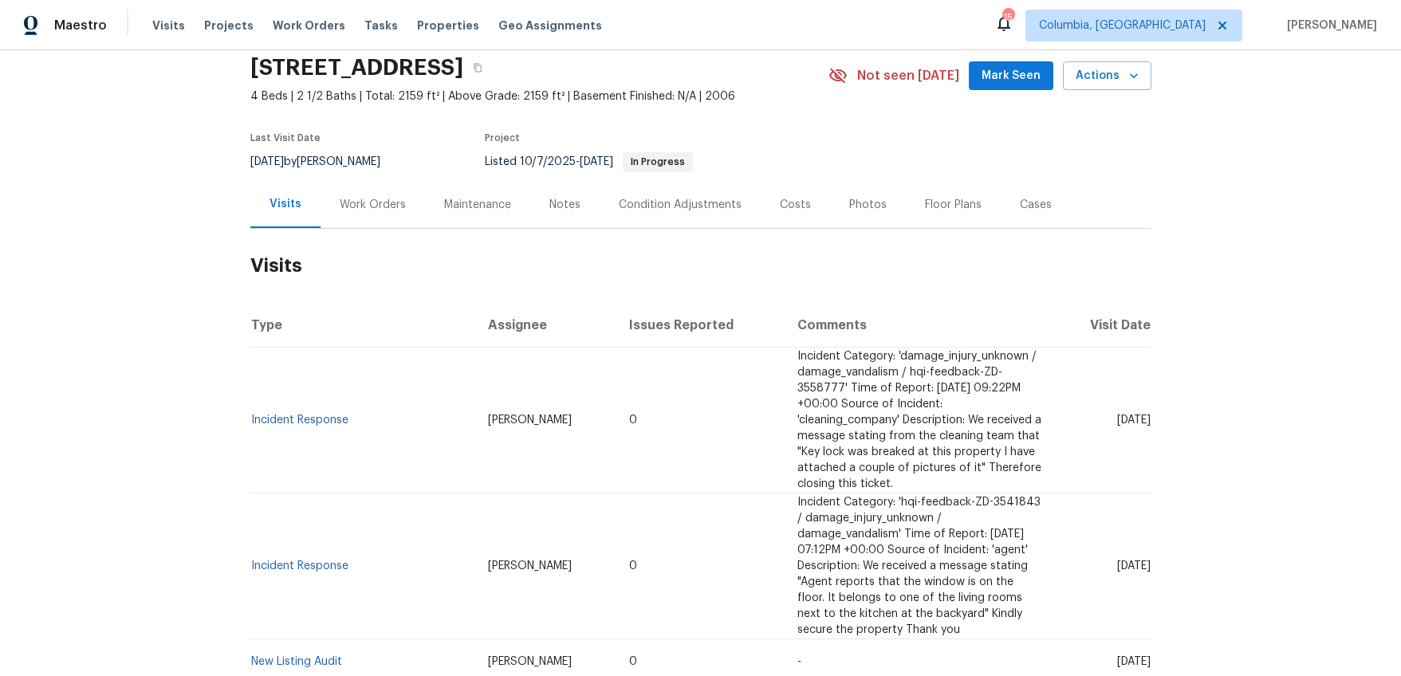
scroll to position [124, 0]
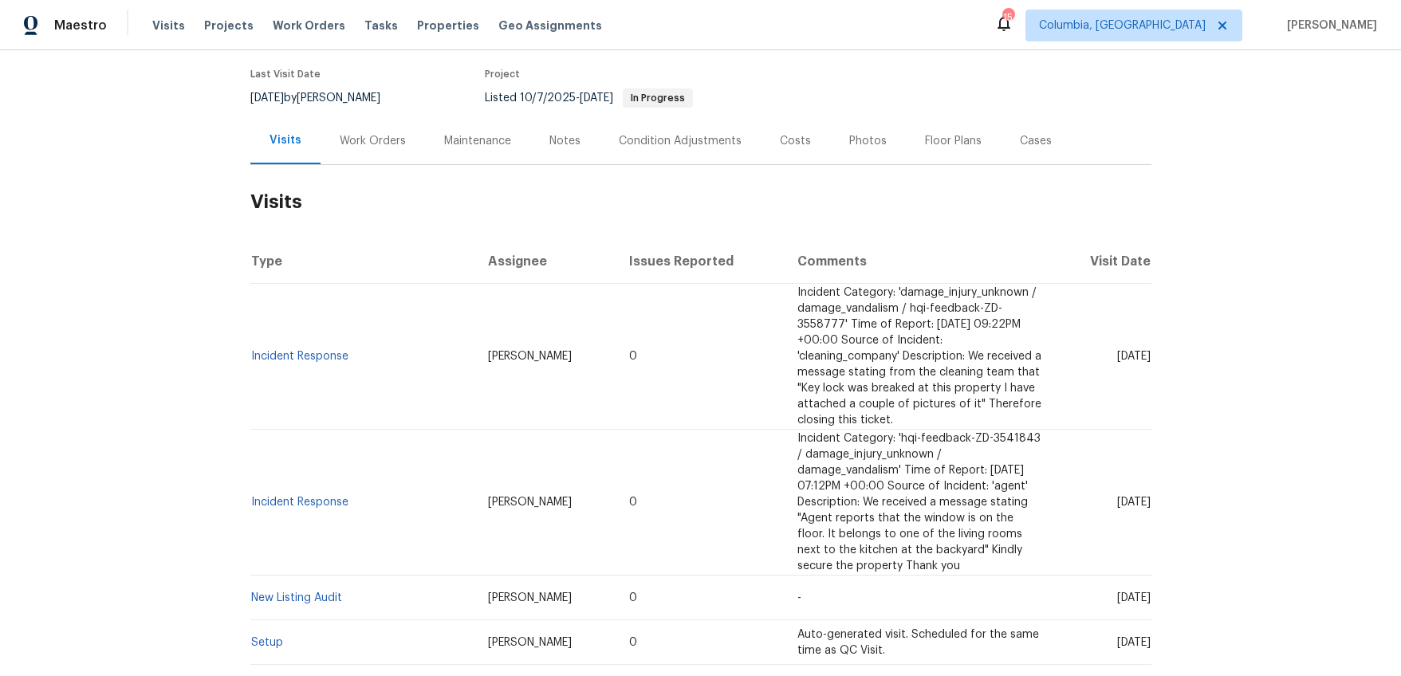
click at [397, 145] on div "Work Orders" at bounding box center [373, 140] width 104 height 47
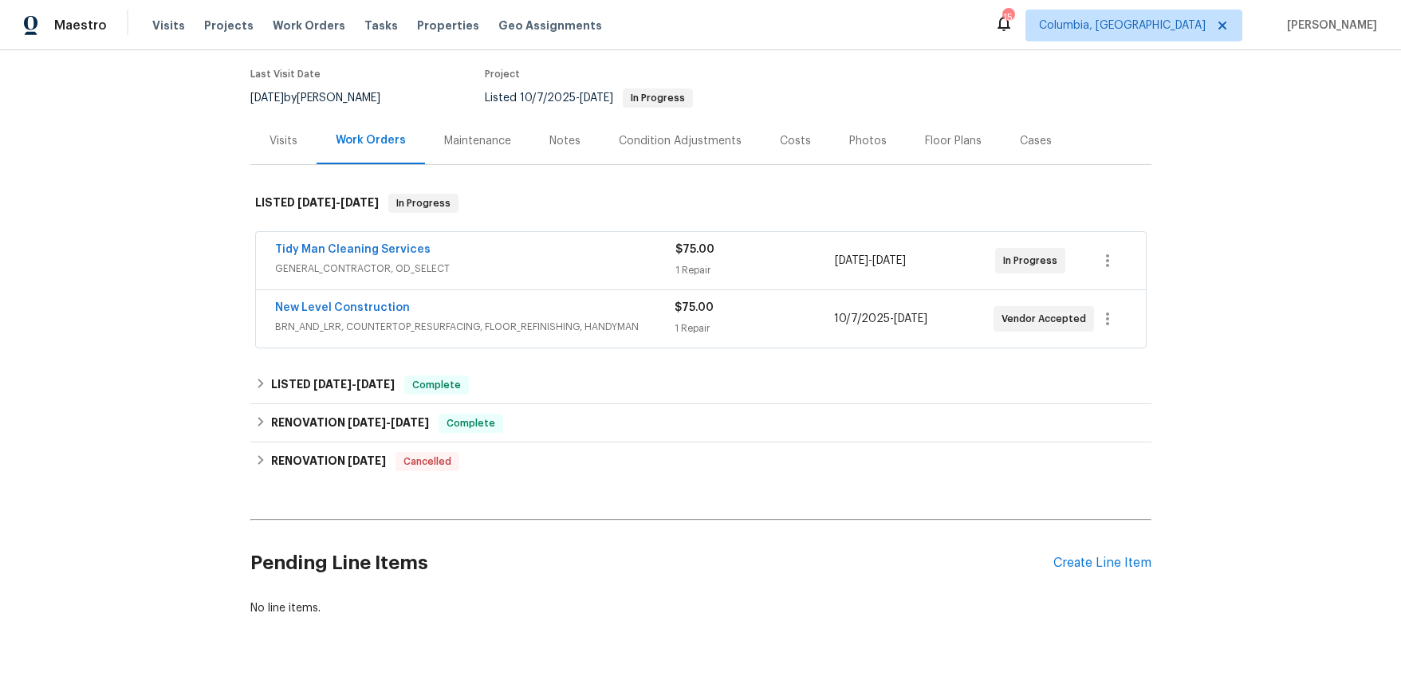
click at [519, 258] on div "Tidy Man Cleaning Services" at bounding box center [475, 251] width 400 height 19
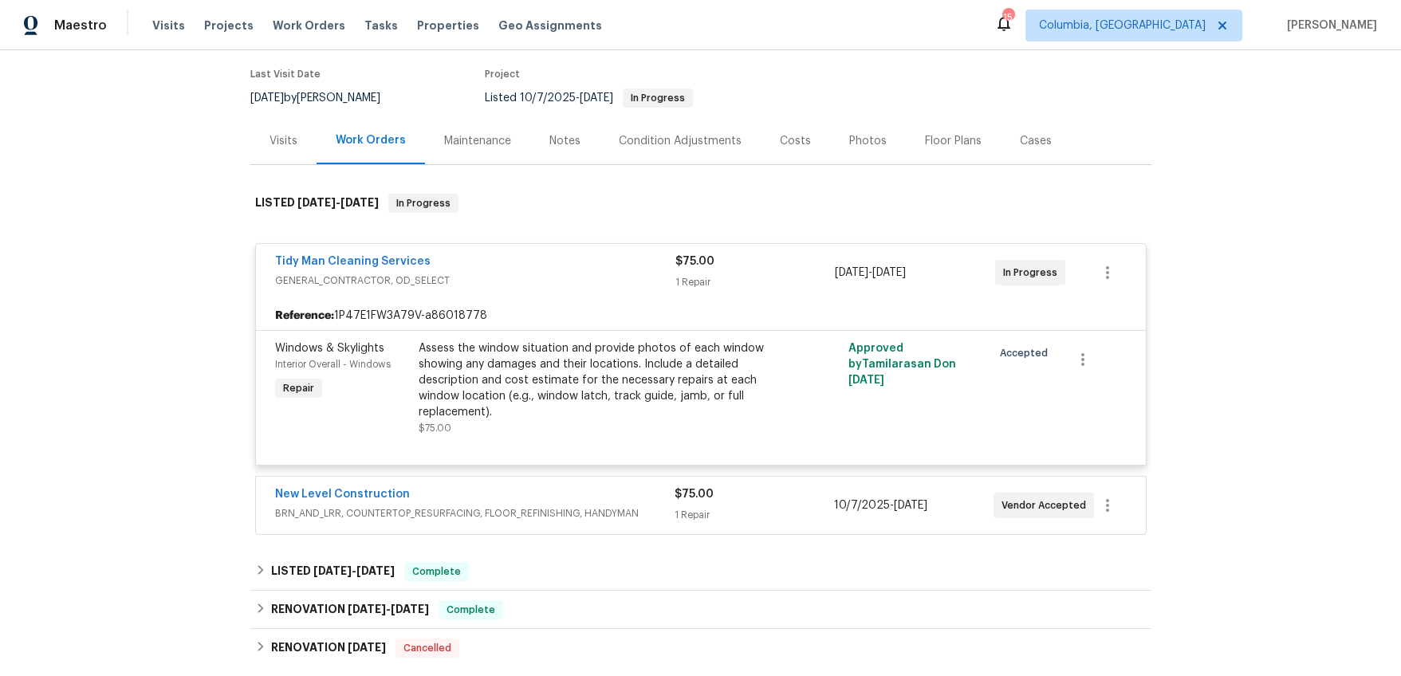
click at [500, 266] on div "Tidy Man Cleaning Services" at bounding box center [475, 263] width 400 height 19
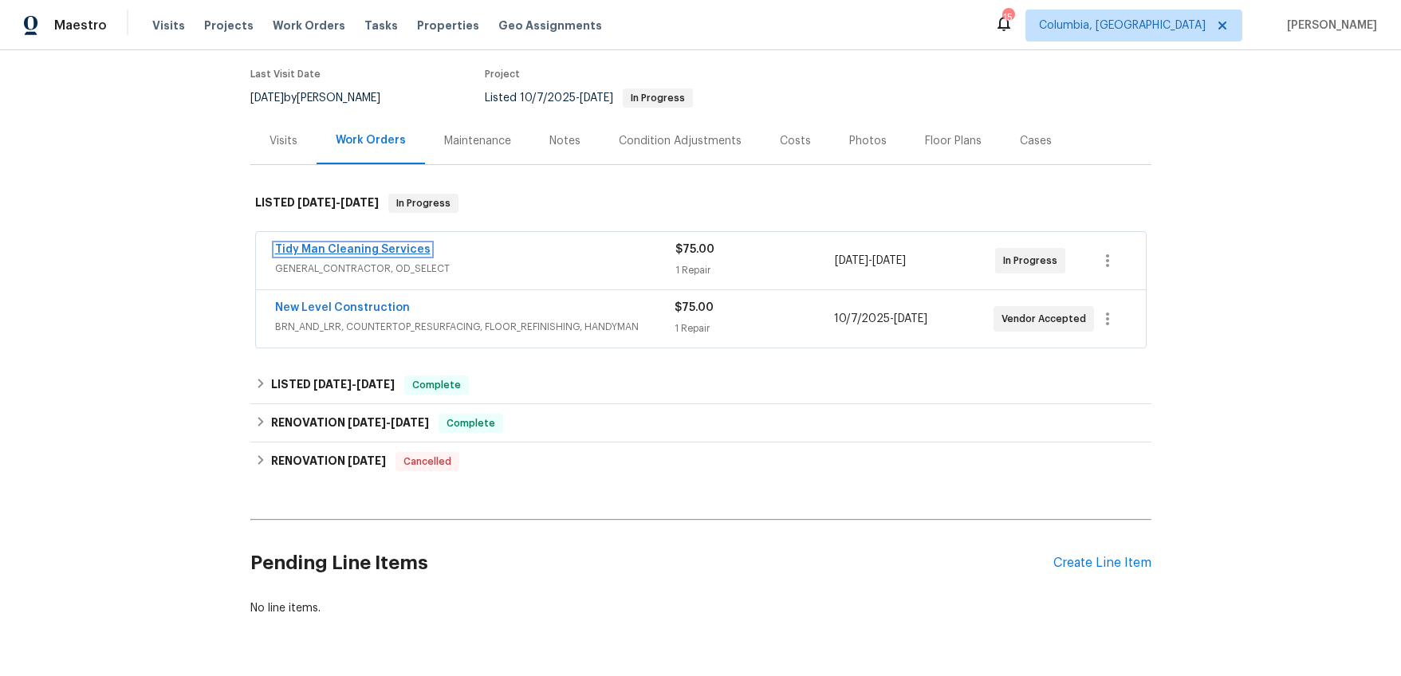
click at [399, 254] on link "Tidy Man Cleaning Services" at bounding box center [352, 249] width 155 height 11
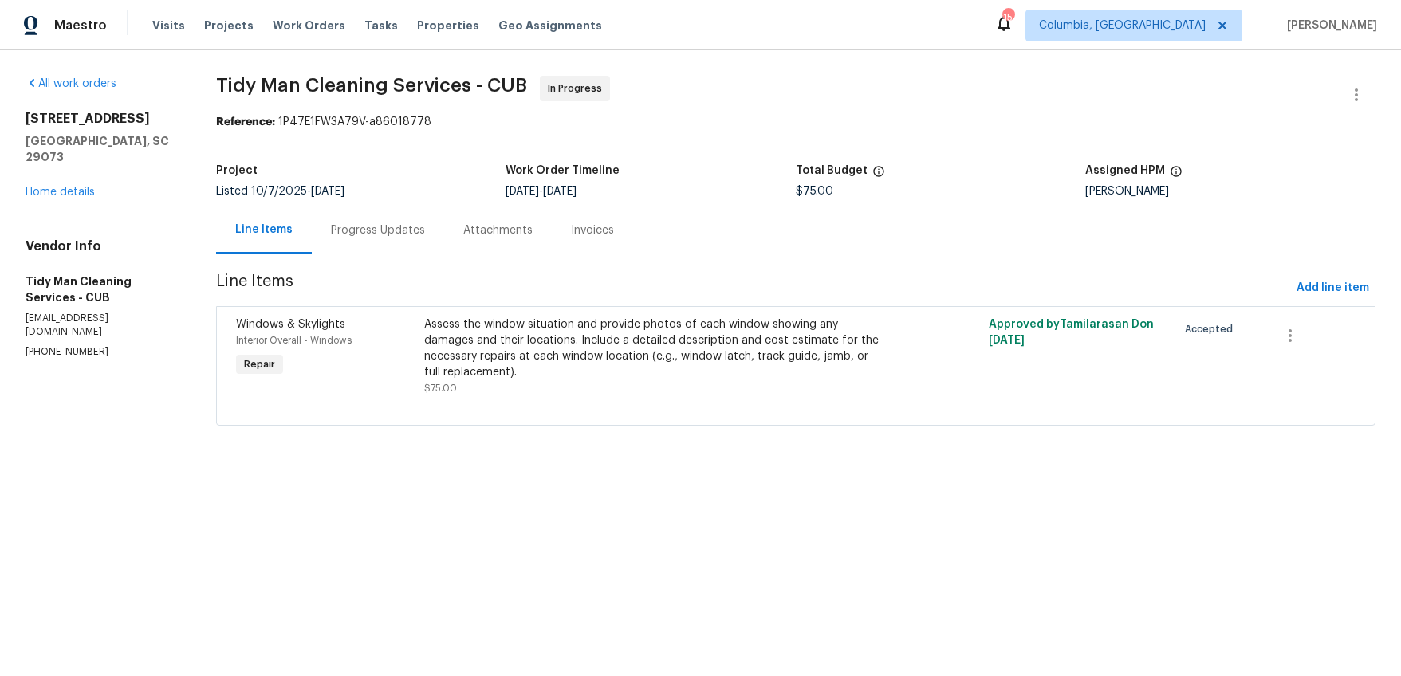
click at [388, 242] on div "Progress Updates" at bounding box center [378, 230] width 132 height 47
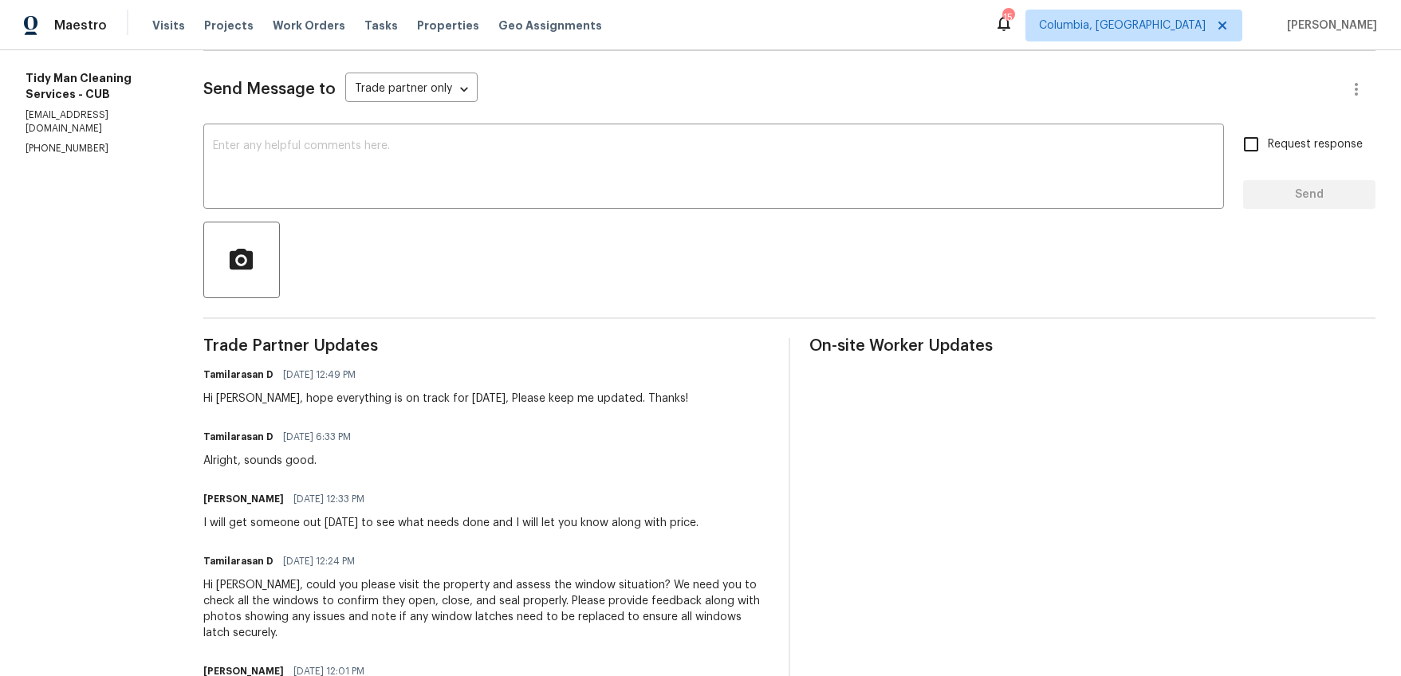
scroll to position [323, 0]
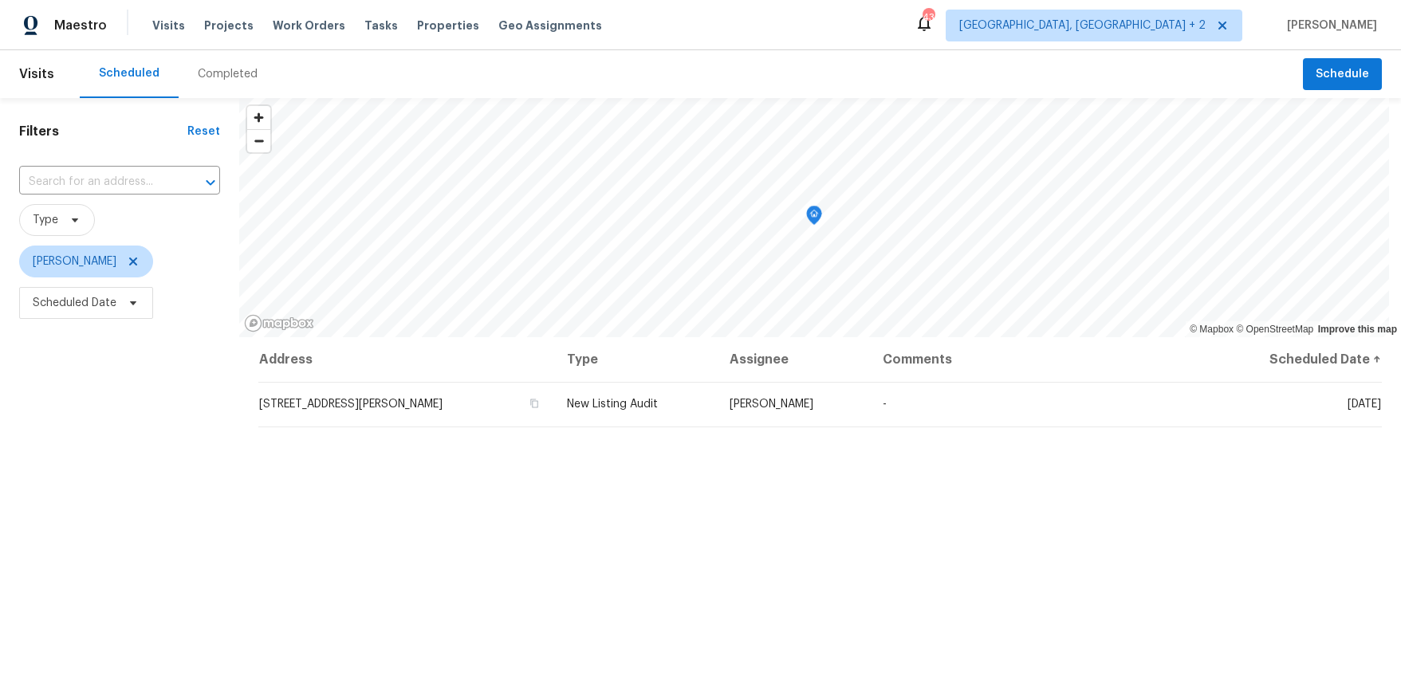
click at [108, 183] on input "text" at bounding box center [97, 182] width 156 height 25
type input "105 ga"
click at [99, 218] on li "[STREET_ADDRESS]" at bounding box center [119, 217] width 201 height 26
type input "[STREET_ADDRESS]"
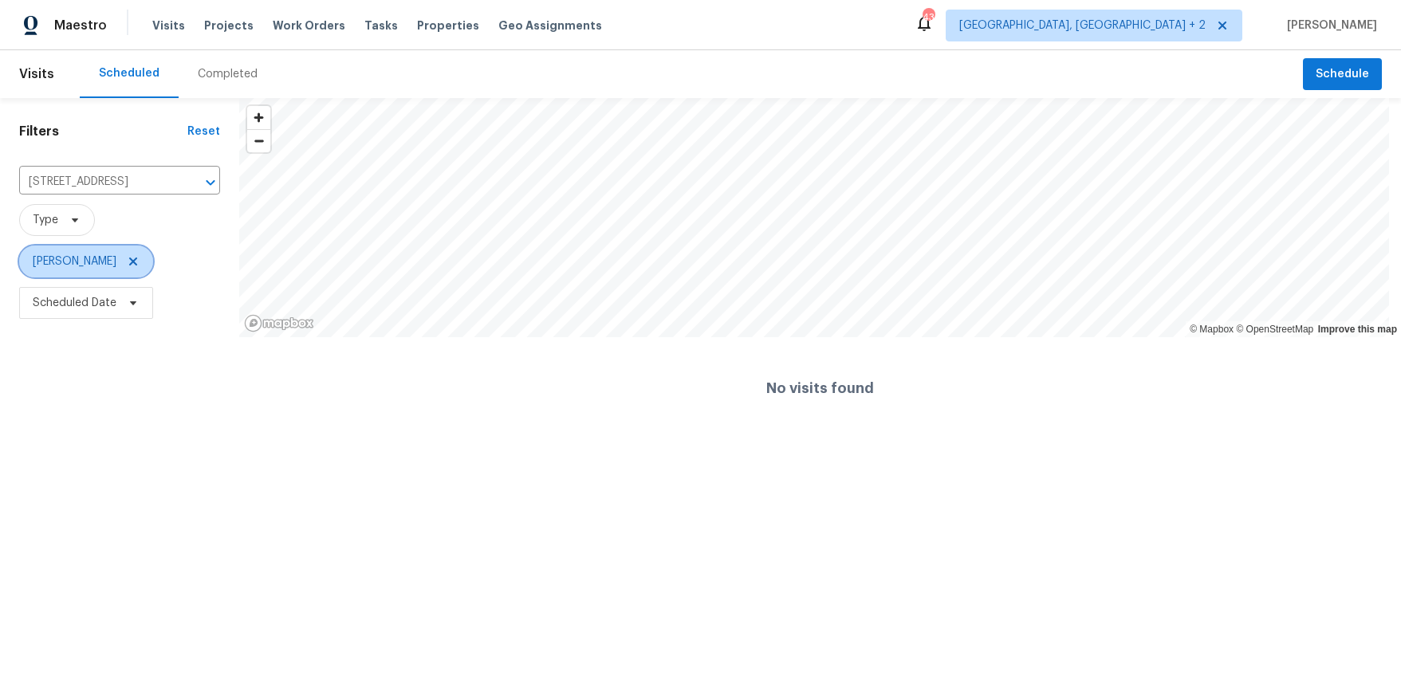
click at [127, 262] on icon at bounding box center [133, 261] width 13 height 13
